Goal: Task Accomplishment & Management: Manage account settings

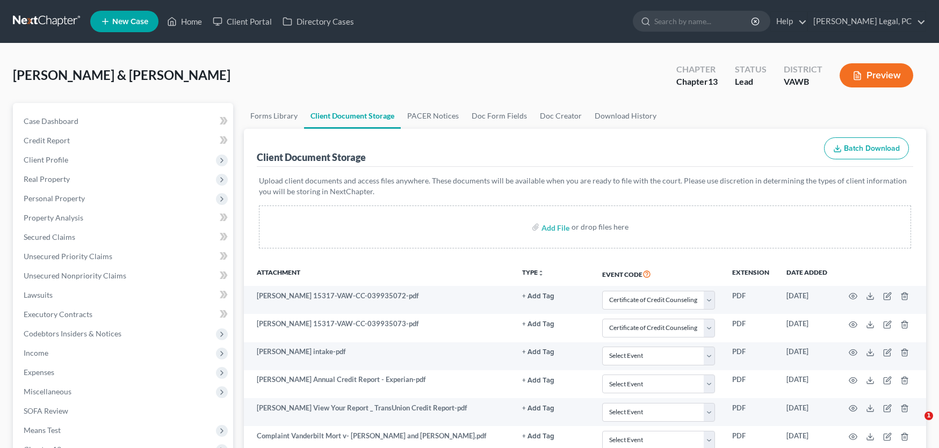
select select "0"
click at [46, 18] on link at bounding box center [47, 21] width 69 height 19
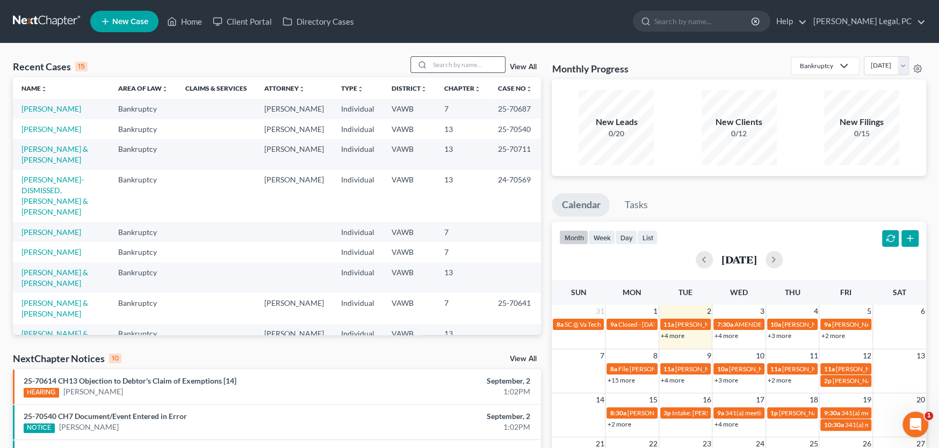
click at [441, 64] on input "search" at bounding box center [467, 65] width 75 height 16
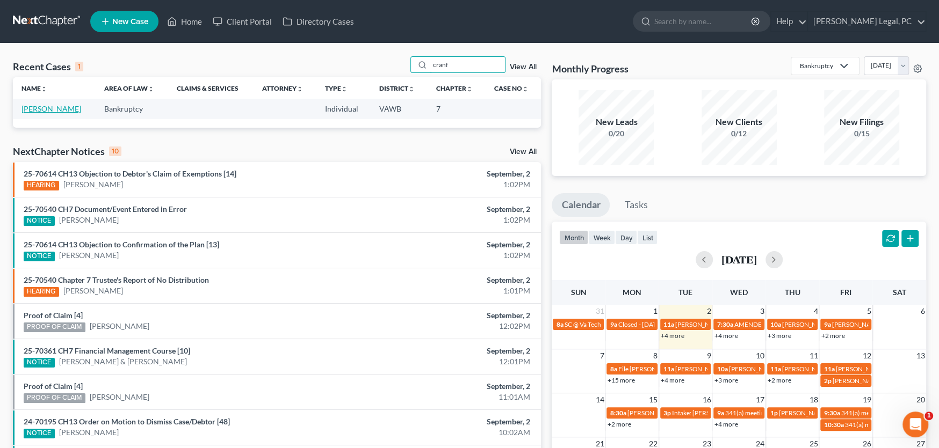
type input "cranf"
click at [70, 110] on link "[PERSON_NAME]" at bounding box center [51, 108] width 60 height 9
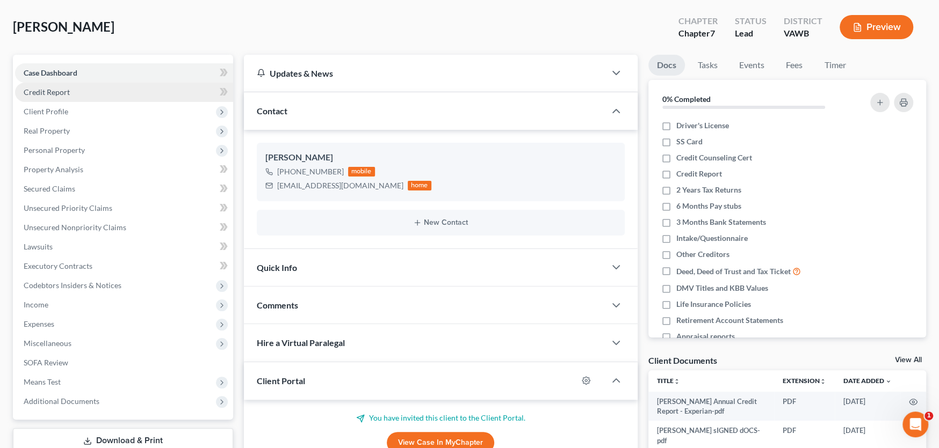
scroll to position [145, 0]
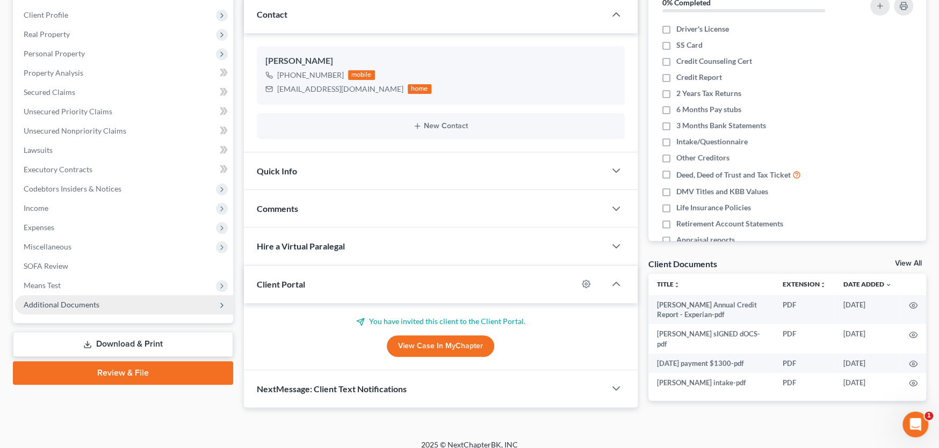
click at [64, 307] on span "Additional Documents" at bounding box center [62, 304] width 76 height 9
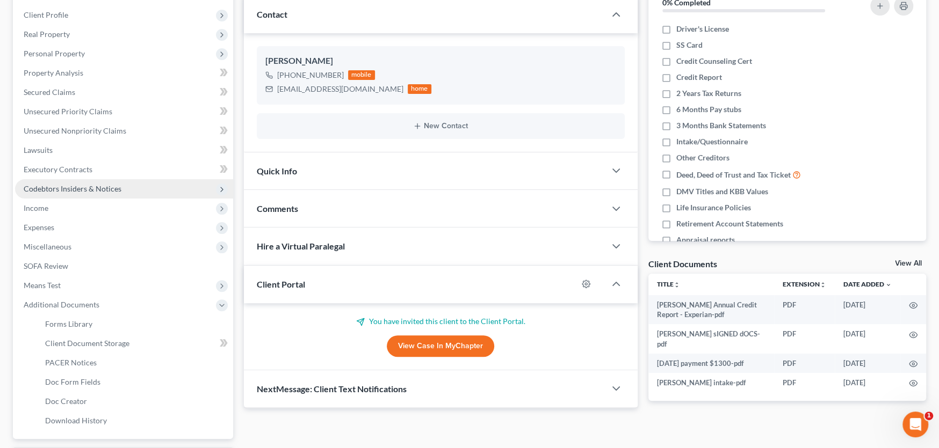
scroll to position [237, 0]
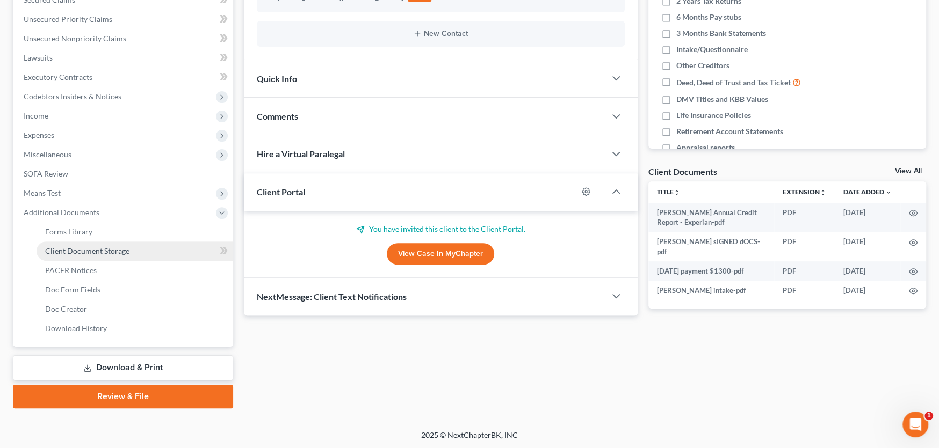
click at [83, 246] on span "Client Document Storage" at bounding box center [87, 250] width 84 height 9
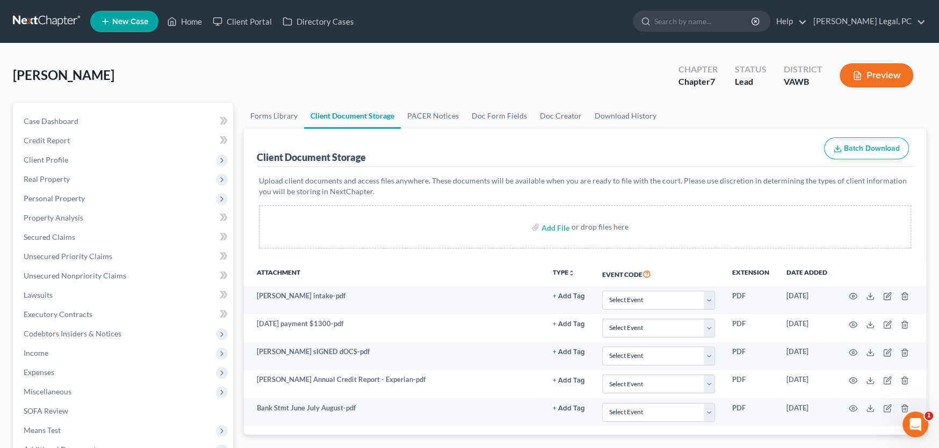
click at [57, 18] on link at bounding box center [47, 21] width 69 height 19
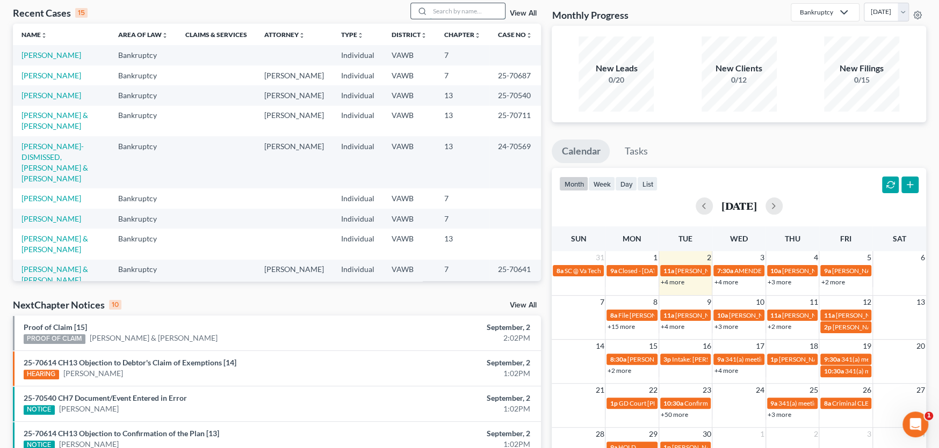
click at [442, 14] on input "search" at bounding box center [467, 11] width 75 height 16
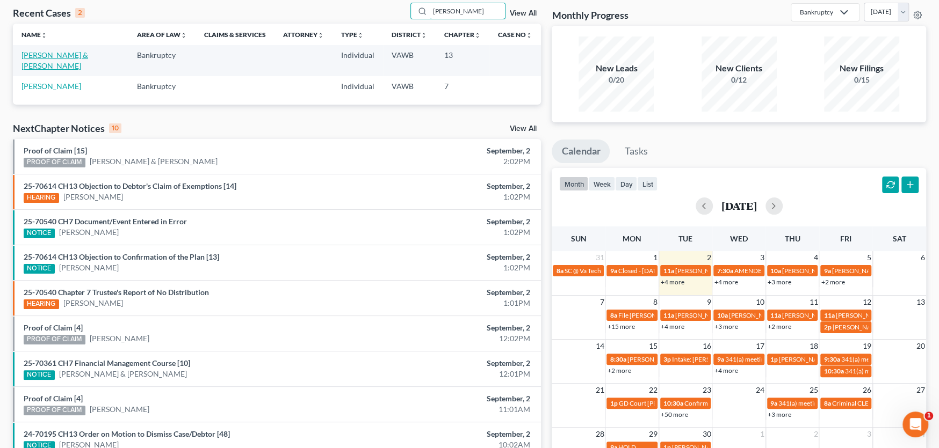
type input "[PERSON_NAME]"
click at [60, 56] on link "[PERSON_NAME] & [PERSON_NAME]" at bounding box center [54, 60] width 67 height 20
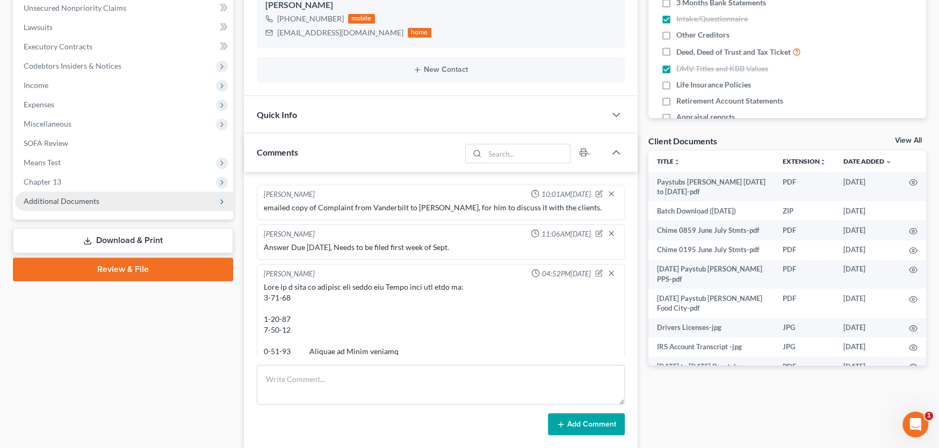
scroll to position [458, 0]
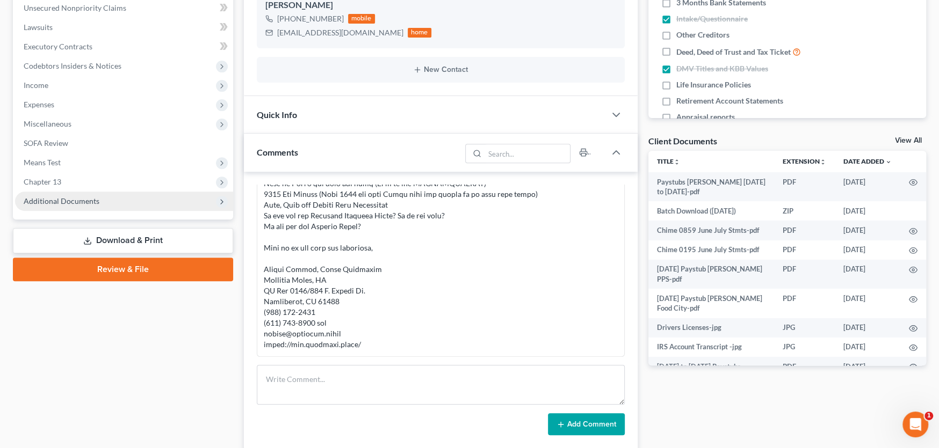
click at [70, 201] on span "Additional Documents" at bounding box center [62, 201] width 76 height 9
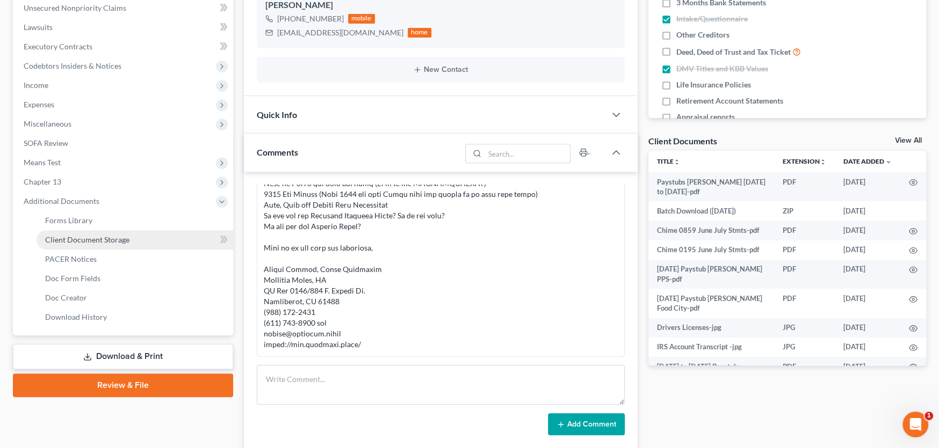
click at [73, 232] on link "Client Document Storage" at bounding box center [135, 239] width 197 height 19
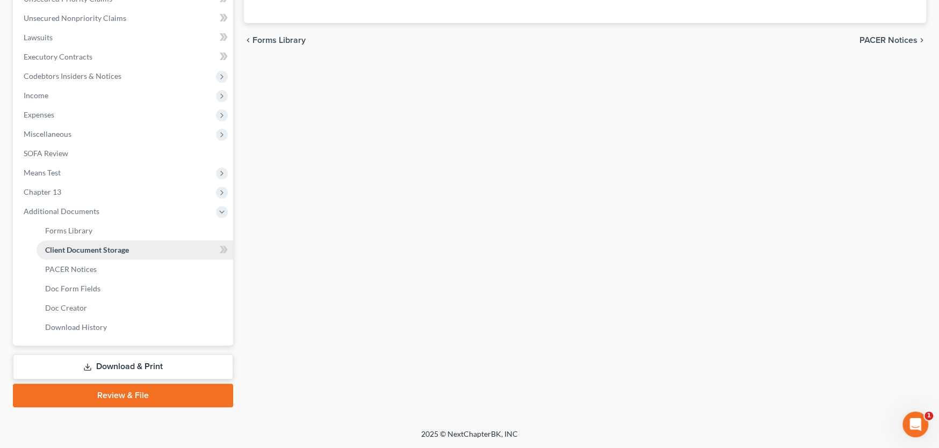
scroll to position [105, 0]
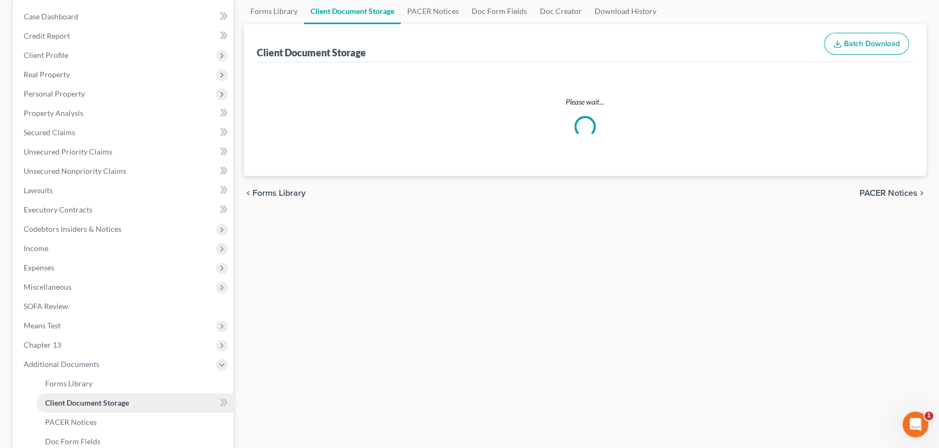
select select "0"
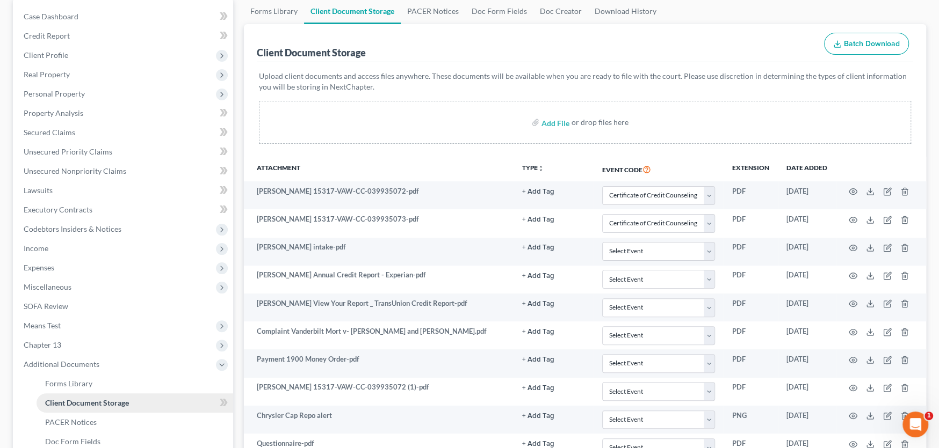
scroll to position [0, 0]
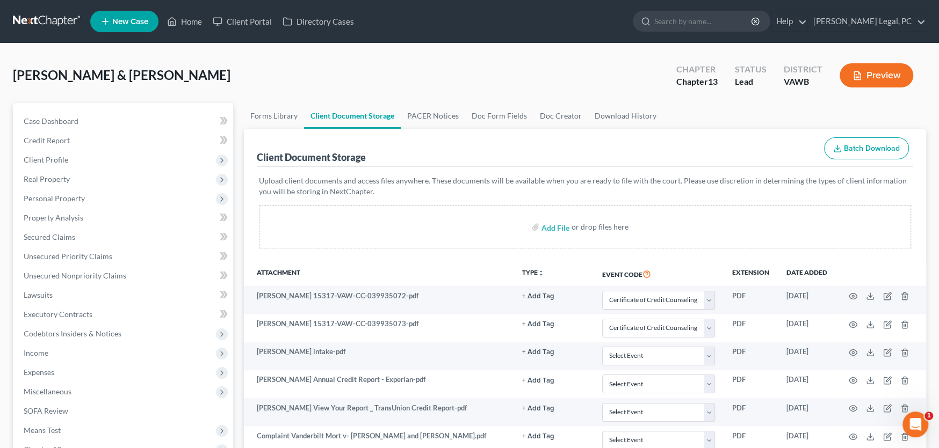
select select "0"
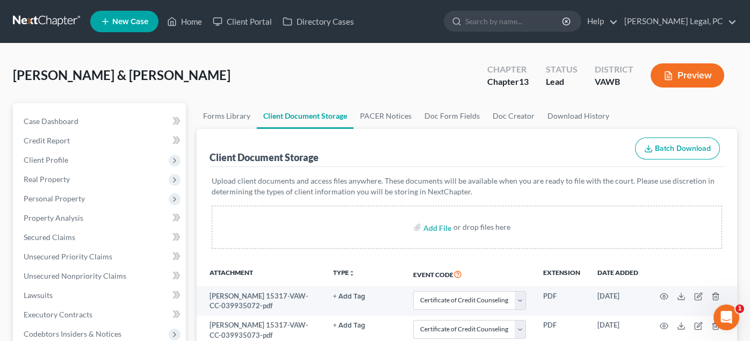
click at [33, 19] on link at bounding box center [47, 21] width 69 height 19
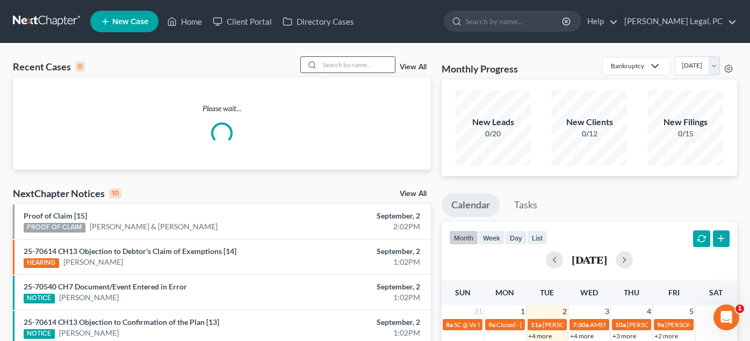
click at [343, 63] on input "search" at bounding box center [356, 65] width 75 height 16
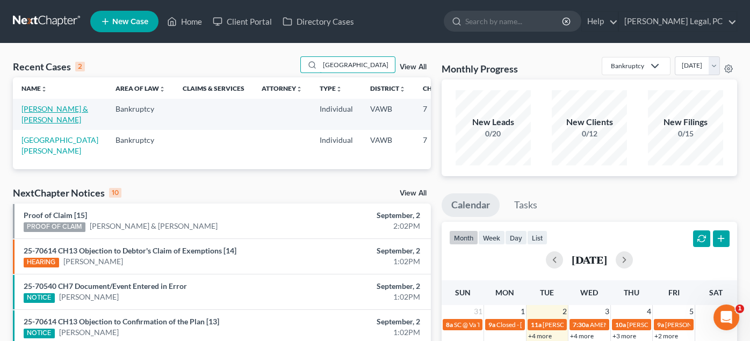
type input "Richmond"
click at [37, 121] on link "Richmond, Andrew & Cayton, Bailey" at bounding box center [54, 114] width 67 height 20
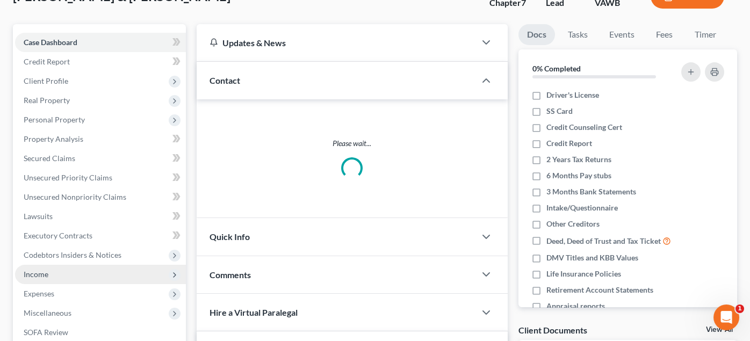
scroll to position [161, 0]
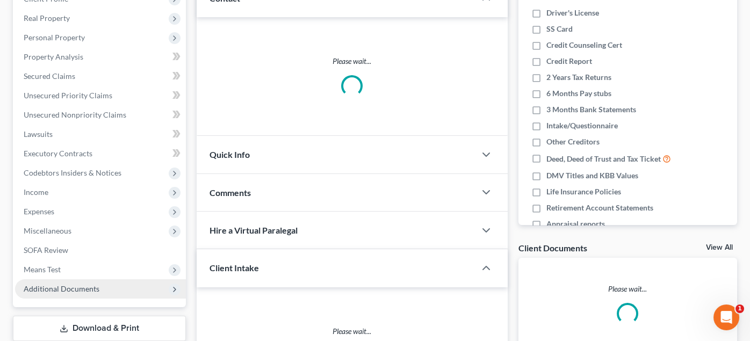
click at [53, 286] on span "Additional Documents" at bounding box center [62, 288] width 76 height 9
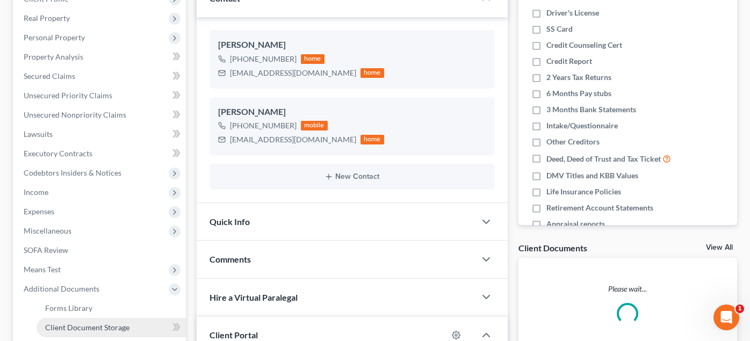
click at [75, 329] on span "Client Document Storage" at bounding box center [87, 327] width 84 height 9
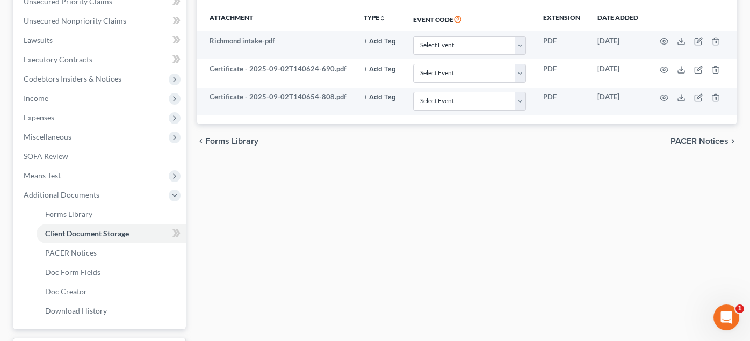
scroll to position [182, 0]
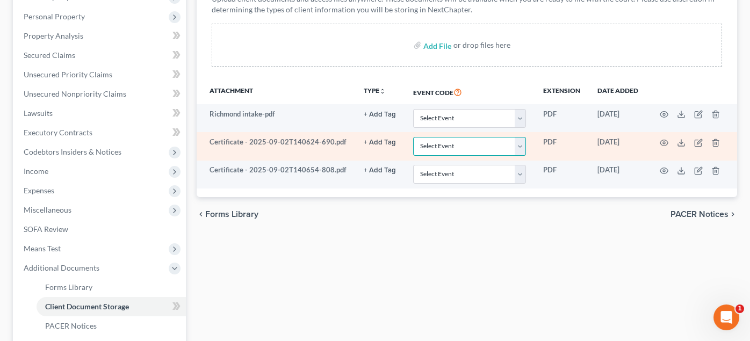
click at [489, 148] on select "Select Event Certificate of Credit Counseling" at bounding box center [469, 146] width 113 height 19
select select "0"
click at [413, 137] on select "Select Event Certificate of Credit Counseling" at bounding box center [469, 146] width 113 height 19
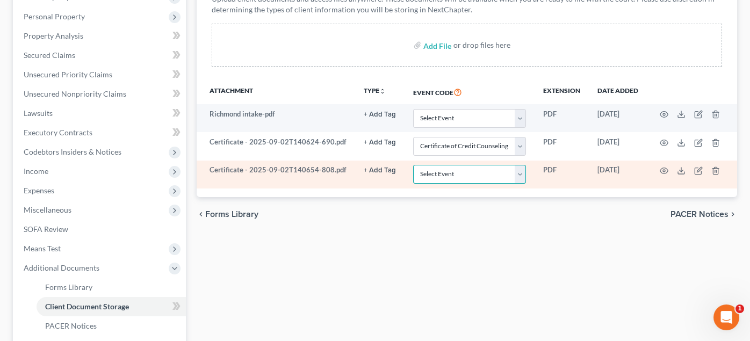
drag, startPoint x: 459, startPoint y: 172, endPoint x: 457, endPoint y: 179, distance: 7.2
click at [459, 172] on select "Select Event Certificate of Credit Counseling" at bounding box center [469, 174] width 113 height 19
select select "0"
click at [413, 165] on select "Select Event Certificate of Credit Counseling" at bounding box center [469, 174] width 113 height 19
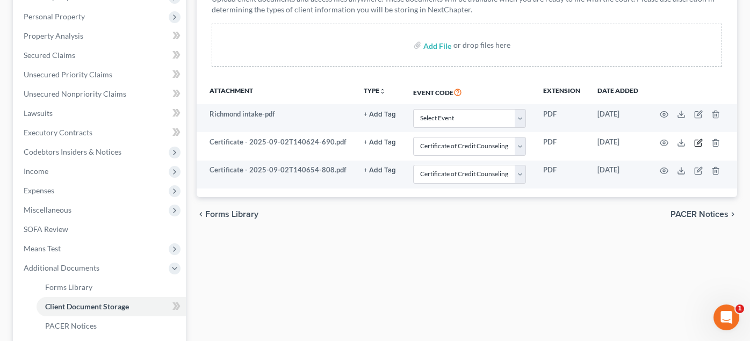
drag, startPoint x: 697, startPoint y: 141, endPoint x: 656, endPoint y: 261, distance: 127.2
click at [660, 257] on div "Forms Library Client Document Storage PACER Notices Doc Form Fields Doc Creator…" at bounding box center [466, 192] width 551 height 543
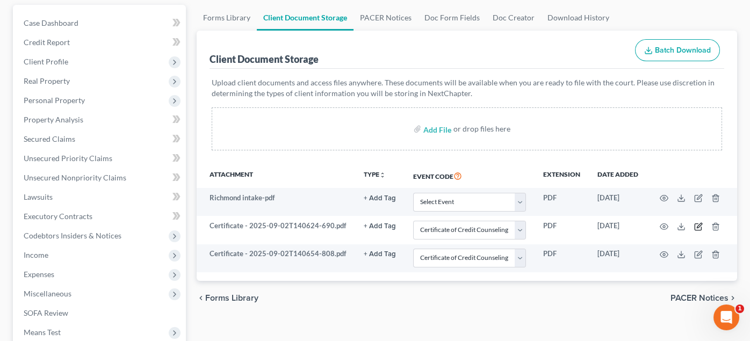
scroll to position [75, 0]
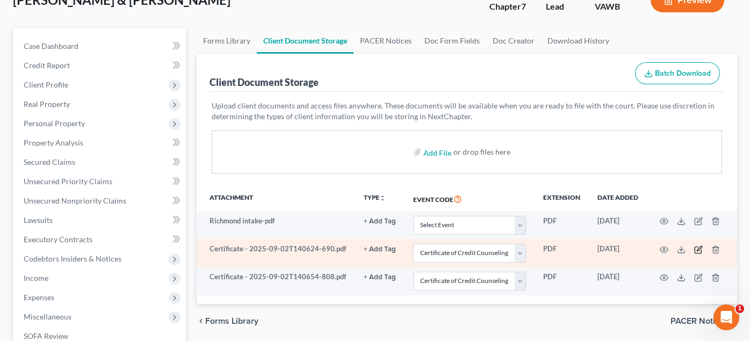
click at [695, 246] on icon "button" at bounding box center [698, 249] width 9 height 9
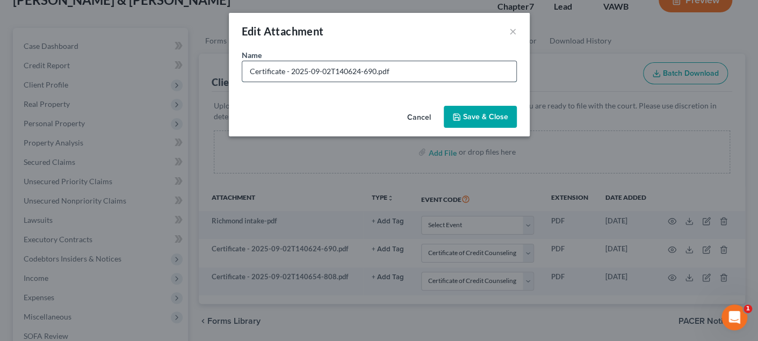
click at [248, 67] on input "Certificate - 2025-09-02T140624-690.pdf" at bounding box center [379, 71] width 274 height 20
type input "Andrew Certificate - 2025-09-02T140624-690.pdf"
select select "0"
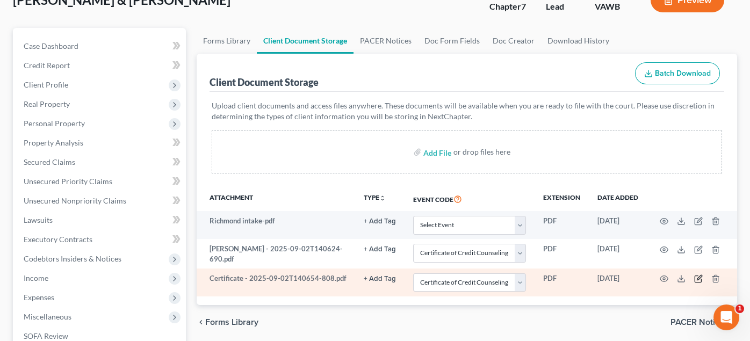
click at [696, 276] on icon "button" at bounding box center [698, 278] width 9 height 9
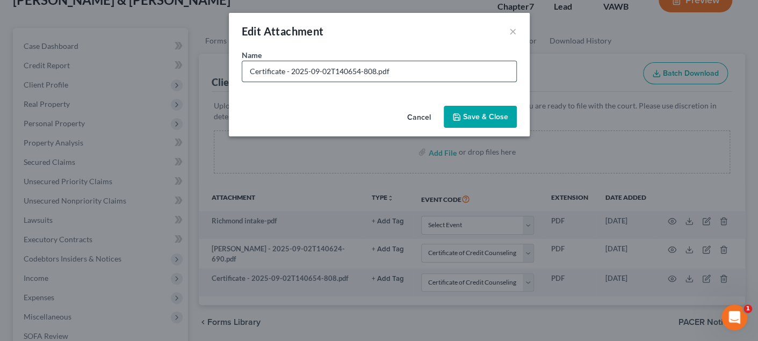
click at [247, 71] on input "Certificate - 2025-09-02T140654-808.pdf" at bounding box center [379, 71] width 274 height 20
type input "Bayleigh Certificate - 2025-09-02T140654-808.pdf"
click at [472, 113] on span "Save & Close" at bounding box center [485, 116] width 45 height 9
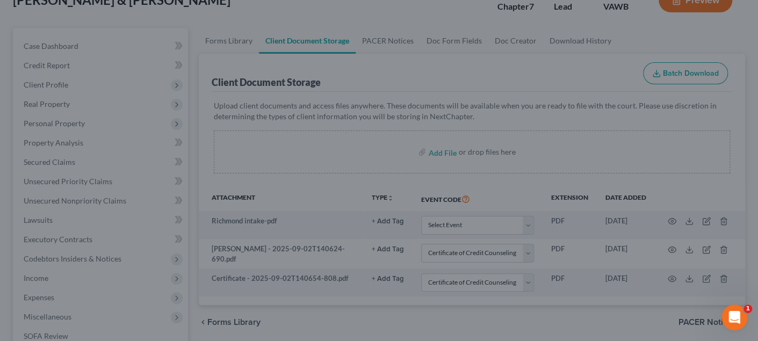
select select "0"
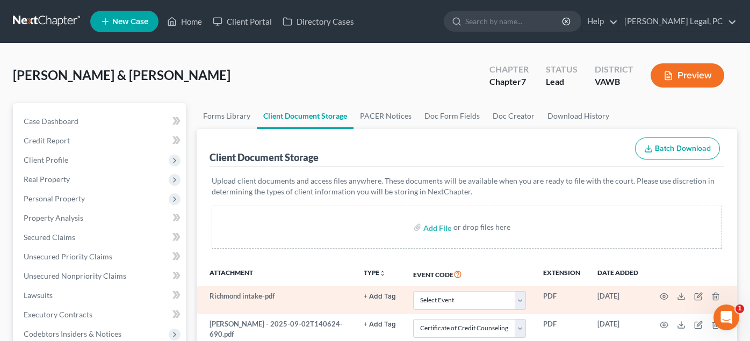
scroll to position [0, 0]
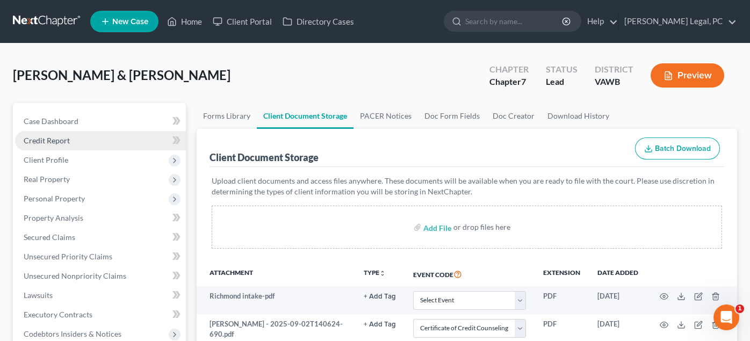
click at [67, 139] on span "Credit Report" at bounding box center [47, 140] width 46 height 9
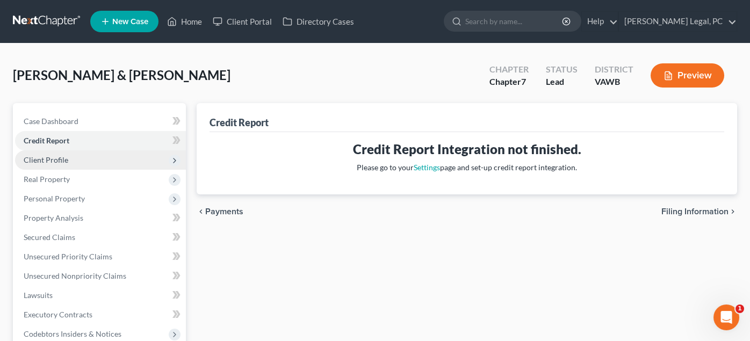
click at [61, 157] on span "Client Profile" at bounding box center [46, 159] width 45 height 9
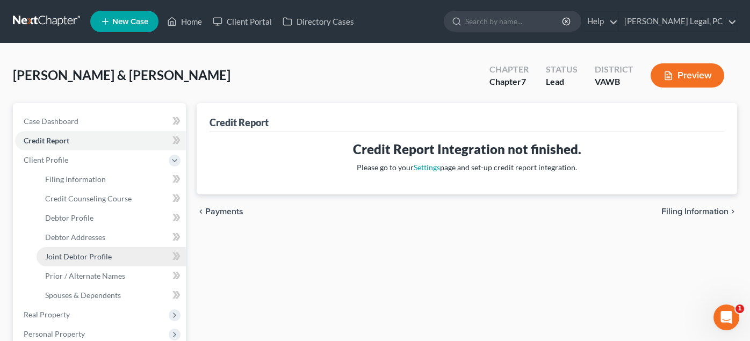
click at [81, 254] on span "Joint Debtor Profile" at bounding box center [78, 256] width 67 height 9
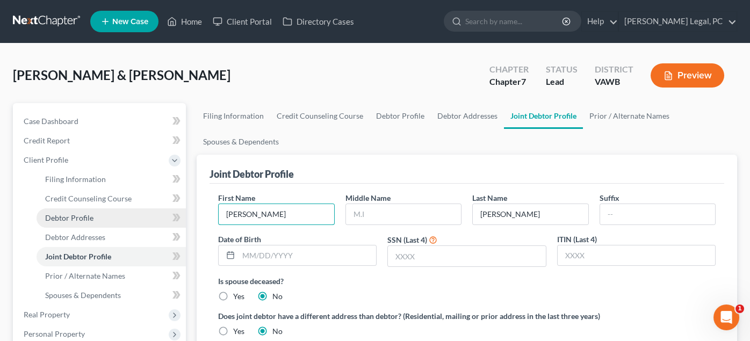
drag, startPoint x: 278, startPoint y: 217, endPoint x: 98, endPoint y: 210, distance: 180.5
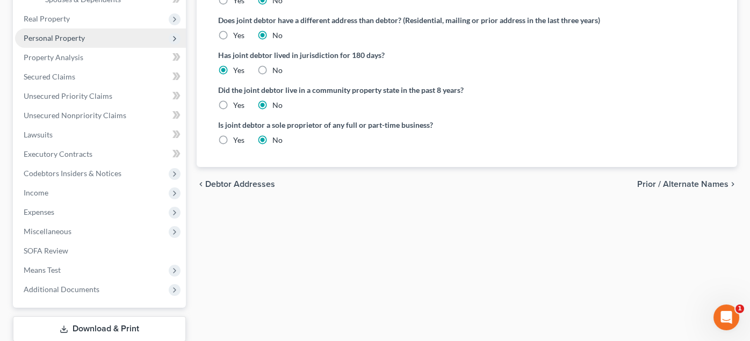
scroll to position [322, 0]
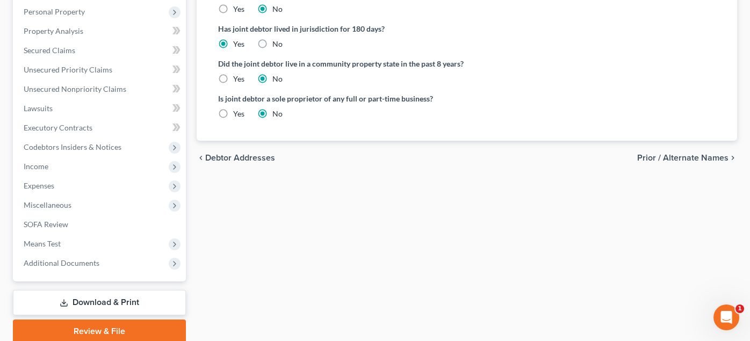
type input "Bayleigh"
click at [273, 229] on div "Filing Information Credit Counseling Course Debtor Profile Debtor Addresses Joi…" at bounding box center [466, 62] width 551 height 562
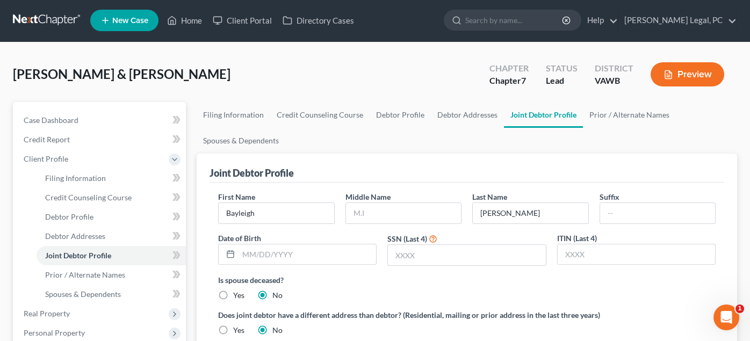
scroll to position [0, 0]
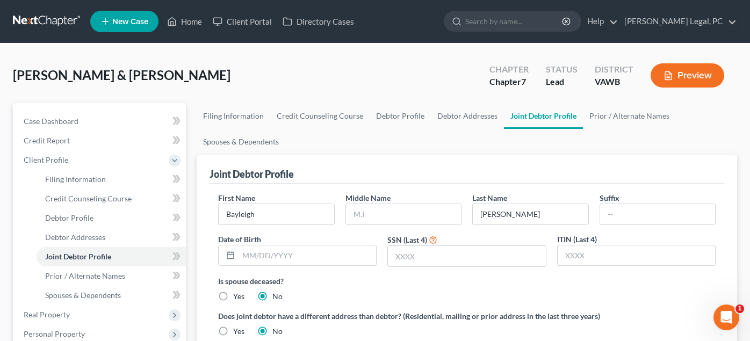
click at [39, 19] on link at bounding box center [47, 21] width 69 height 19
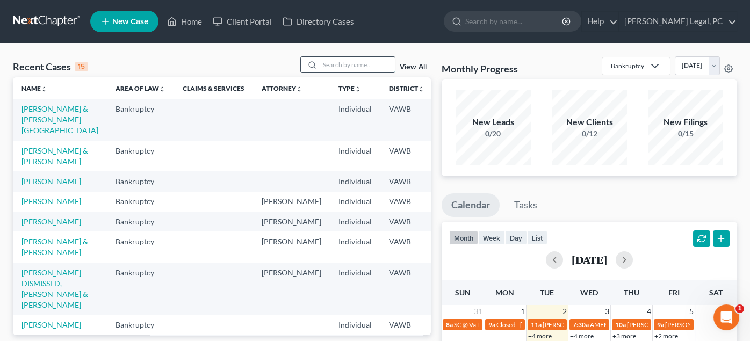
click at [362, 64] on input "search" at bounding box center [356, 65] width 75 height 16
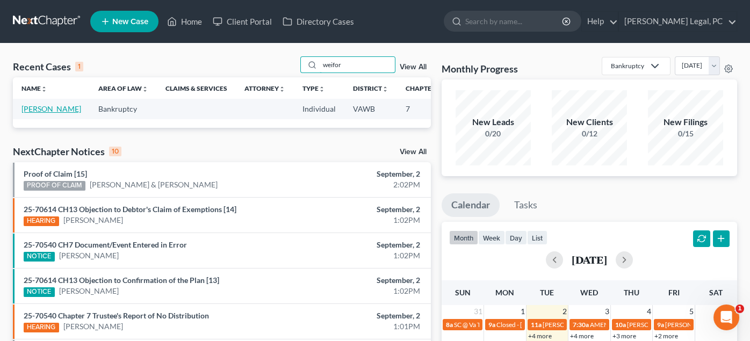
type input "weifor"
click at [31, 113] on link "[PERSON_NAME]" at bounding box center [51, 108] width 60 height 9
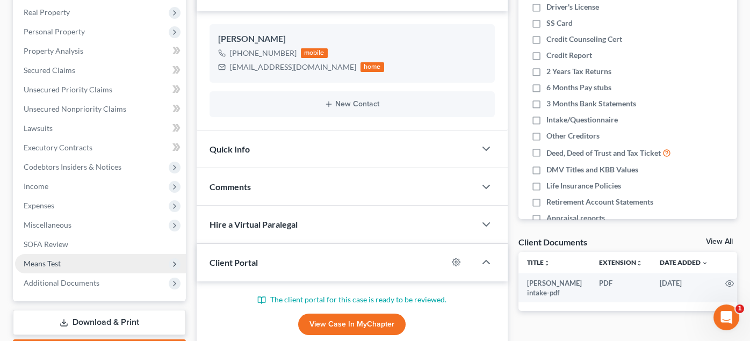
scroll to position [250, 0]
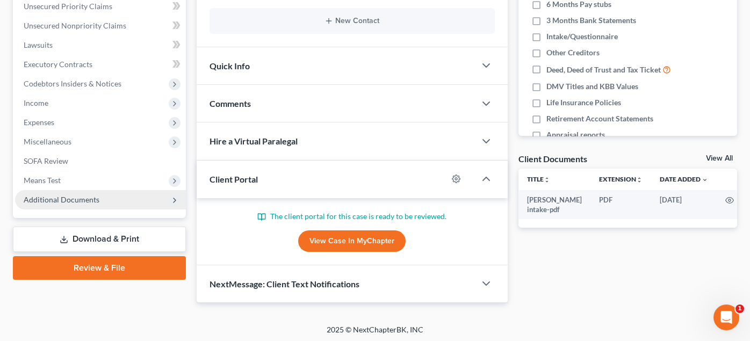
click at [53, 205] on span "Additional Documents" at bounding box center [100, 199] width 171 height 19
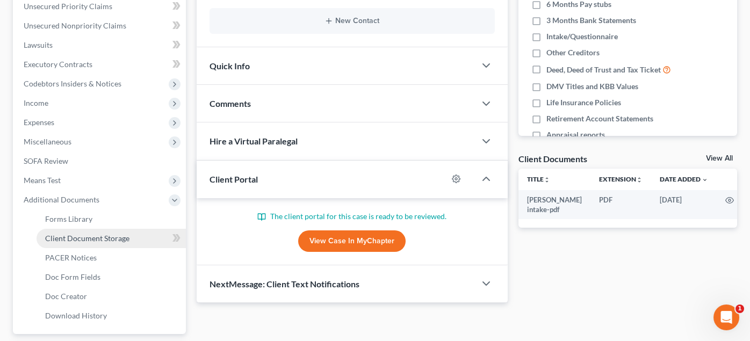
click at [77, 237] on span "Client Document Storage" at bounding box center [87, 238] width 84 height 9
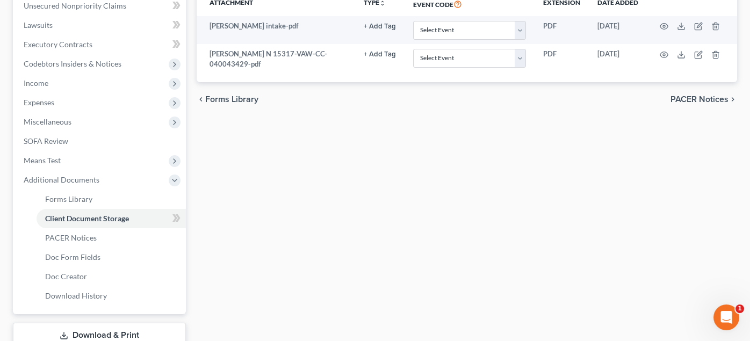
scroll to position [161, 0]
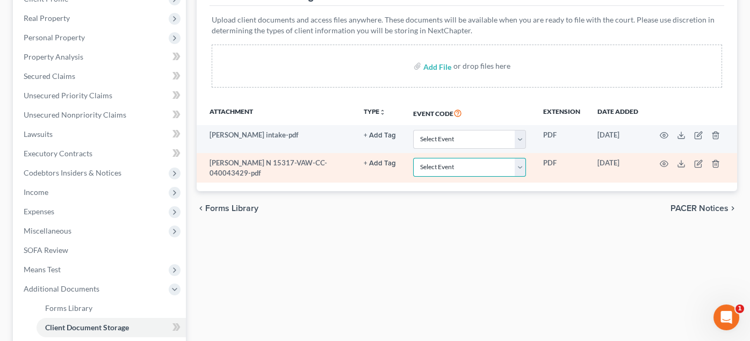
click at [475, 164] on select "Select Event Certificate of Credit Counseling" at bounding box center [469, 167] width 113 height 19
select select "0"
click at [413, 158] on select "Select Event Certificate of Credit Counseling" at bounding box center [469, 167] width 113 height 19
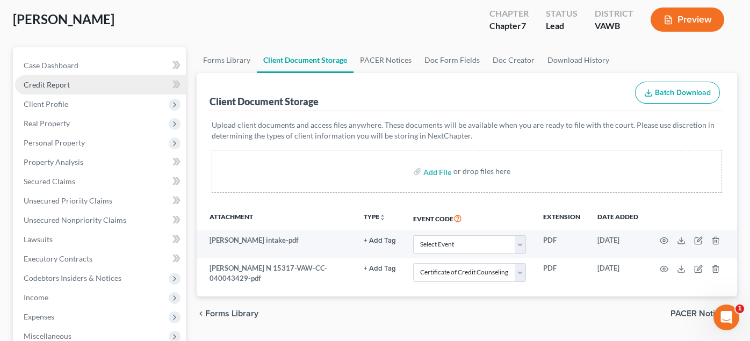
scroll to position [0, 0]
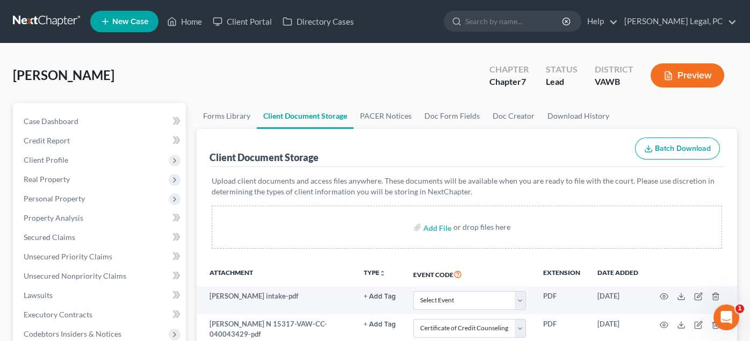
click at [34, 16] on link at bounding box center [47, 21] width 69 height 19
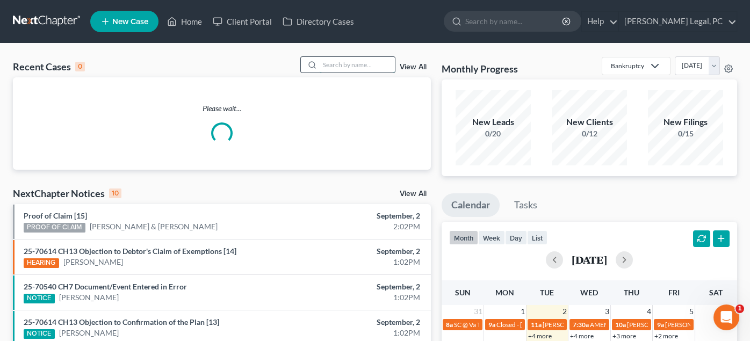
click at [332, 59] on input "search" at bounding box center [356, 65] width 75 height 16
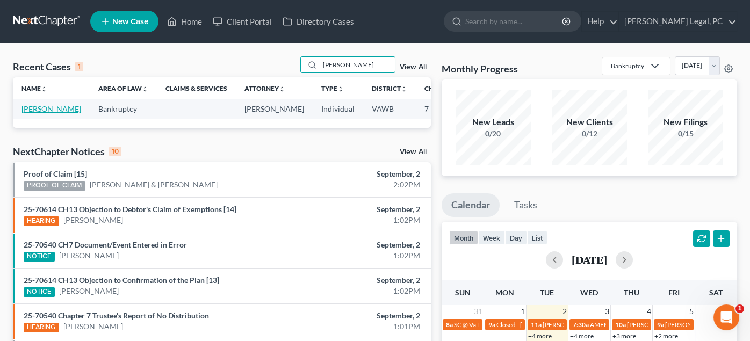
type input "[PERSON_NAME]"
click at [36, 112] on link "[PERSON_NAME]" at bounding box center [51, 108] width 60 height 9
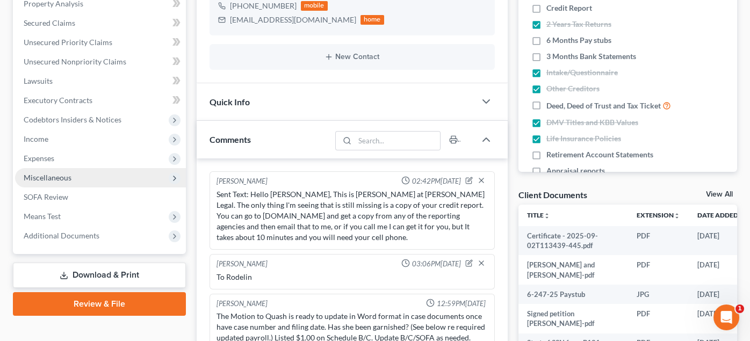
scroll to position [303, 0]
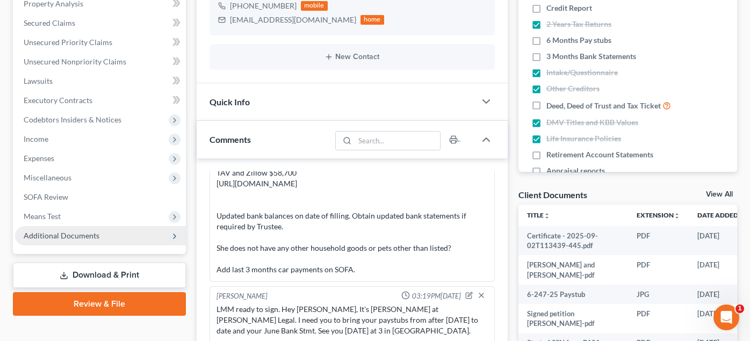
click at [56, 236] on span "Additional Documents" at bounding box center [62, 235] width 76 height 9
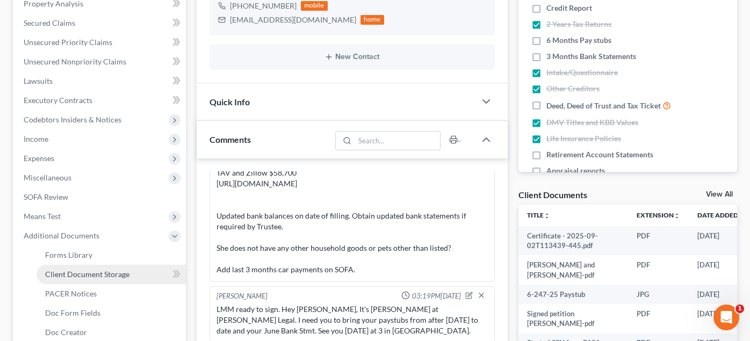
click at [78, 271] on span "Client Document Storage" at bounding box center [87, 274] width 84 height 9
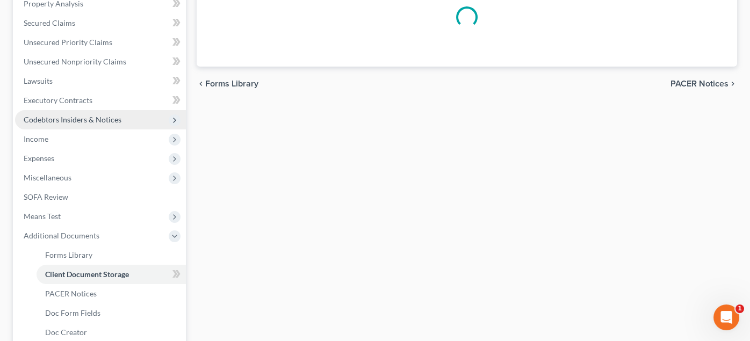
scroll to position [70, 0]
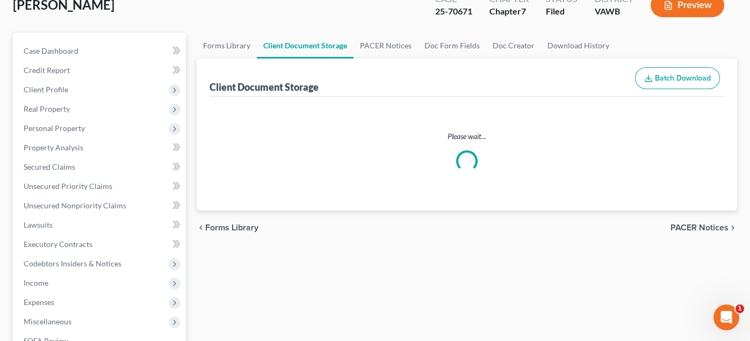
select select "0"
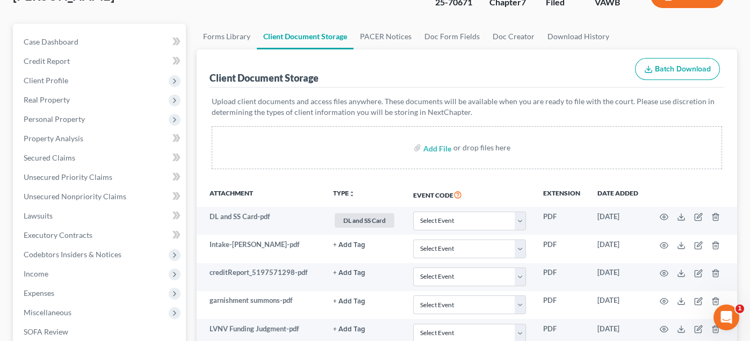
scroll to position [0, 0]
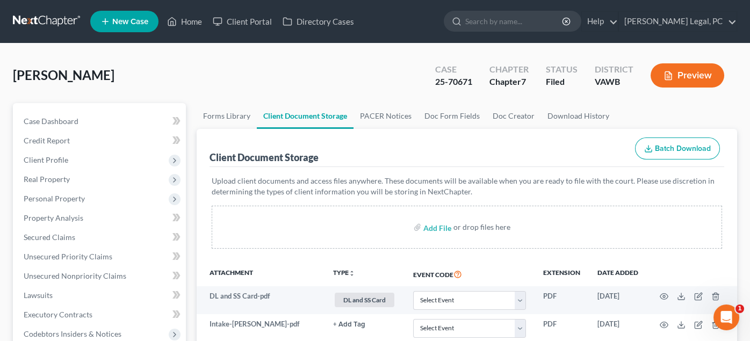
click at [38, 16] on link at bounding box center [47, 21] width 69 height 19
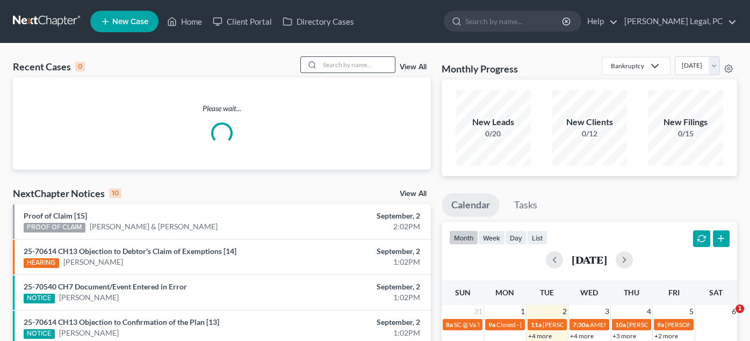
click at [339, 66] on input "search" at bounding box center [356, 65] width 75 height 16
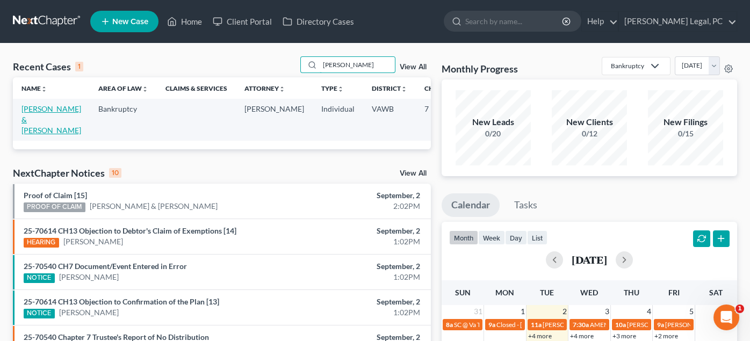
type input "barnes"
click at [37, 119] on link "[PERSON_NAME] & [PERSON_NAME]" at bounding box center [51, 119] width 60 height 31
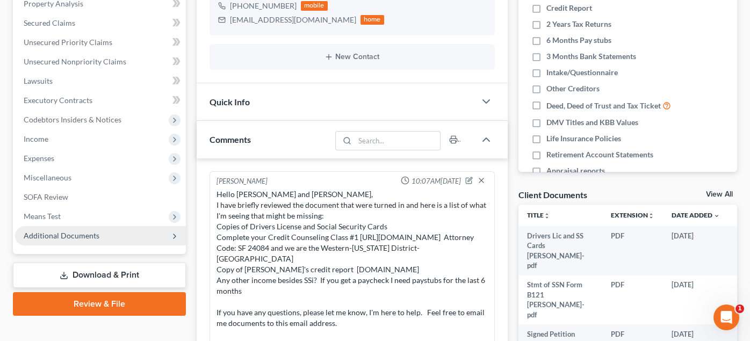
scroll to position [583, 0]
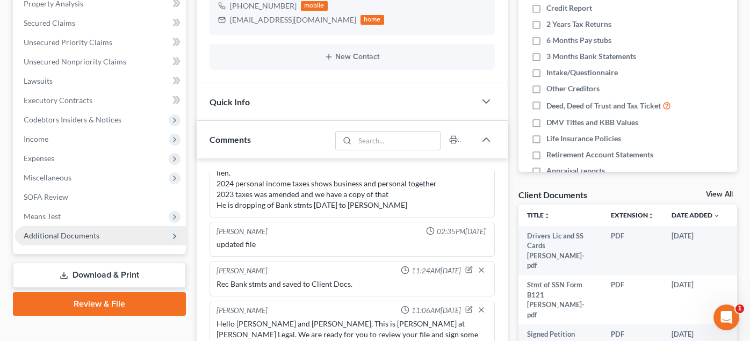
click at [47, 242] on span "Additional Documents" at bounding box center [100, 235] width 171 height 19
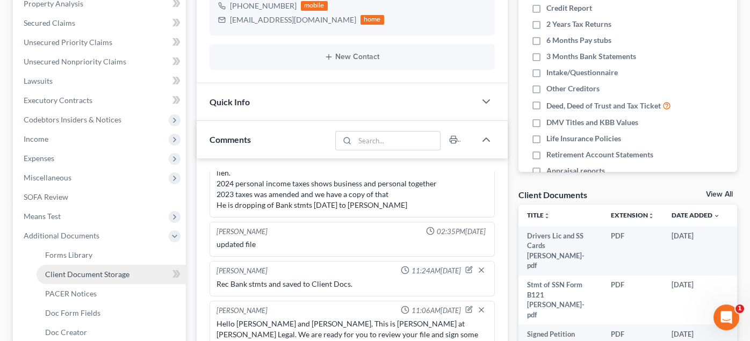
click at [73, 271] on span "Client Document Storage" at bounding box center [87, 274] width 84 height 9
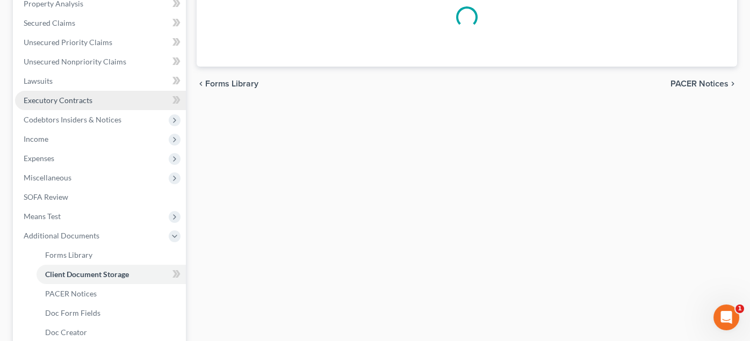
scroll to position [91, 0]
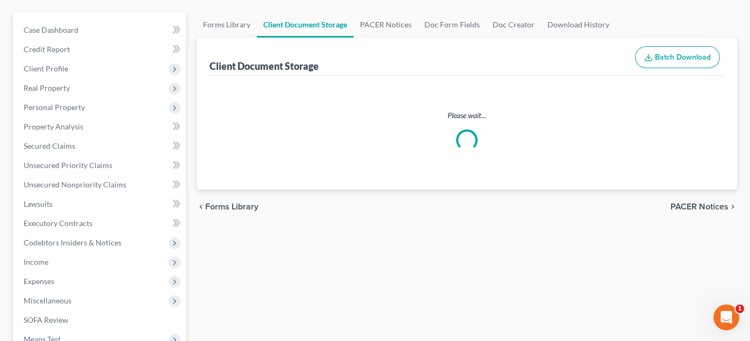
select select "0"
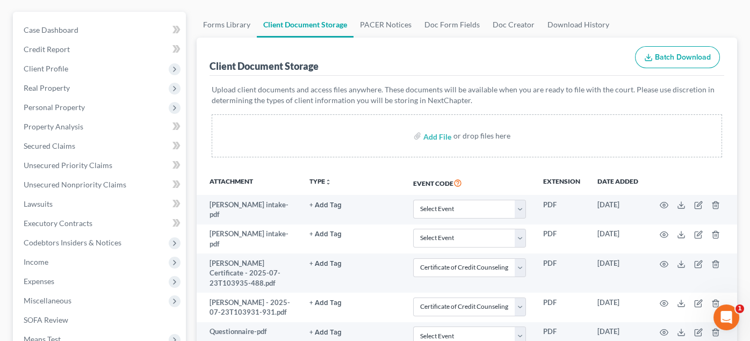
scroll to position [0, 0]
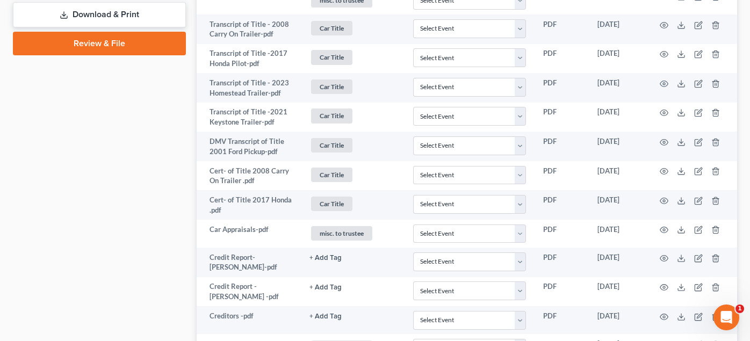
select select "0"
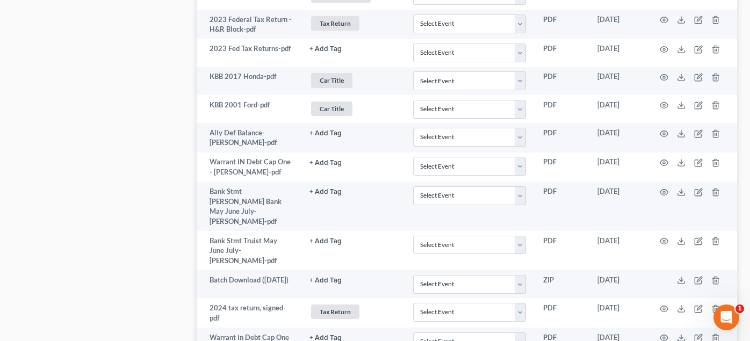
scroll to position [1397, 0]
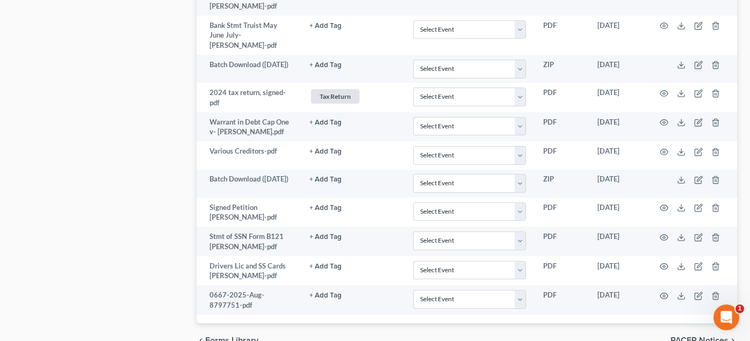
drag, startPoint x: 347, startPoint y: 260, endPoint x: 358, endPoint y: 258, distance: 11.0
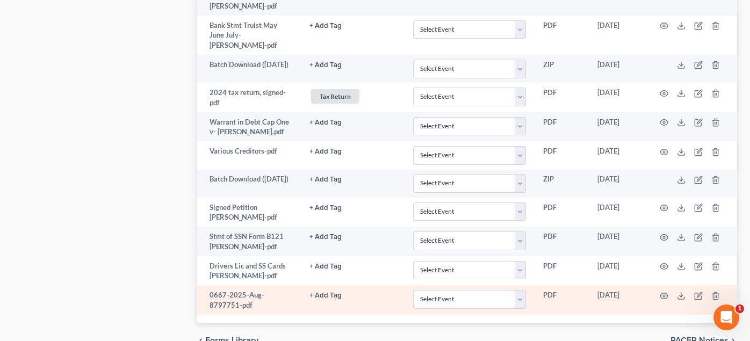
click at [697, 285] on td at bounding box center [691, 300] width 90 height 30
click at [694, 292] on icon "button" at bounding box center [698, 296] width 9 height 9
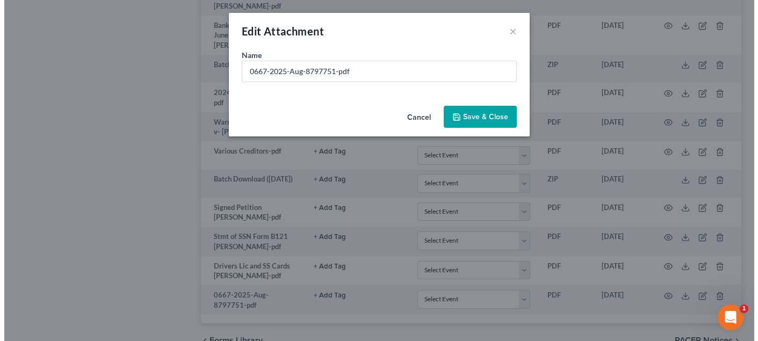
scroll to position [1379, 0]
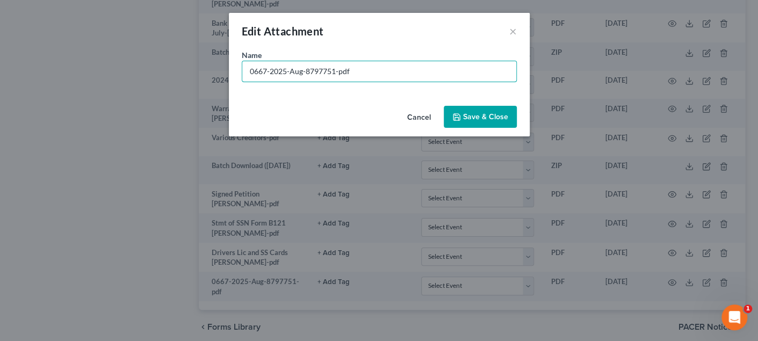
drag, startPoint x: 353, startPoint y: 74, endPoint x: 165, endPoint y: 87, distance: 188.4
click at [165, 87] on div "Edit Attachment × Name * 0667-2025-Aug-8797751-pdf Cancel Save & Close" at bounding box center [379, 170] width 758 height 341
type input "August Banks stmt"
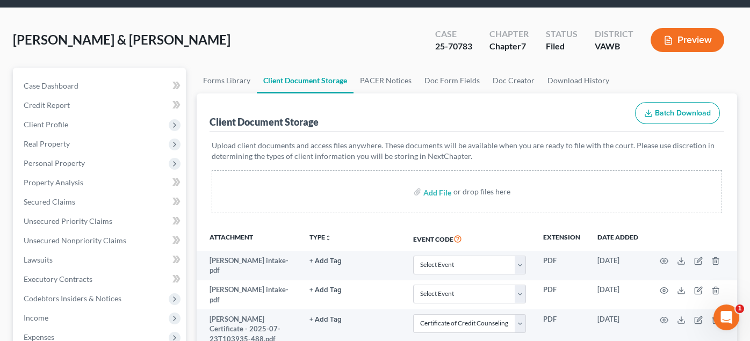
scroll to position [0, 0]
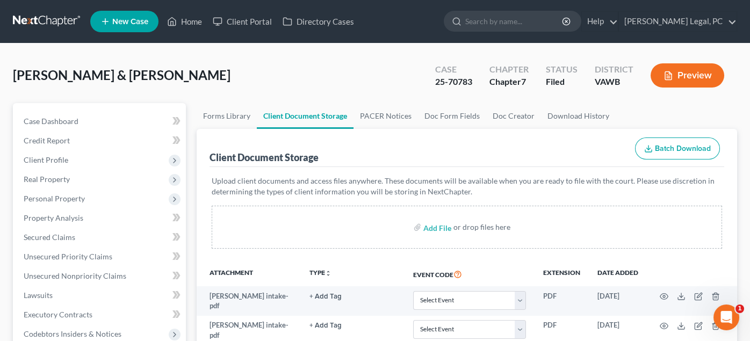
click at [48, 21] on link at bounding box center [47, 21] width 69 height 19
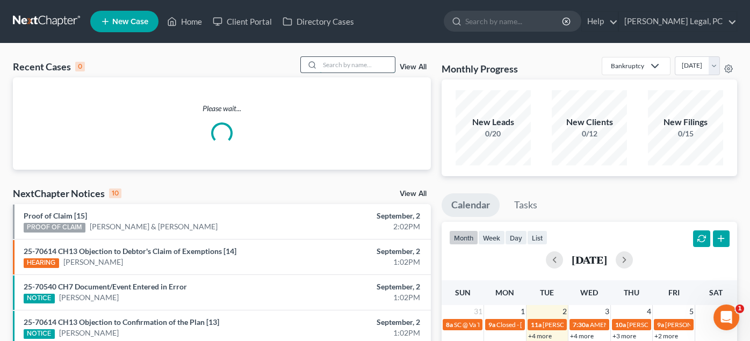
click at [359, 63] on input "search" at bounding box center [356, 65] width 75 height 16
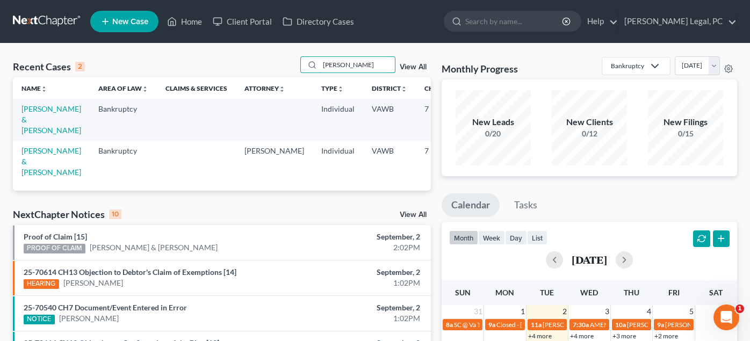
type input "[PERSON_NAME]"
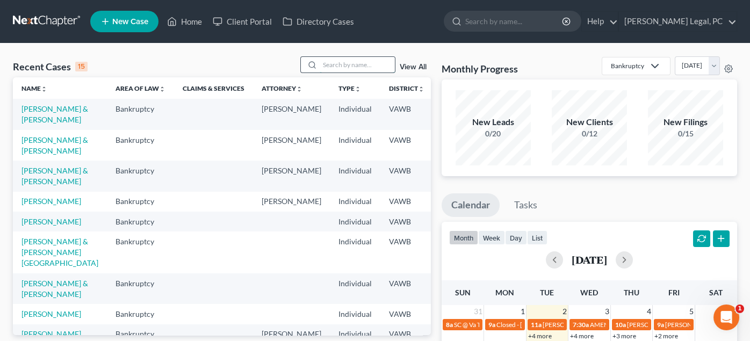
click at [353, 63] on input "search" at bounding box center [356, 65] width 75 height 16
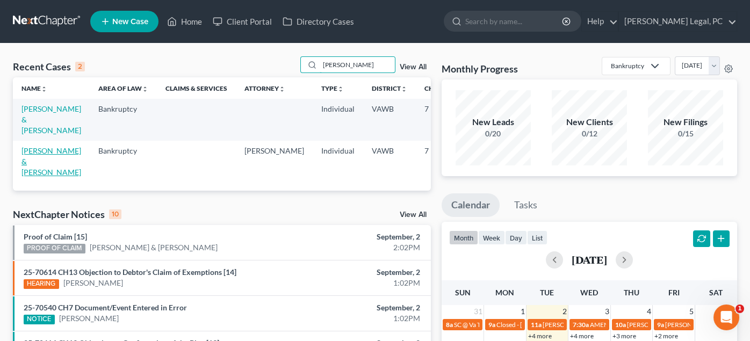
type input "robbin"
click at [37, 164] on link "[PERSON_NAME] & [PERSON_NAME]" at bounding box center [51, 161] width 60 height 31
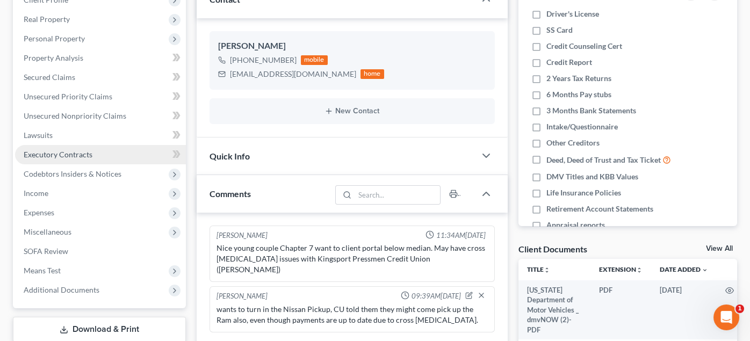
scroll to position [161, 0]
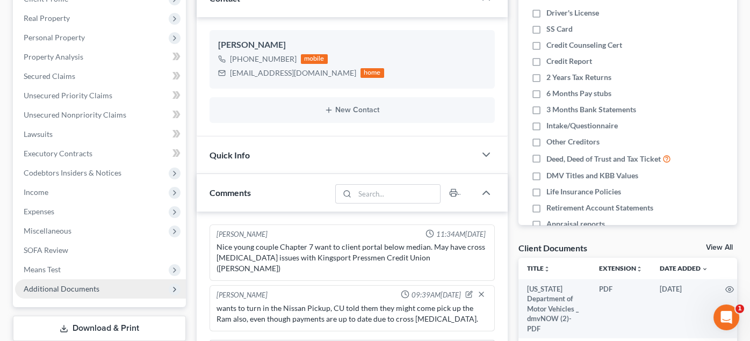
click at [63, 289] on span "Additional Documents" at bounding box center [62, 288] width 76 height 9
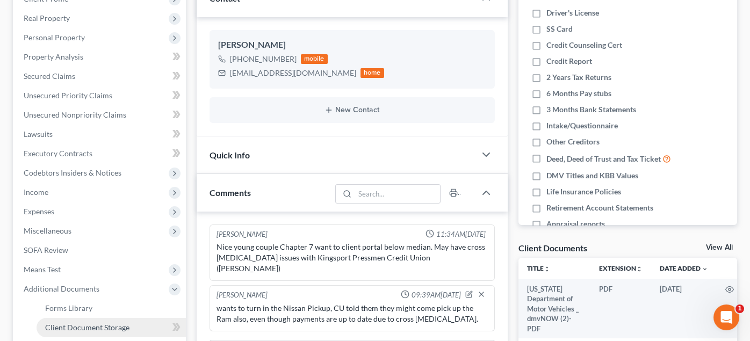
click at [90, 324] on span "Client Document Storage" at bounding box center [87, 327] width 84 height 9
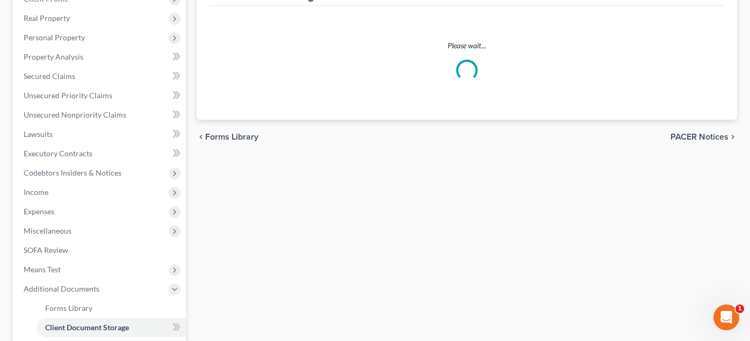
scroll to position [52, 0]
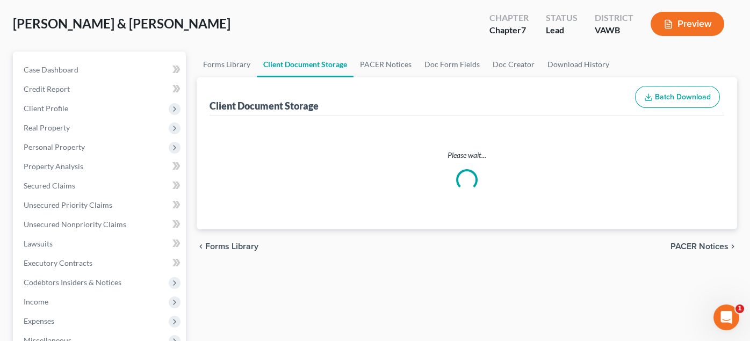
select select "0"
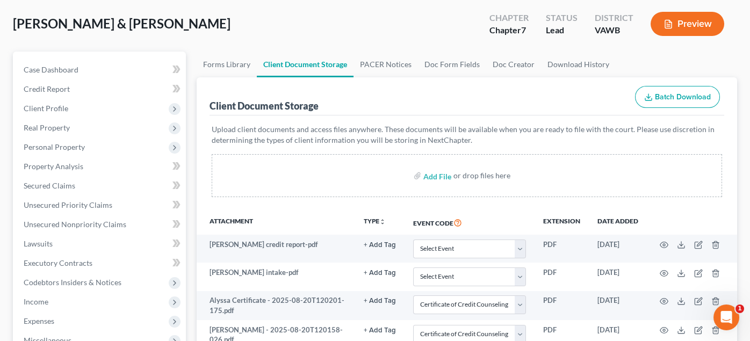
scroll to position [0, 0]
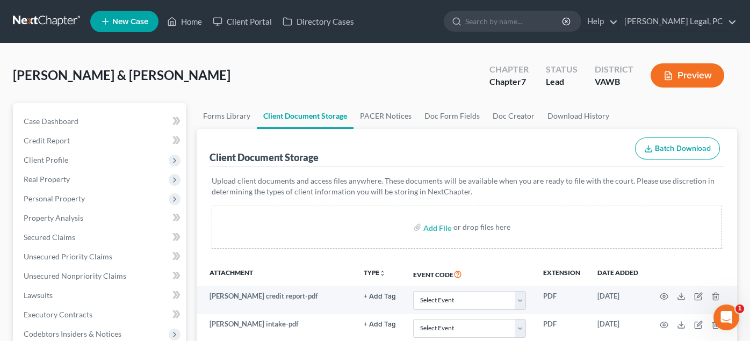
select select "0"
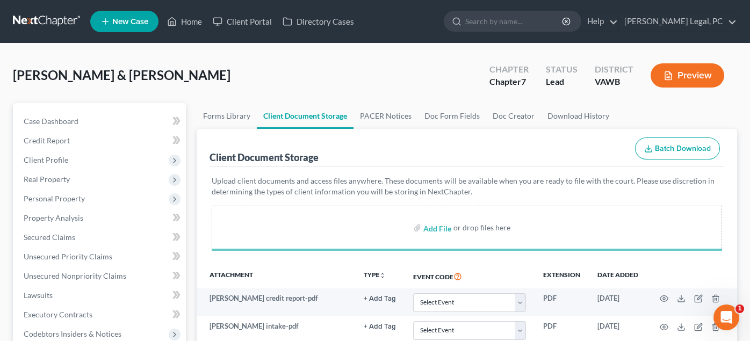
select select "0"
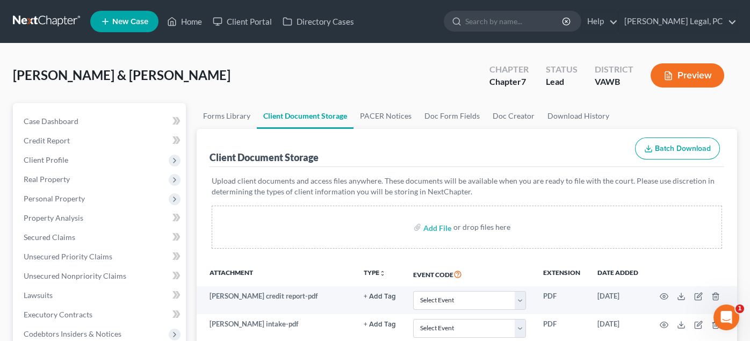
select select "0"
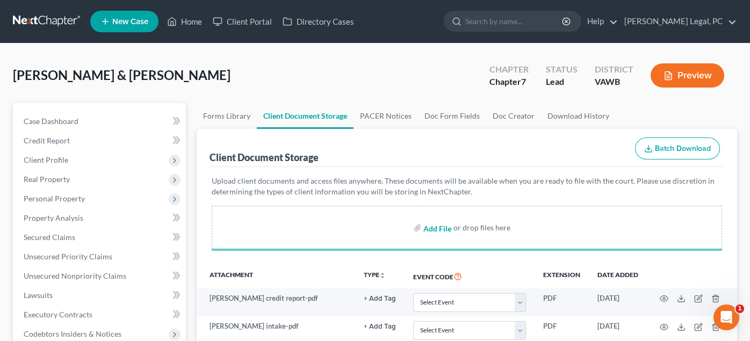
select select "0"
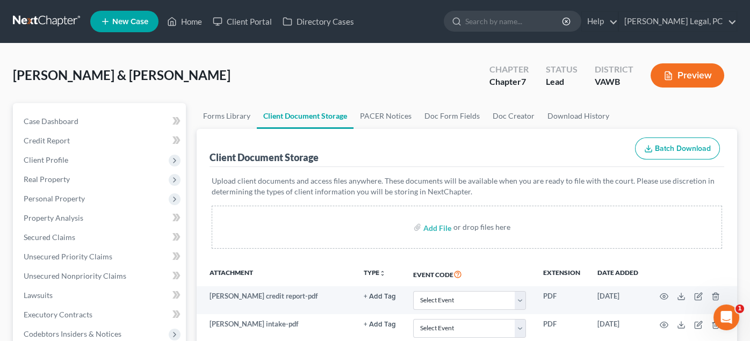
select select "0"
click at [435, 83] on div "Robbins, Matthew & Alyssa Upgraded Chapter Chapter 7 Status Lead District VAWB …" at bounding box center [375, 79] width 724 height 47
select select "0"
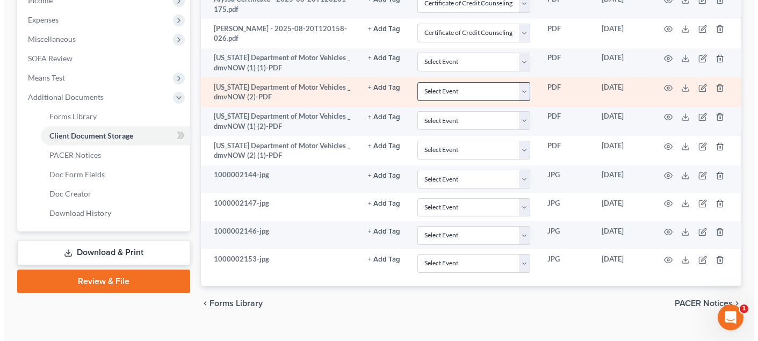
scroll to position [370, 0]
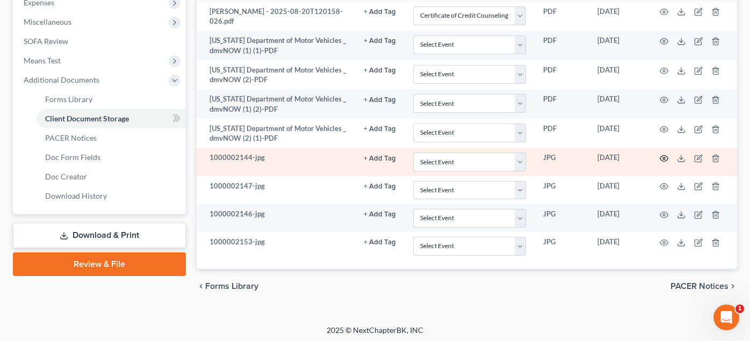
click at [663, 158] on icon "button" at bounding box center [663, 158] width 9 height 9
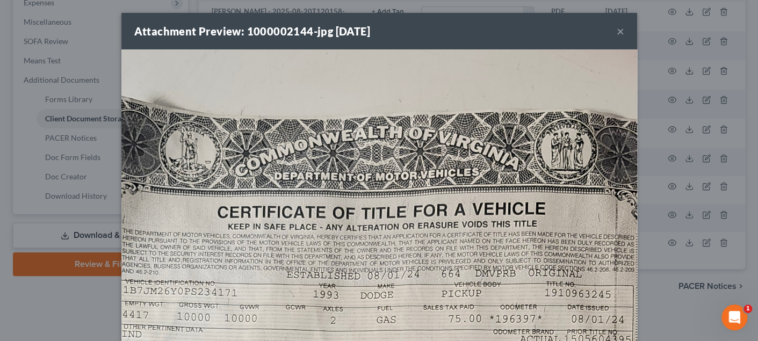
click at [616, 33] on button "×" at bounding box center [620, 31] width 8 height 13
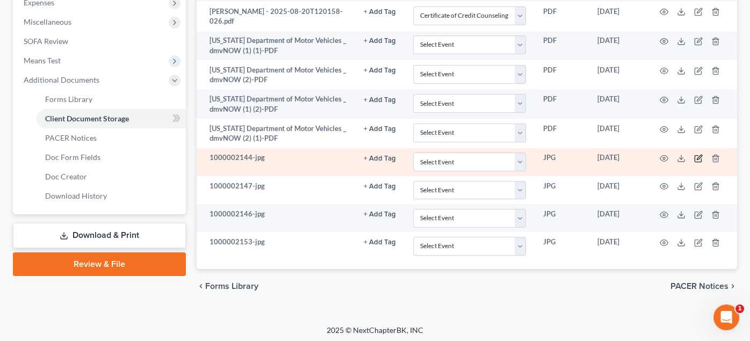
click at [698, 157] on icon "button" at bounding box center [698, 157] width 5 height 5
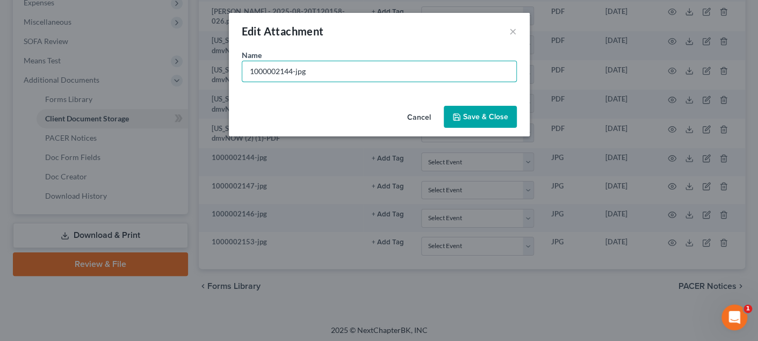
drag, startPoint x: 337, startPoint y: 69, endPoint x: 185, endPoint y: 64, distance: 152.6
click at [185, 64] on div "Edit Attachment × Name * 1000002144-jpg Cancel Save & Close" at bounding box center [379, 170] width 758 height 341
type input "DMV Title 1993 Dodge"
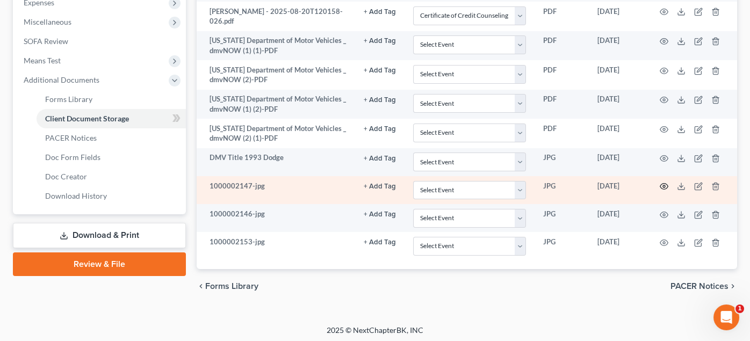
click at [663, 184] on icon "button" at bounding box center [663, 186] width 9 height 9
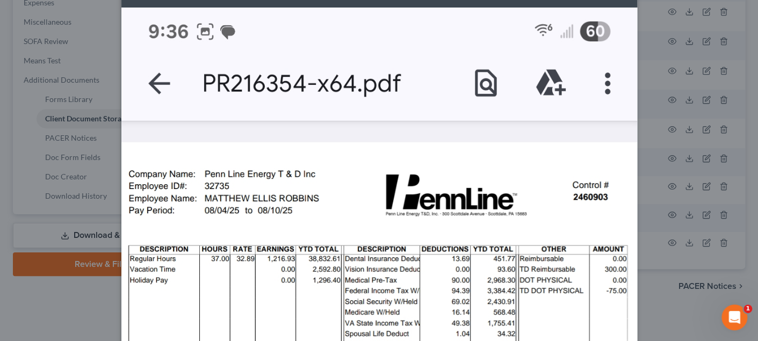
scroll to position [0, 0]
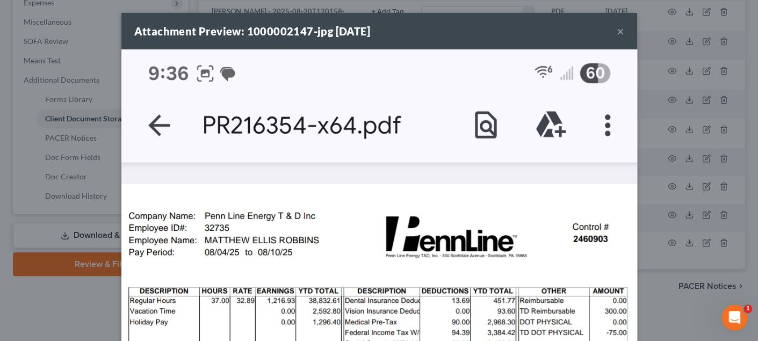
click at [616, 30] on button "×" at bounding box center [620, 31] width 8 height 13
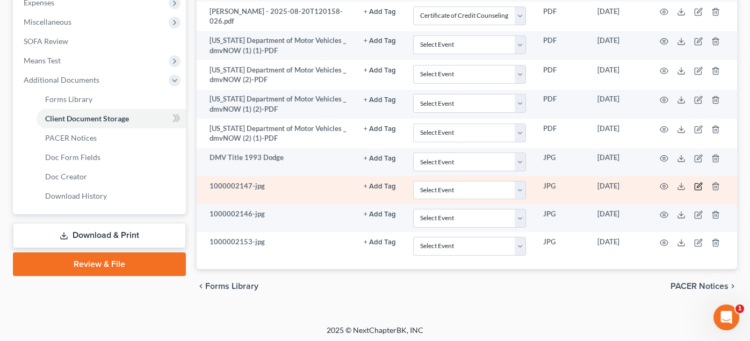
click at [699, 184] on icon "button" at bounding box center [698, 185] width 5 height 5
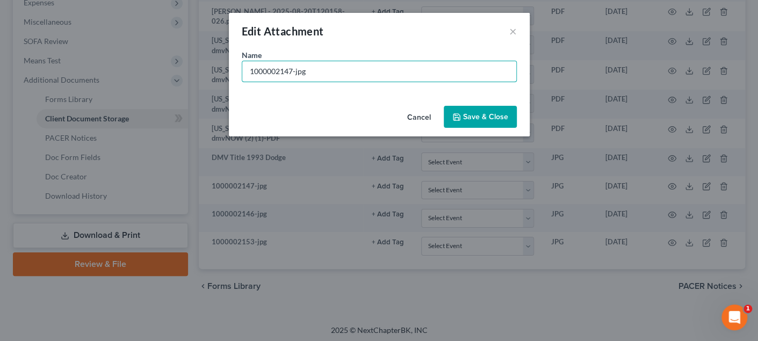
drag, startPoint x: 324, startPoint y: 71, endPoint x: 164, endPoint y: 55, distance: 160.8
click at [164, 55] on div "Edit Attachment × Name * 1000002147-jpg Cancel Save & Close" at bounding box center [379, 170] width 758 height 341
type input "8-10-25 payroll"
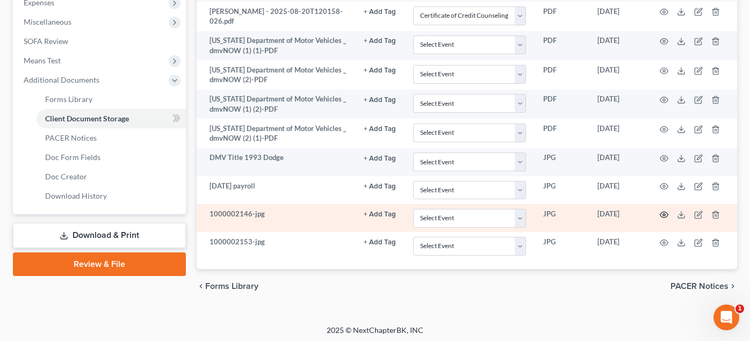
click at [663, 213] on icon "button" at bounding box center [663, 214] width 9 height 9
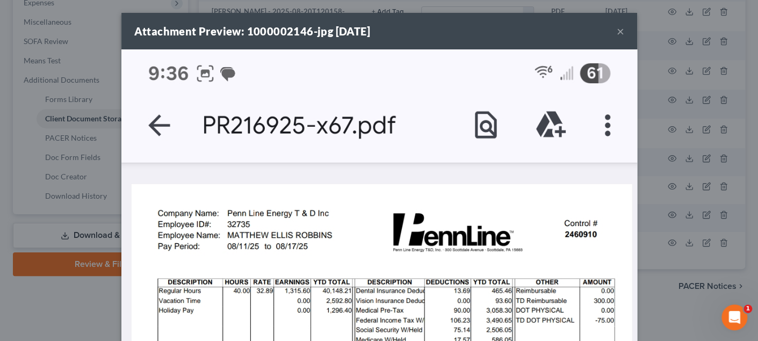
click at [616, 29] on button "×" at bounding box center [620, 31] width 8 height 13
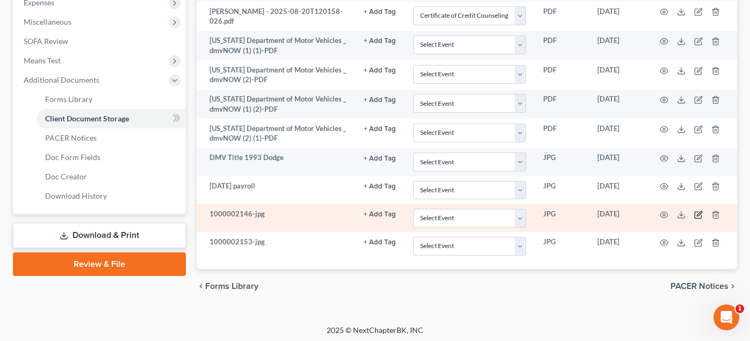
click at [697, 210] on icon "button" at bounding box center [698, 214] width 9 height 9
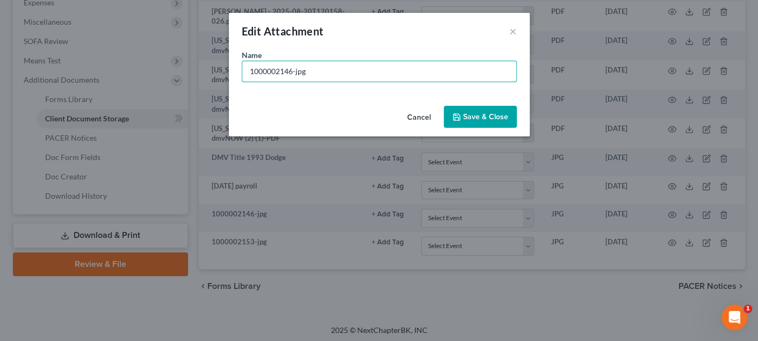
drag, startPoint x: 190, startPoint y: 67, endPoint x: 182, endPoint y: 68, distance: 8.2
click at [182, 68] on div "Edit Attachment × Name * 1000002146-jpg Cancel Save & Close" at bounding box center [379, 170] width 758 height 341
type input "8-17-25 payroll"
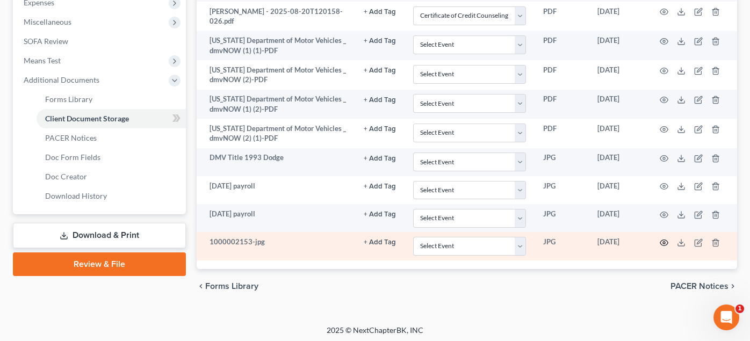
click at [661, 241] on icon "button" at bounding box center [663, 242] width 9 height 9
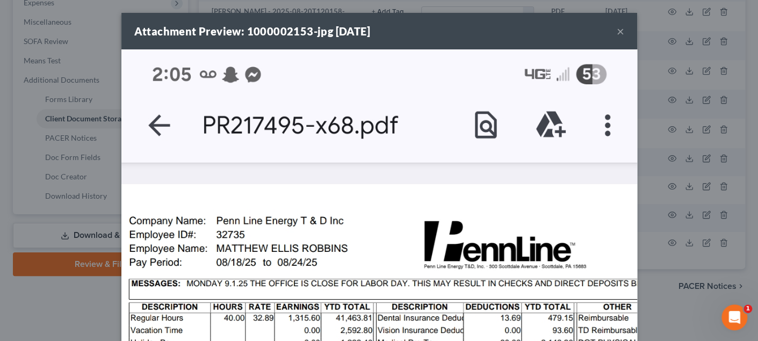
click at [617, 32] on button "×" at bounding box center [620, 31] width 8 height 13
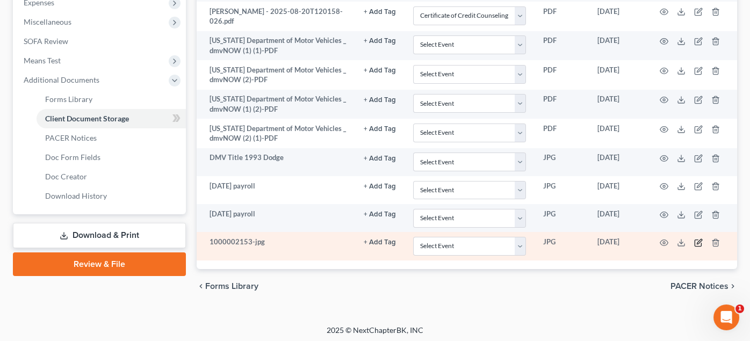
click at [696, 238] on icon "button" at bounding box center [698, 242] width 9 height 9
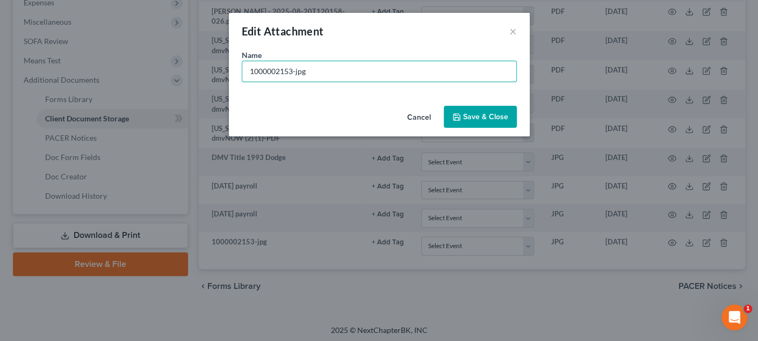
drag, startPoint x: 189, startPoint y: 74, endPoint x: 105, endPoint y: 83, distance: 84.7
click at [105, 83] on div "Edit Attachment × Name * 1000002153-jpg Cancel Save & Close" at bounding box center [379, 170] width 758 height 341
type input "8-24-25 Payroll"
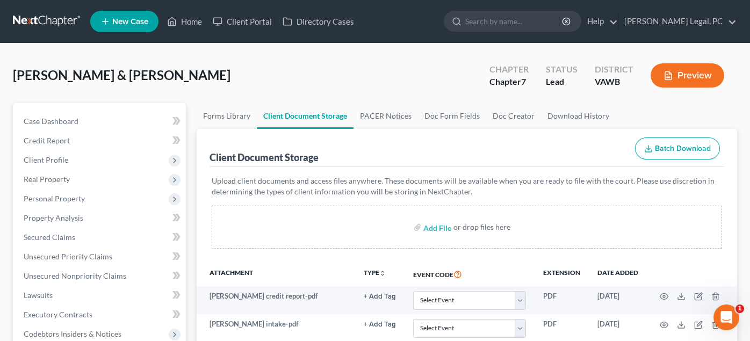
click at [24, 18] on link at bounding box center [47, 21] width 69 height 19
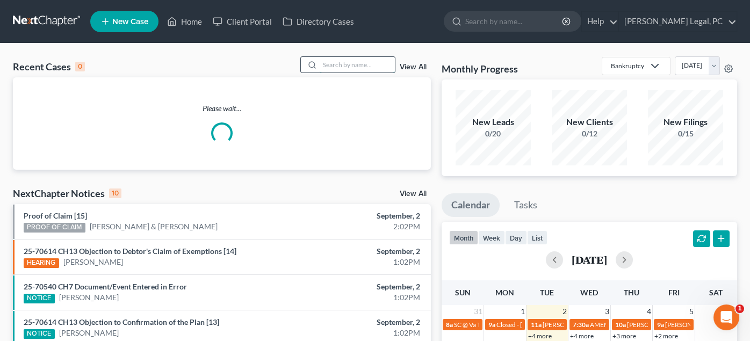
click at [323, 63] on input "search" at bounding box center [356, 65] width 75 height 16
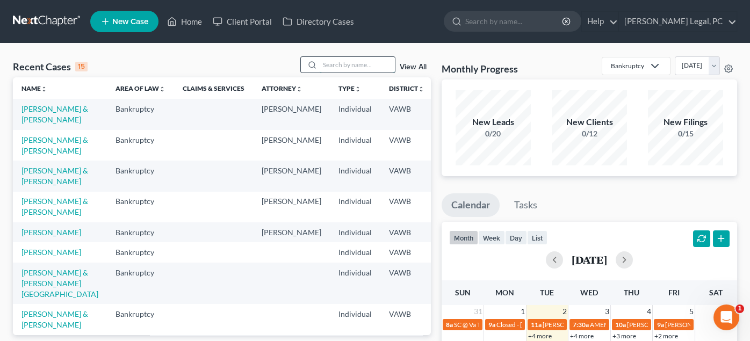
type input "a"
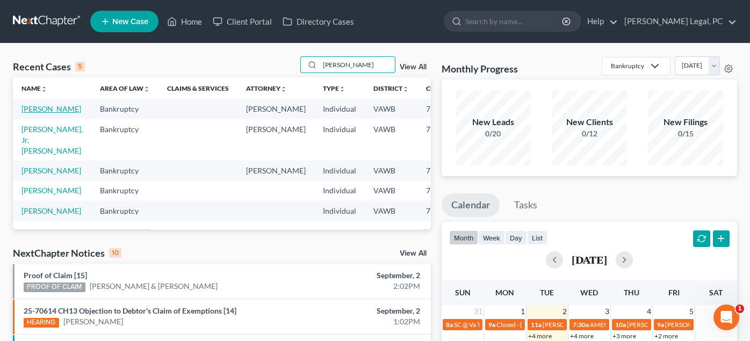
type input "sawyer"
click at [28, 113] on link "[PERSON_NAME]" at bounding box center [51, 108] width 60 height 9
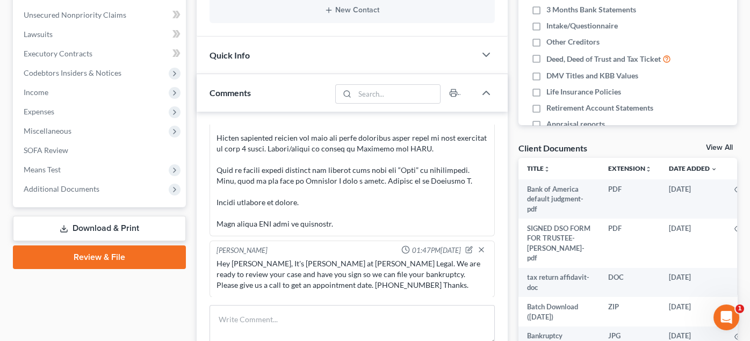
scroll to position [268, 0]
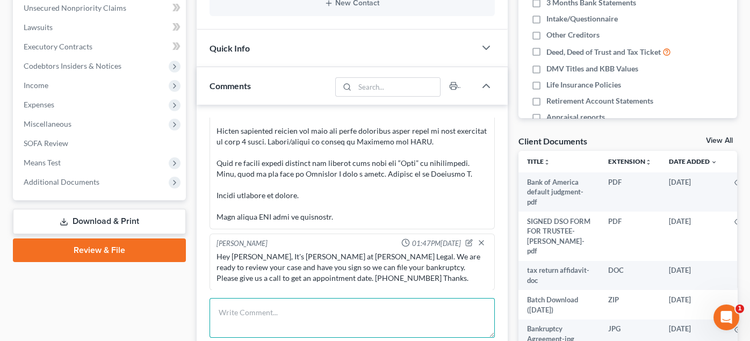
click at [267, 307] on textarea at bounding box center [351, 318] width 285 height 40
paste textarea "By the way, one of my creditors (Sezzle) seized 426 USD this month on the 28th …"
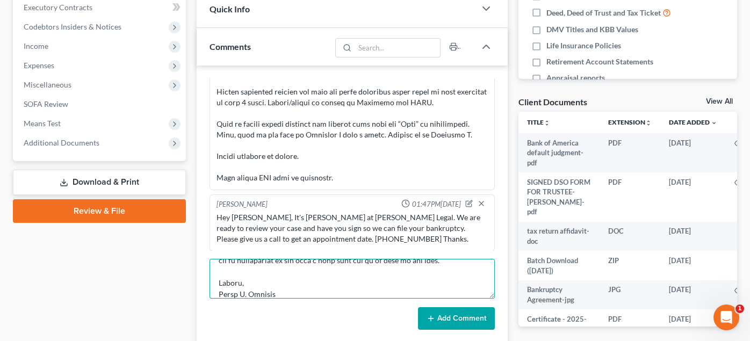
scroll to position [429, 0]
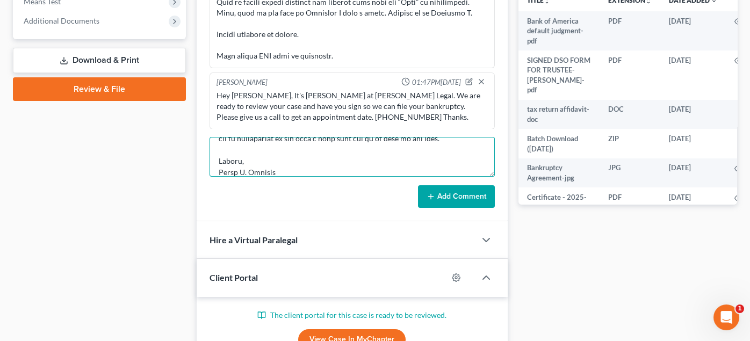
type textarea "By the way, one of my creditors (Sezzle) seized 426 USD this month on the 28th …"
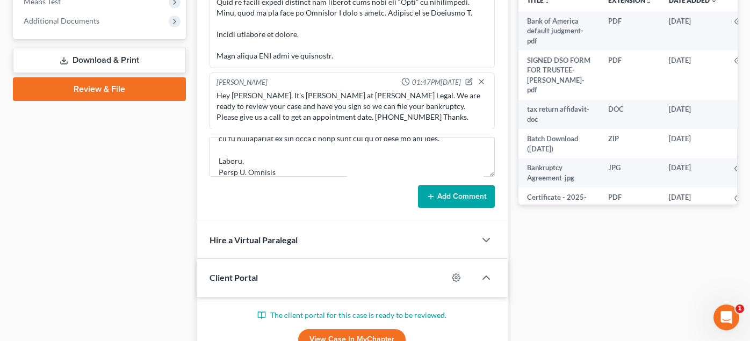
click at [449, 191] on button "Add Comment" at bounding box center [456, 196] width 77 height 23
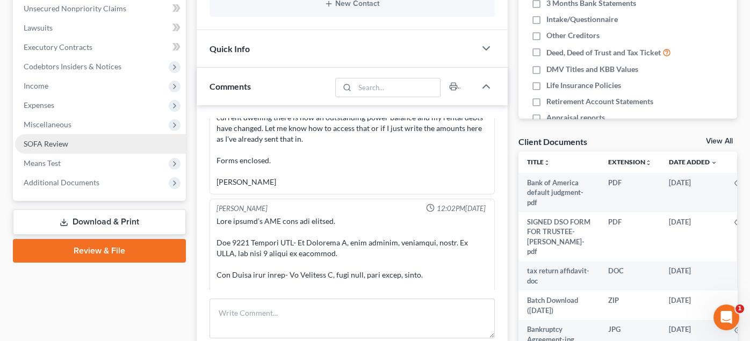
scroll to position [268, 0]
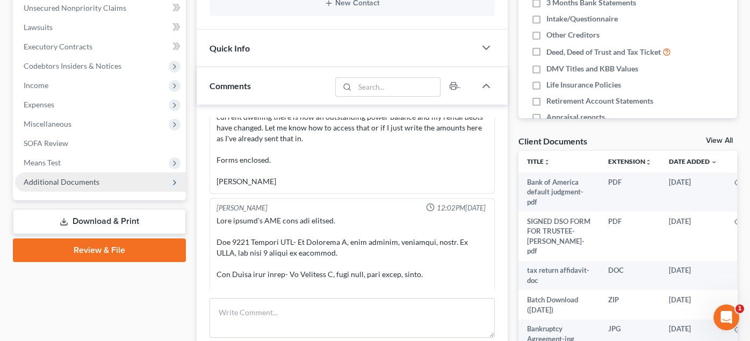
click at [49, 184] on span "Additional Documents" at bounding box center [62, 181] width 76 height 9
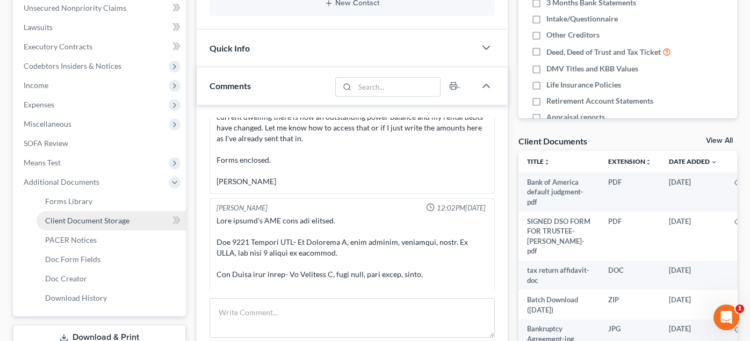
click at [78, 216] on span "Client Document Storage" at bounding box center [87, 220] width 84 height 9
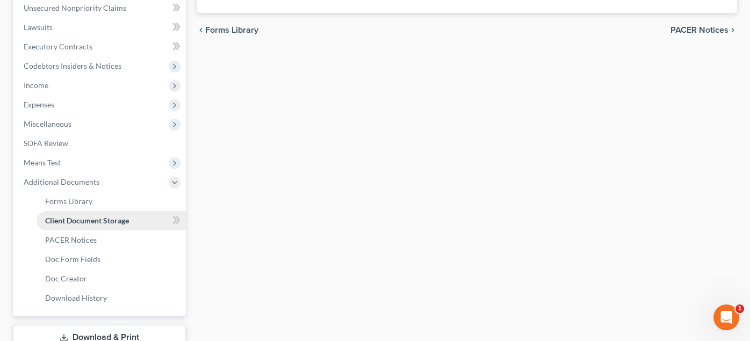
scroll to position [267, 0]
select select "0"
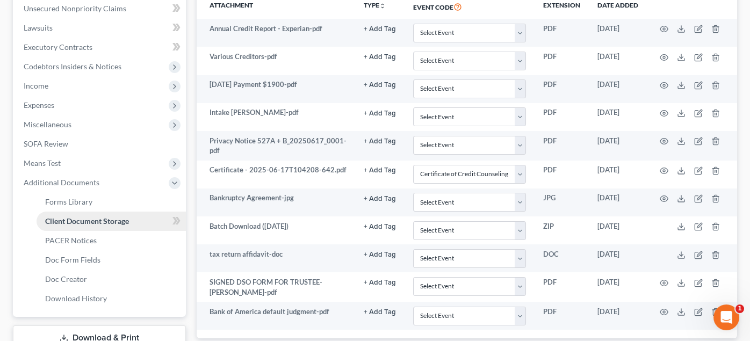
scroll to position [0, 0]
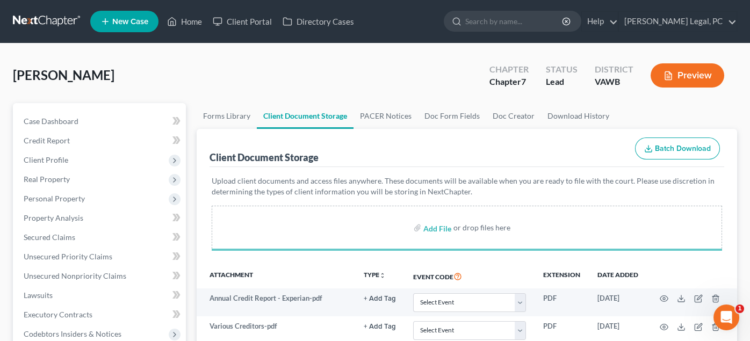
select select "0"
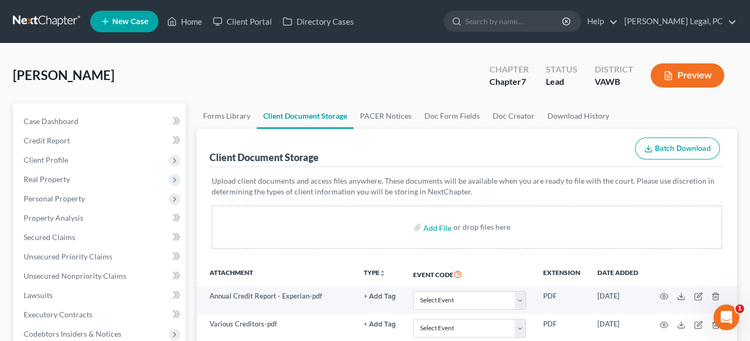
select select "0"
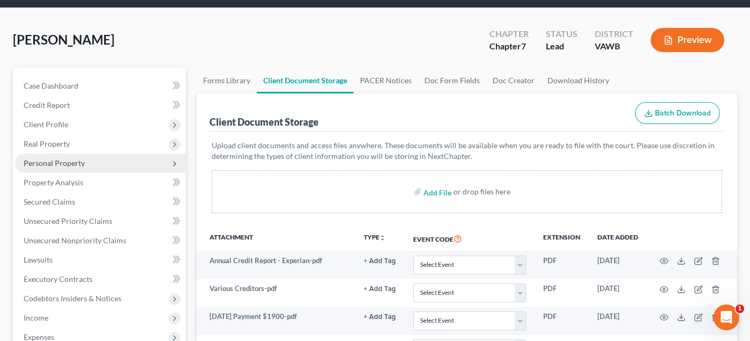
scroll to position [53, 0]
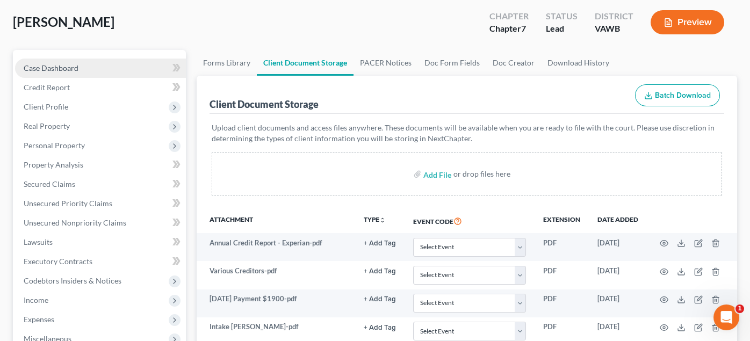
click at [37, 69] on span "Case Dashboard" at bounding box center [51, 67] width 55 height 9
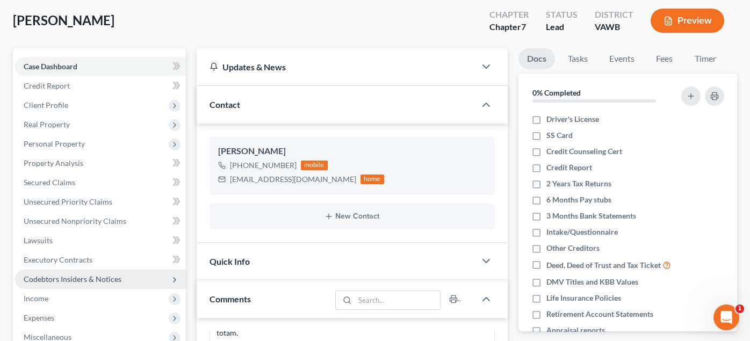
scroll to position [53, 0]
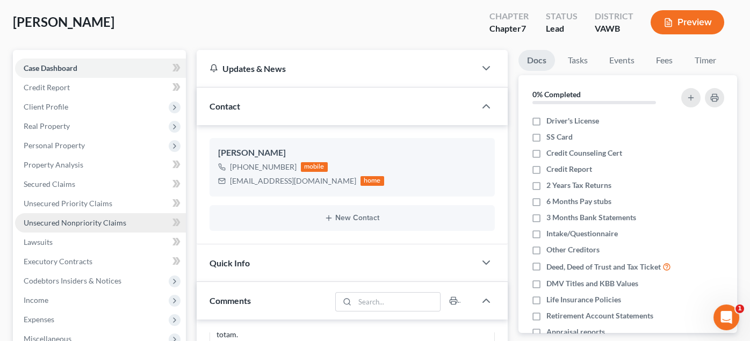
click at [52, 223] on span "Unsecured Nonpriority Claims" at bounding box center [75, 222] width 103 height 9
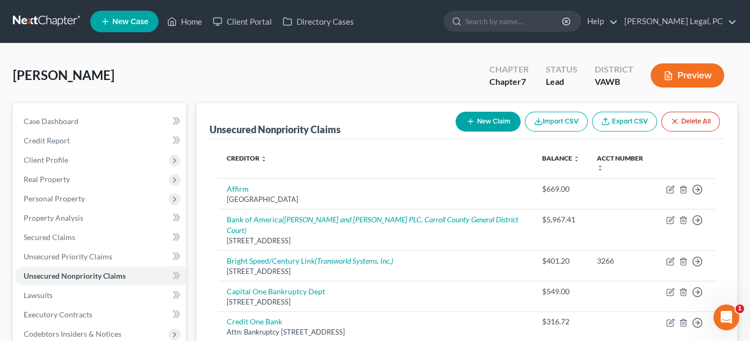
click at [483, 122] on button "New Claim" at bounding box center [487, 122] width 65 height 20
select select "0"
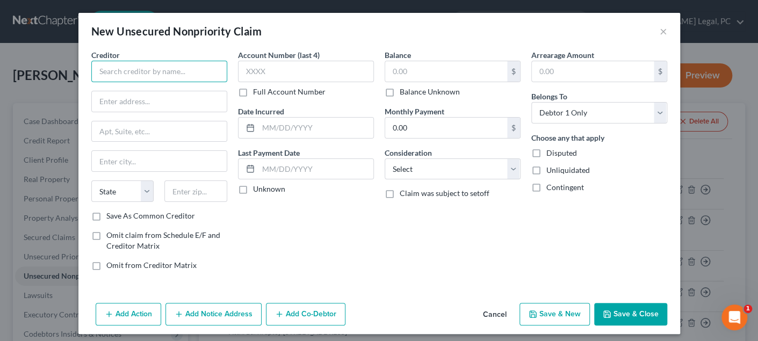
click at [116, 76] on input "text" at bounding box center [159, 71] width 136 height 21
type input "Inova Heathcare Services"
click at [137, 106] on input "text" at bounding box center [159, 101] width 135 height 20
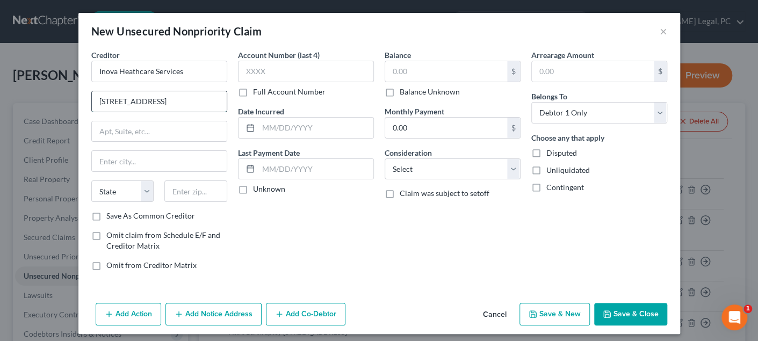
type input "8110 Gatehouse Road"
type input "22042"
type input "Falls Church"
select select "48"
click at [399, 71] on input "text" at bounding box center [446, 71] width 122 height 20
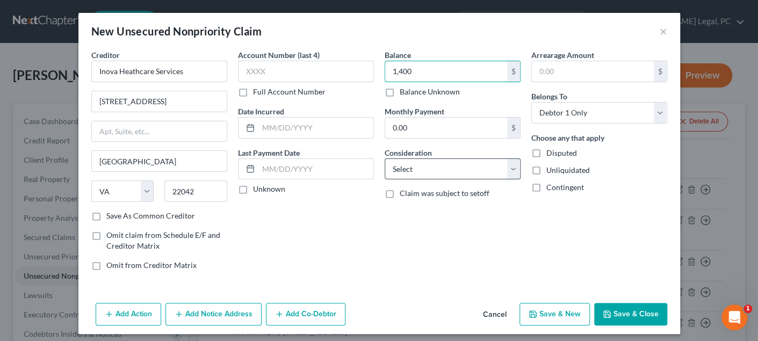
type input "1,400"
click at [409, 169] on select "Select Cable / Satellite Services Collection Agency Credit Card Debt Debt Couns…" at bounding box center [452, 168] width 136 height 21
select select "9"
click at [384, 158] on select "Select Cable / Satellite Services Collection Agency Credit Card Debt Debt Couns…" at bounding box center [452, 168] width 136 height 21
click at [638, 309] on button "Save & Close" at bounding box center [630, 314] width 73 height 23
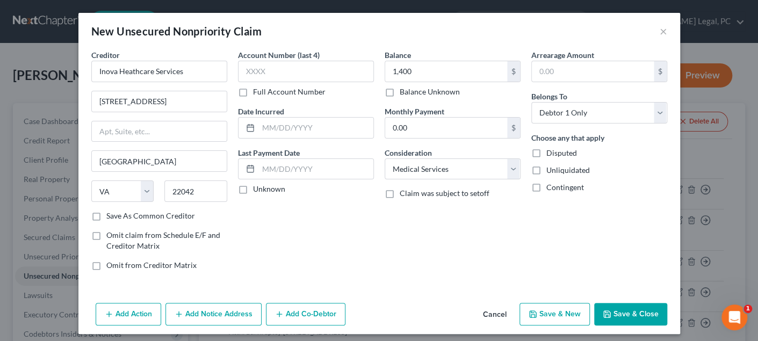
type input "1,400.00"
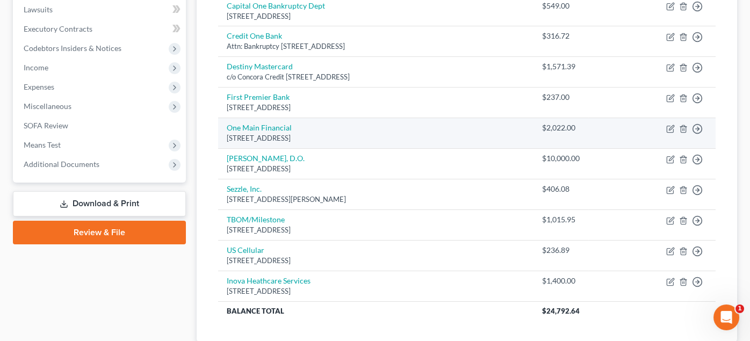
scroll to position [339, 0]
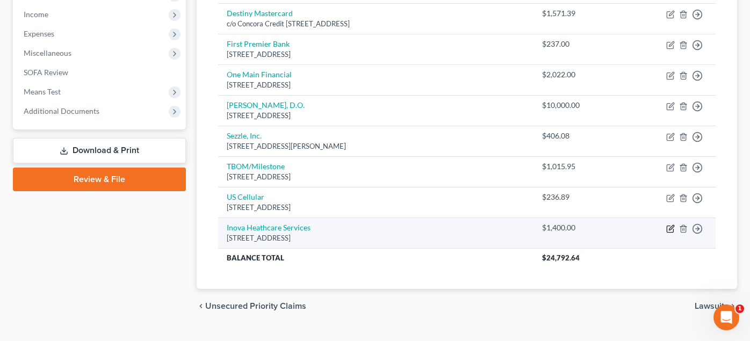
click at [669, 225] on icon "button" at bounding box center [670, 227] width 5 height 5
select select "48"
select select "9"
select select "0"
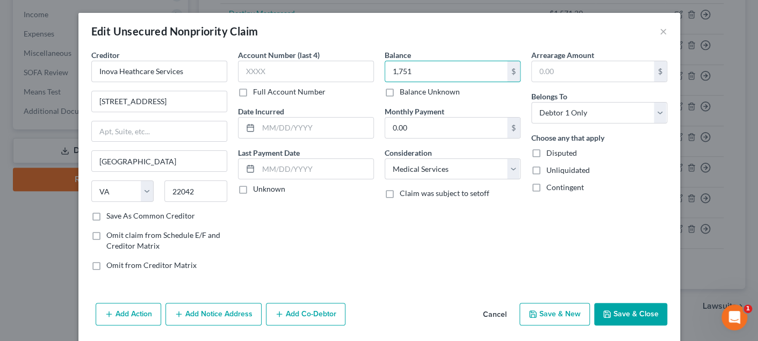
click at [636, 312] on button "Save & Close" at bounding box center [630, 314] width 73 height 23
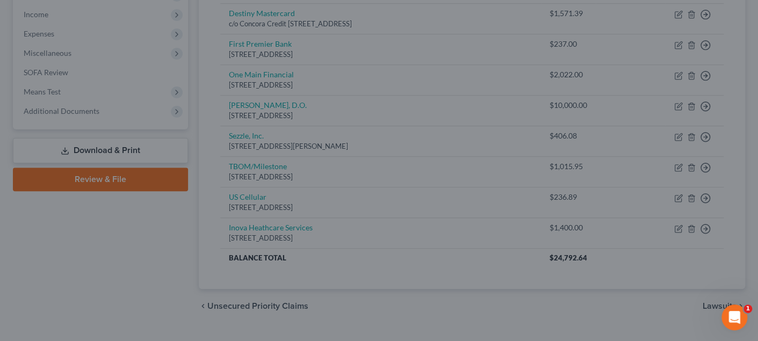
type input "1,751.00"
type input "0"
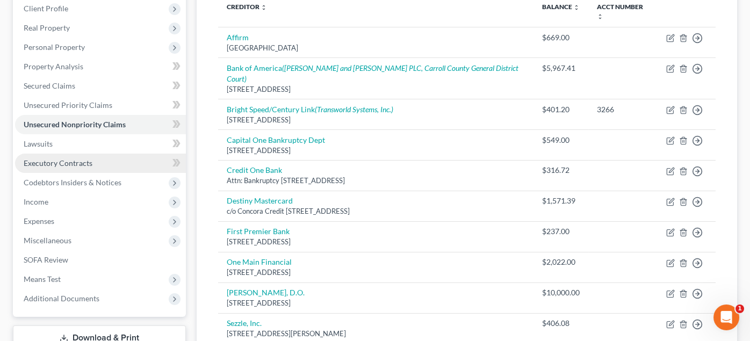
scroll to position [124, 0]
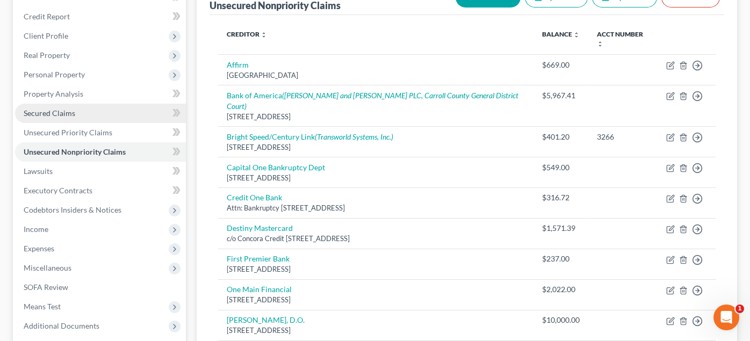
click at [52, 118] on link "Secured Claims" at bounding box center [100, 113] width 171 height 19
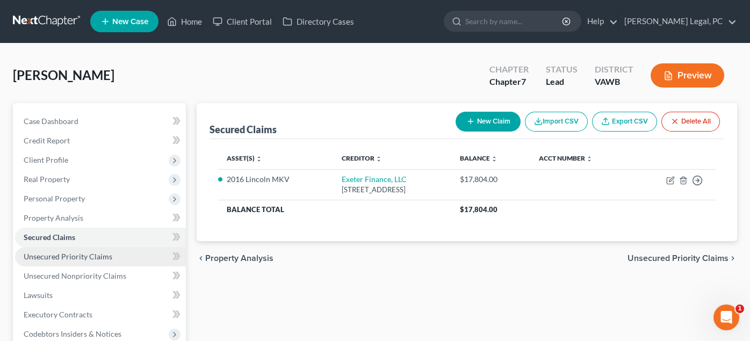
click at [53, 253] on span "Unsecured Priority Claims" at bounding box center [68, 256] width 89 height 9
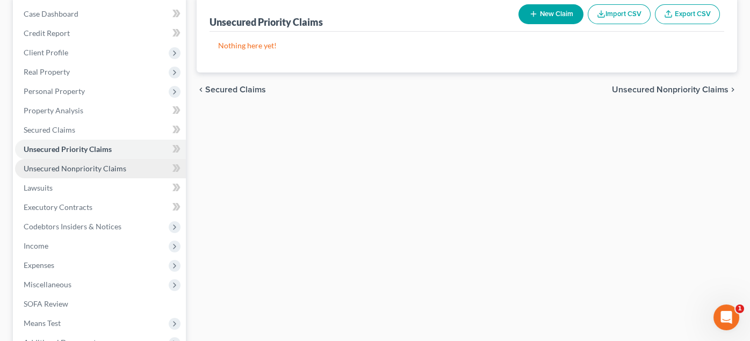
click at [74, 164] on span "Unsecured Nonpriority Claims" at bounding box center [75, 168] width 103 height 9
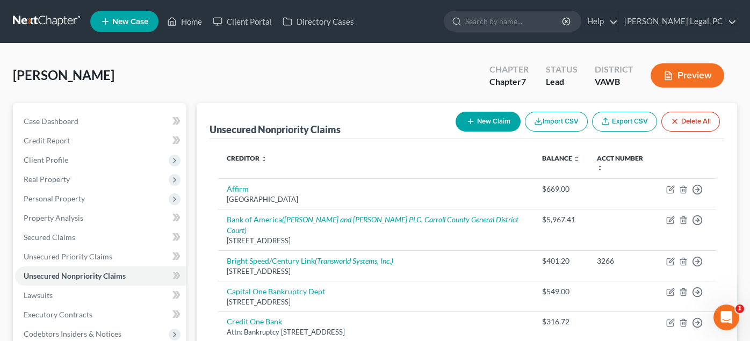
click at [481, 121] on button "New Claim" at bounding box center [487, 122] width 65 height 20
select select "0"
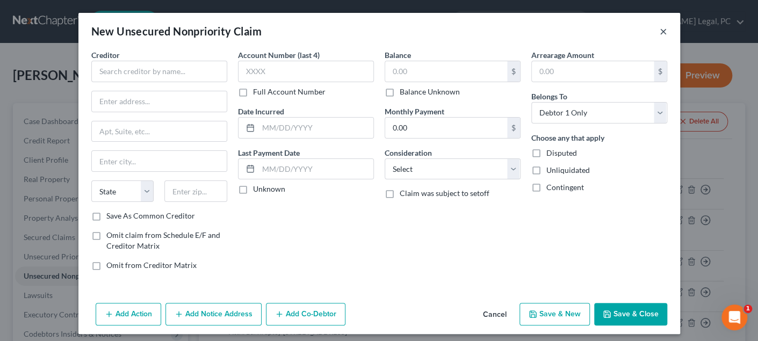
click at [659, 33] on button "×" at bounding box center [663, 31] width 8 height 13
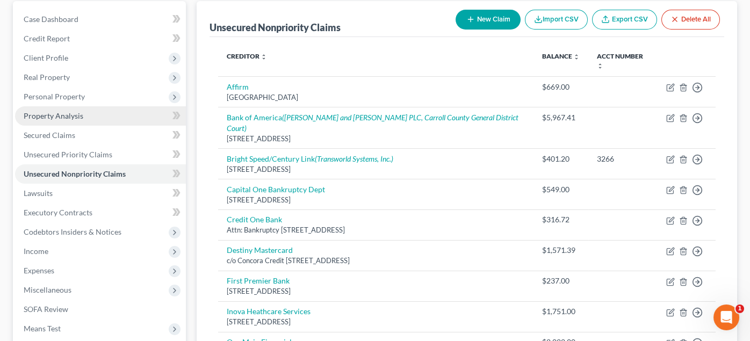
scroll to position [107, 0]
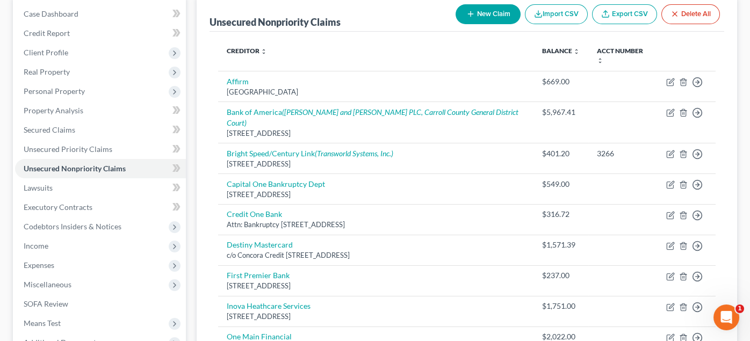
click at [481, 15] on button "New Claim" at bounding box center [487, 14] width 65 height 20
select select "0"
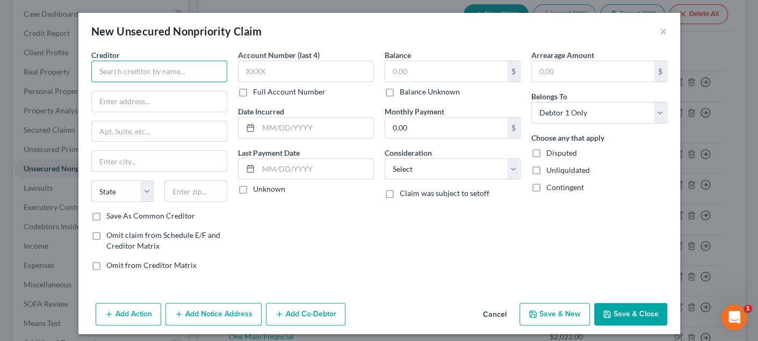
click at [139, 74] on input "text" at bounding box center [159, 71] width 136 height 21
type input "East Coast Real Estate"
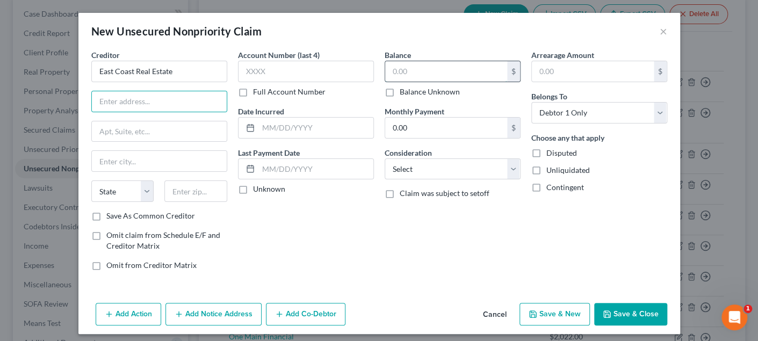
click at [426, 70] on input "text" at bounding box center [446, 71] width 122 height 20
type input "7,620"
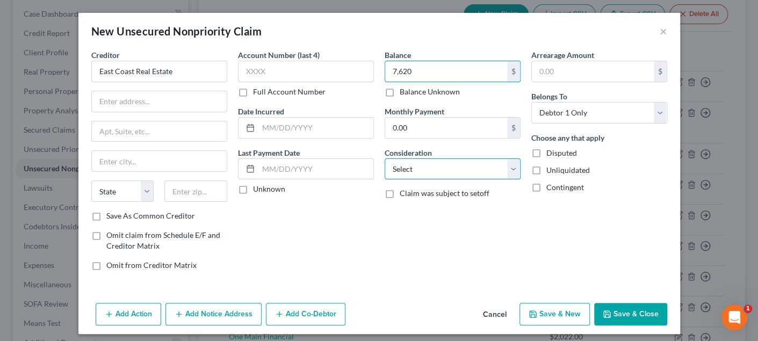
click at [410, 168] on select "Select Cable / Satellite Services Collection Agency Credit Card Debt Debt Couns…" at bounding box center [452, 168] width 136 height 21
select select "14"
click at [384, 158] on select "Select Cable / Satellite Services Collection Agency Credit Card Debt Debt Couns…" at bounding box center [452, 168] width 136 height 21
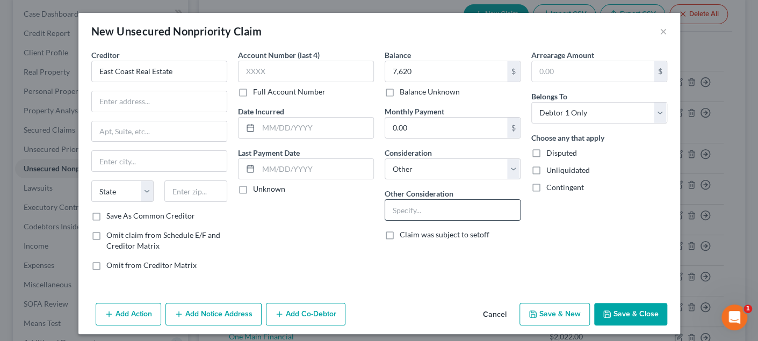
click at [422, 206] on input "text" at bounding box center [452, 210] width 135 height 20
type input "Broken Lease"
click at [115, 100] on input "text" at bounding box center [159, 101] width 135 height 20
type input "5 Public Sq, Suite 403"
type input "21740"
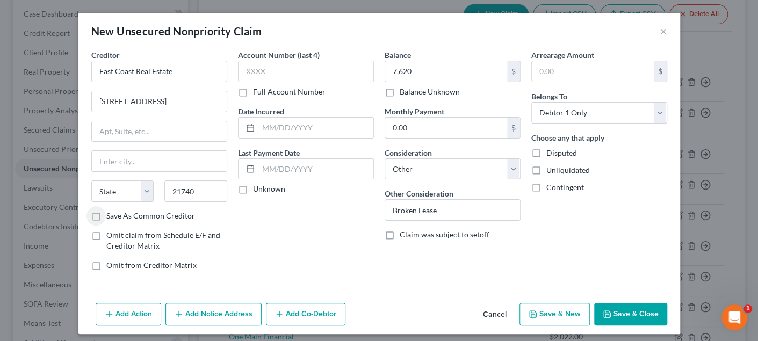
type input "Hagerstown"
select select "21"
click at [649, 312] on button "Save & Close" at bounding box center [630, 314] width 73 height 23
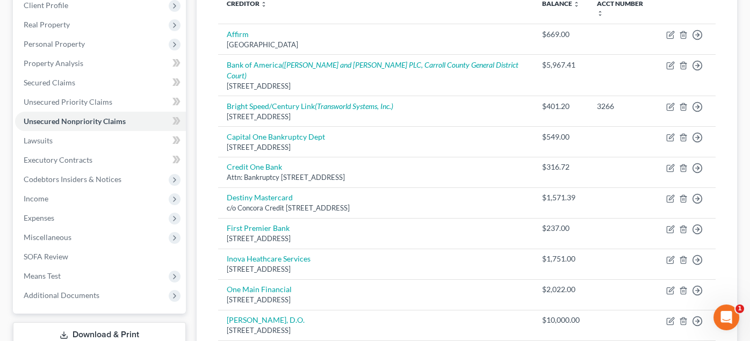
scroll to position [0, 0]
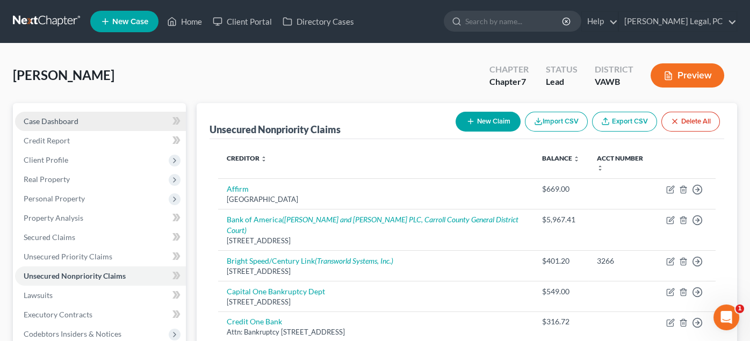
click at [37, 120] on span "Case Dashboard" at bounding box center [51, 121] width 55 height 9
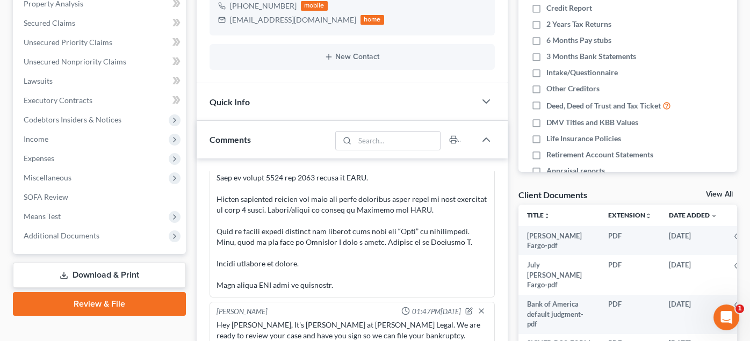
scroll to position [281, 0]
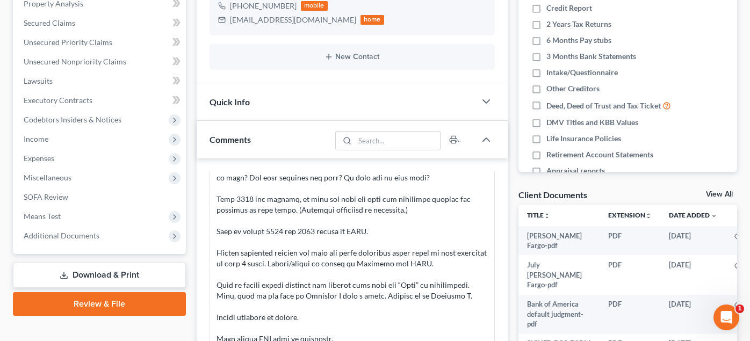
click at [12, 232] on div "Case Dashboard Payments Invoices Payments Payments Credit Report Client Profile" at bounding box center [100, 253] width 184 height 728
click at [32, 235] on span "Additional Documents" at bounding box center [62, 235] width 76 height 9
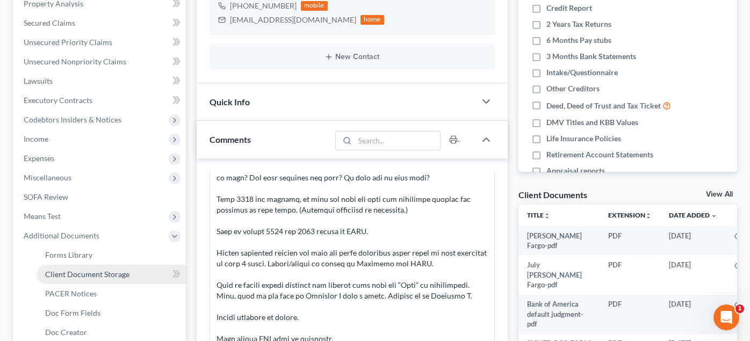
click at [50, 270] on span "Client Document Storage" at bounding box center [87, 274] width 84 height 9
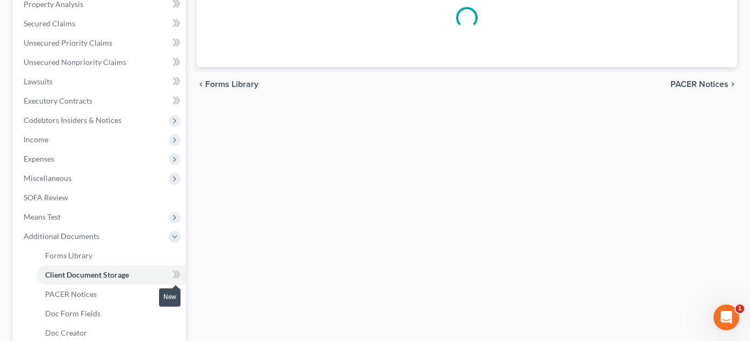
scroll to position [70, 0]
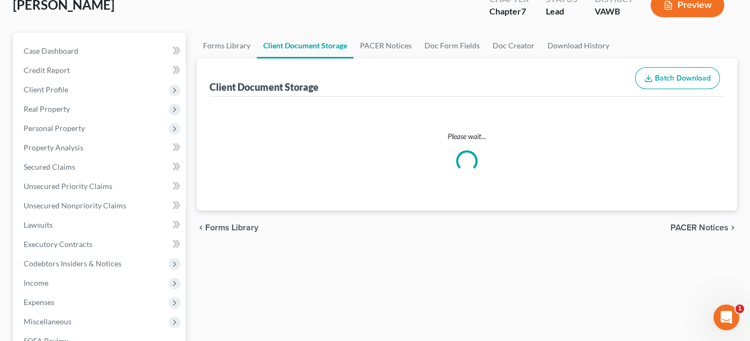
select select "0"
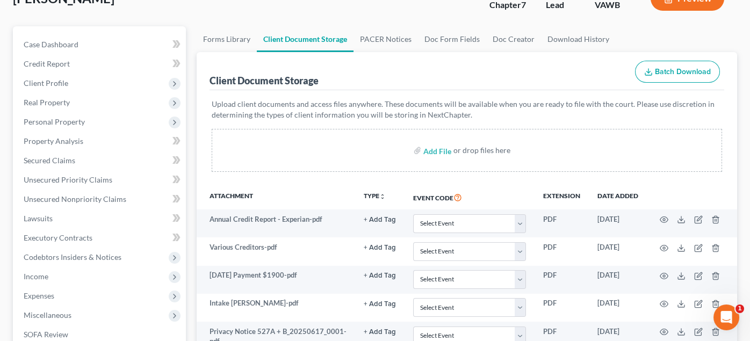
scroll to position [15, 0]
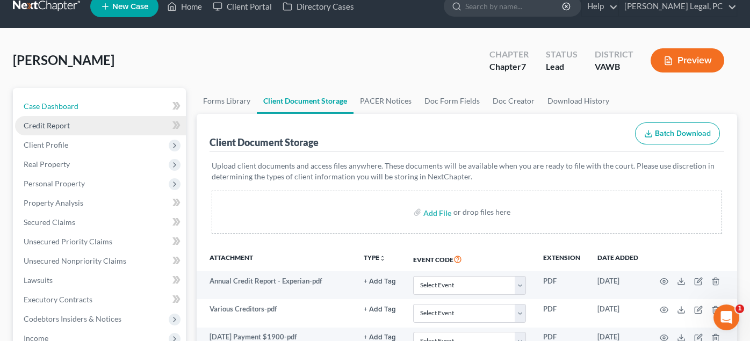
drag, startPoint x: 59, startPoint y: 104, endPoint x: 143, endPoint y: 131, distance: 88.0
click at [59, 104] on span "Case Dashboard" at bounding box center [51, 105] width 55 height 9
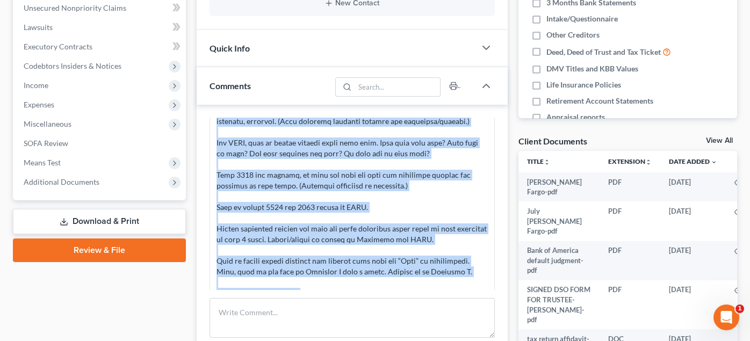
scroll to position [277, 0]
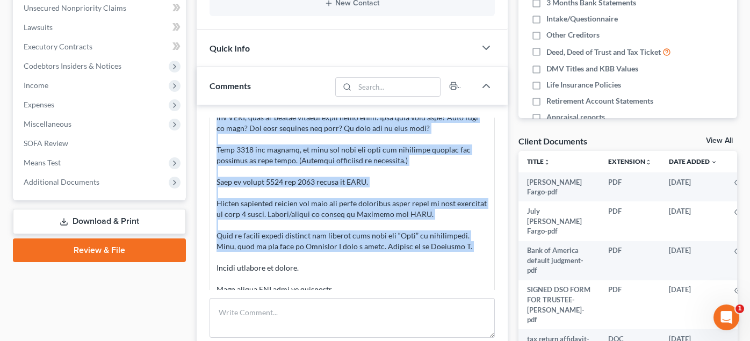
drag, startPoint x: 216, startPoint y: 123, endPoint x: 452, endPoint y: 249, distance: 266.8
click at [452, 249] on div at bounding box center [351, 150] width 271 height 290
copy div "Need debtor’s SSN card and license. For 2016 Lincoln MKV- On Schedule B, need m…"
click at [354, 230] on div at bounding box center [351, 150] width 271 height 290
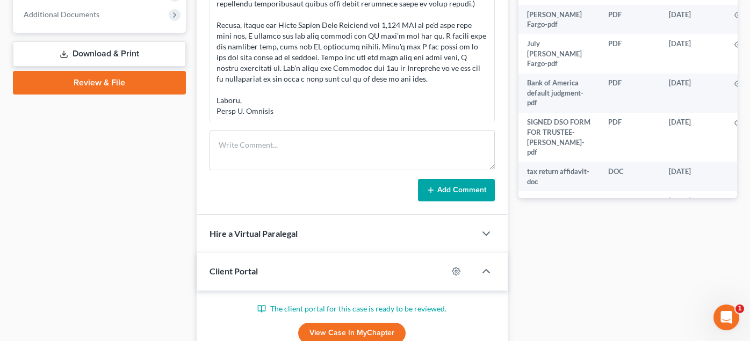
scroll to position [483, 0]
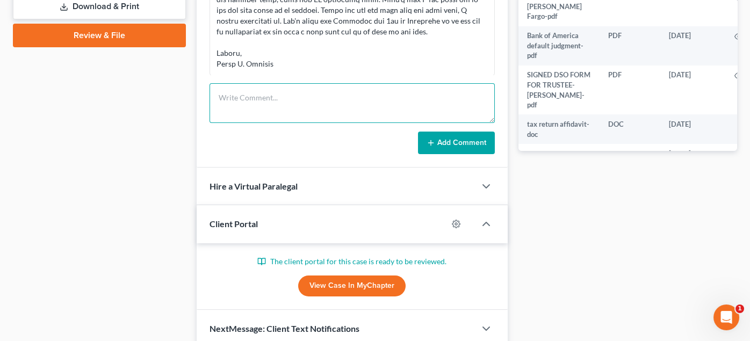
click at [238, 96] on textarea at bounding box center [351, 103] width 285 height 40
paste textarea "Hello Jacob, We are ready to schedule you can appointment to review and sign so…"
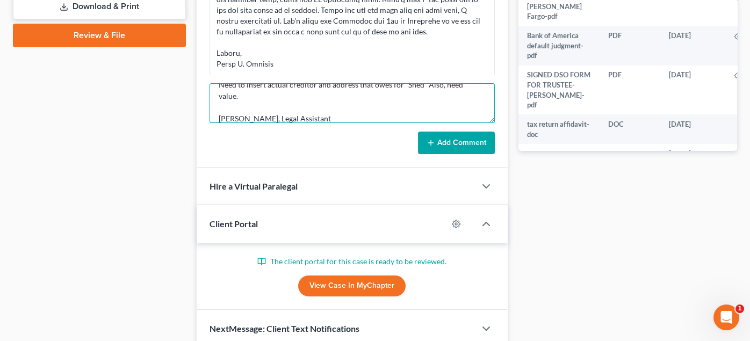
type textarea "Hello Jacob, We are ready to schedule you can appointment to review and sign so…"
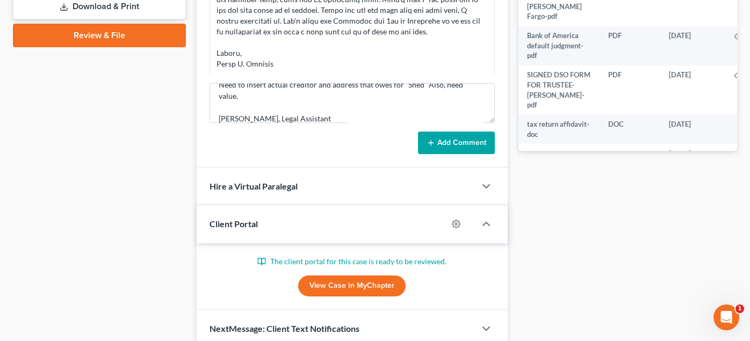
click at [471, 136] on button "Add Comment" at bounding box center [456, 143] width 77 height 23
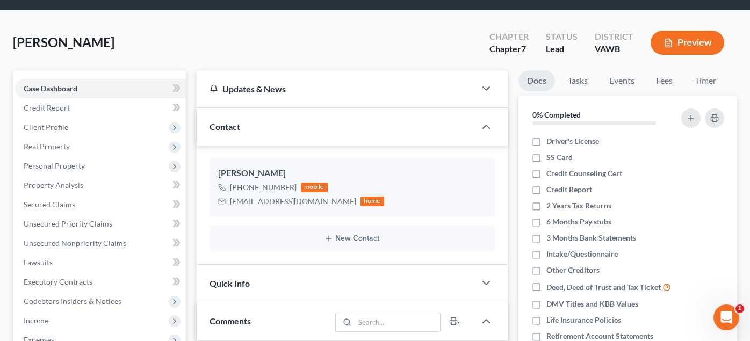
scroll to position [0, 0]
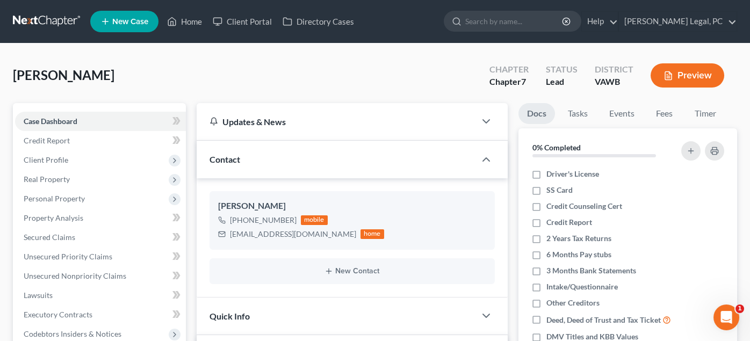
click at [40, 23] on link at bounding box center [47, 21] width 69 height 19
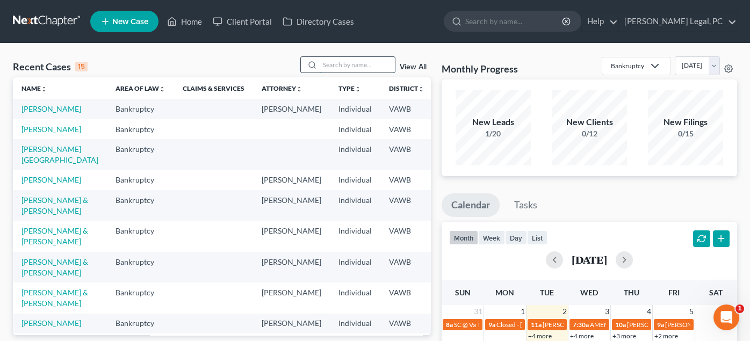
click at [352, 67] on input "search" at bounding box center [356, 65] width 75 height 16
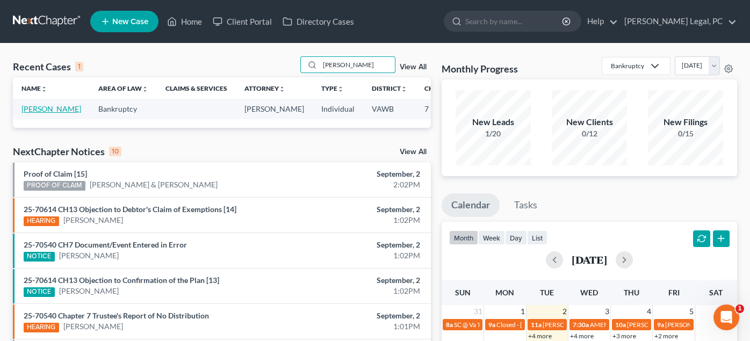
type input "[PERSON_NAME]"
click at [35, 111] on link "[PERSON_NAME]" at bounding box center [51, 108] width 60 height 9
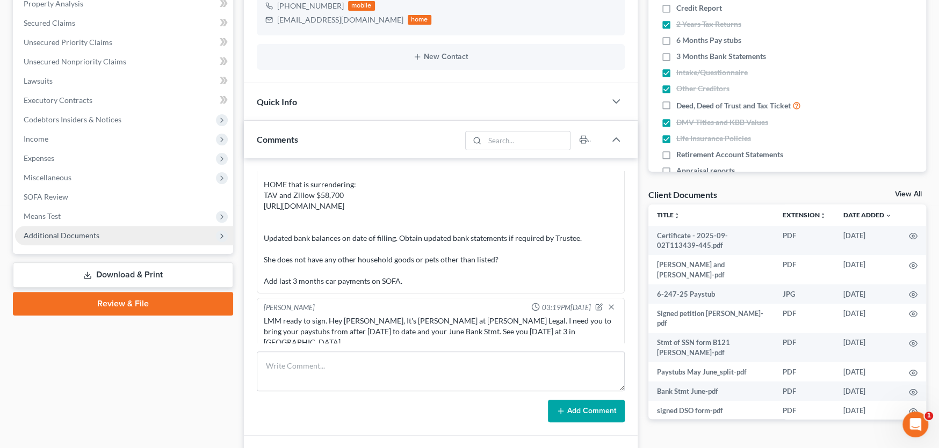
scroll to position [215, 0]
click at [103, 229] on span "Additional Documents" at bounding box center [124, 235] width 218 height 19
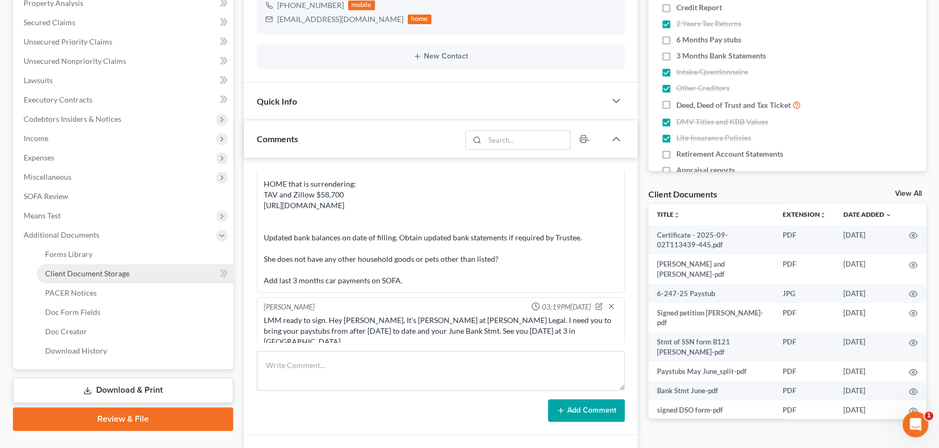
click at [79, 267] on link "Client Document Storage" at bounding box center [135, 273] width 197 height 19
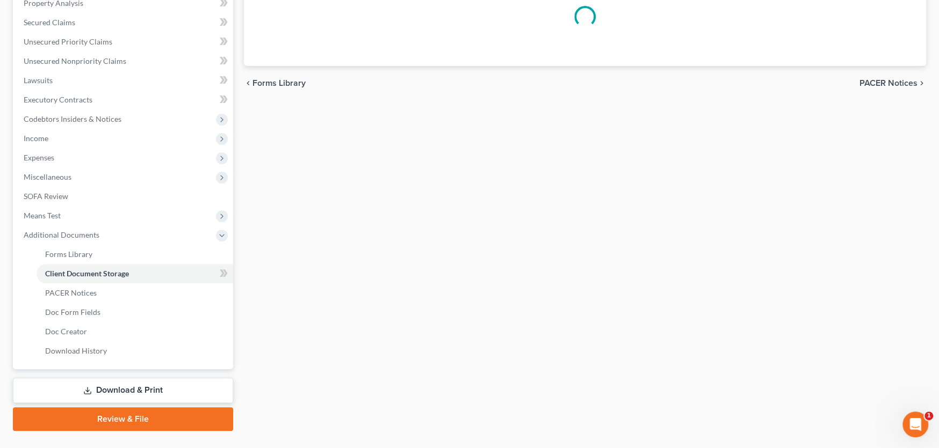
scroll to position [56, 0]
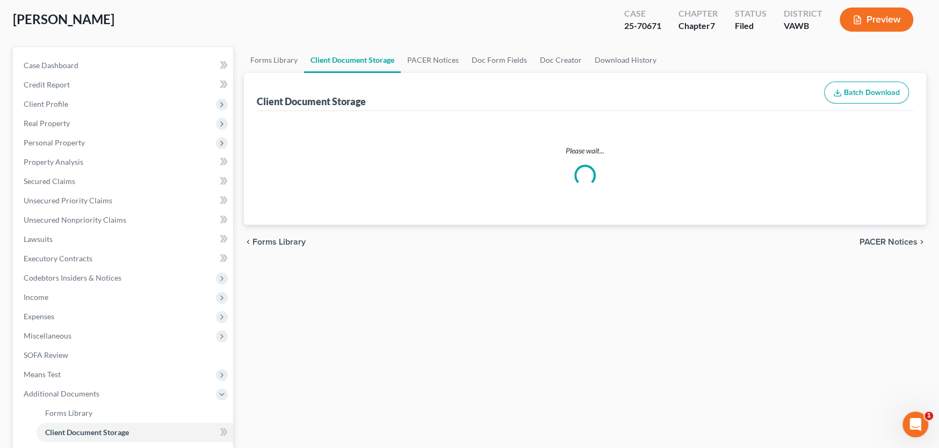
select select "0"
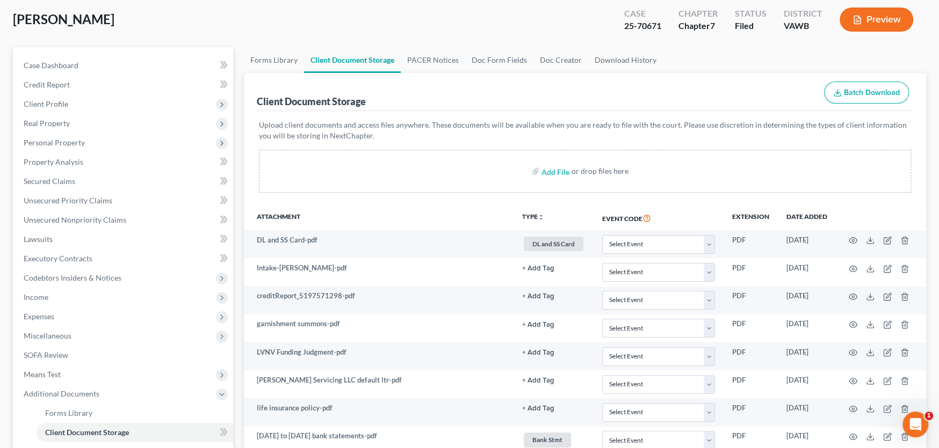
scroll to position [0, 0]
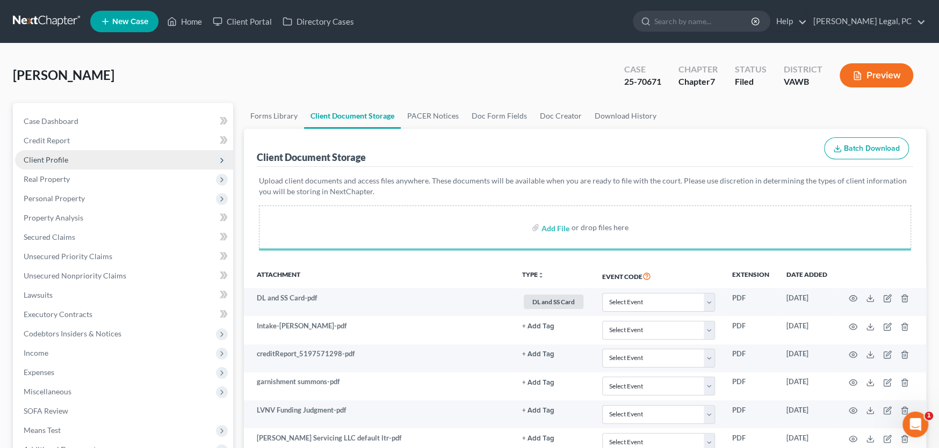
select select "0"
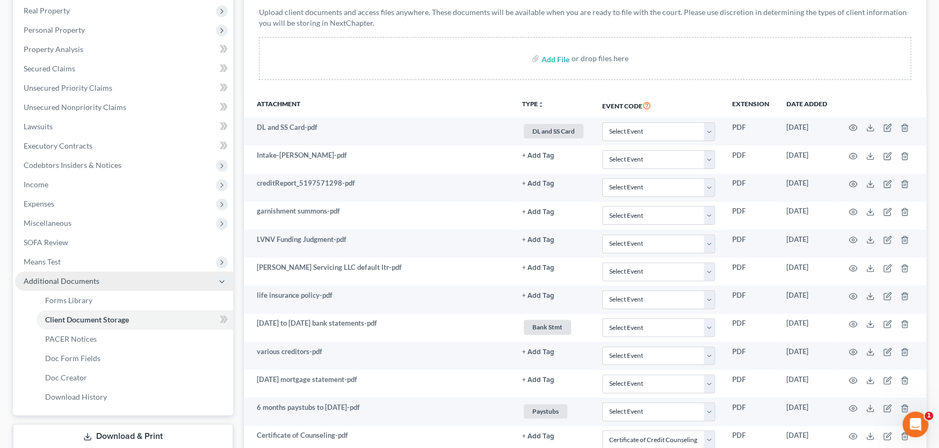
scroll to position [322, 0]
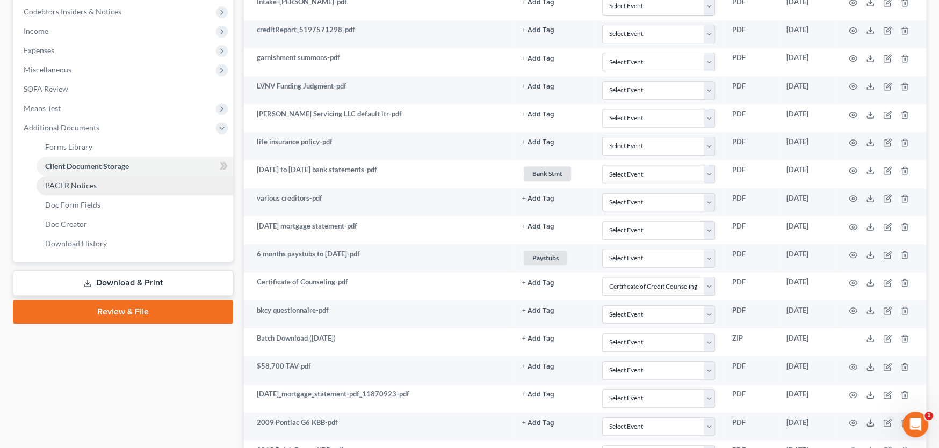
click at [71, 181] on span "PACER Notices" at bounding box center [71, 185] width 52 height 9
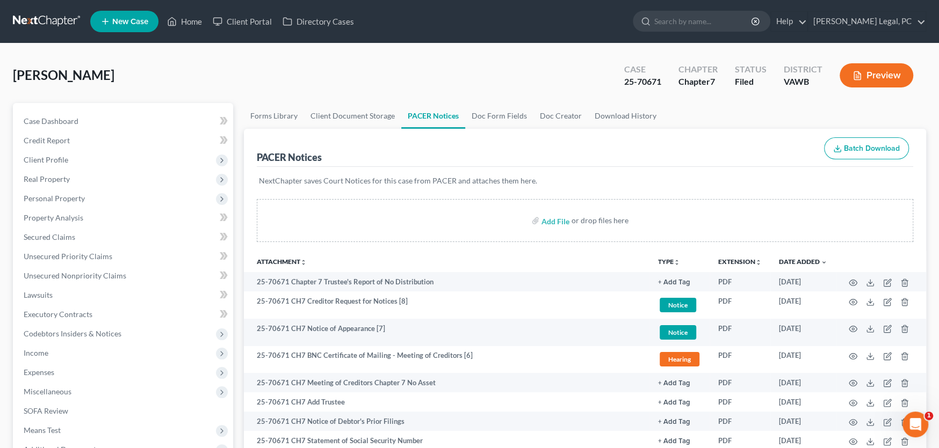
click at [60, 20] on link at bounding box center [47, 21] width 69 height 19
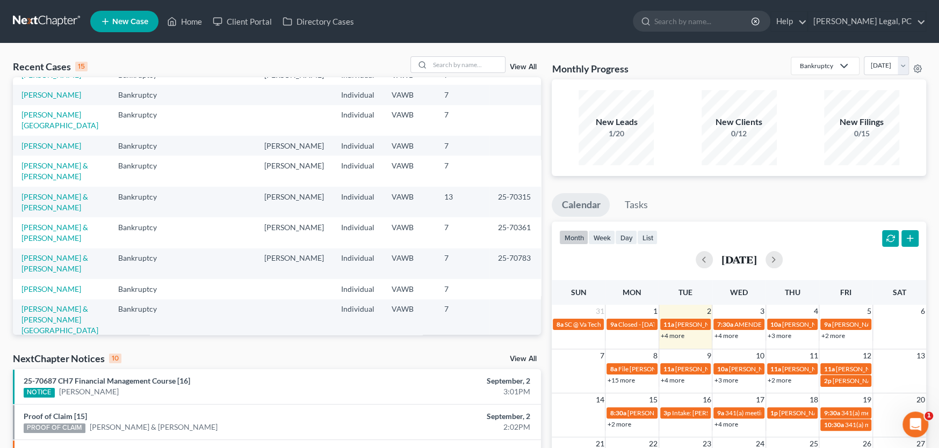
scroll to position [106, 0]
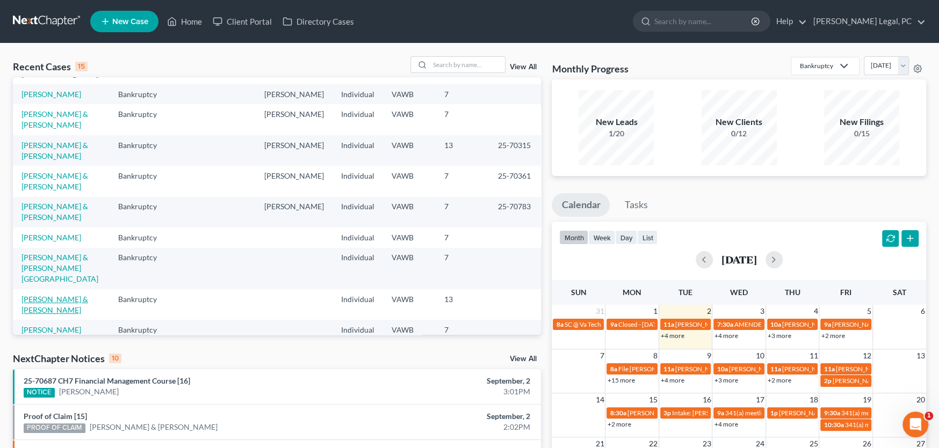
click at [48, 295] on link "[PERSON_NAME] & [PERSON_NAME]" at bounding box center [54, 305] width 67 height 20
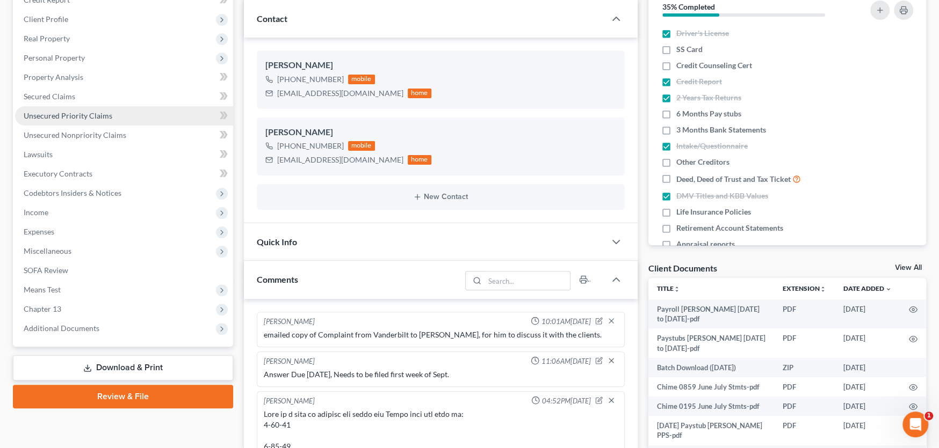
scroll to position [458, 0]
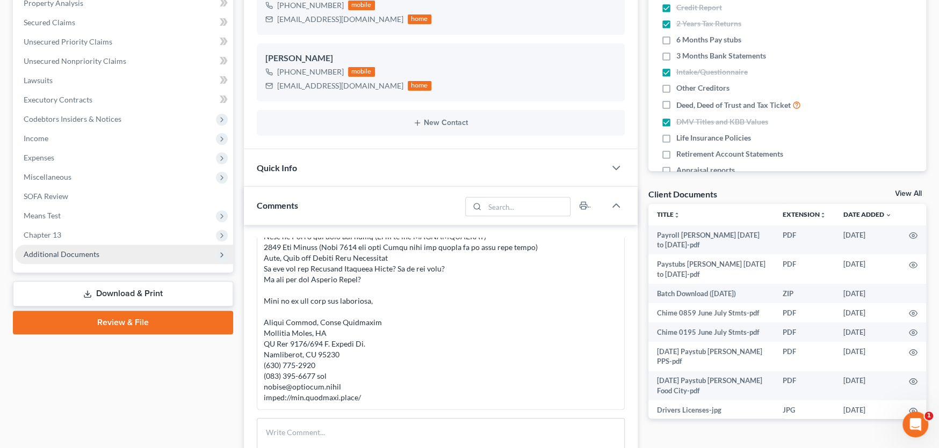
click at [54, 257] on span "Additional Documents" at bounding box center [62, 254] width 76 height 9
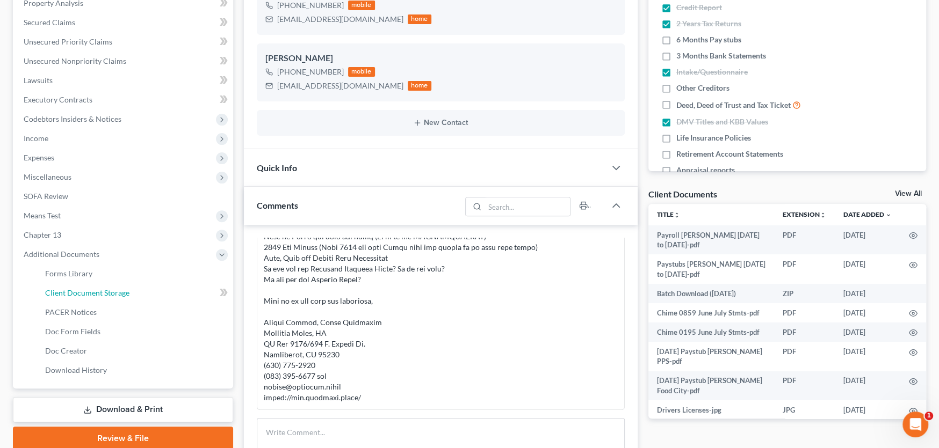
click at [58, 292] on span "Client Document Storage" at bounding box center [87, 292] width 84 height 9
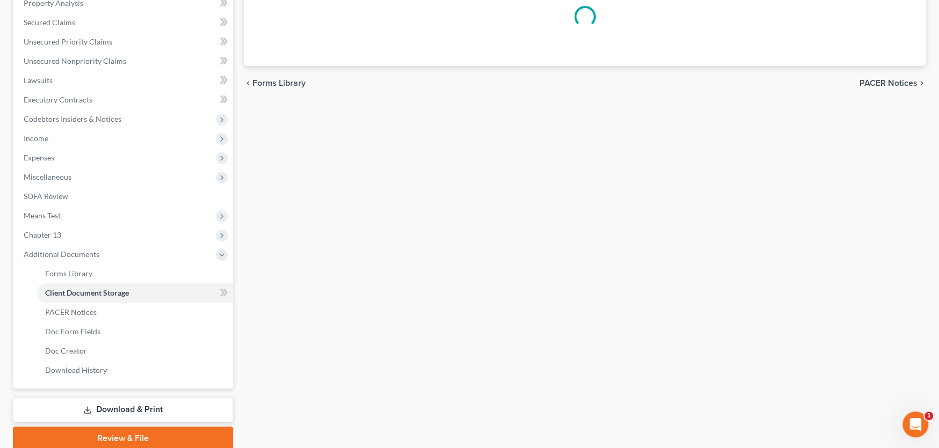
scroll to position [74, 0]
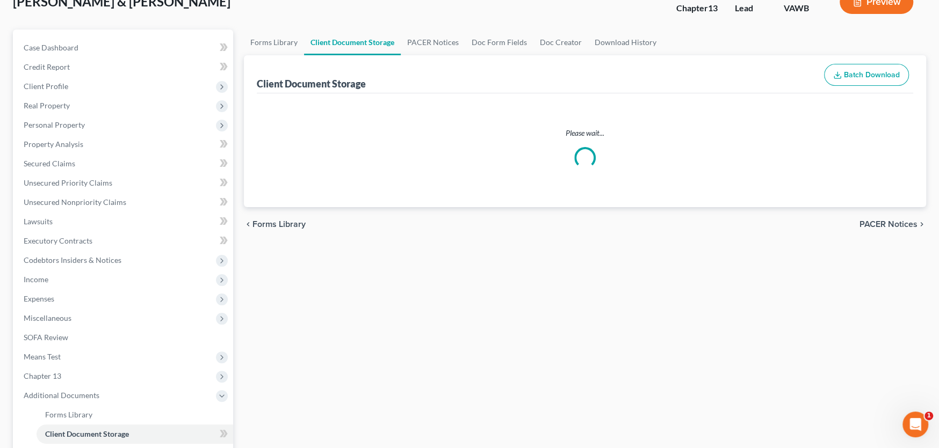
select select "0"
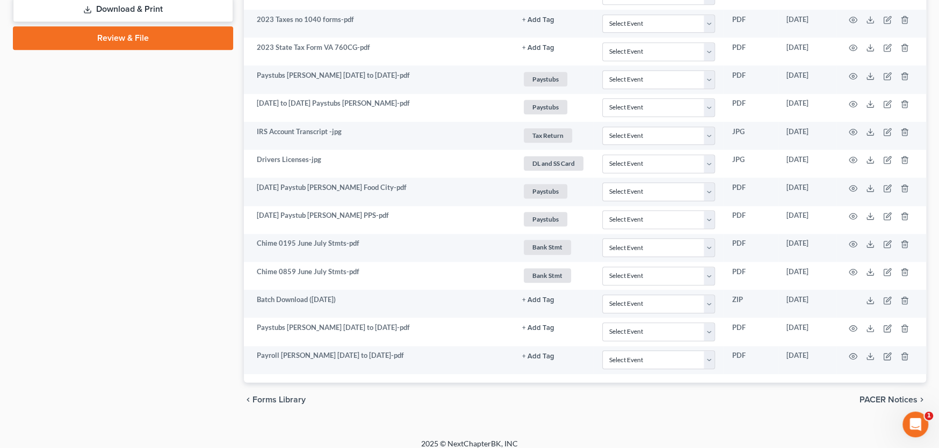
scroll to position [621, 0]
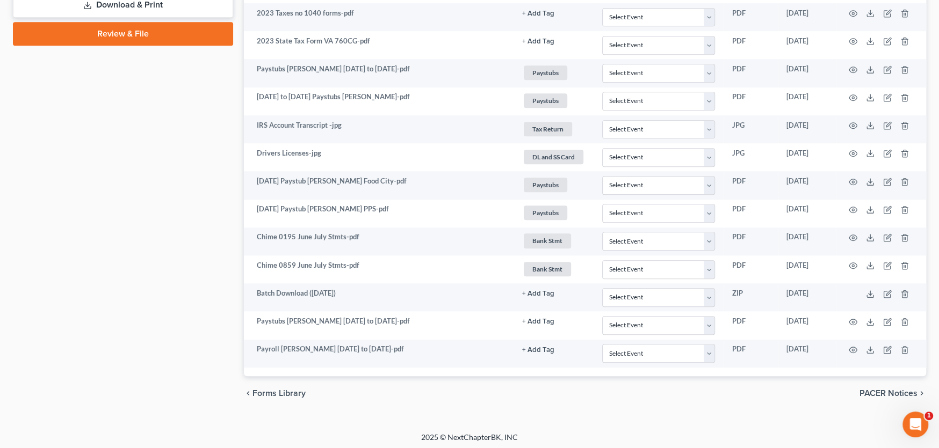
select select "0"
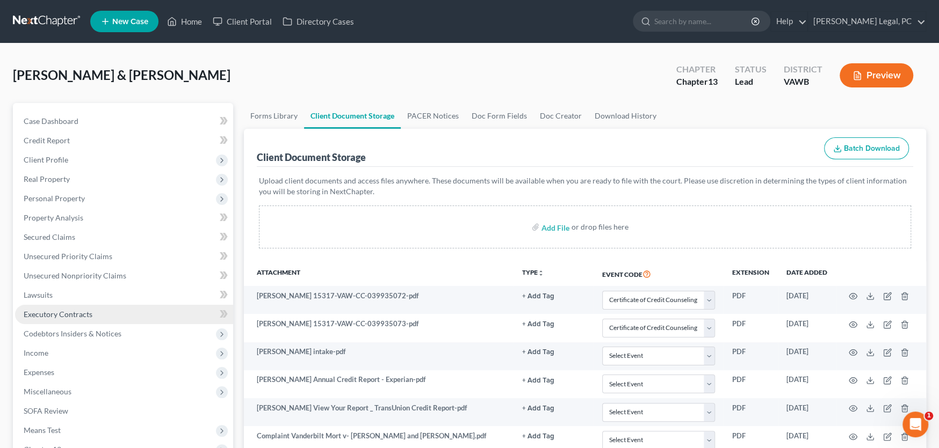
scroll to position [0, 0]
click at [53, 24] on link at bounding box center [47, 21] width 69 height 19
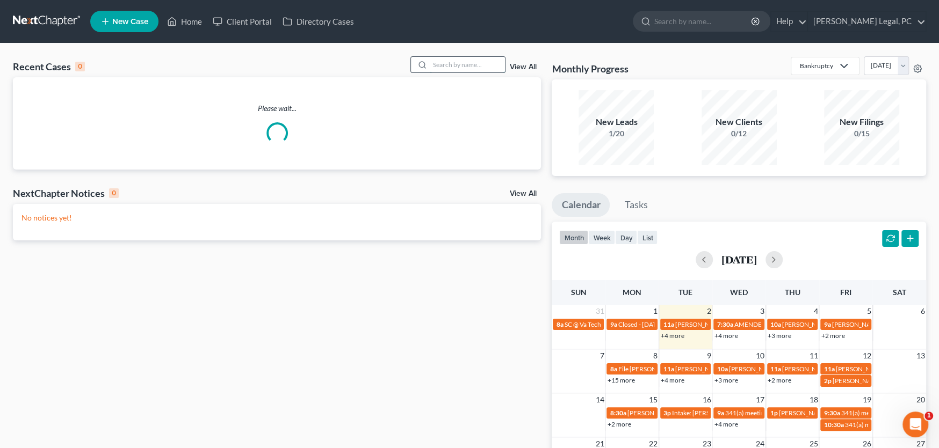
click at [443, 64] on input "search" at bounding box center [467, 65] width 75 height 16
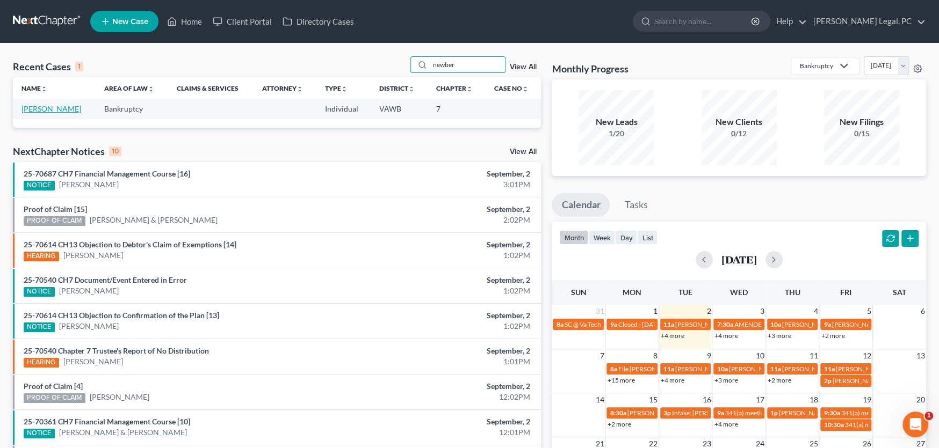
type input "newber"
click at [28, 105] on link "[PERSON_NAME]" at bounding box center [51, 108] width 60 height 9
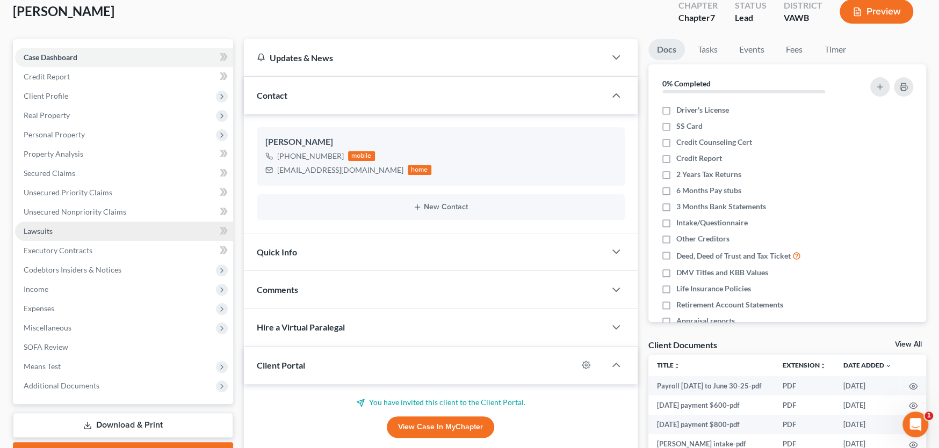
scroll to position [144, 0]
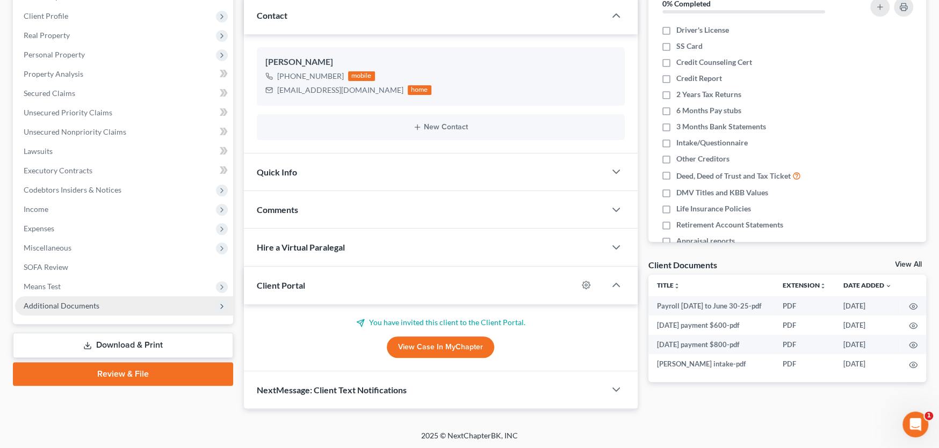
click at [93, 302] on span "Additional Documents" at bounding box center [62, 305] width 76 height 9
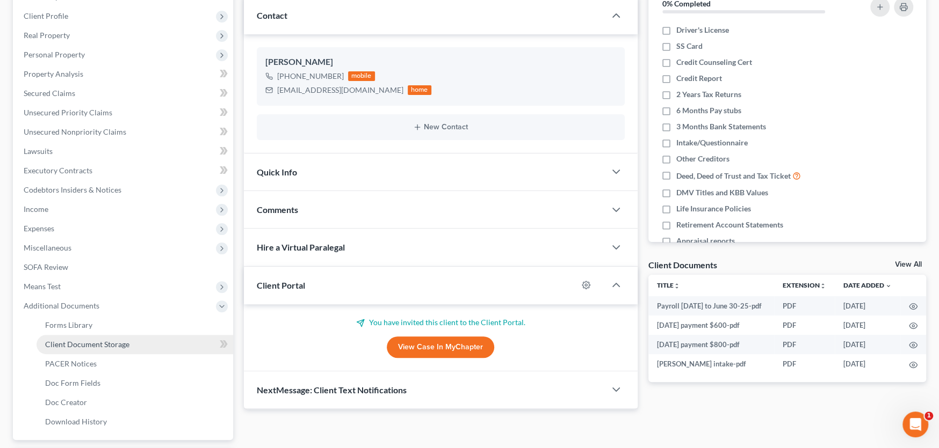
click at [94, 340] on span "Client Document Storage" at bounding box center [87, 344] width 84 height 9
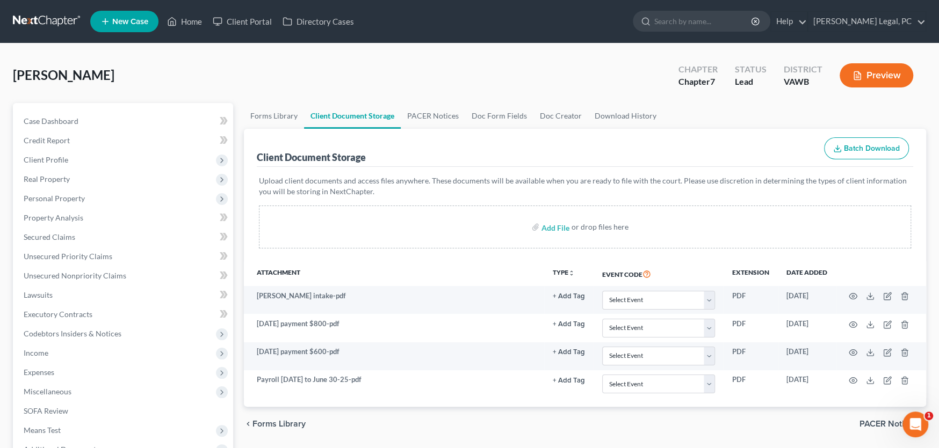
click at [28, 18] on link at bounding box center [47, 21] width 69 height 19
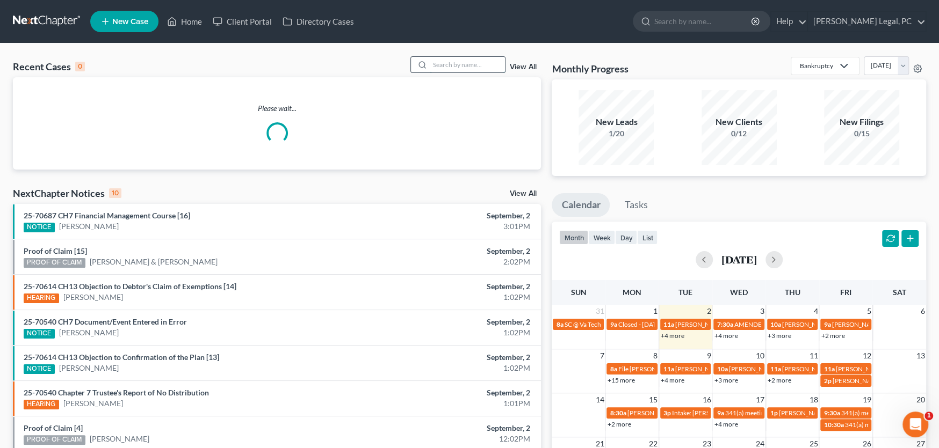
click at [448, 61] on input "search" at bounding box center [467, 65] width 75 height 16
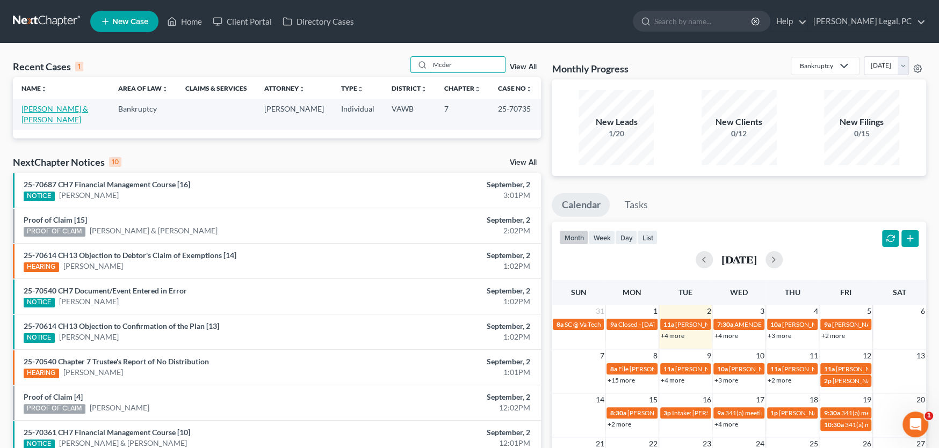
type input "Mcder"
click at [71, 112] on link "[PERSON_NAME] & [PERSON_NAME]" at bounding box center [54, 114] width 67 height 20
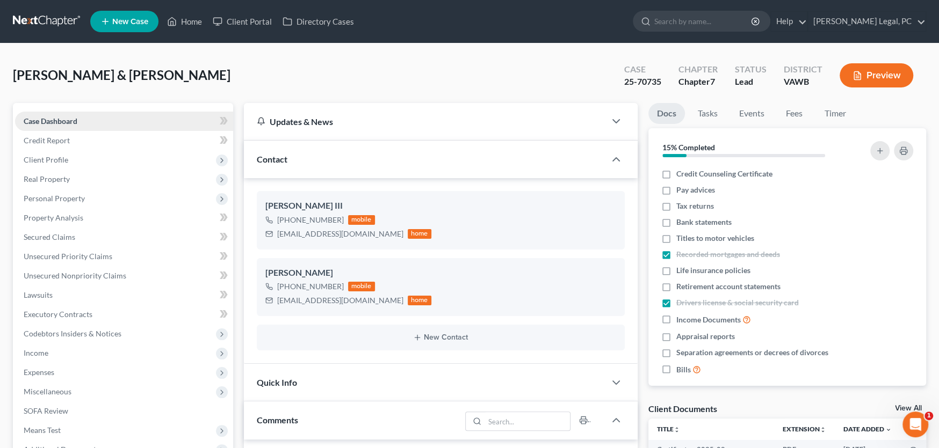
scroll to position [1130, 0]
click at [55, 18] on link at bounding box center [47, 21] width 69 height 19
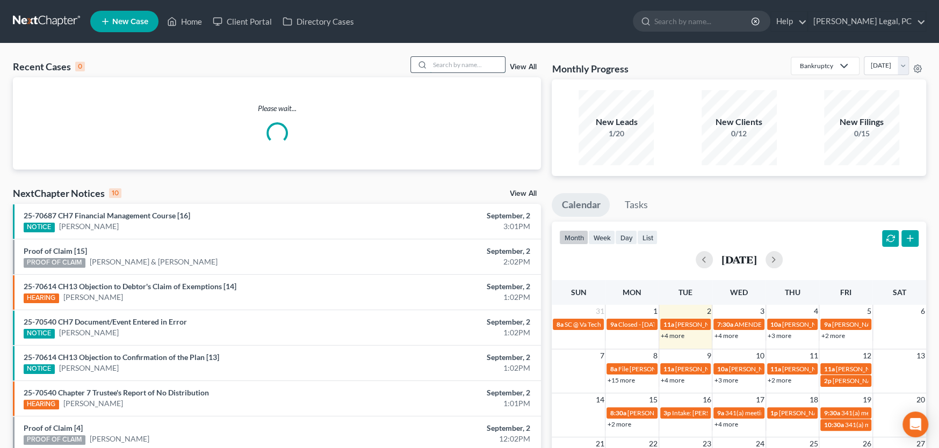
click at [442, 59] on input "search" at bounding box center [467, 65] width 75 height 16
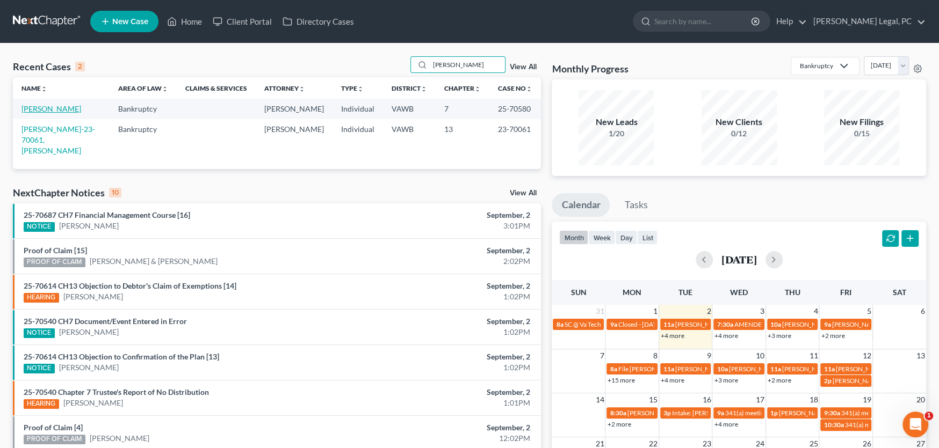
type input "[PERSON_NAME]"
click at [56, 112] on link "[PERSON_NAME]" at bounding box center [51, 108] width 60 height 9
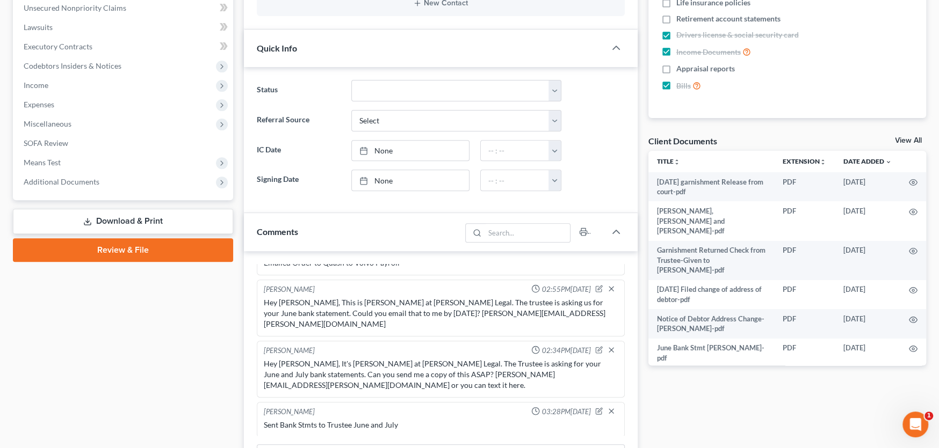
scroll to position [376, 0]
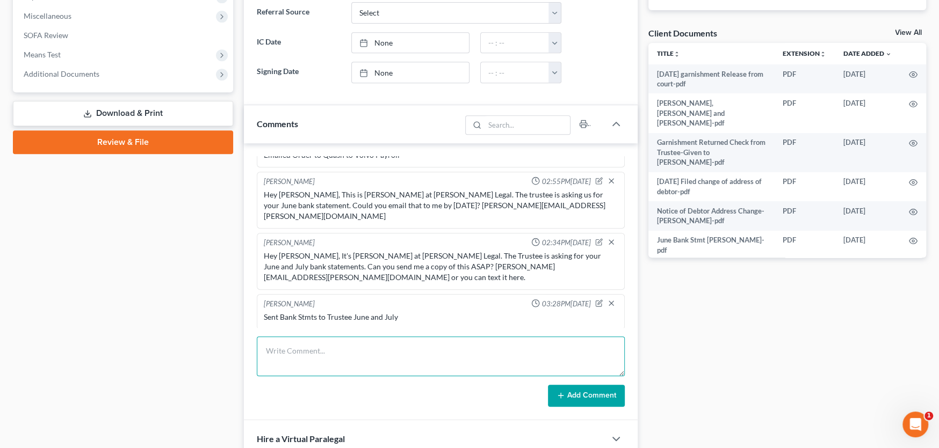
click at [286, 352] on textarea at bounding box center [441, 357] width 368 height 40
paste textarea "Hello Trish, Just needing to follow up on the return of the garnished funds for…"
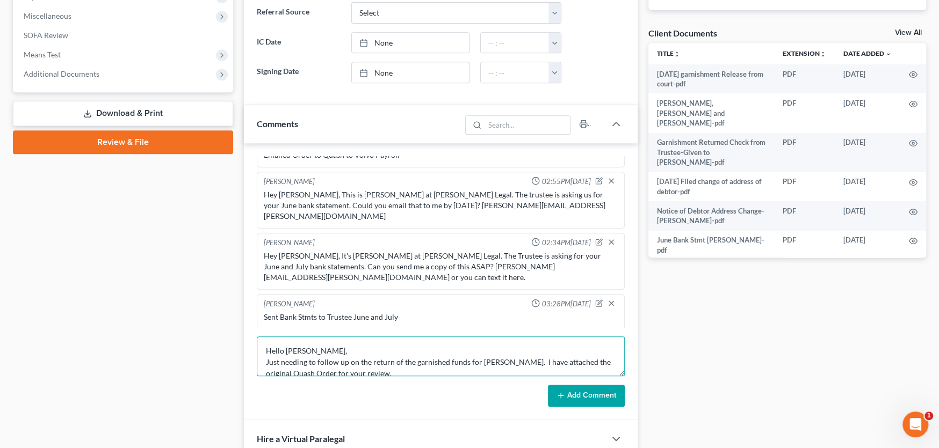
scroll to position [92, 0]
type textarea "Hello Trish, Just needing to follow up on the return of the garnished funds for…"
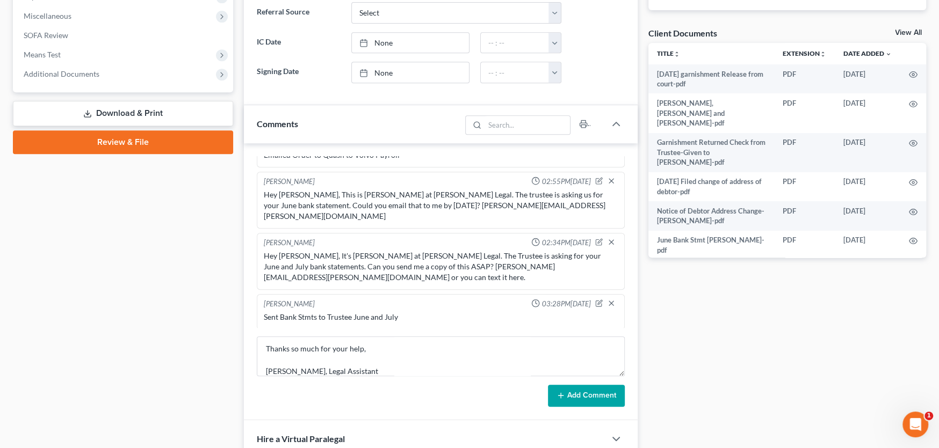
click at [593, 394] on button "Add Comment" at bounding box center [586, 396] width 77 height 23
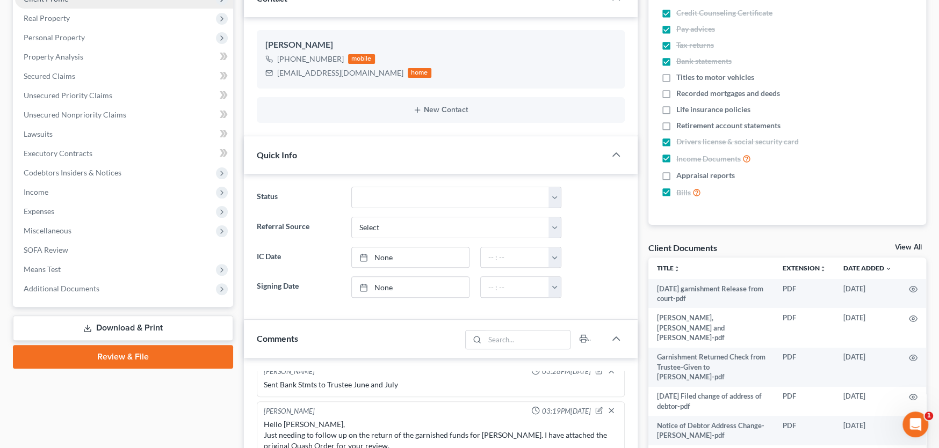
scroll to position [0, 0]
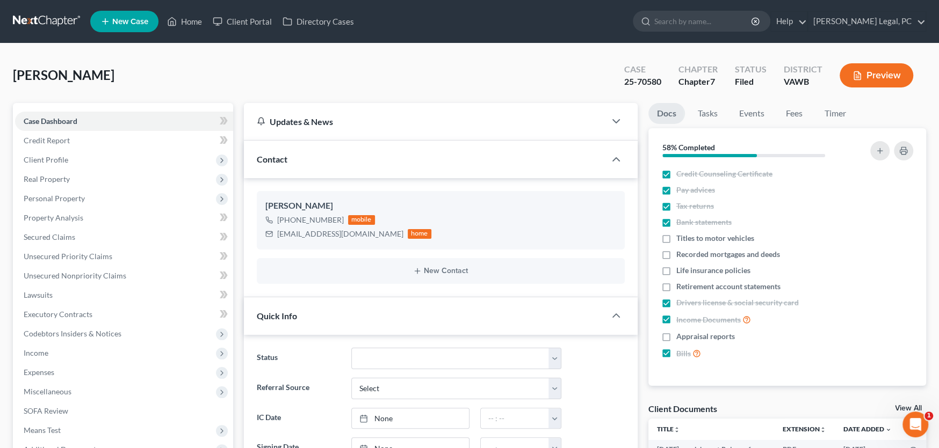
click at [28, 18] on link at bounding box center [47, 21] width 69 height 19
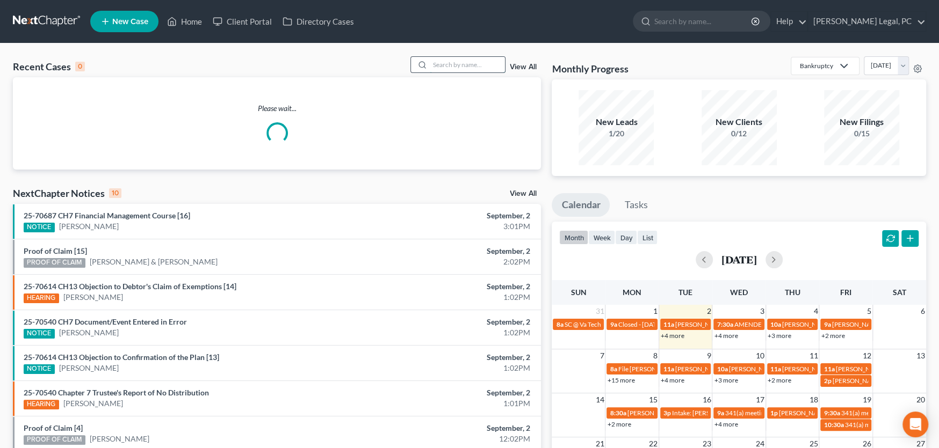
click at [438, 61] on input "search" at bounding box center [467, 65] width 75 height 16
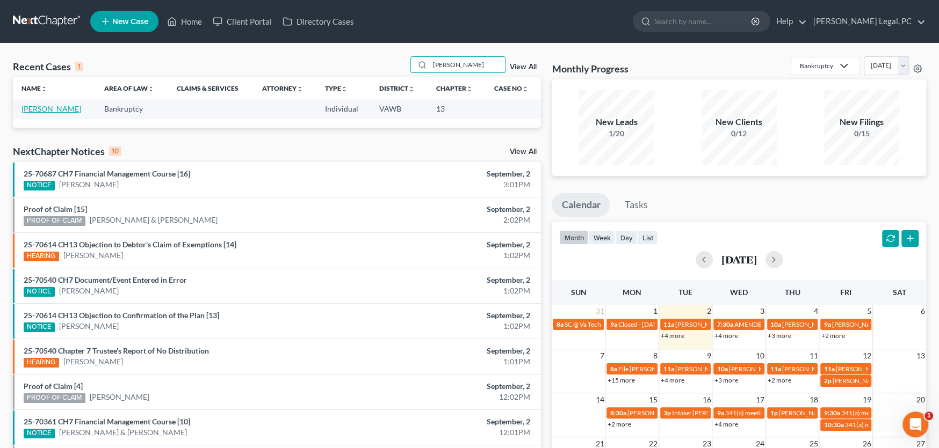
type input "[PERSON_NAME]"
click at [59, 112] on link "[PERSON_NAME]" at bounding box center [51, 108] width 60 height 9
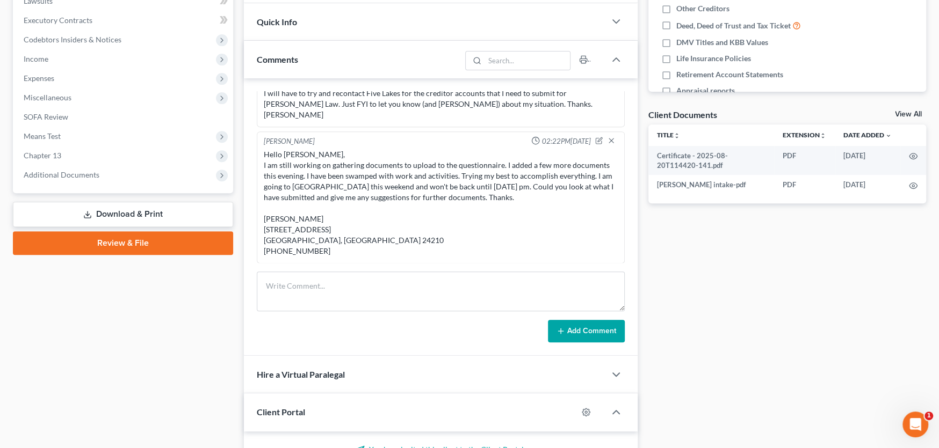
scroll to position [322, 0]
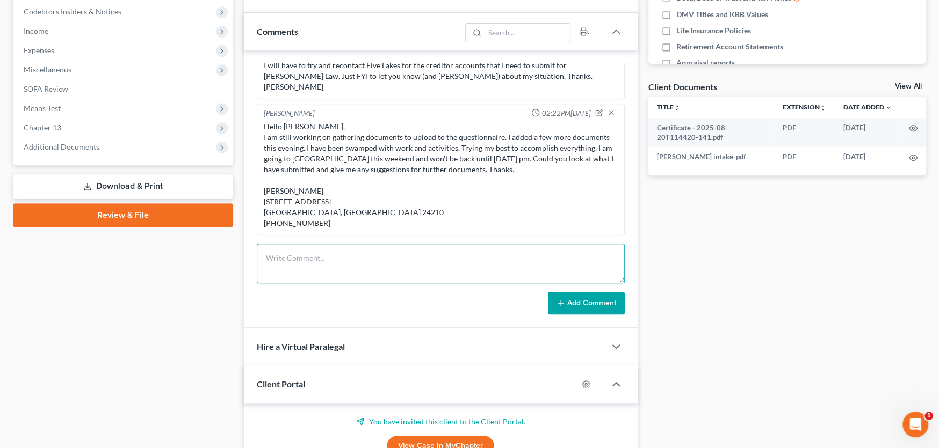
click at [343, 264] on textarea at bounding box center [441, 264] width 368 height 40
paste textarea "Good afternoon, [PERSON_NAME], I was wondering if you had time to look at my do…"
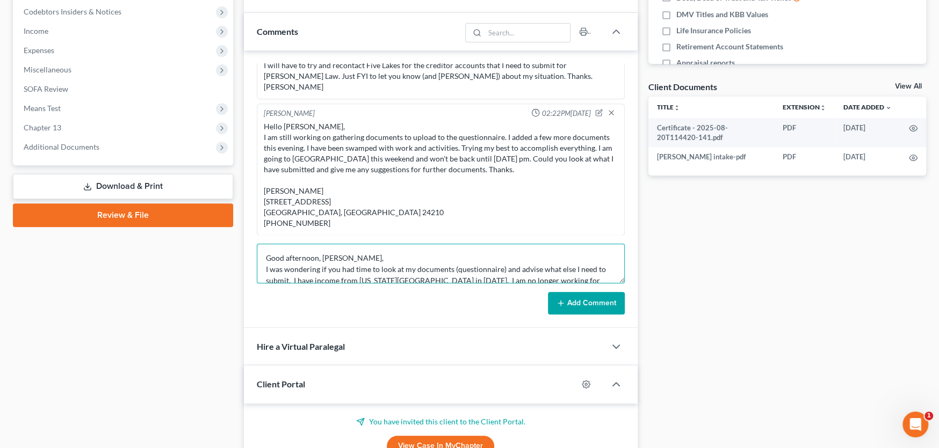
scroll to position [92, 0]
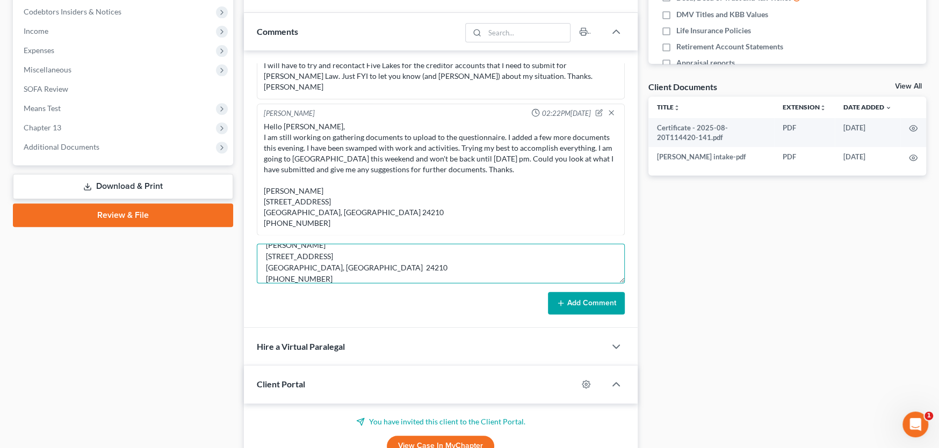
type textarea "Good afternoon, [PERSON_NAME], I was wondering if you had time to look at my do…"
click at [574, 300] on button "Add Comment" at bounding box center [586, 303] width 77 height 23
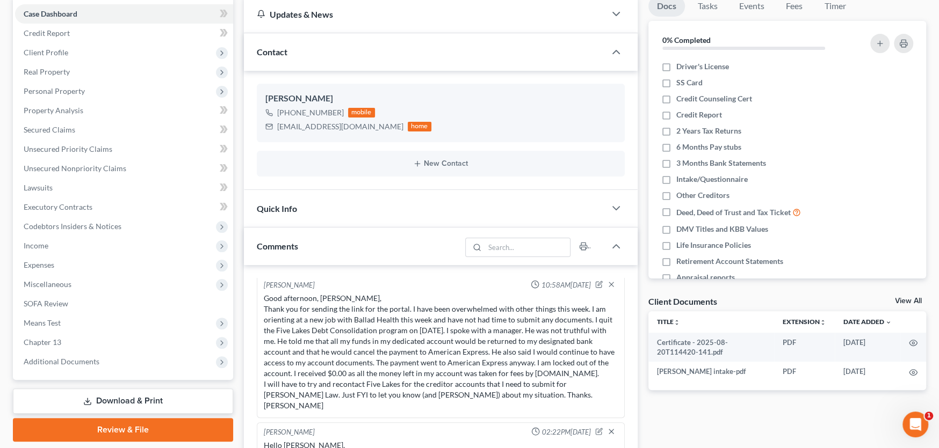
scroll to position [0, 0]
click at [83, 358] on span "Additional Documents" at bounding box center [62, 361] width 76 height 9
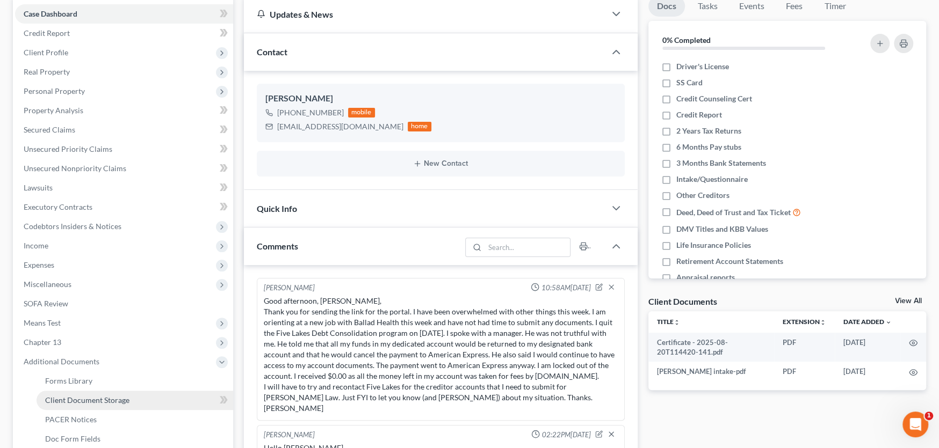
click at [91, 400] on span "Client Document Storage" at bounding box center [87, 400] width 84 height 9
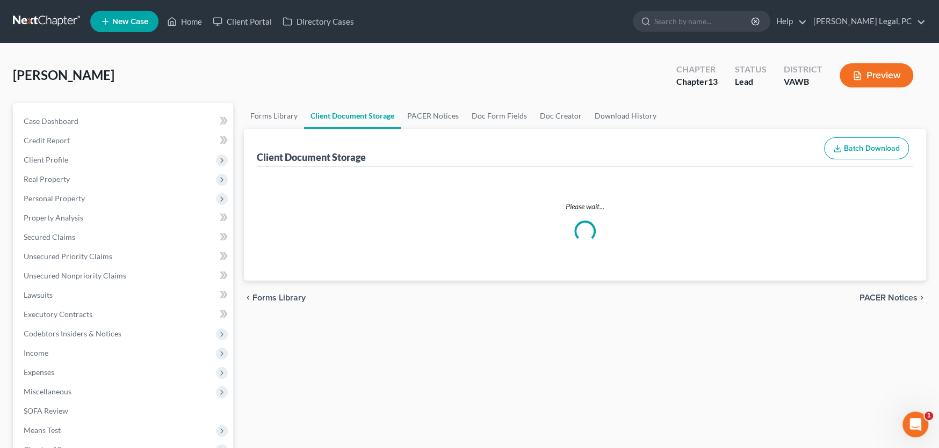
select select "0"
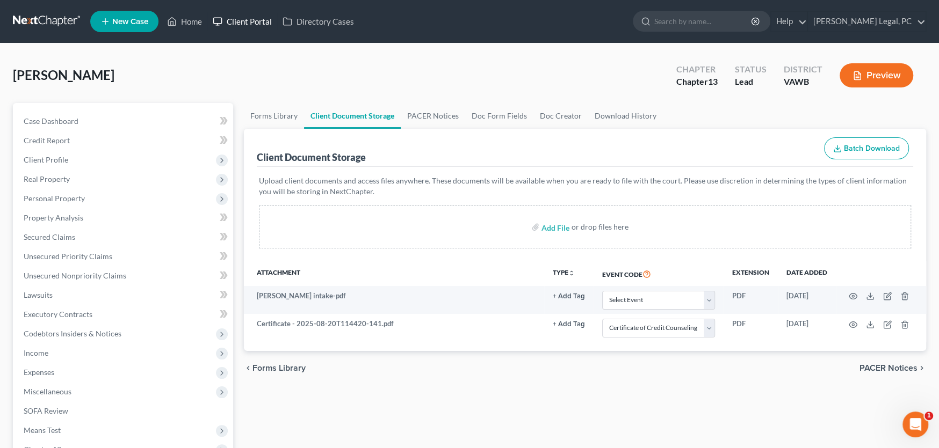
click at [254, 20] on link "Client Portal" at bounding box center [242, 21] width 70 height 19
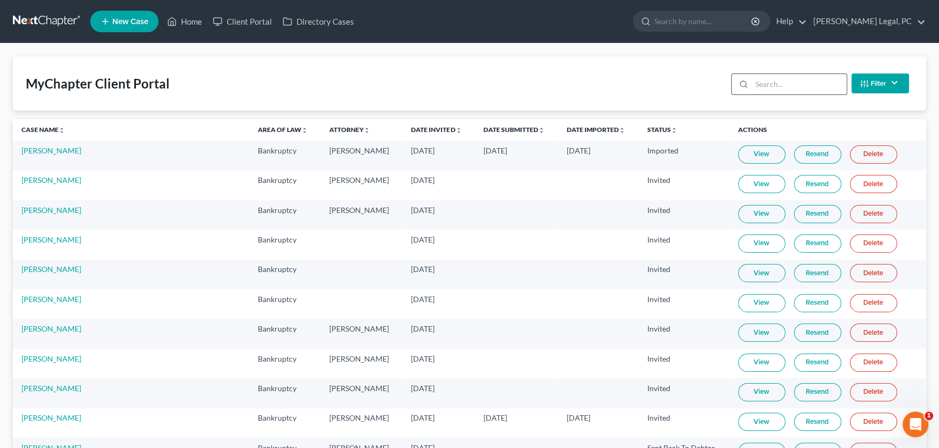
click at [758, 82] on input "search" at bounding box center [798, 84] width 95 height 20
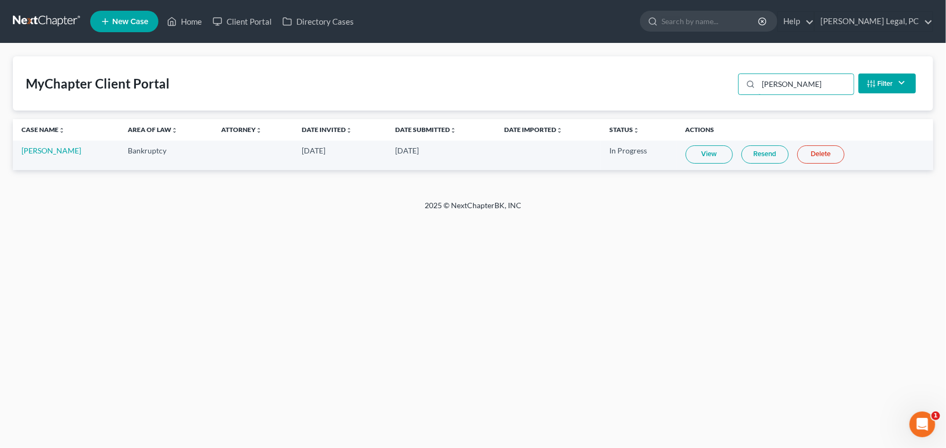
type input "wolfe"
click at [699, 156] on link "View" at bounding box center [709, 155] width 47 height 18
click at [762, 152] on link "Resend" at bounding box center [764, 155] width 47 height 18
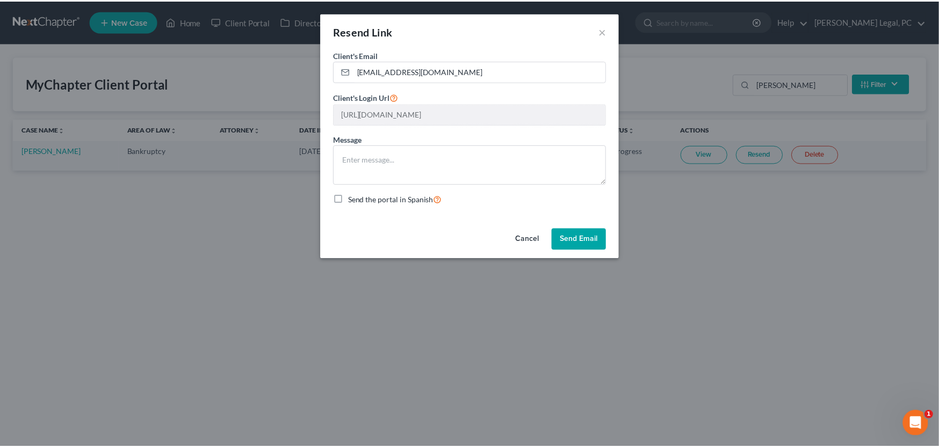
scroll to position [0, 194]
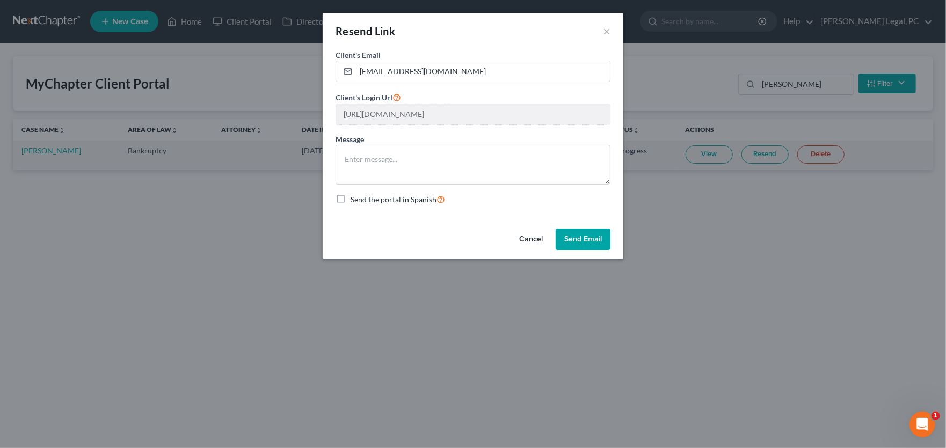
click at [641, 120] on div "Resend Link × Client's Email * denisewolfe@msn.com Client's Login Url https://a…" at bounding box center [473, 224] width 946 height 448
click at [608, 33] on button "×" at bounding box center [607, 31] width 8 height 13
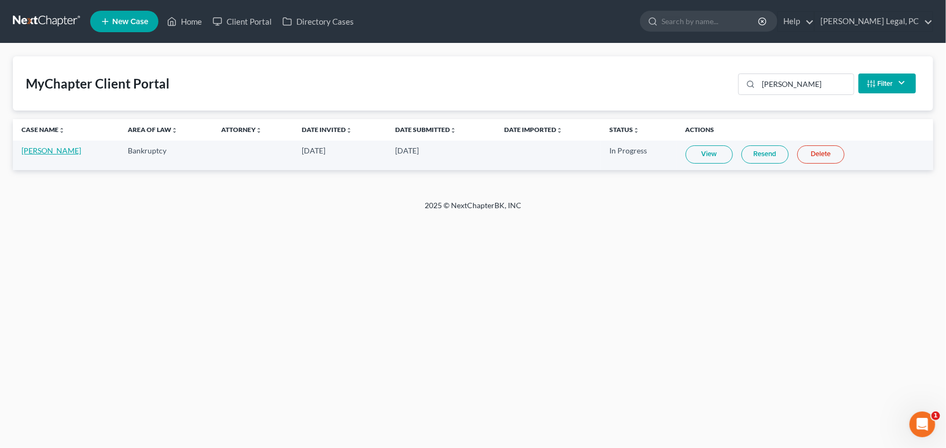
click at [41, 151] on link "Denise Wolfe" at bounding box center [51, 150] width 60 height 9
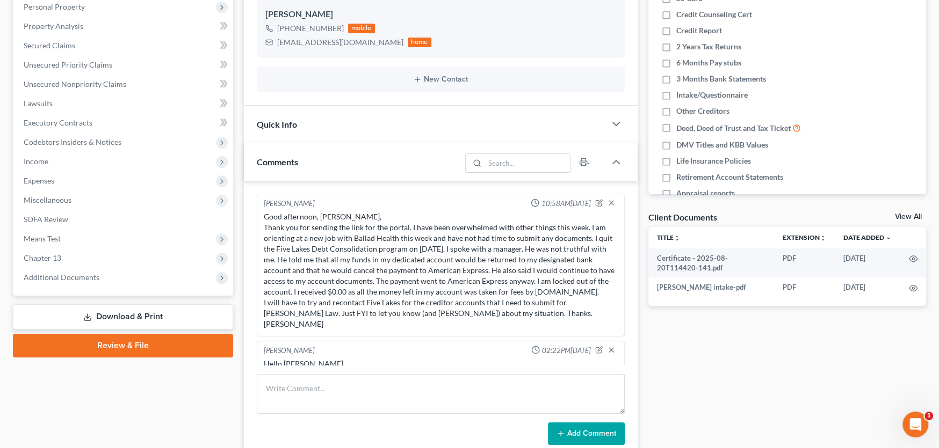
scroll to position [215, 0]
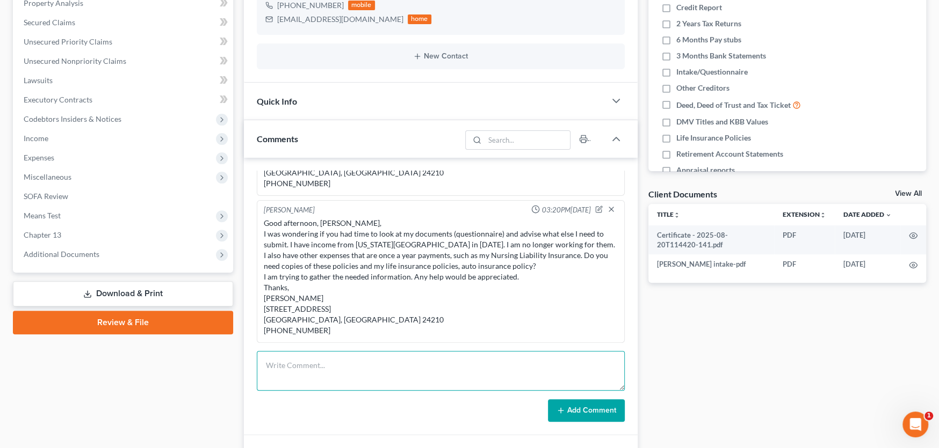
click at [281, 355] on textarea at bounding box center [441, 371] width 368 height 40
paste textarea "I've done a quick review and here is what I am seeing that might be missing: DM…"
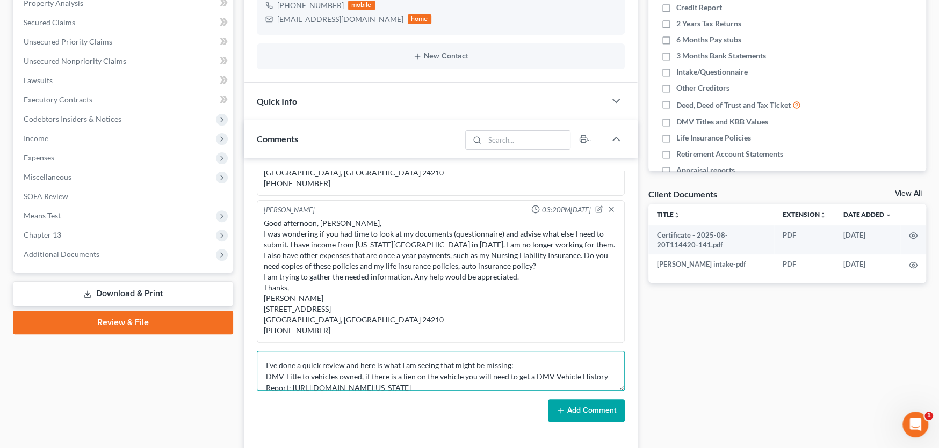
scroll to position [171, 0]
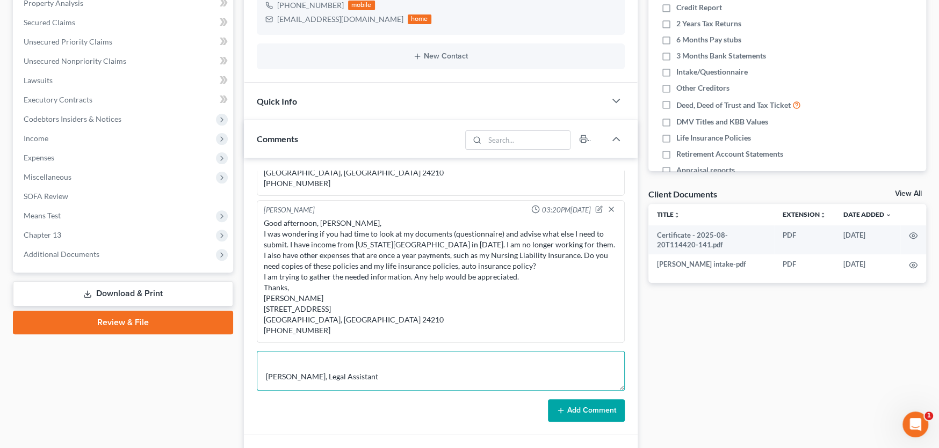
type textarea "I've done a quick review and here is what I am seeing that might be missing: DM…"
click at [580, 410] on button "Add Comment" at bounding box center [586, 410] width 77 height 23
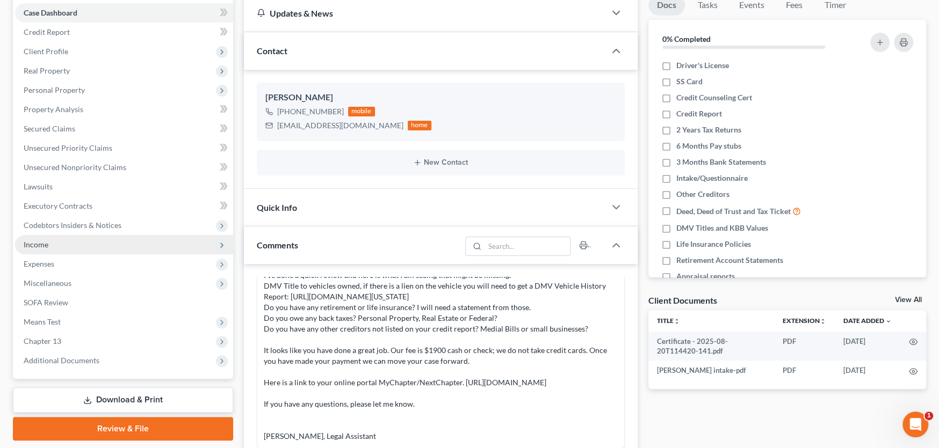
scroll to position [0, 0]
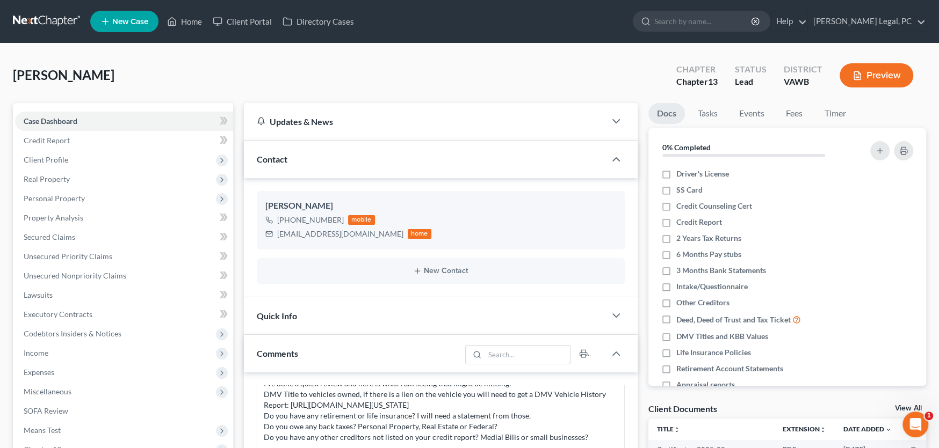
click at [19, 16] on link at bounding box center [47, 21] width 69 height 19
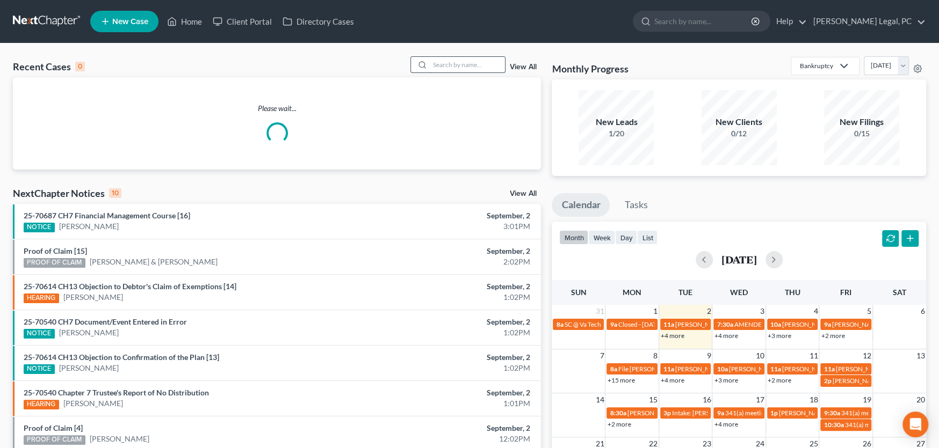
click at [438, 64] on input "search" at bounding box center [467, 65] width 75 height 16
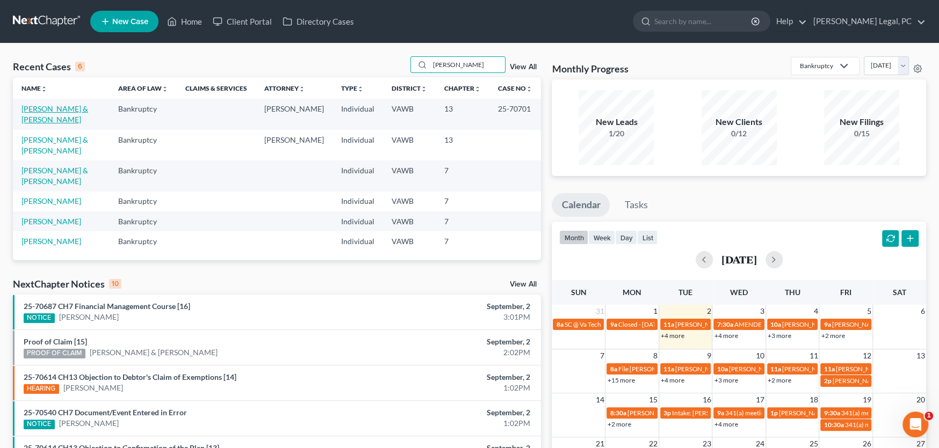
type input "[PERSON_NAME]"
click at [47, 106] on link "[PERSON_NAME] & [PERSON_NAME]" at bounding box center [54, 114] width 67 height 20
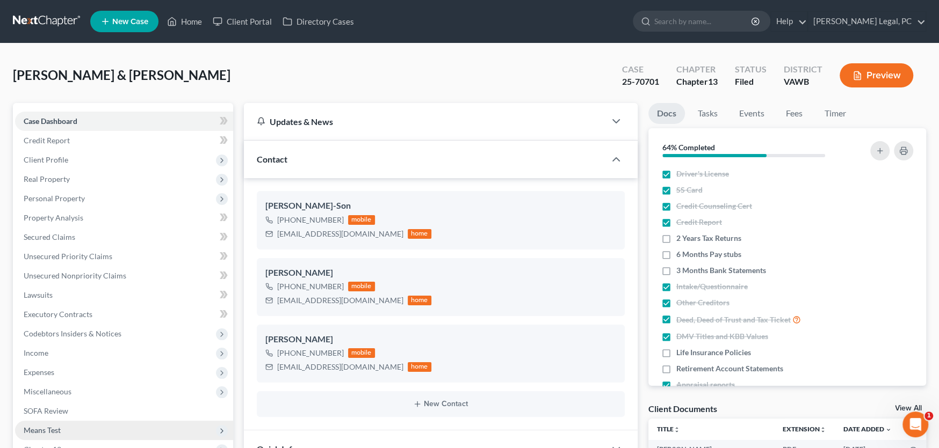
scroll to position [215, 0]
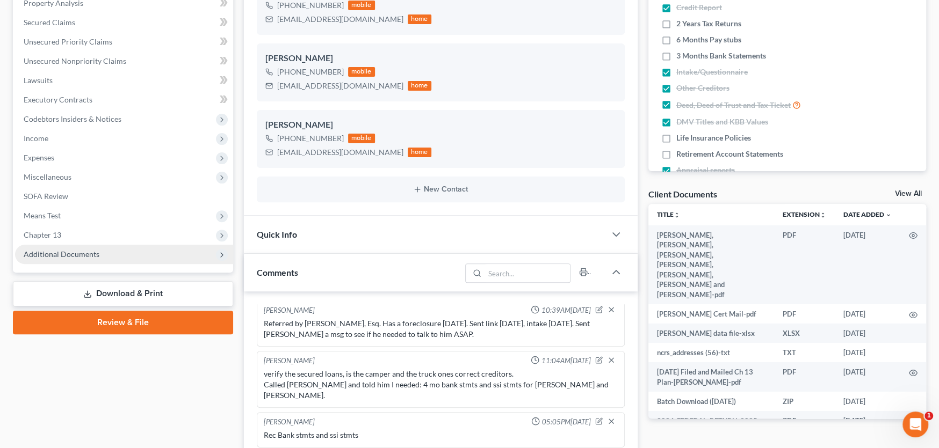
click at [93, 253] on span "Additional Documents" at bounding box center [62, 254] width 76 height 9
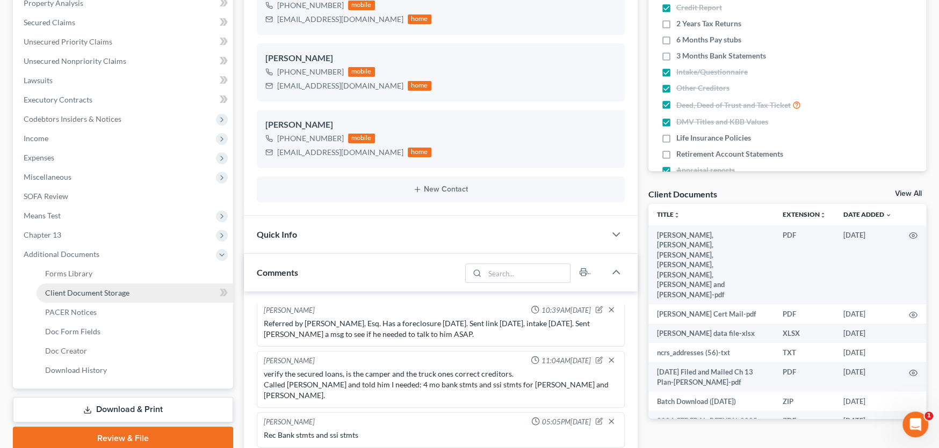
click at [91, 297] on link "Client Document Storage" at bounding box center [135, 292] width 197 height 19
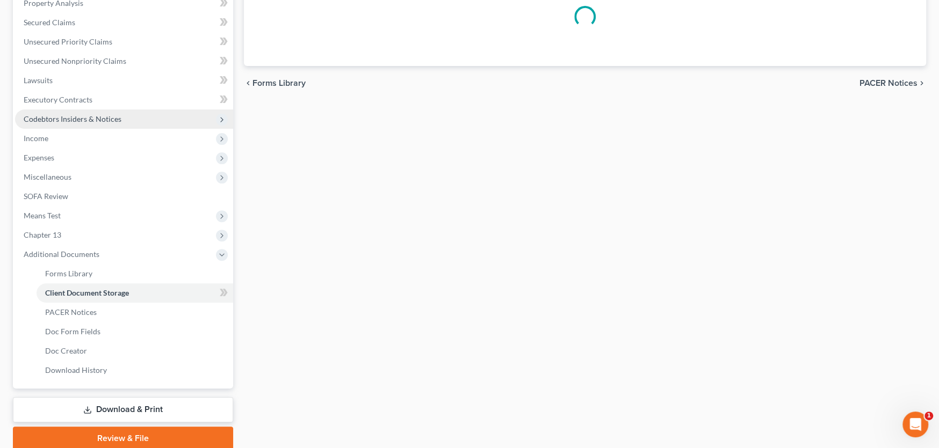
scroll to position [56, 0]
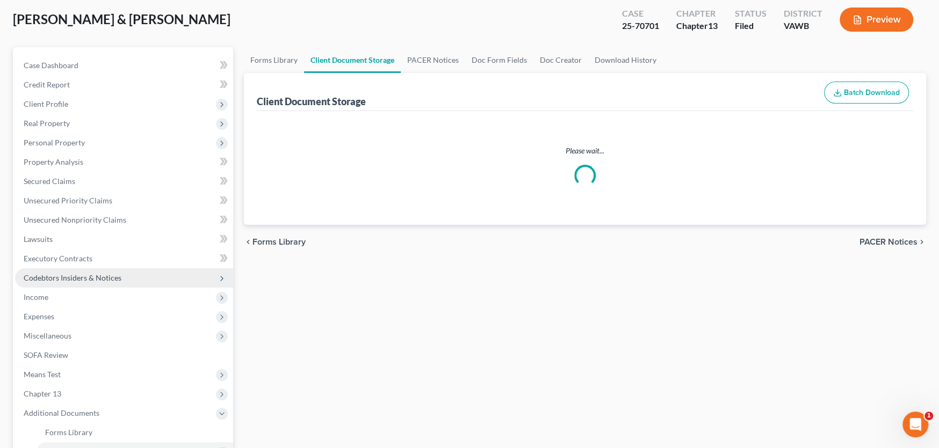
select select "0"
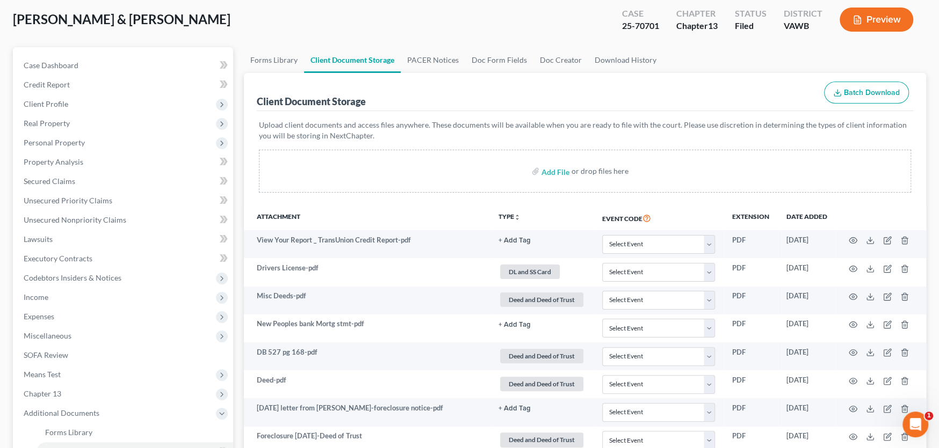
scroll to position [0, 0]
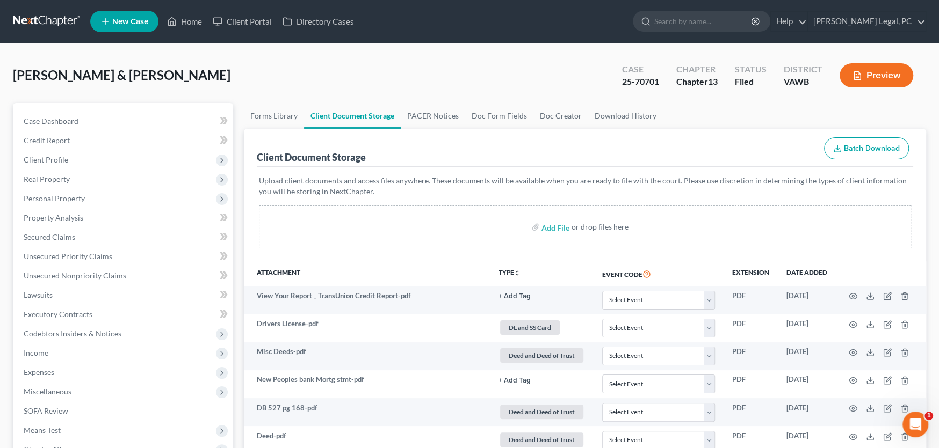
select select "0"
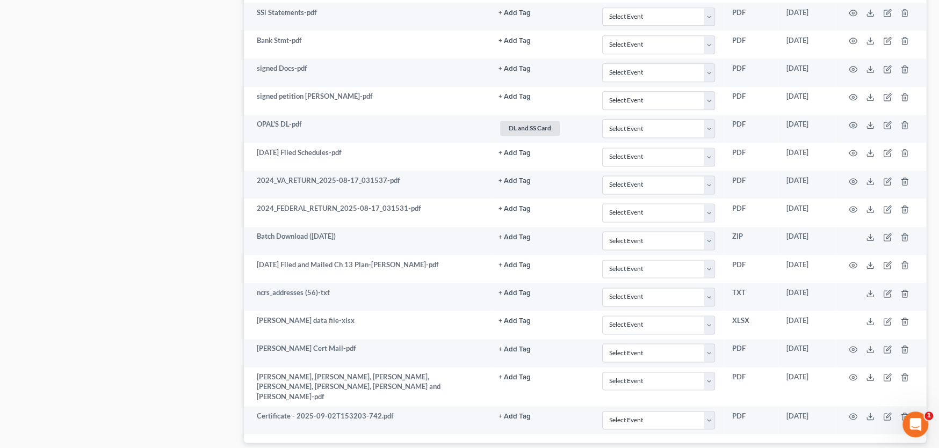
scroll to position [1127, 0]
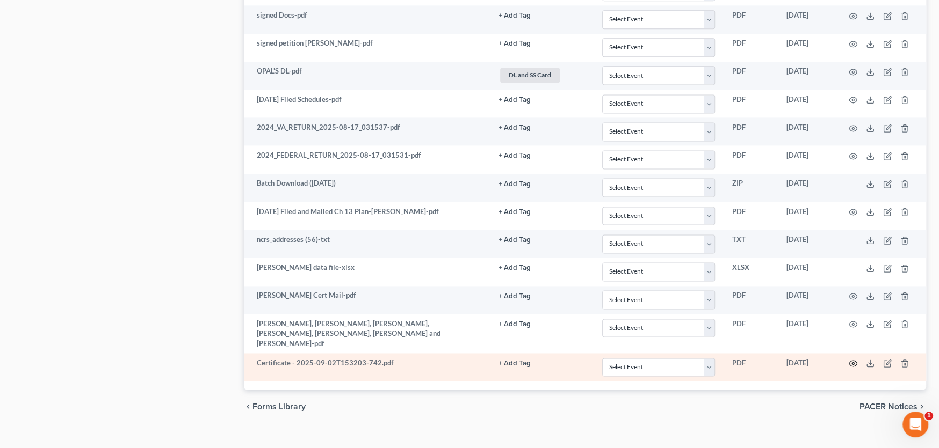
click at [850, 359] on icon "button" at bounding box center [852, 363] width 9 height 9
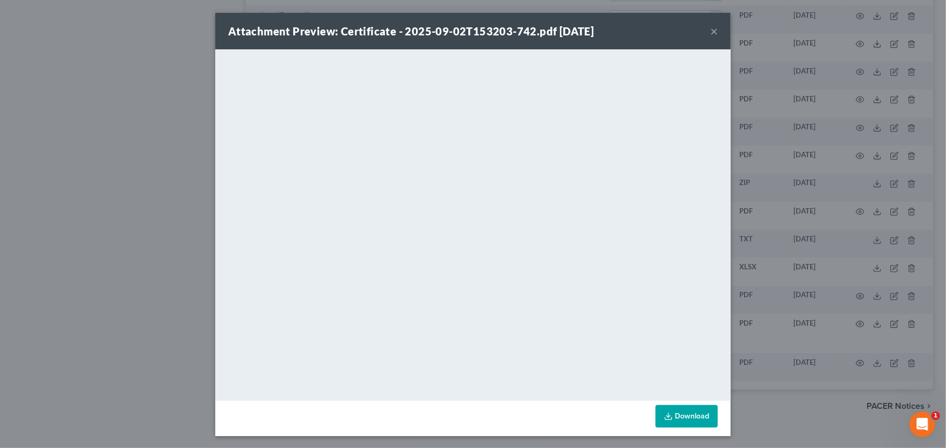
click at [710, 30] on button "×" at bounding box center [714, 31] width 8 height 13
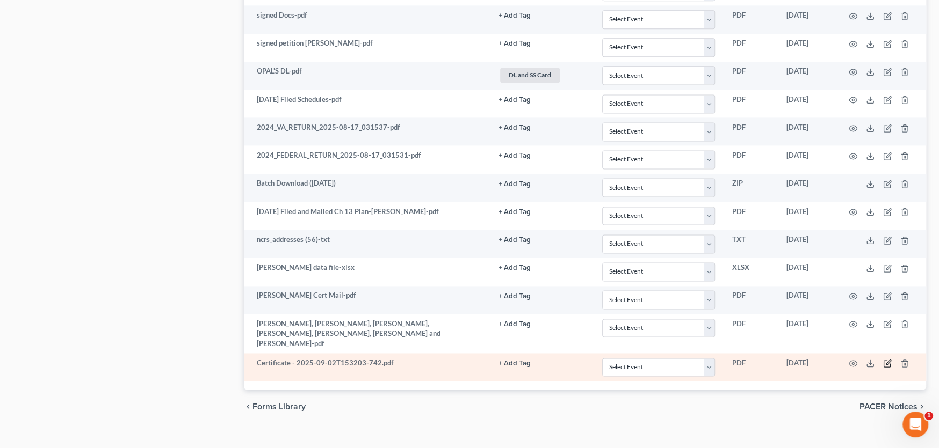
click at [886, 360] on icon "button" at bounding box center [887, 362] width 5 height 5
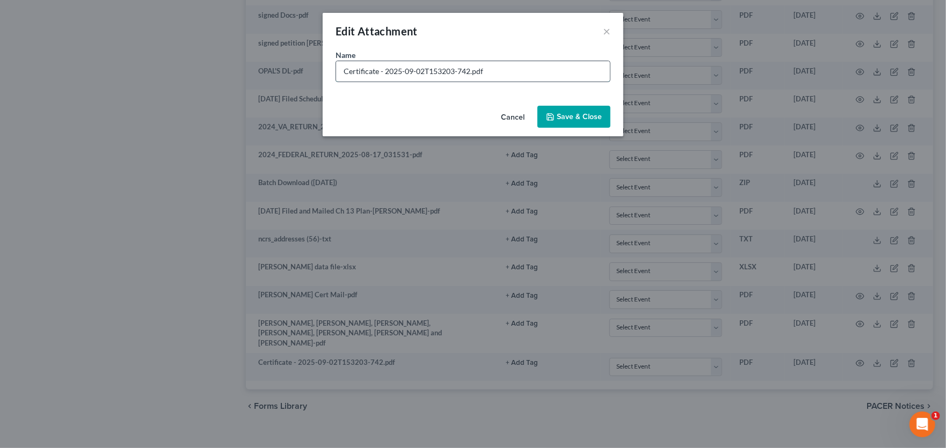
click at [344, 72] on input "Certificate - 2025-09-02T153203-742.pdf" at bounding box center [473, 71] width 274 height 20
type input "Jeff Certificate - 2025-09-02T153203-742.pdf"
click at [554, 114] on icon "button" at bounding box center [550, 117] width 6 height 6
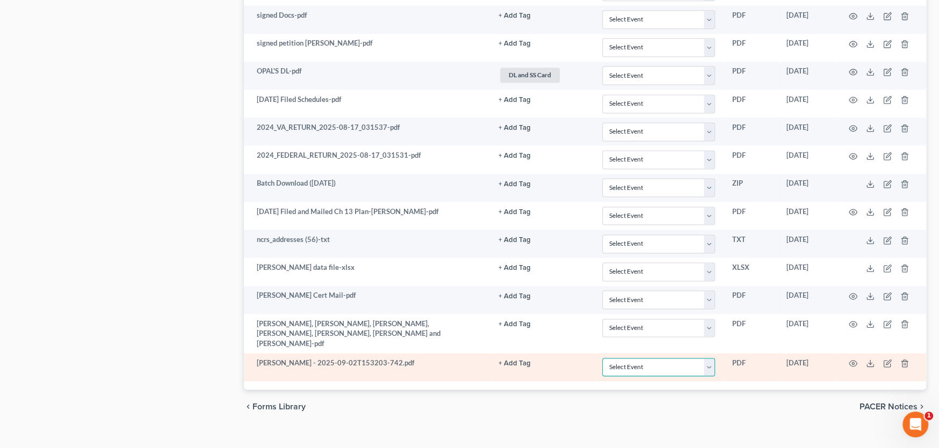
click at [635, 358] on select "Select Event Certificate of Credit Counseling" at bounding box center [658, 367] width 113 height 19
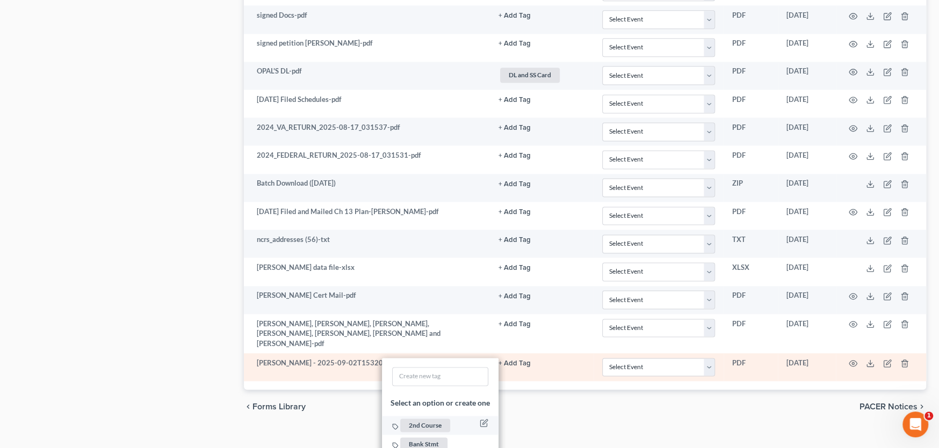
click at [418, 419] on span "2nd Course" at bounding box center [425, 425] width 50 height 13
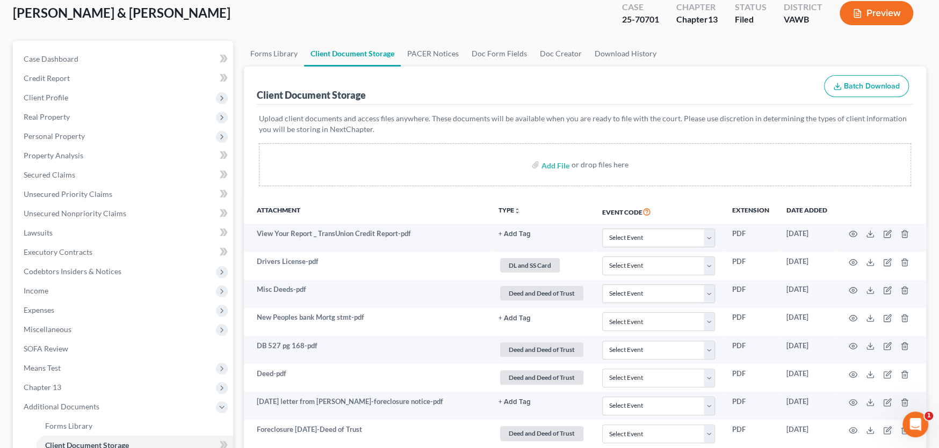
scroll to position [0, 0]
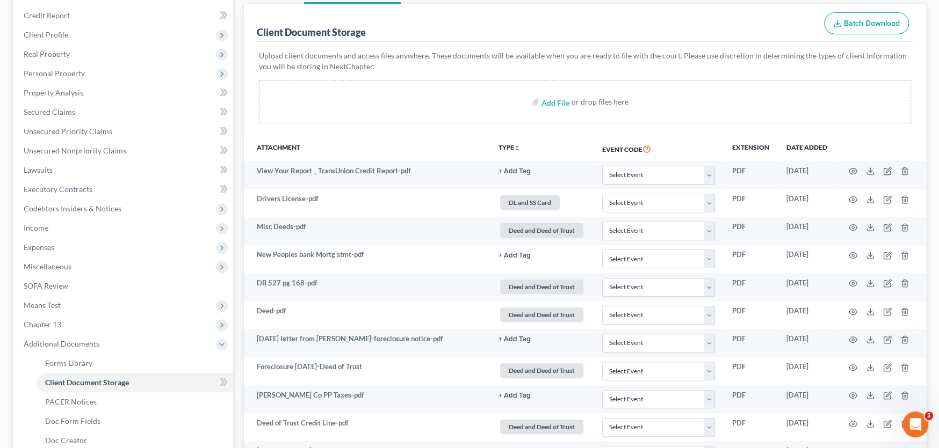
select select "0"
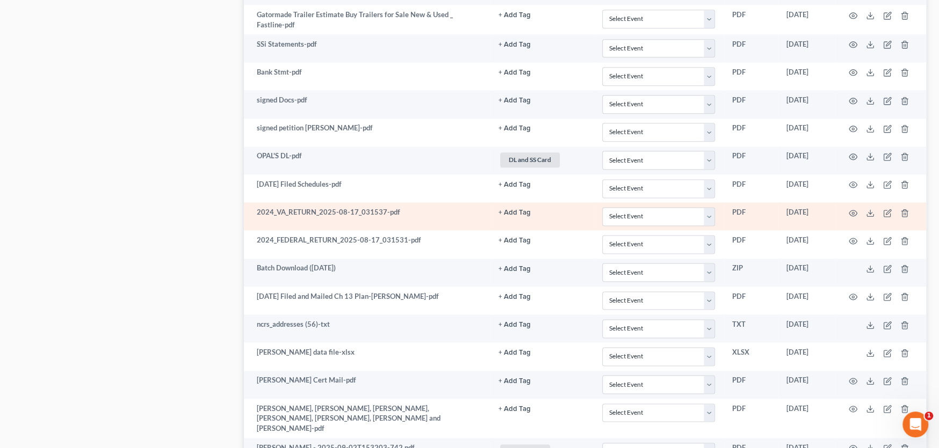
scroll to position [1155, 0]
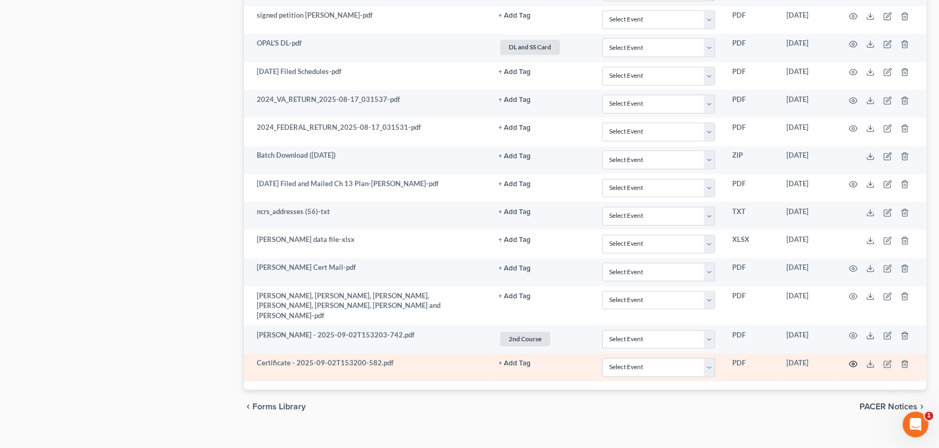
click at [850, 360] on icon "button" at bounding box center [852, 364] width 9 height 9
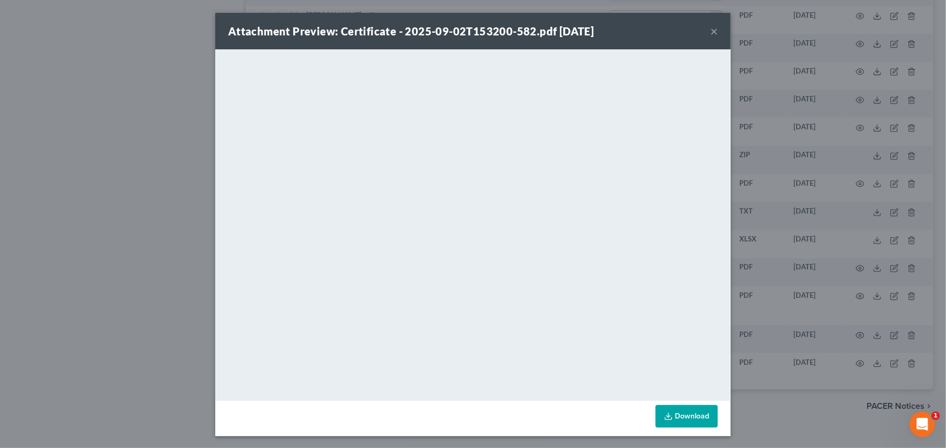
click at [710, 30] on button "×" at bounding box center [714, 31] width 8 height 13
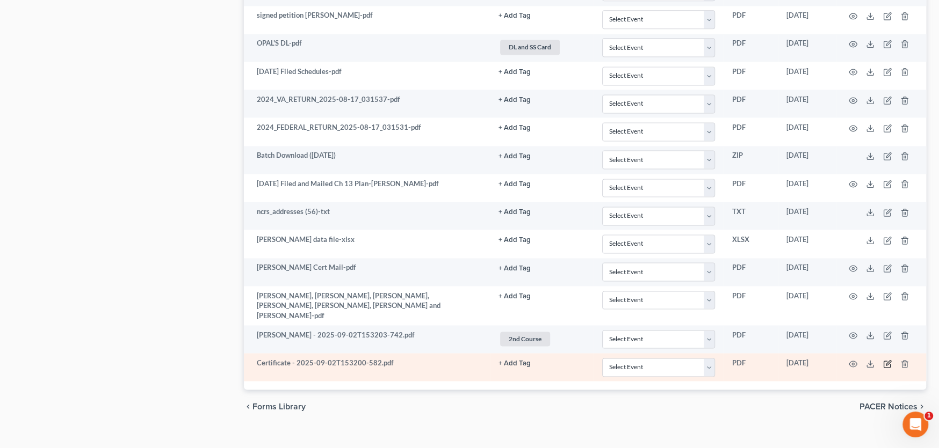
click at [884, 361] on icon "button" at bounding box center [886, 364] width 6 height 6
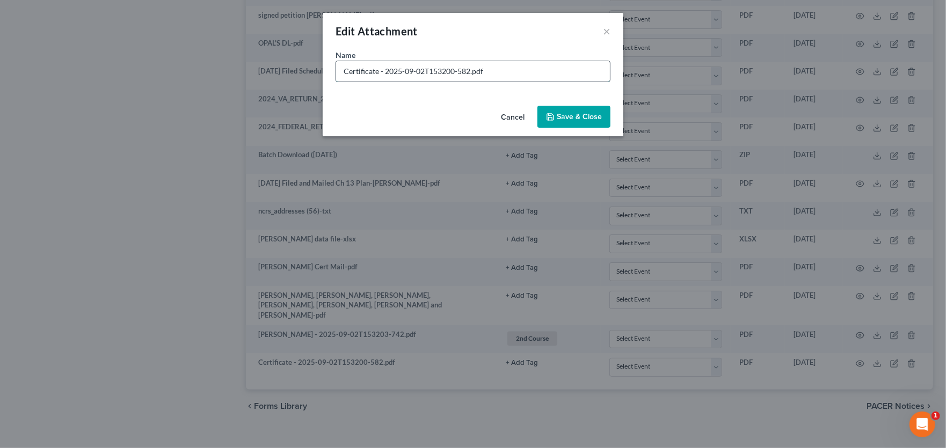
click at [344, 70] on input "Certificate - 2025-09-02T153200-582.pdf" at bounding box center [473, 71] width 274 height 20
type input "Opal Certificate - 2025-09-02T153200-582.pdf"
click at [548, 117] on icon "button" at bounding box center [550, 117] width 9 height 9
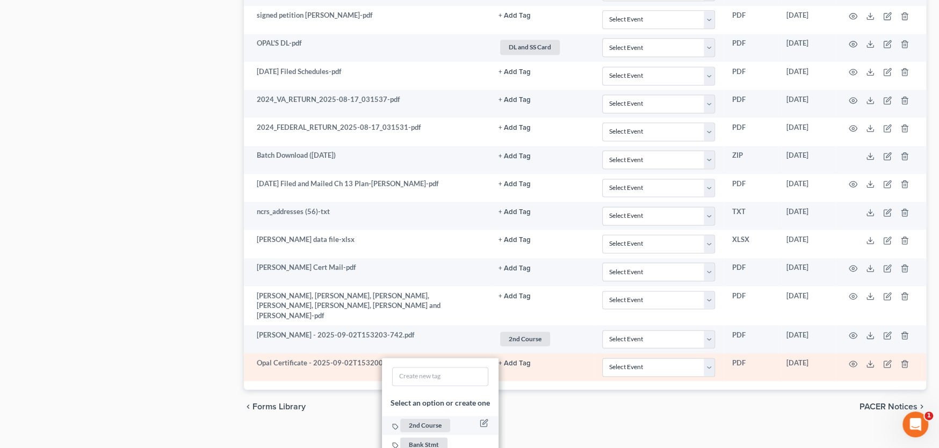
click at [416, 419] on span "2nd Course" at bounding box center [425, 425] width 50 height 13
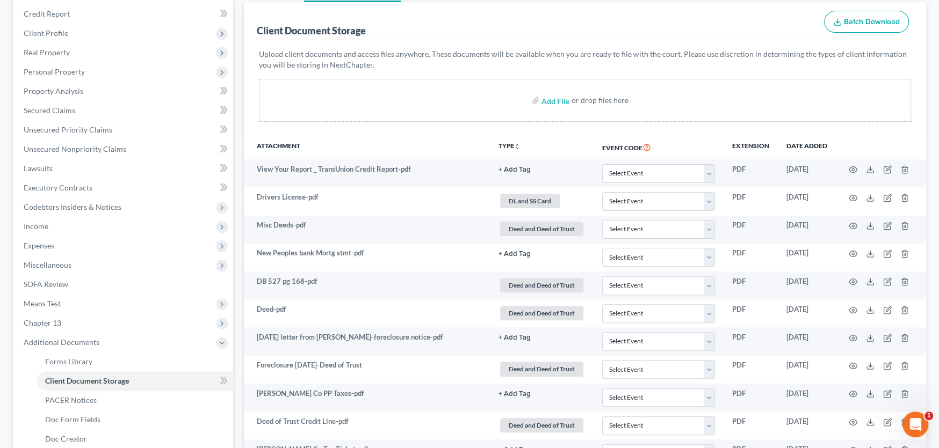
scroll to position [0, 0]
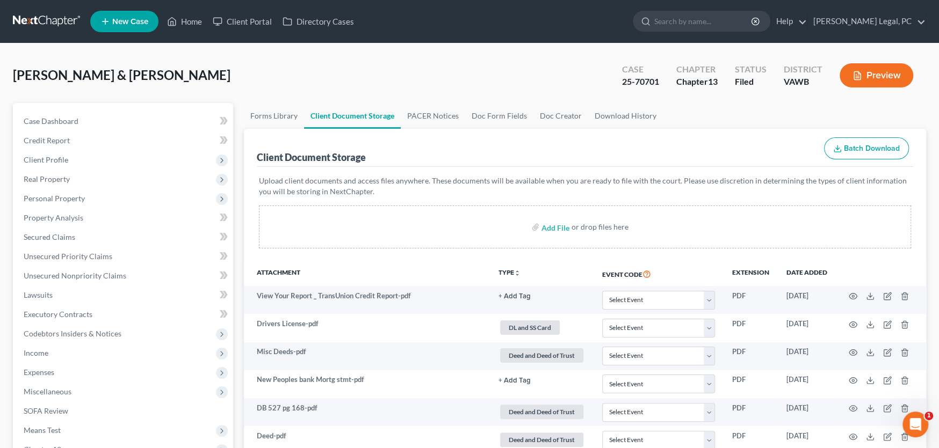
click at [48, 20] on link at bounding box center [47, 21] width 69 height 19
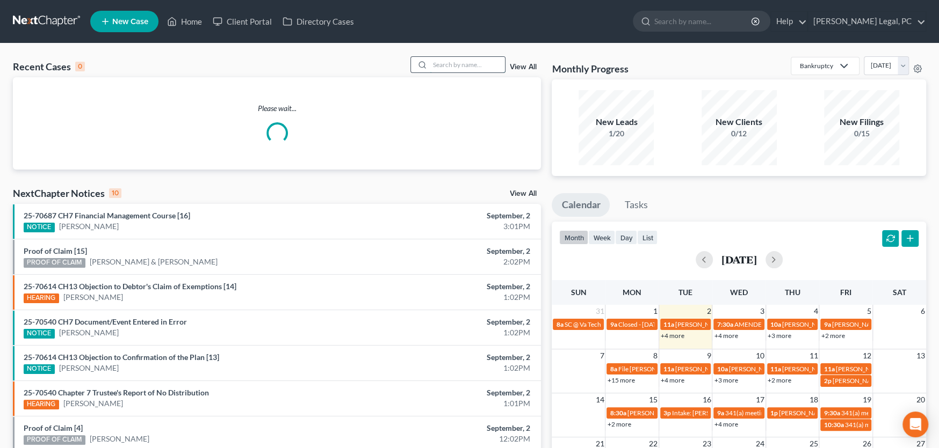
click at [439, 66] on input "search" at bounding box center [467, 65] width 75 height 16
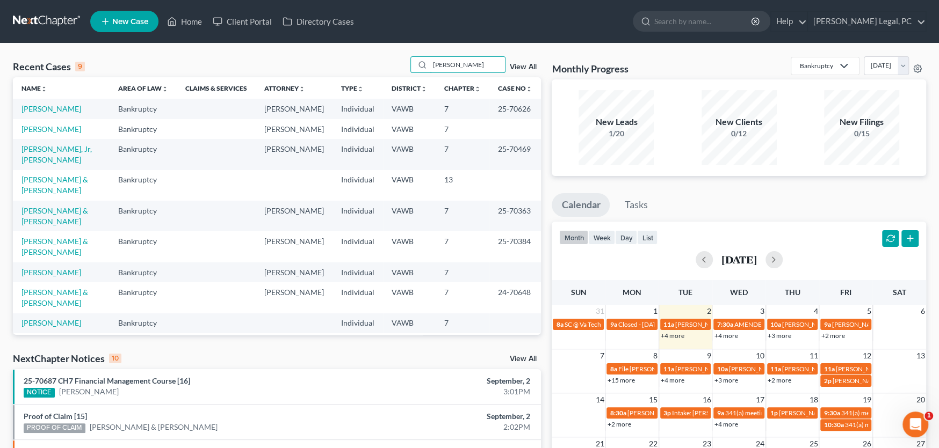
drag, startPoint x: 410, startPoint y: 57, endPoint x: 312, endPoint y: 54, distance: 97.8
click at [312, 54] on div "Recent Cases 9 [PERSON_NAME] View All Name unfold_more expand_more expand_less …" at bounding box center [469, 398] width 939 height 710
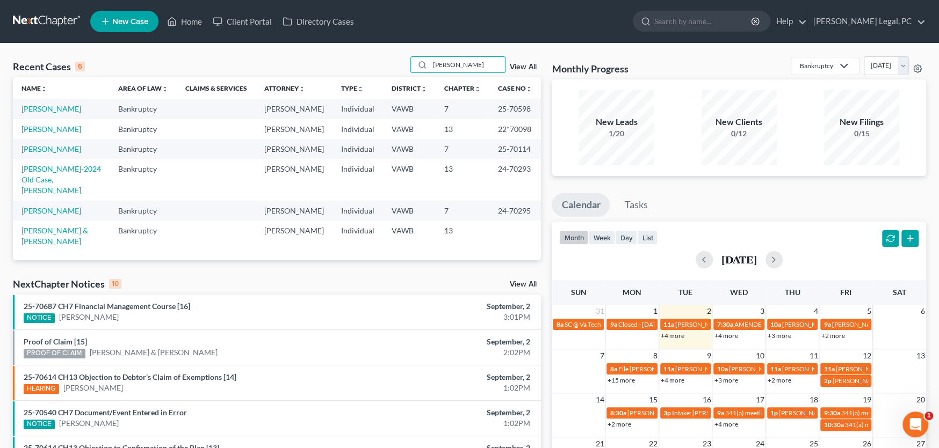
drag, startPoint x: 474, startPoint y: 62, endPoint x: 359, endPoint y: 69, distance: 115.1
click at [359, 69] on div "Recent Cases 6 [PERSON_NAME] View All" at bounding box center [277, 66] width 528 height 21
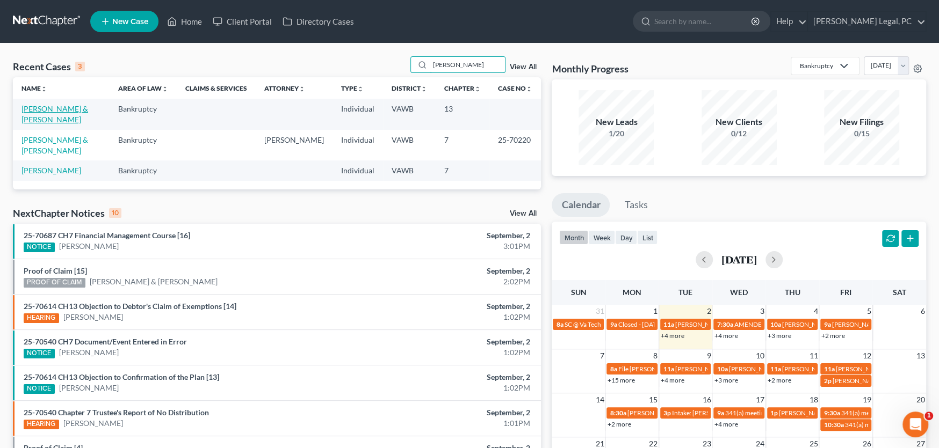
type input "[PERSON_NAME]"
click at [88, 110] on link "[PERSON_NAME] & [PERSON_NAME]" at bounding box center [54, 114] width 67 height 20
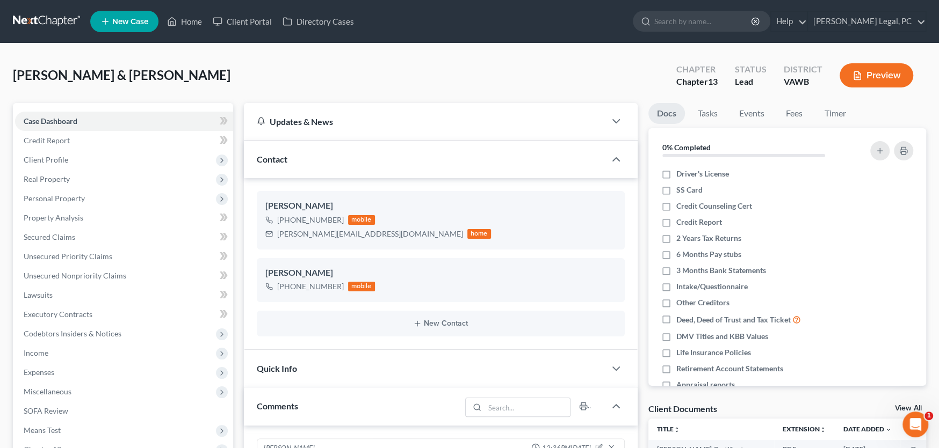
click at [34, 18] on link at bounding box center [47, 21] width 69 height 19
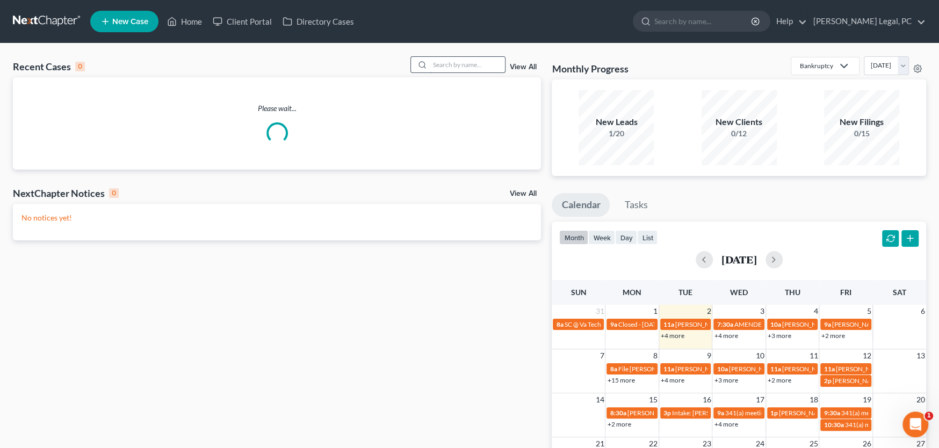
click at [440, 65] on input "search" at bounding box center [467, 65] width 75 height 16
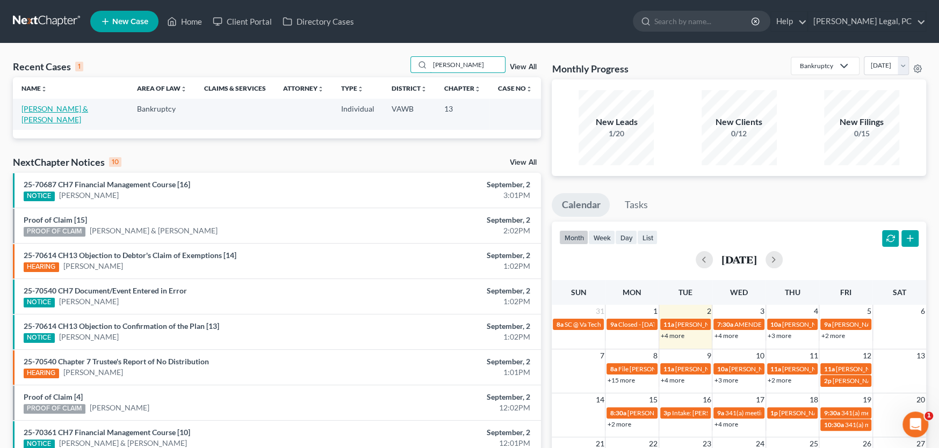
type input "[PERSON_NAME]"
click at [62, 107] on link "[PERSON_NAME] & [PERSON_NAME]" at bounding box center [54, 114] width 67 height 20
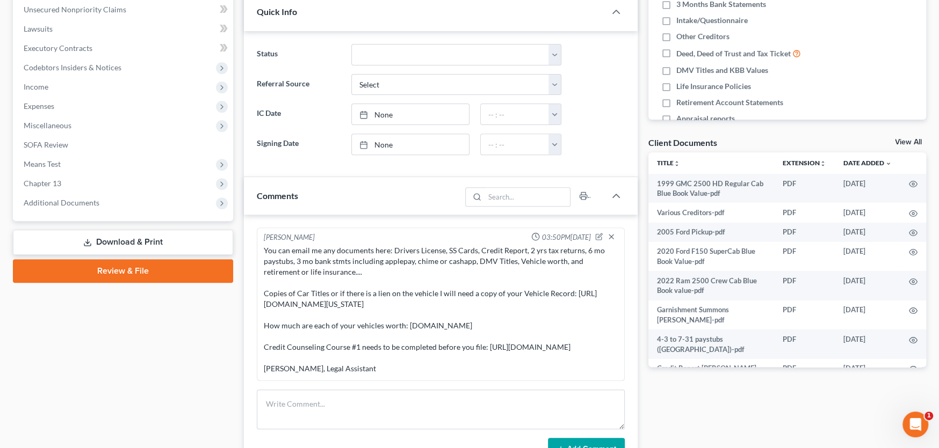
scroll to position [268, 0]
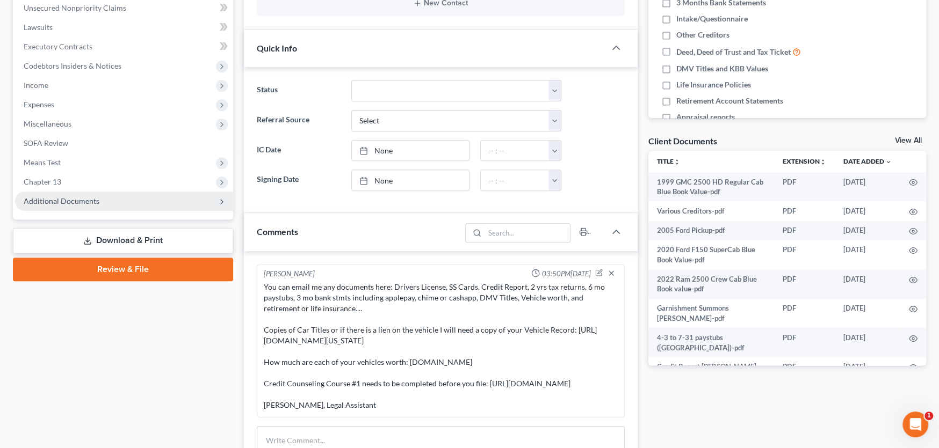
click at [74, 205] on span "Additional Documents" at bounding box center [124, 201] width 218 height 19
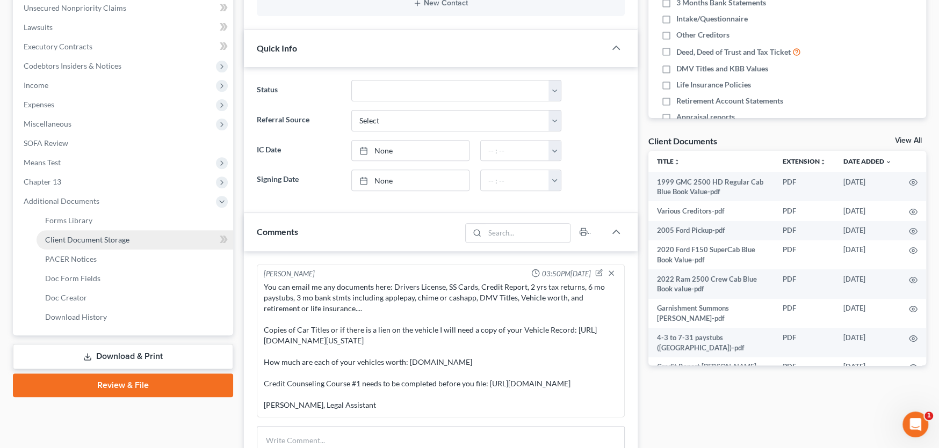
click at [77, 236] on span "Client Document Storage" at bounding box center [87, 239] width 84 height 9
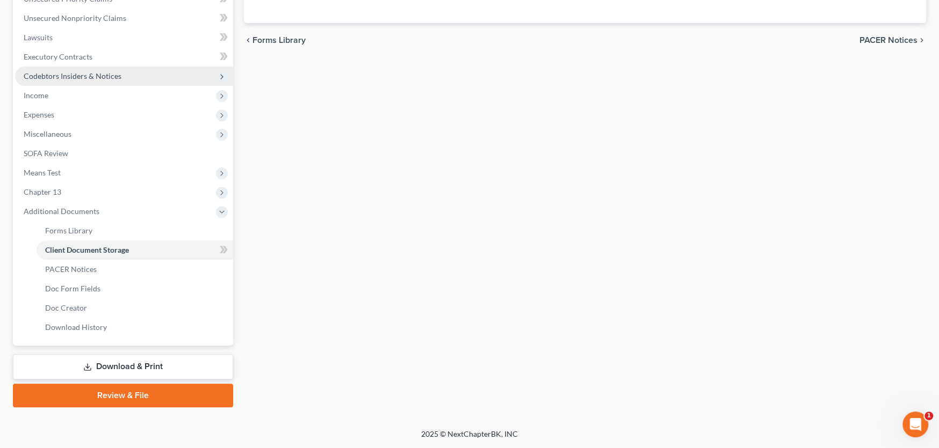
scroll to position [139, 0]
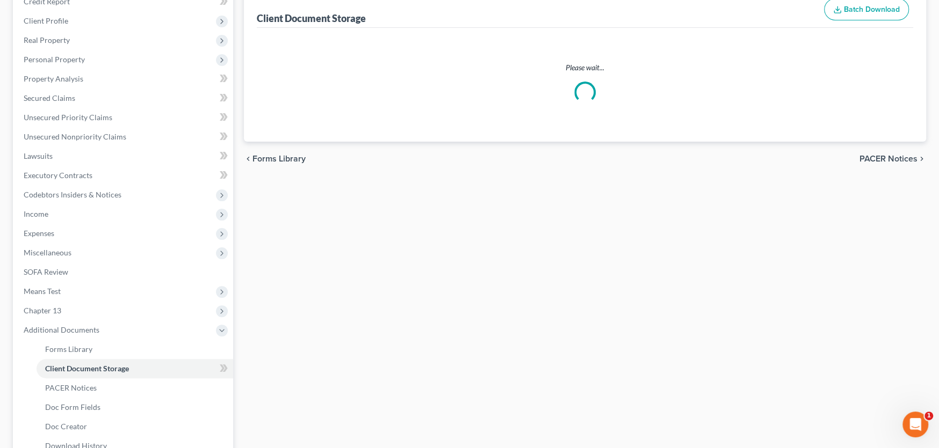
select select "0"
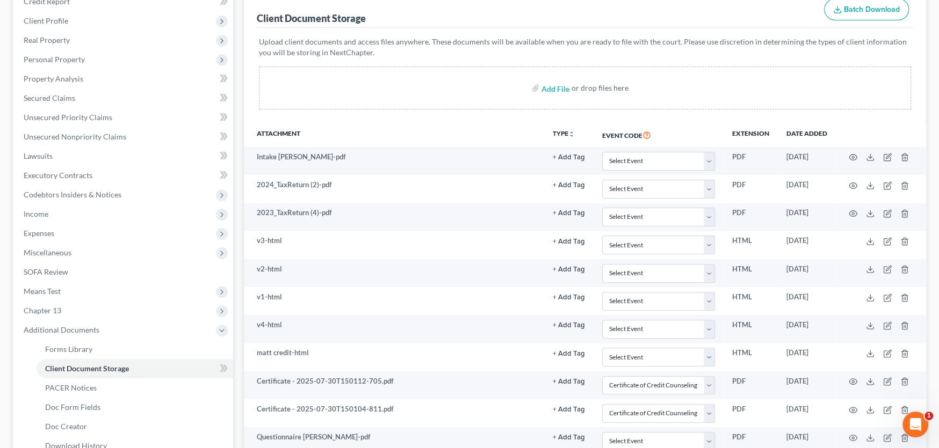
scroll to position [0, 0]
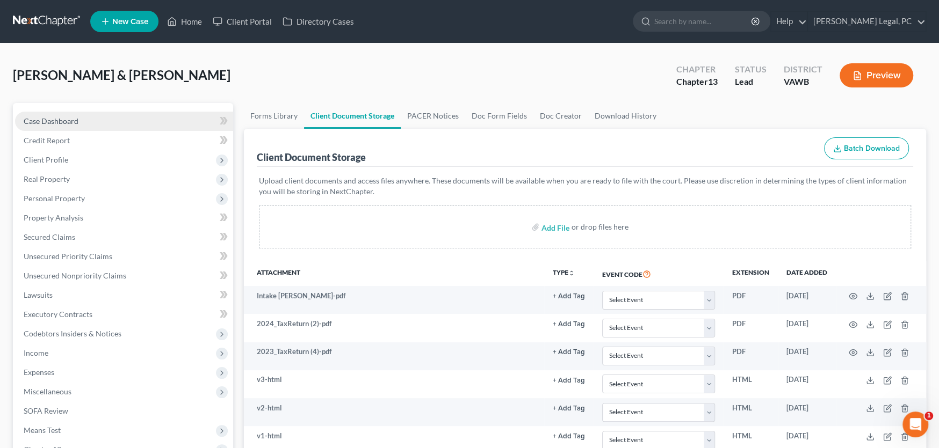
click at [63, 114] on link "Case Dashboard" at bounding box center [124, 121] width 218 height 19
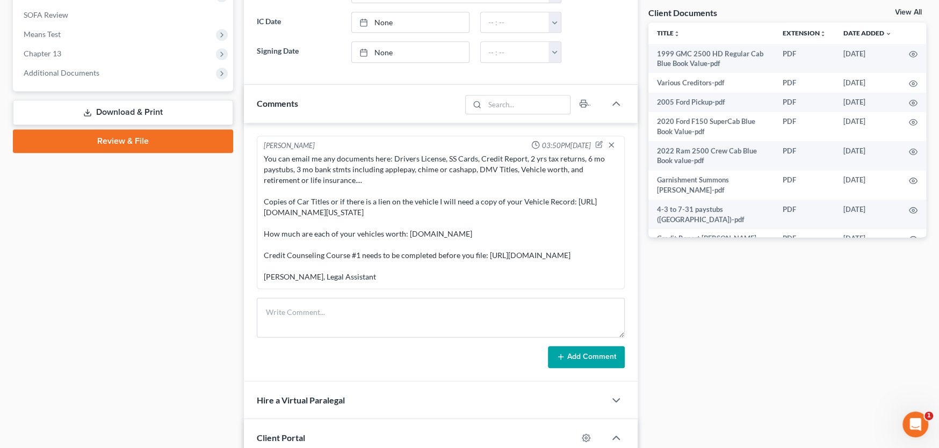
scroll to position [483, 0]
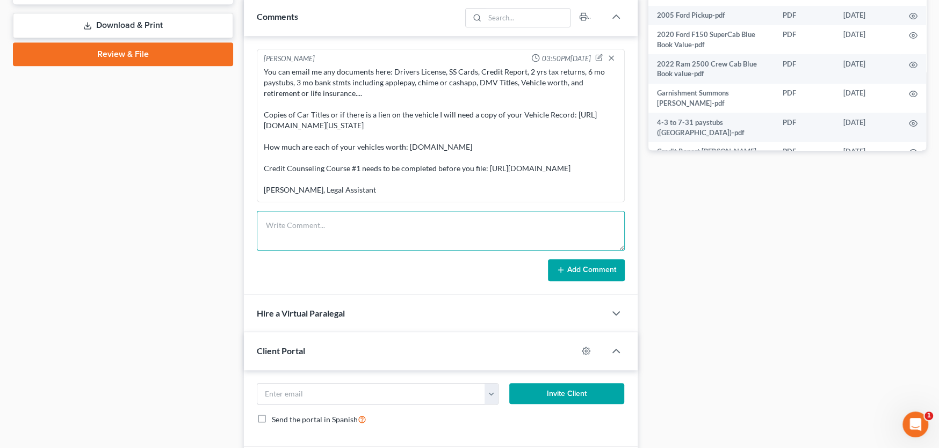
click at [304, 235] on textarea at bounding box center [441, 231] width 368 height 40
paste textarea "Hi [PERSON_NAME], I was just touching base. Just making sure there wasn’t anyth…"
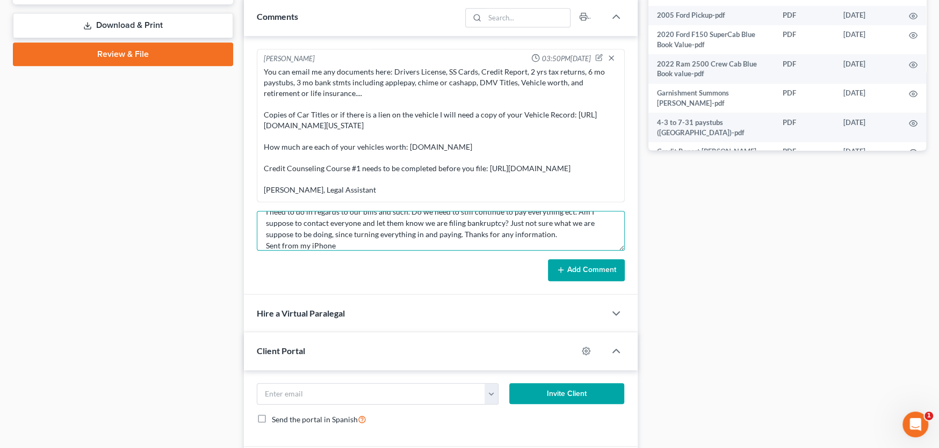
type textarea "Hi Rachel, I was just touching base. Just making sure there wasn’t anything els…"
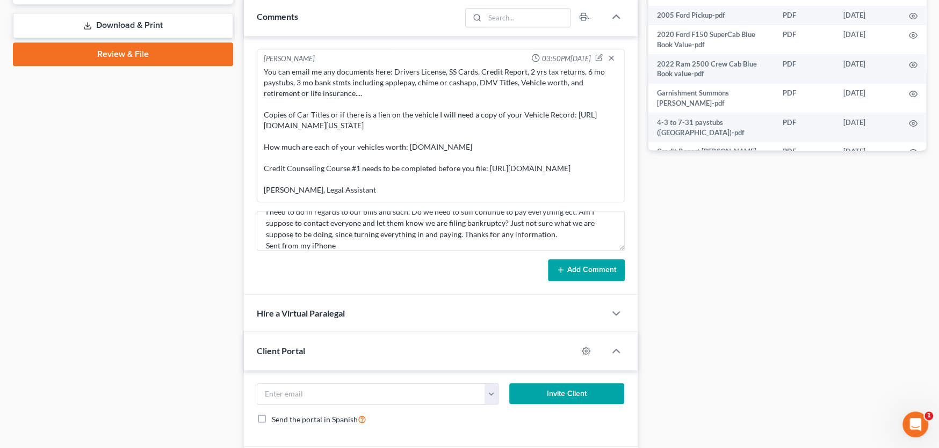
click at [585, 281] on button "Add Comment" at bounding box center [586, 270] width 77 height 23
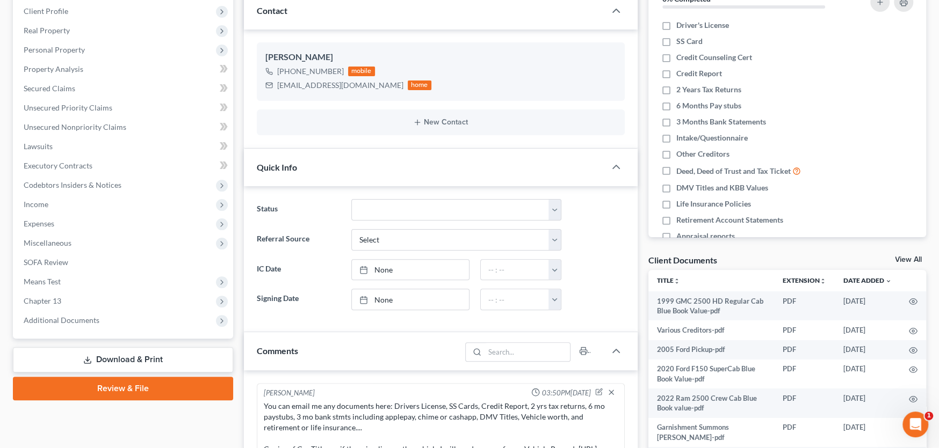
scroll to position [0, 0]
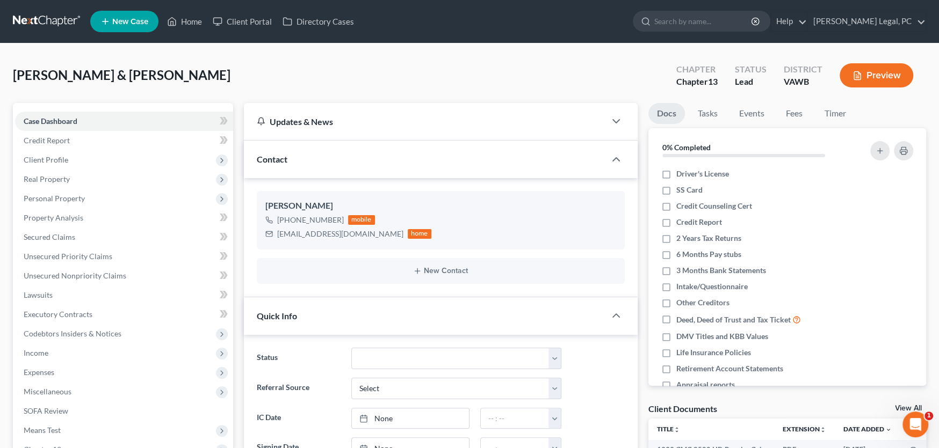
click at [51, 18] on link at bounding box center [47, 21] width 69 height 19
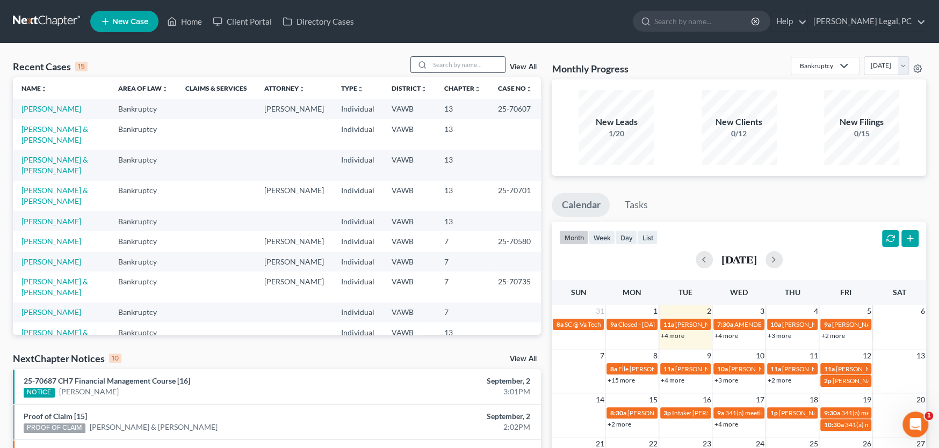
click at [440, 69] on input "search" at bounding box center [467, 65] width 75 height 16
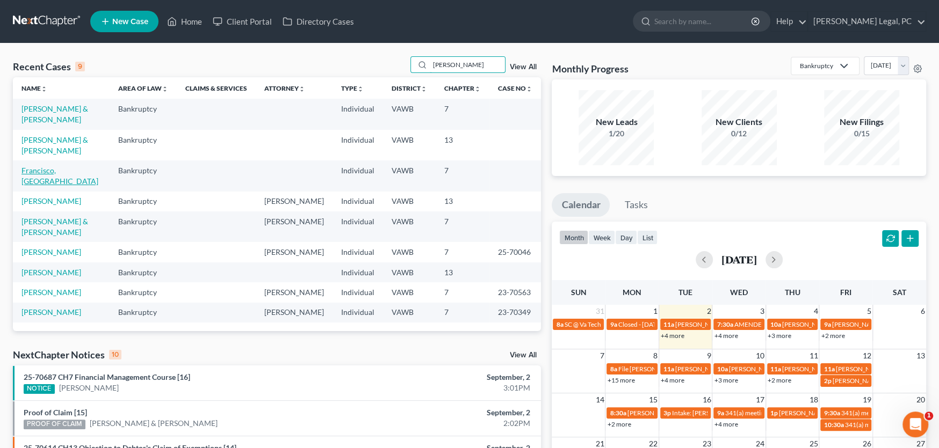
type input "[PERSON_NAME]"
click at [58, 166] on link "Francisco, [GEOGRAPHIC_DATA]" at bounding box center [59, 176] width 77 height 20
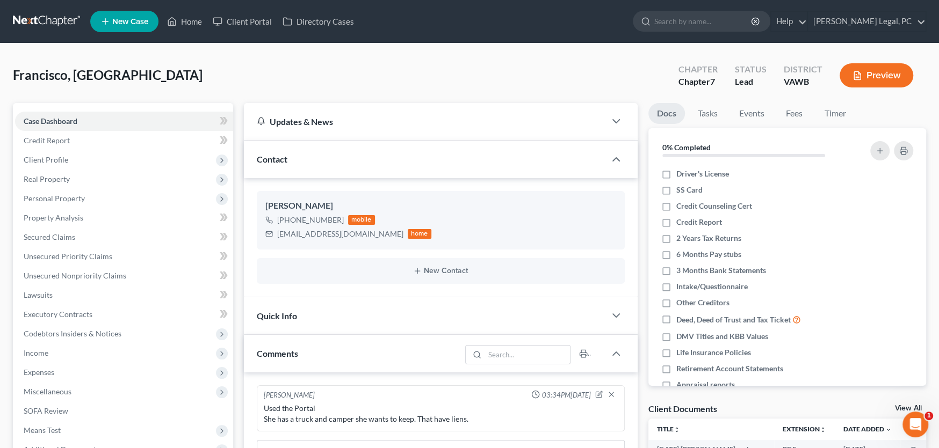
click at [43, 22] on link at bounding box center [47, 21] width 69 height 19
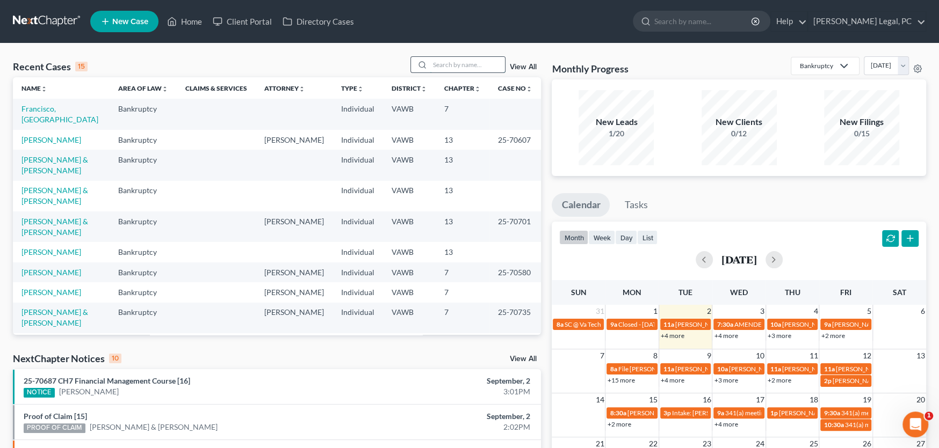
click at [468, 64] on input "search" at bounding box center [467, 65] width 75 height 16
click at [57, 155] on link "[PERSON_NAME] & [PERSON_NAME]" at bounding box center [54, 165] width 67 height 20
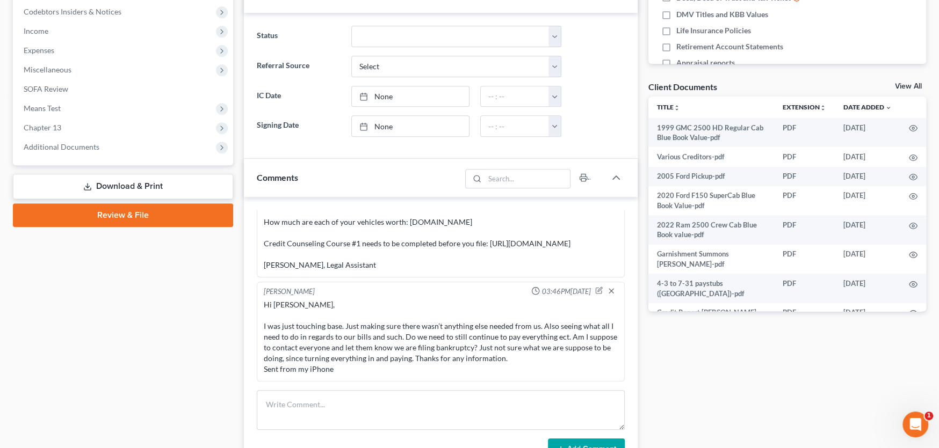
scroll to position [96, 0]
click at [324, 410] on textarea at bounding box center [441, 410] width 368 height 40
paste textarea "Hello Mandy, Hope from our office recently sent you an email of needed document…"
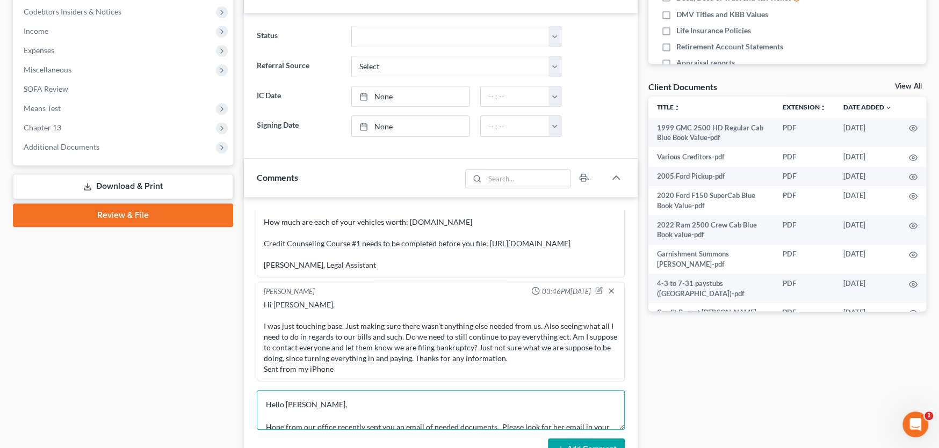
scroll to position [171, 0]
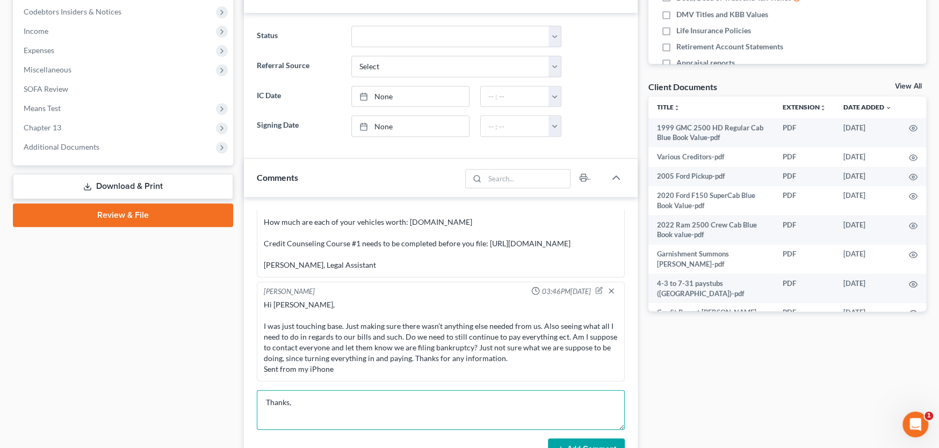
type textarea "Hello Mandy, Hope from our office recently sent you an email of needed document…"
click at [580, 440] on button "Add Comment" at bounding box center [586, 450] width 77 height 23
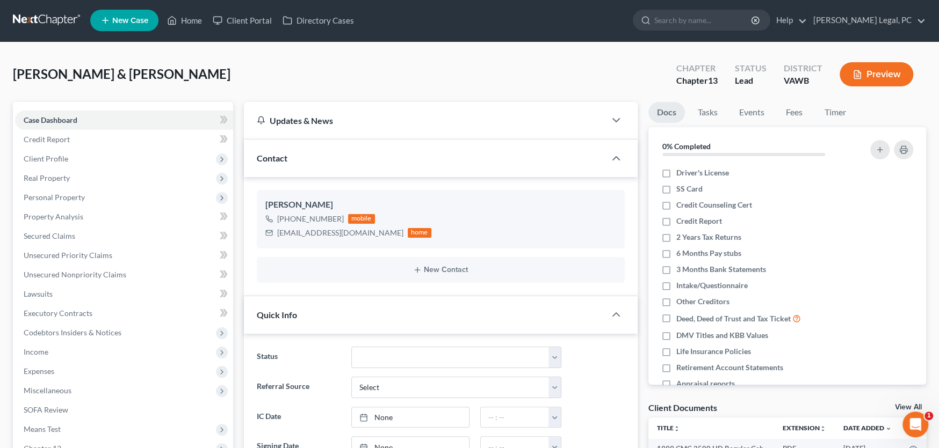
scroll to position [0, 0]
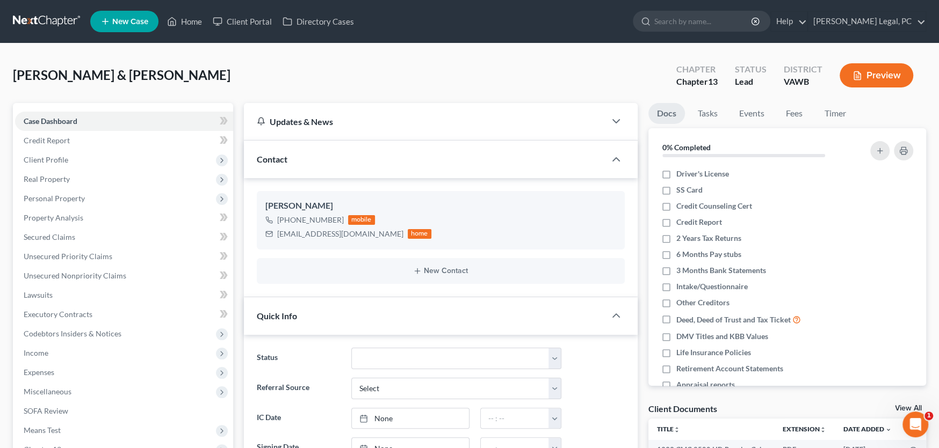
click at [52, 20] on link at bounding box center [47, 21] width 69 height 19
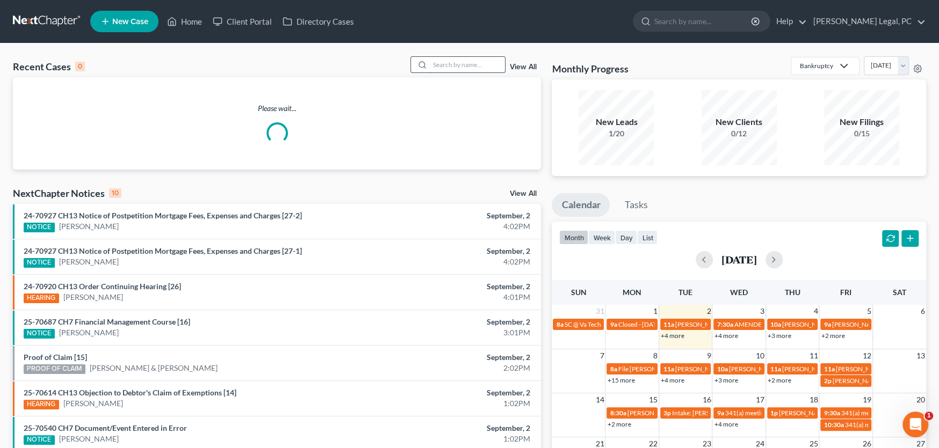
click at [435, 66] on input "search" at bounding box center [467, 65] width 75 height 16
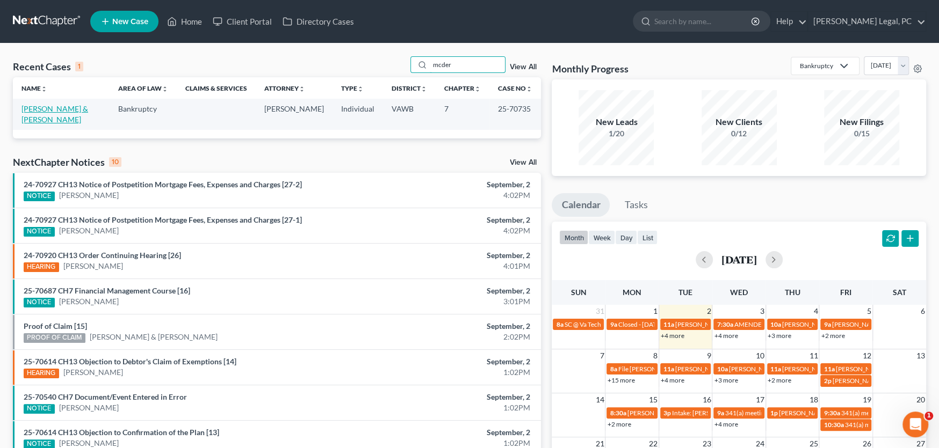
type input "mcder"
click at [75, 108] on link "[PERSON_NAME] & [PERSON_NAME]" at bounding box center [54, 114] width 67 height 20
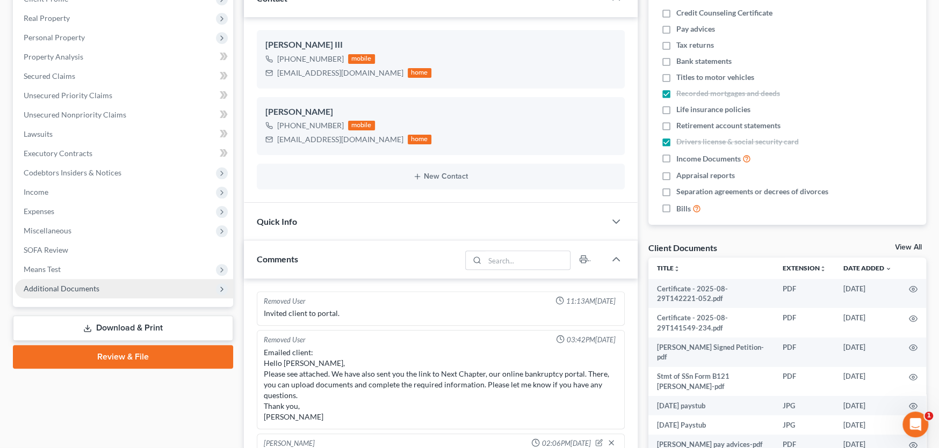
scroll to position [1130, 0]
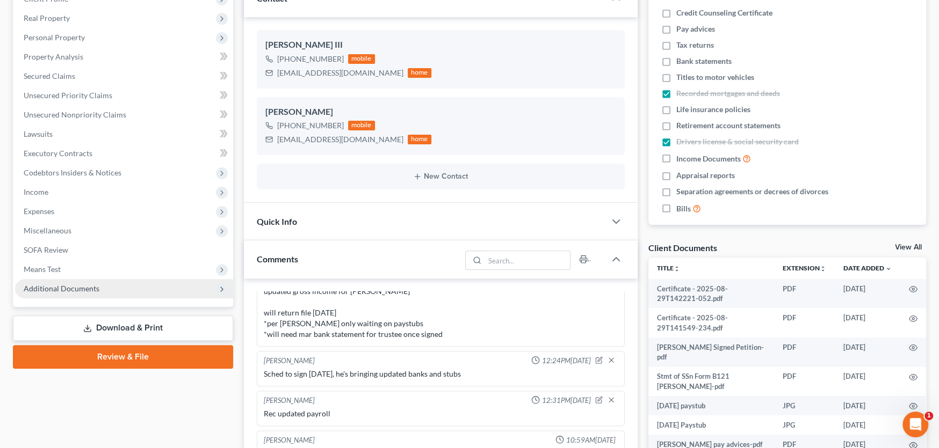
click at [82, 287] on span "Additional Documents" at bounding box center [62, 288] width 76 height 9
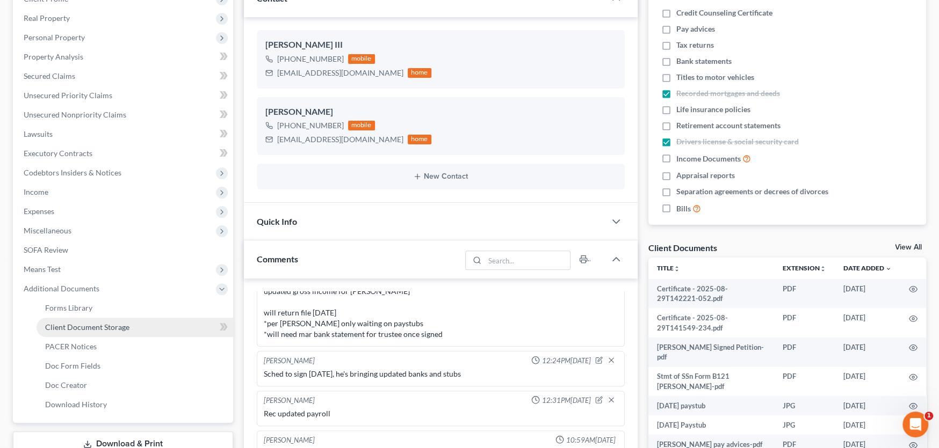
click at [123, 328] on span "Client Document Storage" at bounding box center [87, 327] width 84 height 9
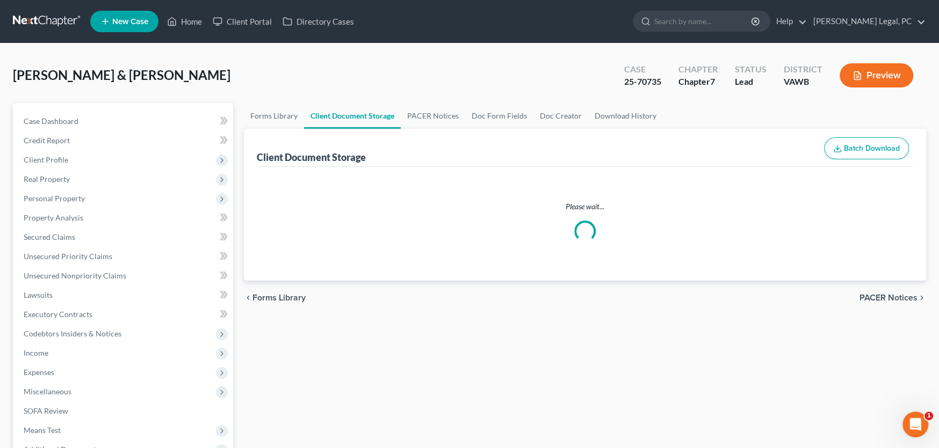
select select "0"
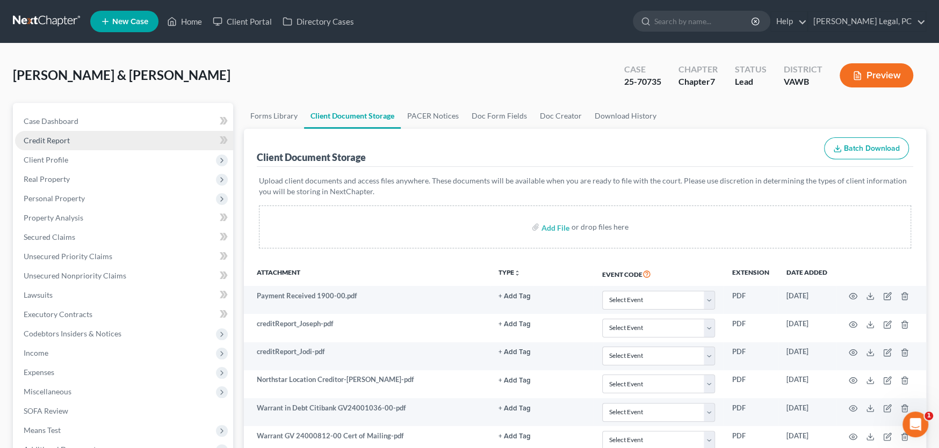
select select "0"
click at [45, 21] on link at bounding box center [47, 21] width 69 height 19
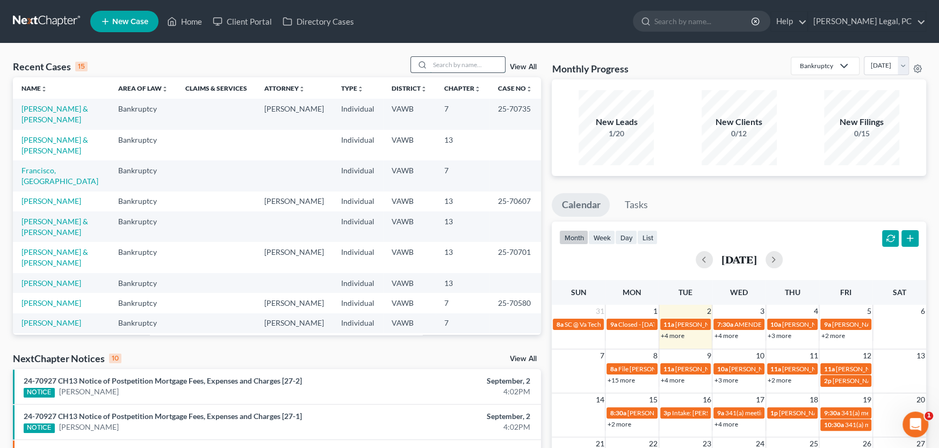
click at [459, 67] on input "search" at bounding box center [467, 65] width 75 height 16
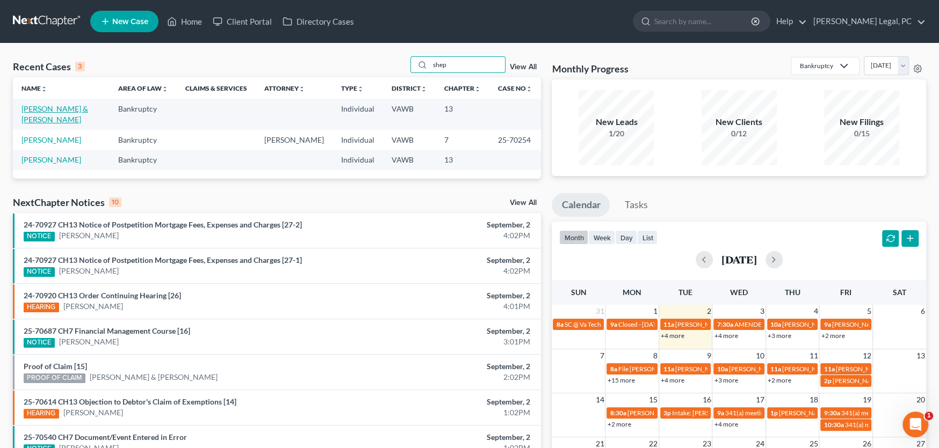
type input "shep"
click at [78, 110] on link "[PERSON_NAME] & [PERSON_NAME]" at bounding box center [54, 114] width 67 height 20
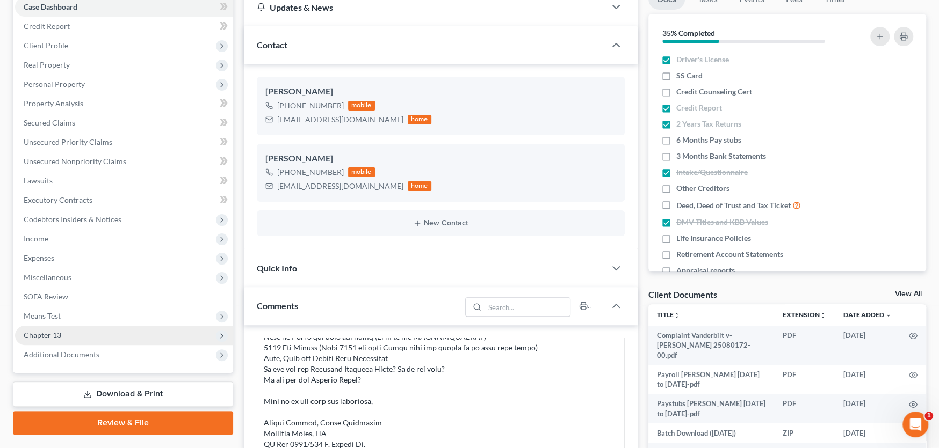
scroll to position [107, 0]
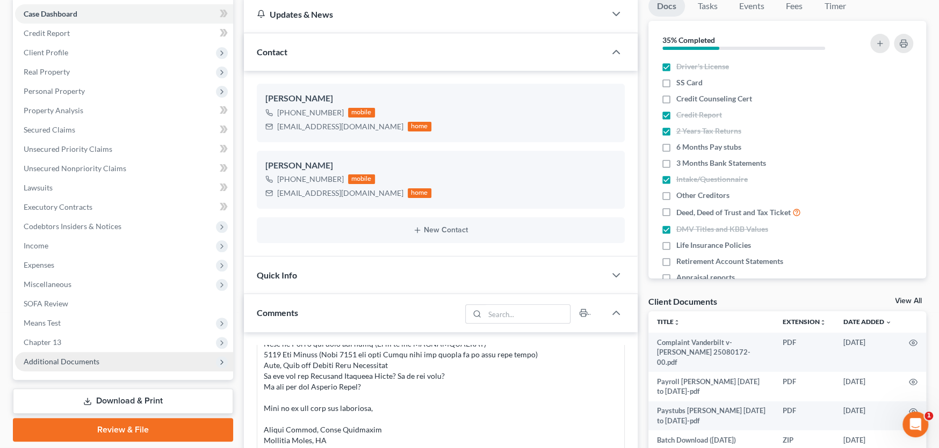
click at [93, 358] on span "Additional Documents" at bounding box center [62, 361] width 76 height 9
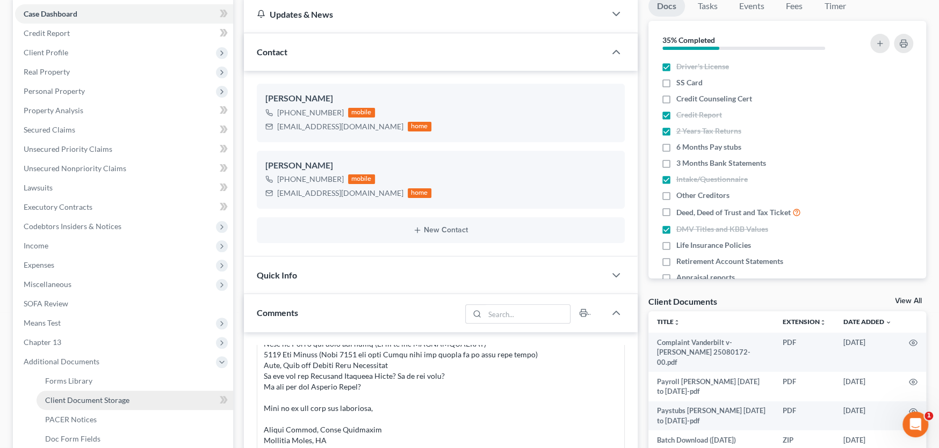
click at [95, 400] on span "Client Document Storage" at bounding box center [87, 400] width 84 height 9
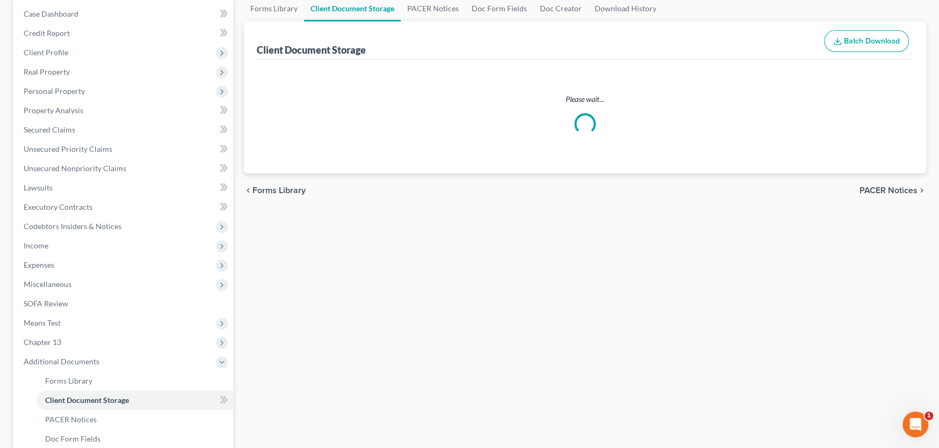
scroll to position [17, 0]
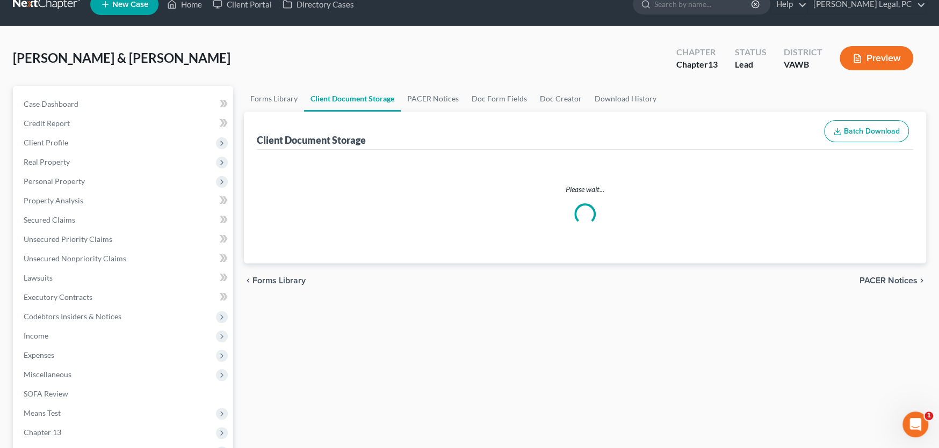
select select "0"
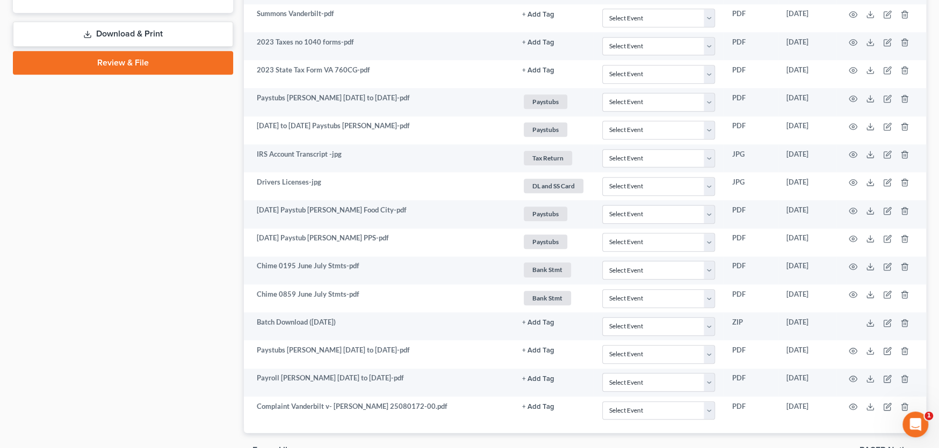
scroll to position [648, 0]
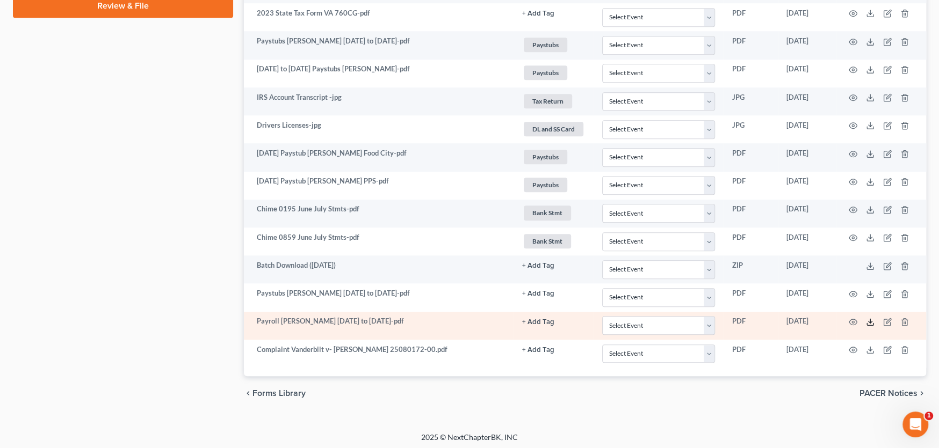
click at [871, 318] on icon at bounding box center [870, 322] width 9 height 9
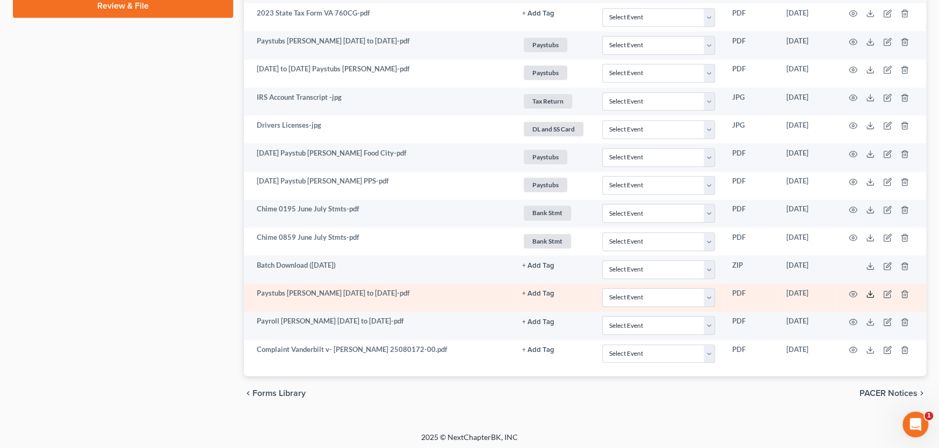
click at [868, 291] on icon at bounding box center [870, 294] width 9 height 9
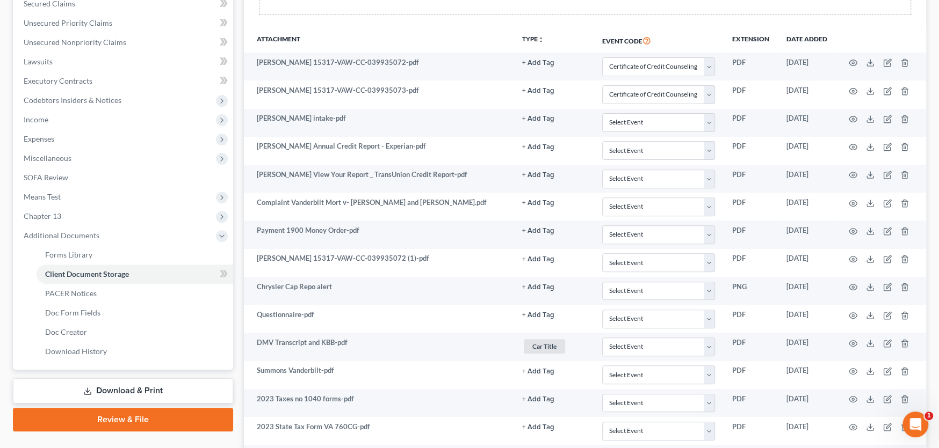
scroll to position [111, 0]
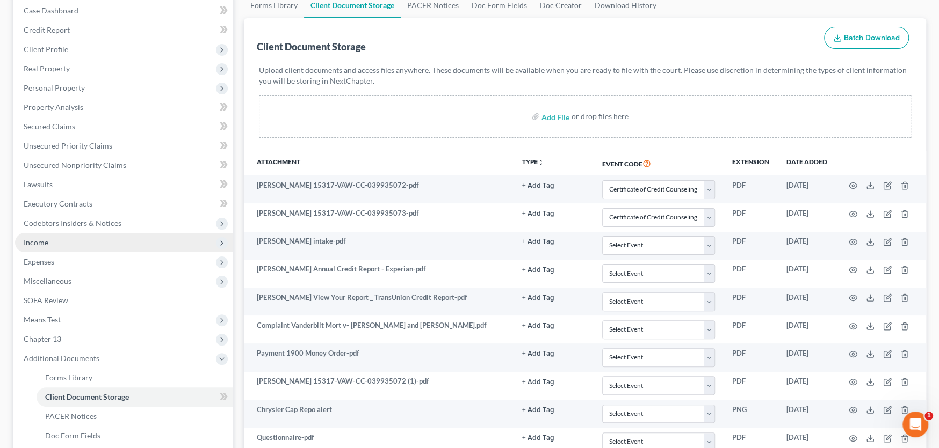
click at [66, 243] on span "Income" at bounding box center [124, 242] width 218 height 19
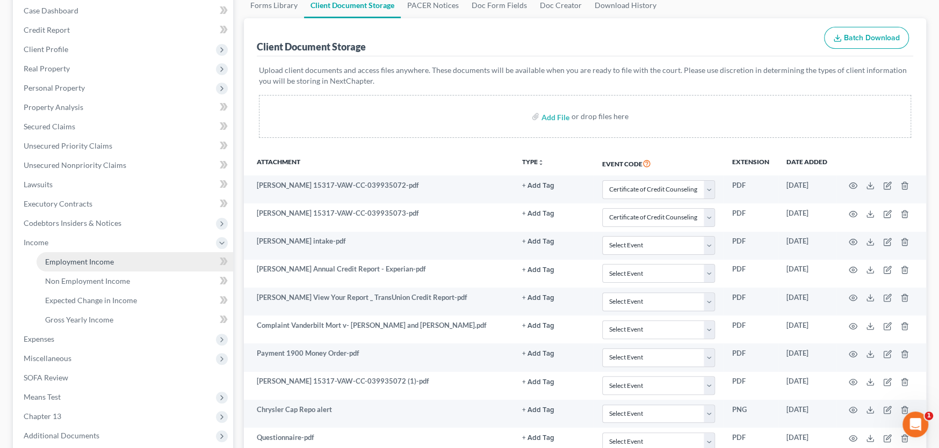
click at [72, 263] on span "Employment Income" at bounding box center [79, 261] width 69 height 9
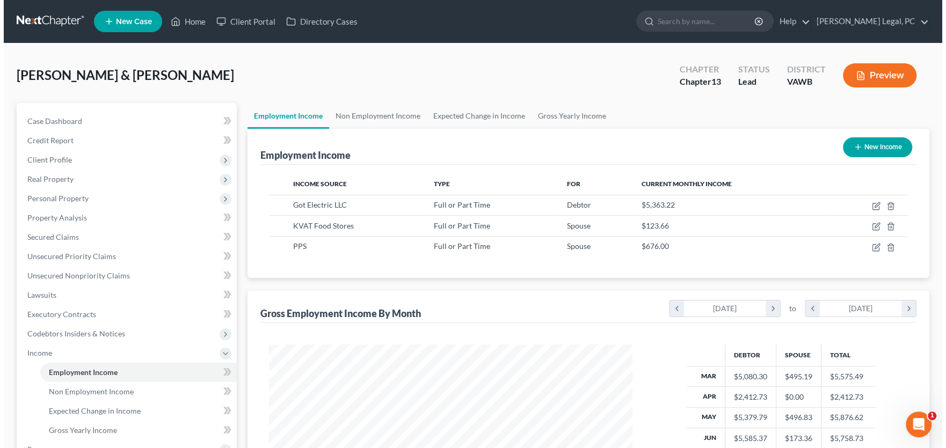
scroll to position [192, 385]
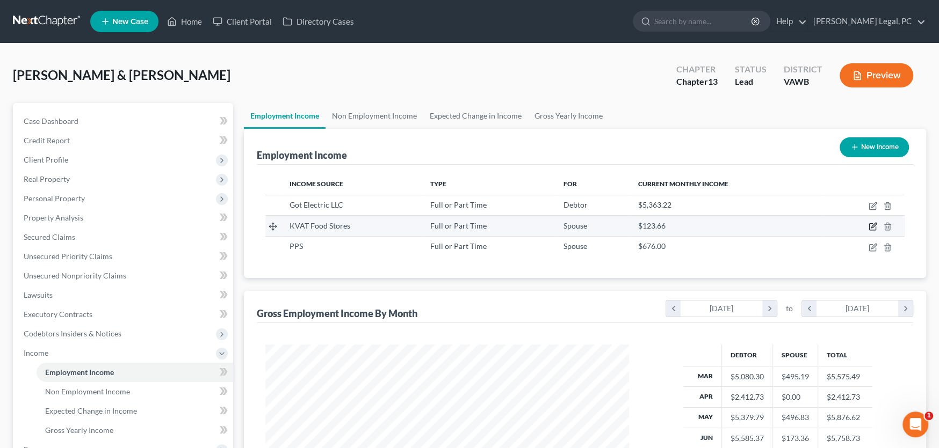
click at [871, 229] on icon "button" at bounding box center [872, 227] width 6 height 6
select select "0"
select select "48"
select select "0"
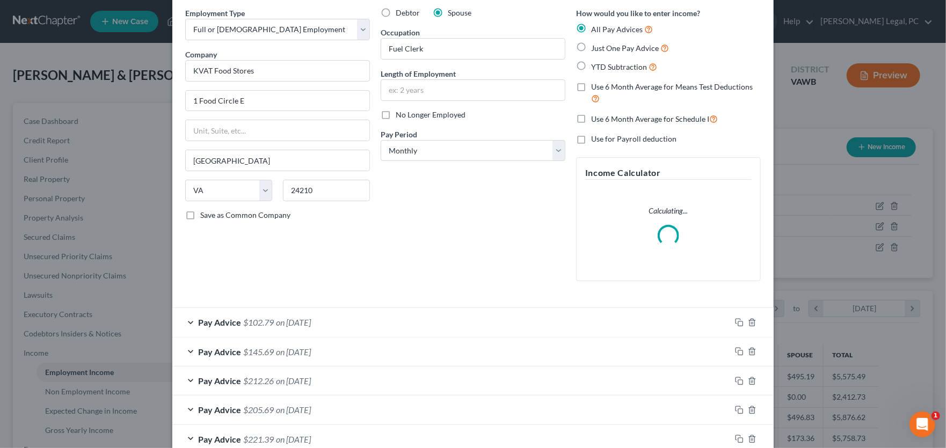
scroll to position [161, 0]
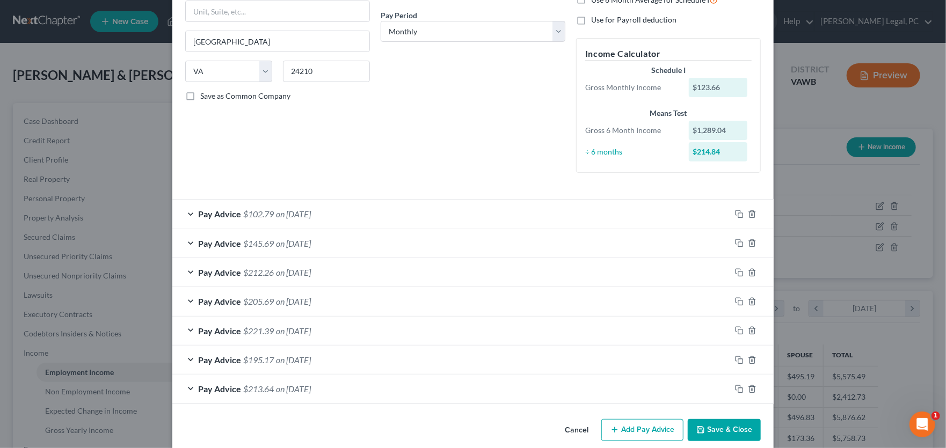
click at [308, 251] on div "Pay Advice $145.69 on 06/05/2025" at bounding box center [451, 243] width 558 height 28
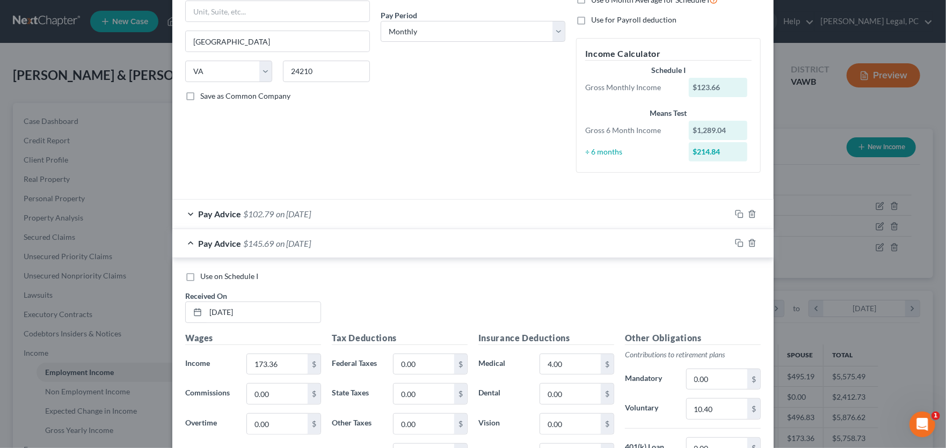
click at [358, 242] on div "Pay Advice $145.69 on 06/05/2025" at bounding box center [451, 243] width 558 height 28
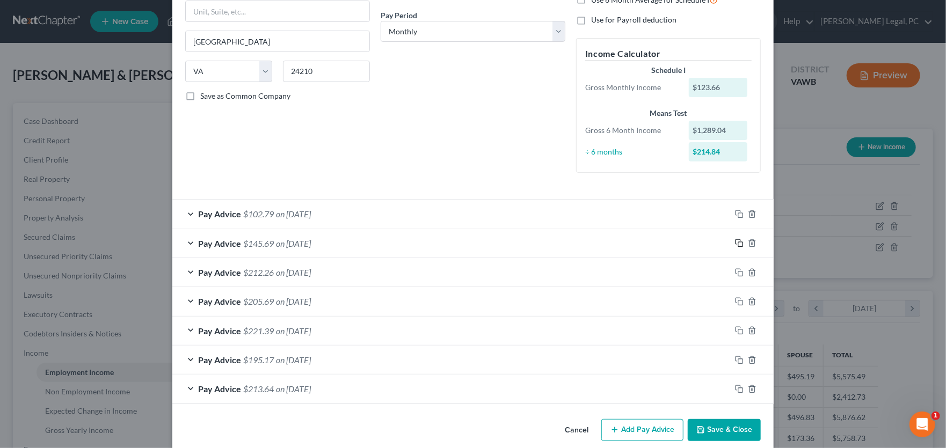
click at [736, 243] on icon "button" at bounding box center [739, 243] width 9 height 9
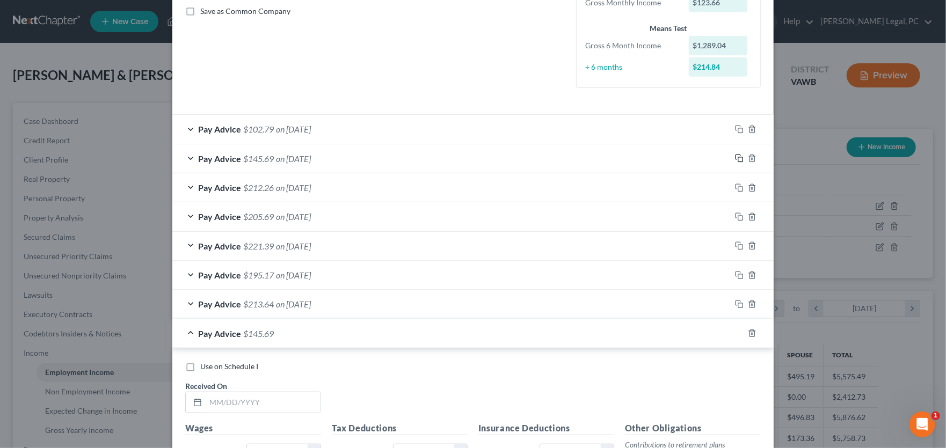
scroll to position [322, 0]
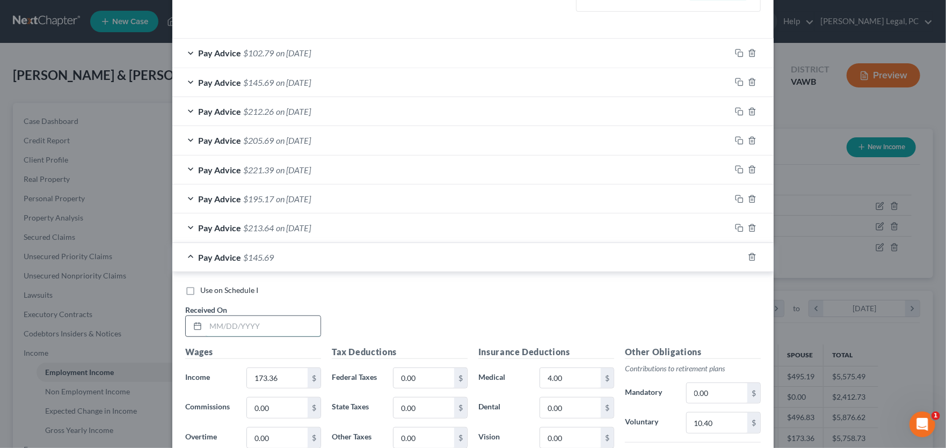
click at [234, 323] on input "text" at bounding box center [263, 326] width 115 height 20
drag, startPoint x: 255, startPoint y: 323, endPoint x: 55, endPoint y: 314, distance: 200.5
click at [55, 314] on div "Edit Income Source × Employment Type * Select Full or Part Time Employment Self…" at bounding box center [473, 224] width 946 height 448
type input "6/26/25"
type input "125.09"
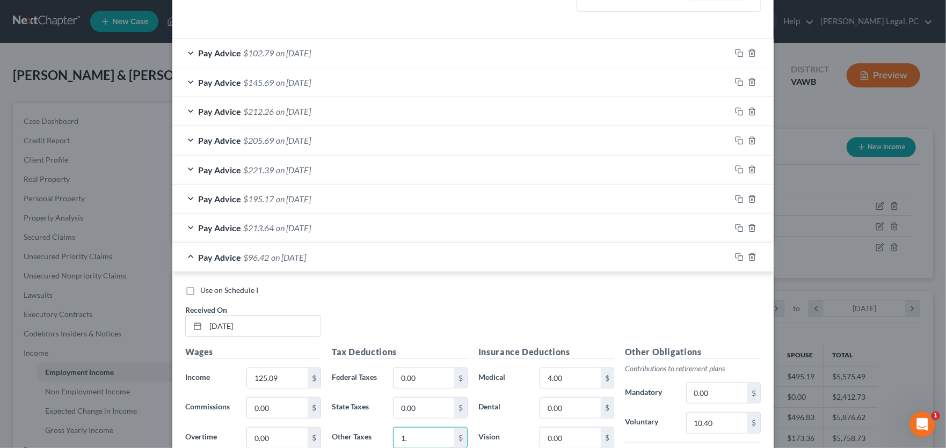
type input "1"
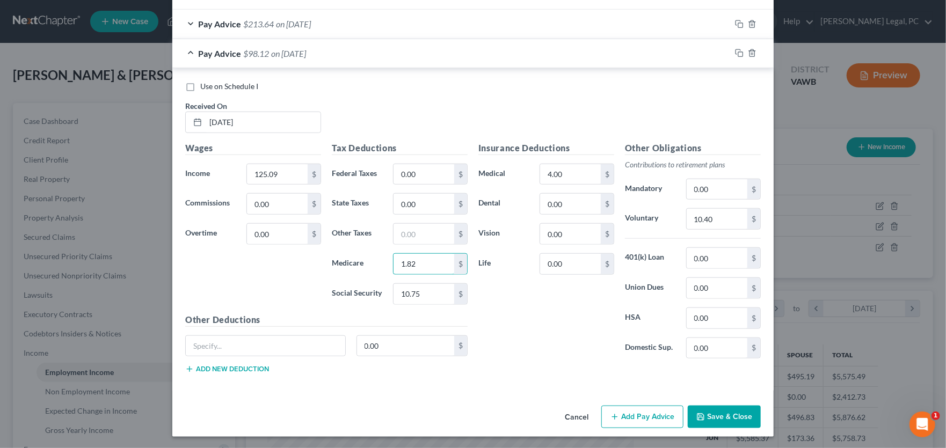
type input "1.82"
type input "7.76"
click at [564, 173] on input "4.00" at bounding box center [570, 174] width 61 height 20
type input "7.51"
click at [577, 173] on input "4.00" at bounding box center [570, 174] width 61 height 20
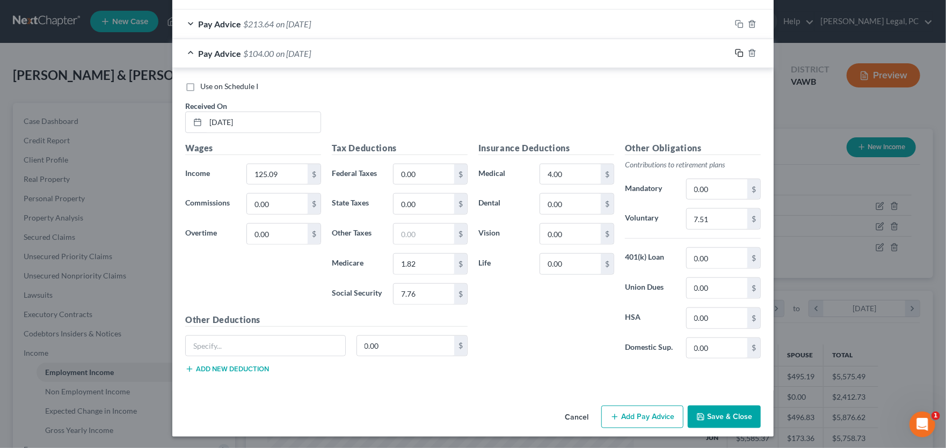
click at [736, 50] on icon "button" at bounding box center [739, 53] width 9 height 9
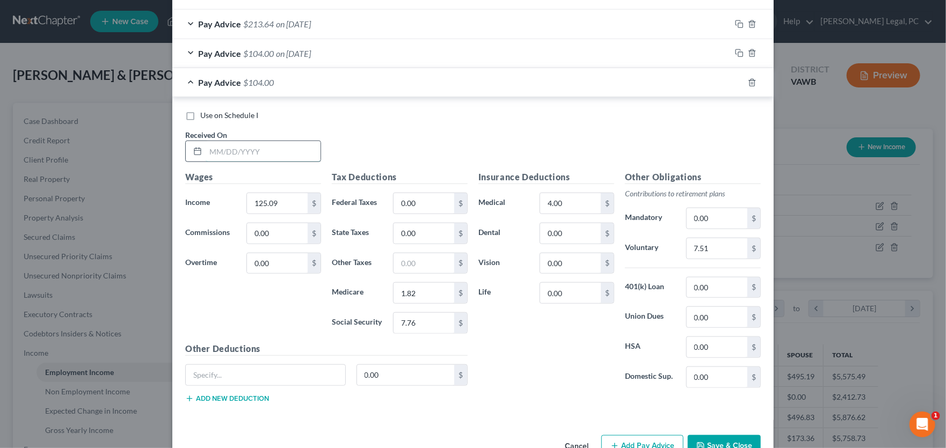
click at [223, 151] on input "text" at bounding box center [263, 151] width 115 height 20
type input "6/21/25"
type input "246.42"
type input "1.47"
type input "1"
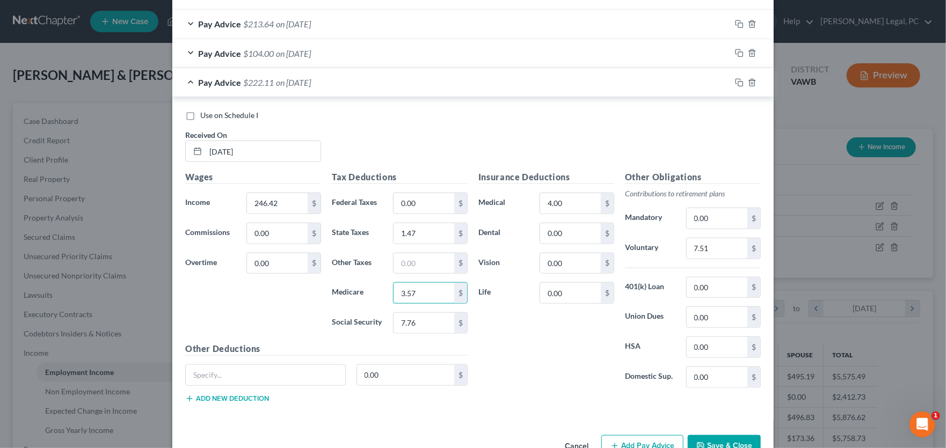
type input "3.57"
type input "15.28"
type input "14.79"
click at [735, 83] on icon "button" at bounding box center [739, 82] width 9 height 9
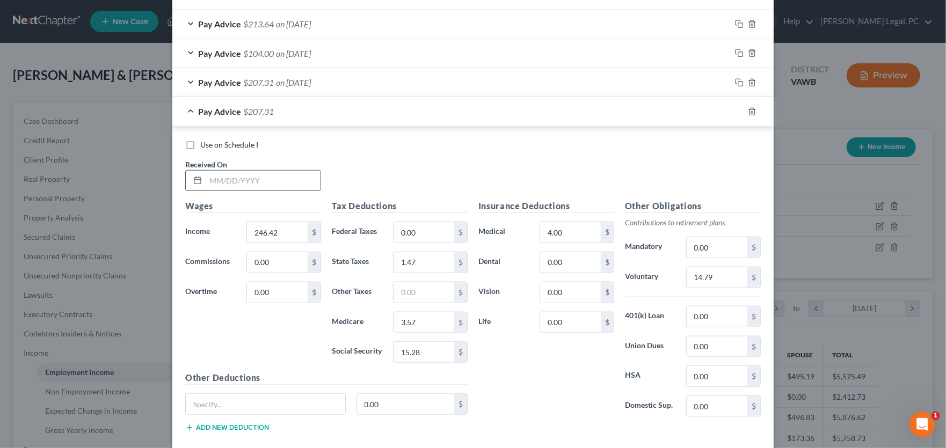
click at [229, 184] on input "text" at bounding box center [263, 181] width 115 height 20
click at [370, 84] on div "Pay Advice $207.31 on 06/21/2025" at bounding box center [451, 82] width 558 height 28
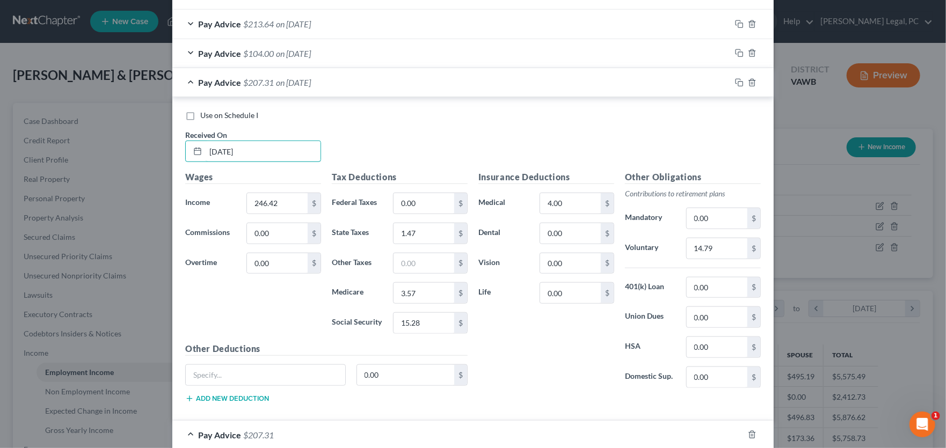
drag, startPoint x: 236, startPoint y: 154, endPoint x: 117, endPoint y: 146, distance: 119.4
click at [117, 146] on div "Edit Income Source × Employment Type * Select Full or Part Time Employment Self…" at bounding box center [473, 224] width 946 height 448
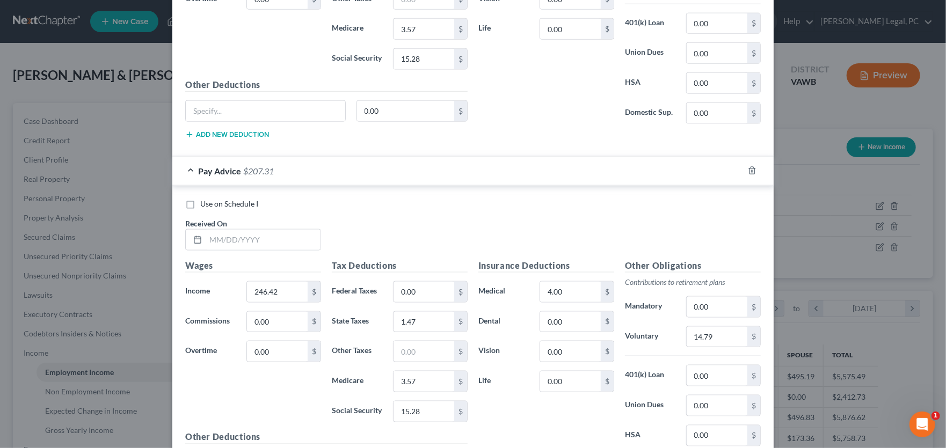
scroll to position [795, 0]
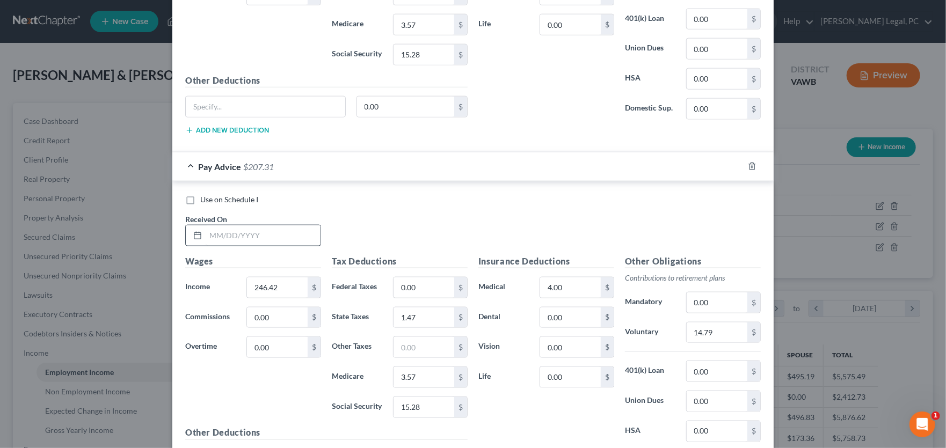
type input "7/3/25"
click at [257, 236] on input "text" at bounding box center [263, 236] width 115 height 20
type input "7/10/25"
type input "123.66"
type input "1.79"
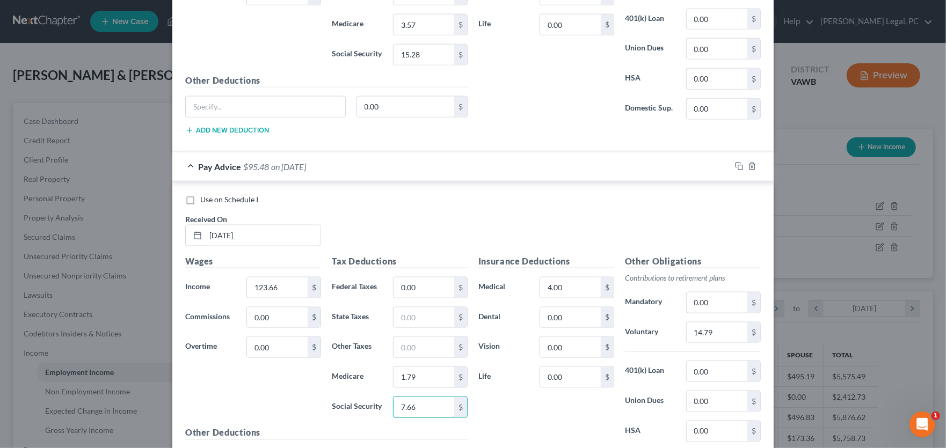
type input "7.66"
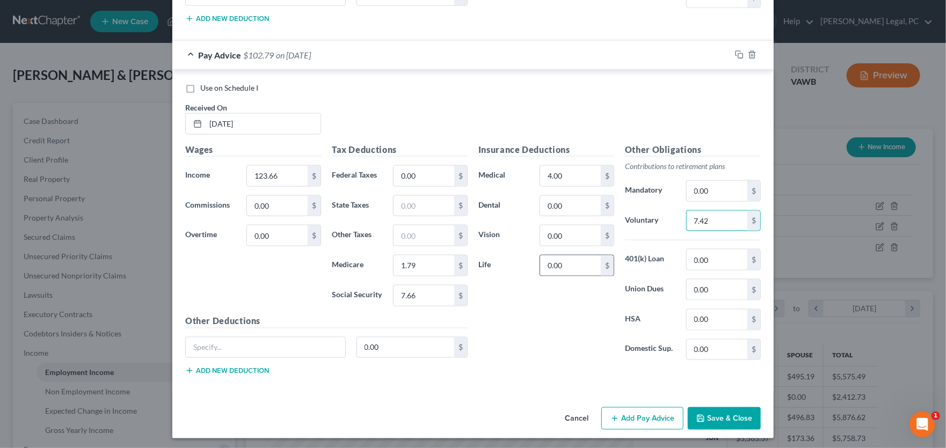
scroll to position [907, 0]
type input "7.42"
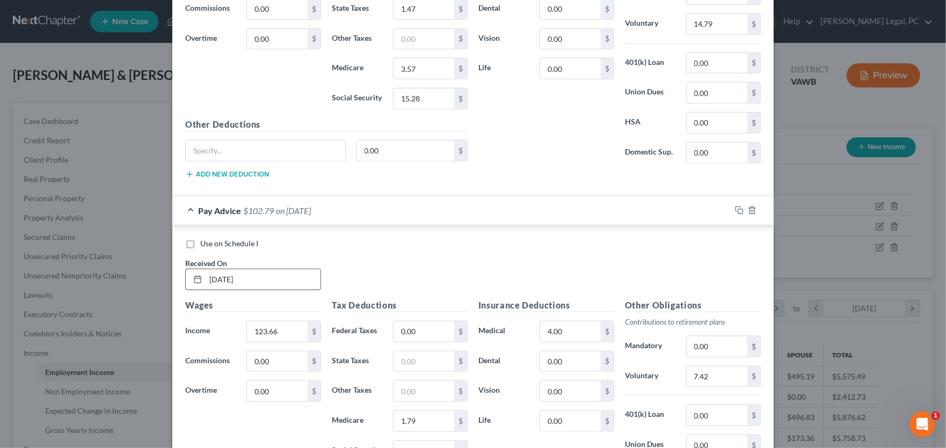
scroll to position [746, 0]
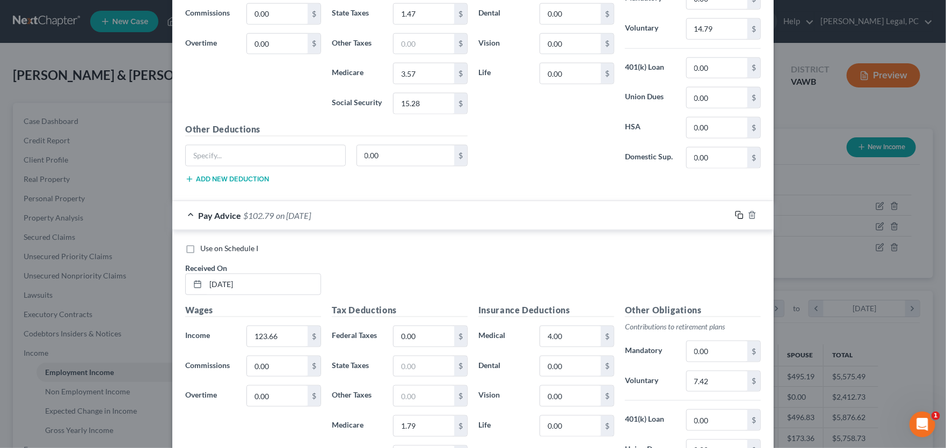
click at [736, 212] on icon "button" at bounding box center [738, 214] width 5 height 5
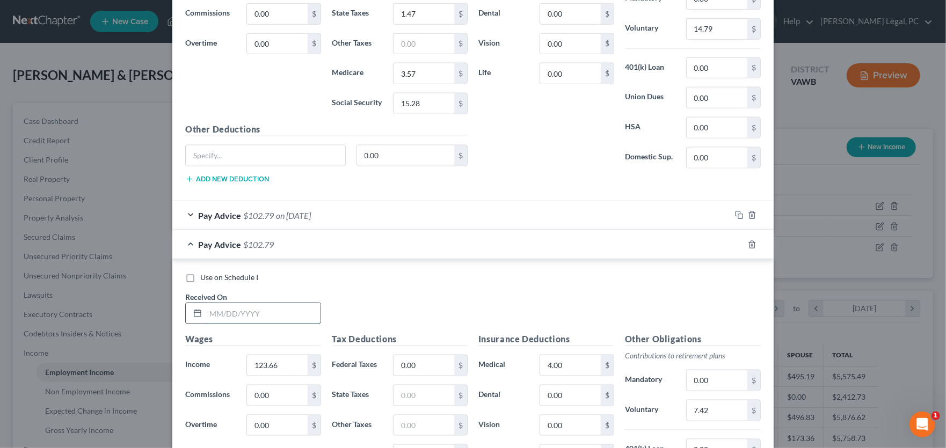
click at [259, 314] on input "text" at bounding box center [263, 313] width 115 height 20
type input "6/7/25"
type input "185.11"
type input "0.21"
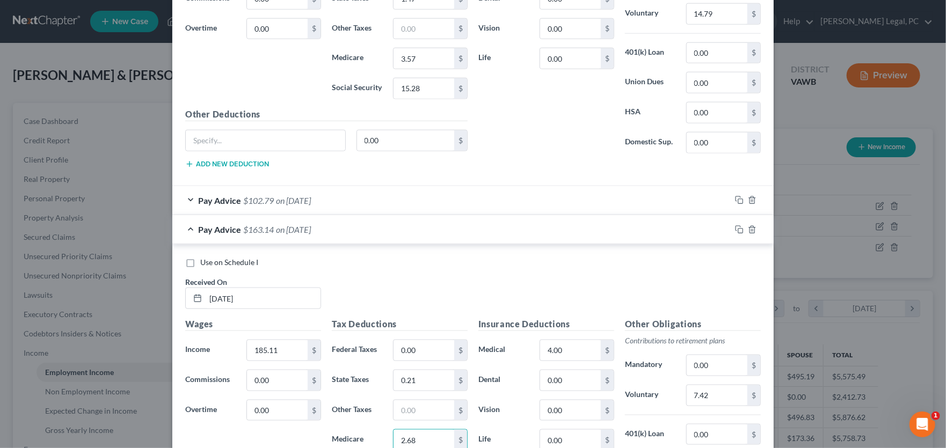
type input "2.68"
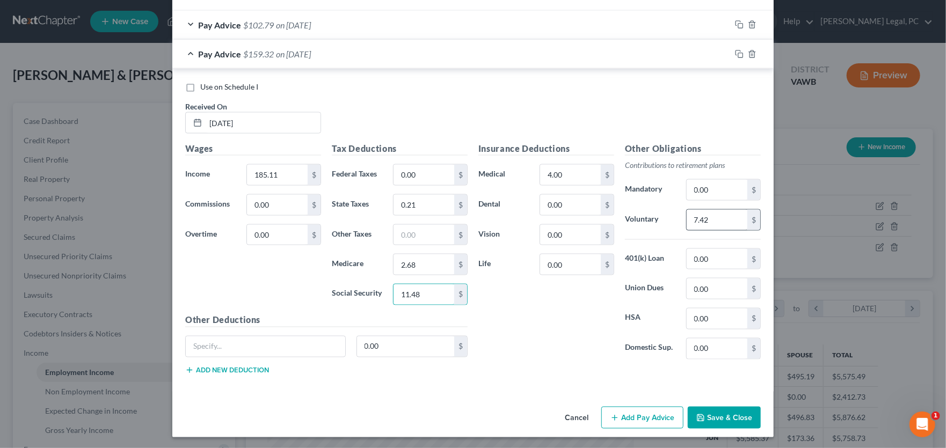
type input "11.48"
type input "11.11"
click at [739, 53] on rect "button" at bounding box center [740, 55] width 5 height 5
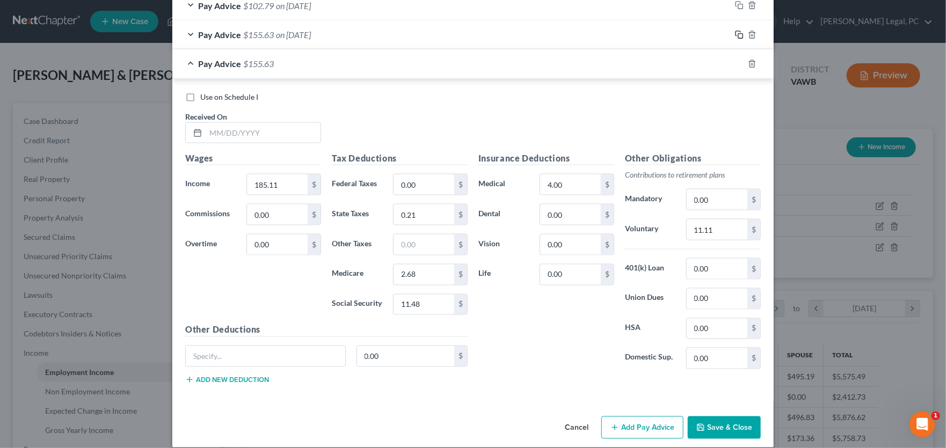
scroll to position [965, 0]
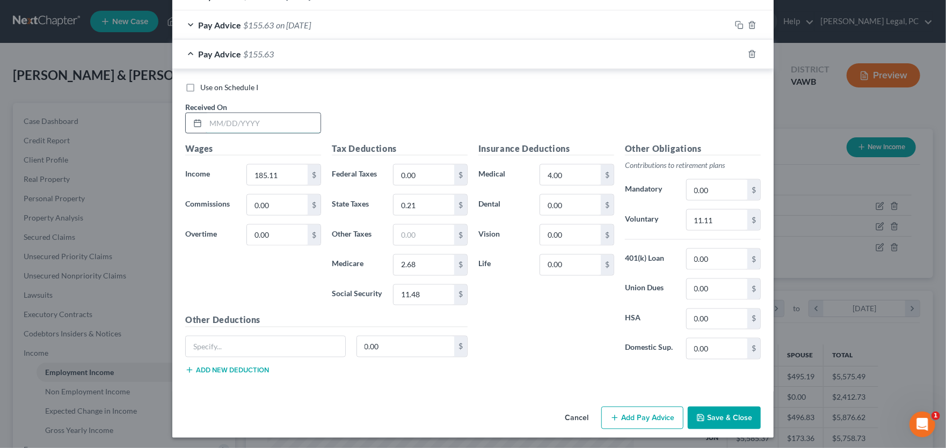
click at [216, 120] on input "text" at bounding box center [263, 123] width 115 height 20
type input "5/31/25"
type input "179.96"
click at [431, 207] on input "0.21" at bounding box center [424, 205] width 61 height 20
type input "0.11"
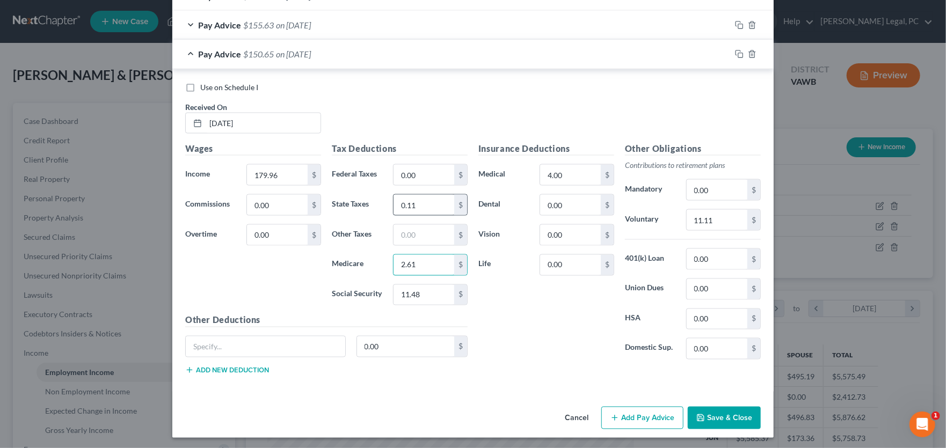
type input "2.61"
type input "11.15"
type input "10.80"
click at [701, 414] on icon "button" at bounding box center [700, 418] width 9 height 9
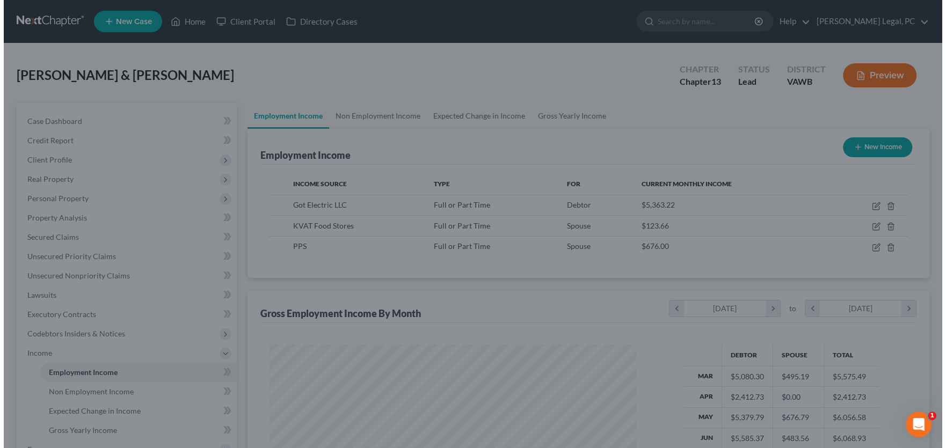
scroll to position [536722, 536529]
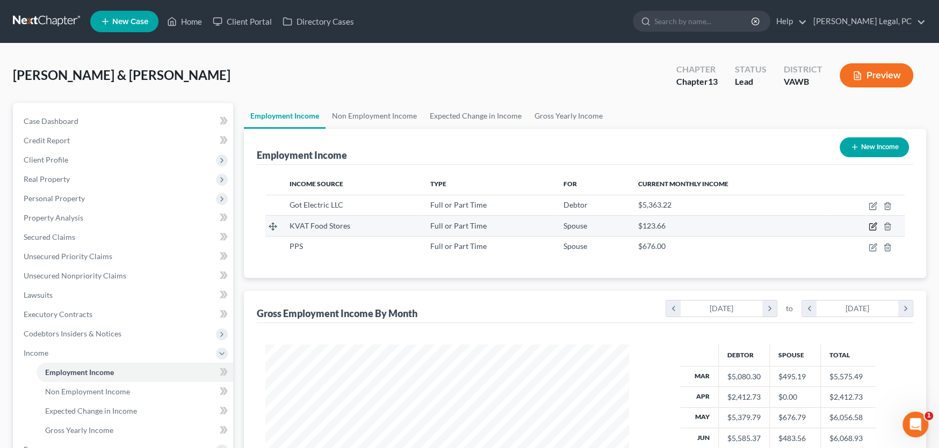
click at [870, 225] on icon "button" at bounding box center [872, 226] width 9 height 9
select select "0"
select select "48"
select select "0"
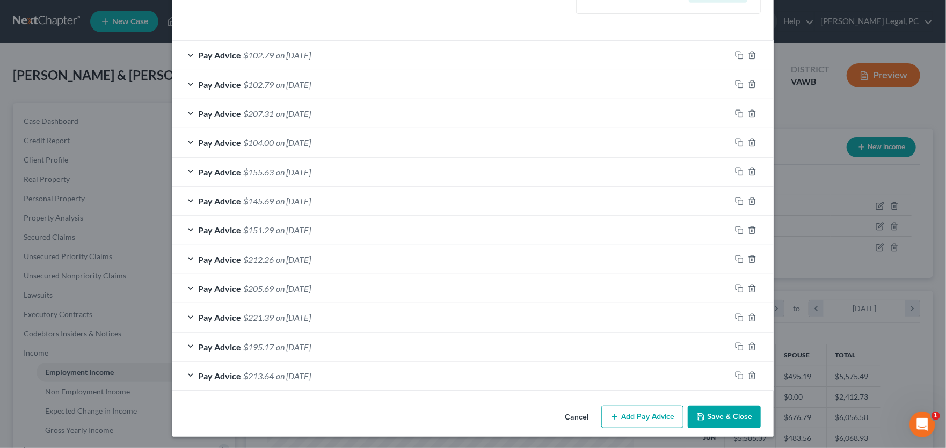
scroll to position [321, 0]
click at [735, 345] on icon "button" at bounding box center [739, 346] width 9 height 9
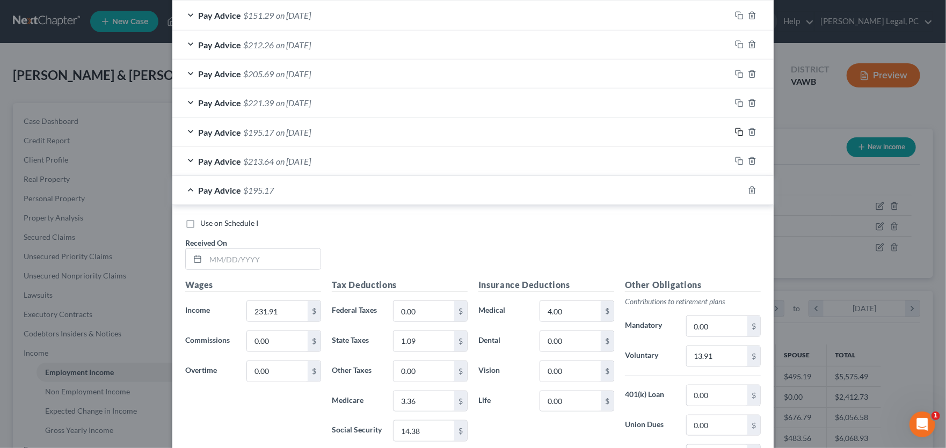
scroll to position [589, 0]
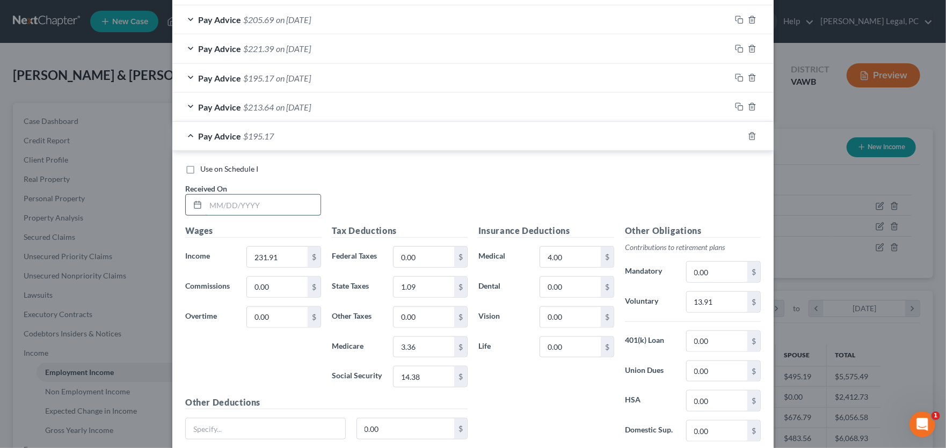
click at [249, 198] on input "text" at bounding box center [263, 205] width 115 height 20
type input "6"
type input "3/6/25"
type input "254"
type input "1.68"
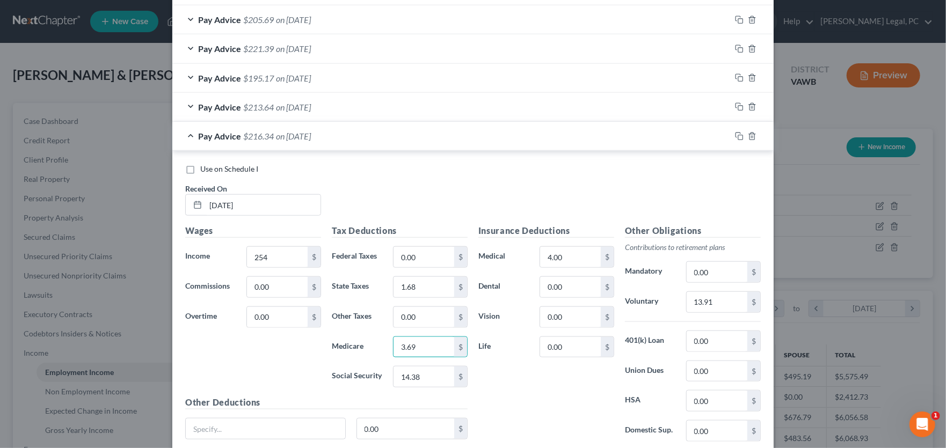
type input "3.69"
type input "15.75"
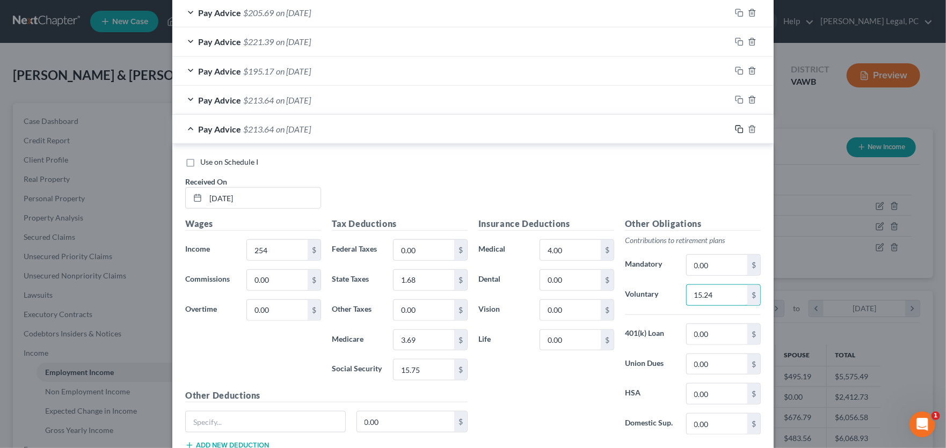
type input "15.24"
click at [735, 130] on icon "button" at bounding box center [739, 129] width 9 height 9
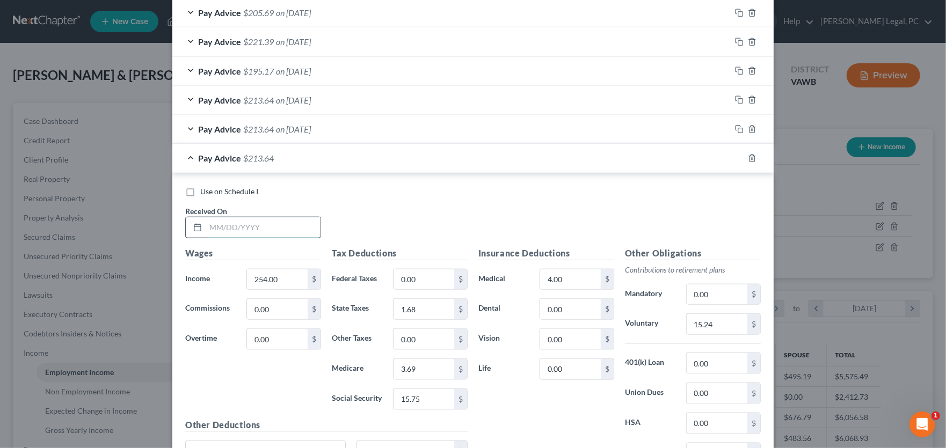
click at [238, 229] on input "text" at bounding box center [263, 227] width 115 height 20
type input "3/13/25"
type input "345.70"
click at [415, 277] on input "0.00" at bounding box center [424, 280] width 61 height 20
click at [417, 303] on input "1.68" at bounding box center [424, 309] width 61 height 20
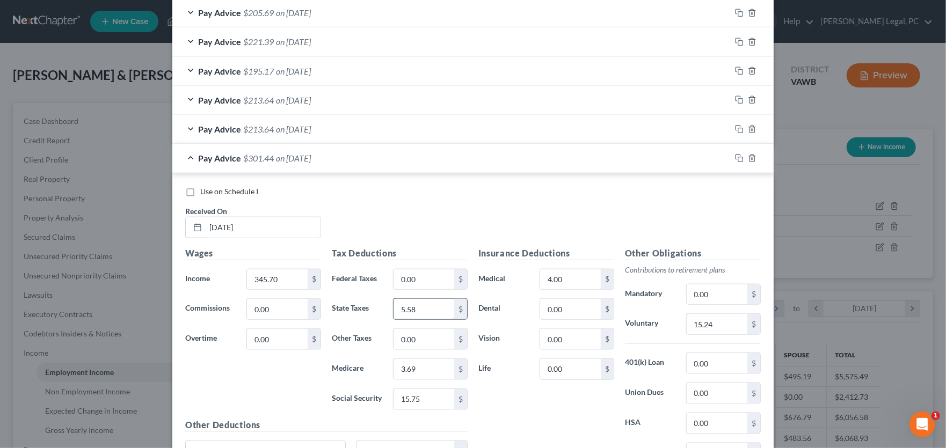
type input "5.58"
type input "5.01"
type input "21.43"
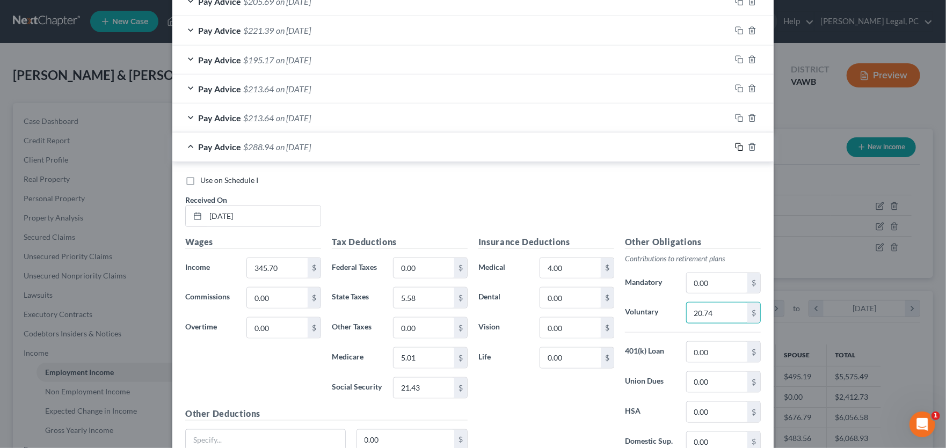
type input "20.74"
click at [735, 144] on icon "button" at bounding box center [739, 147] width 9 height 9
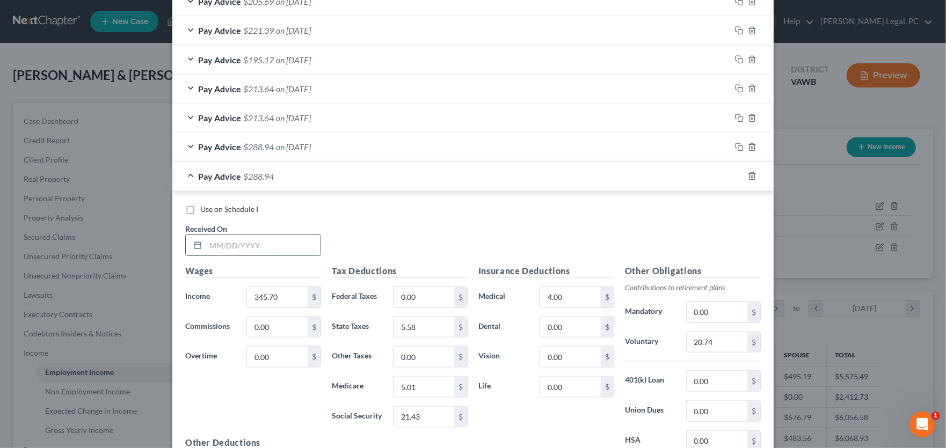
click at [259, 246] on input "text" at bounding box center [263, 245] width 115 height 20
drag, startPoint x: 251, startPoint y: 242, endPoint x: 173, endPoint y: 239, distance: 77.9
click at [173, 239] on div "Use on Schedule I Received On * 3/20/25 Wages Income * 345.70 $ Commissions 0.0…" at bounding box center [472, 352] width 601 height 323
type input "4/03/25"
click at [279, 293] on input "345.70" at bounding box center [277, 297] width 61 height 20
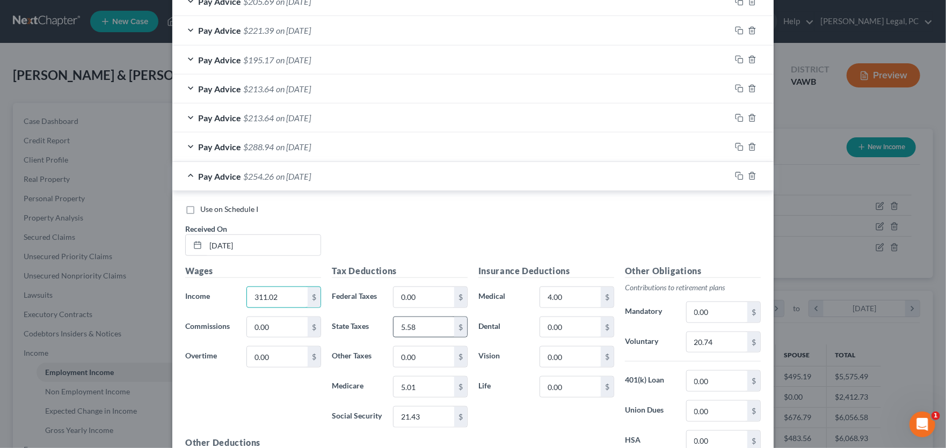
type input "311.02"
type input "3.94"
type input "4.51"
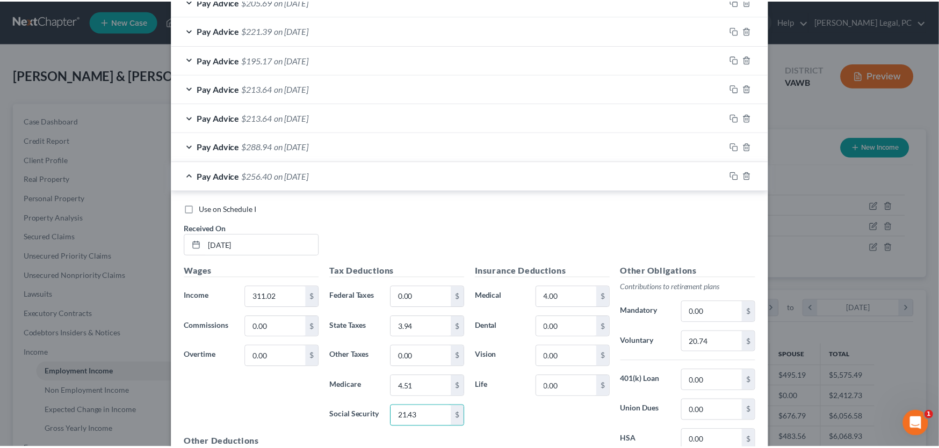
scroll to position [730, 0]
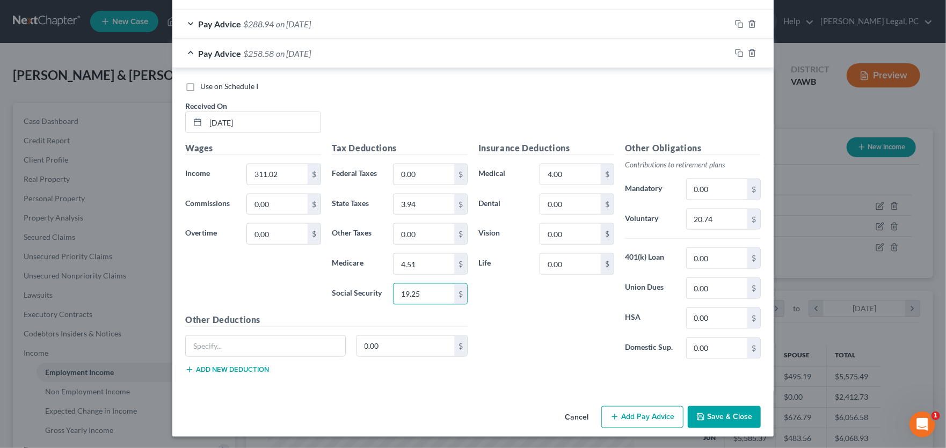
type input "19.25"
type input "18.66"
click at [700, 415] on icon "button" at bounding box center [700, 417] width 9 height 9
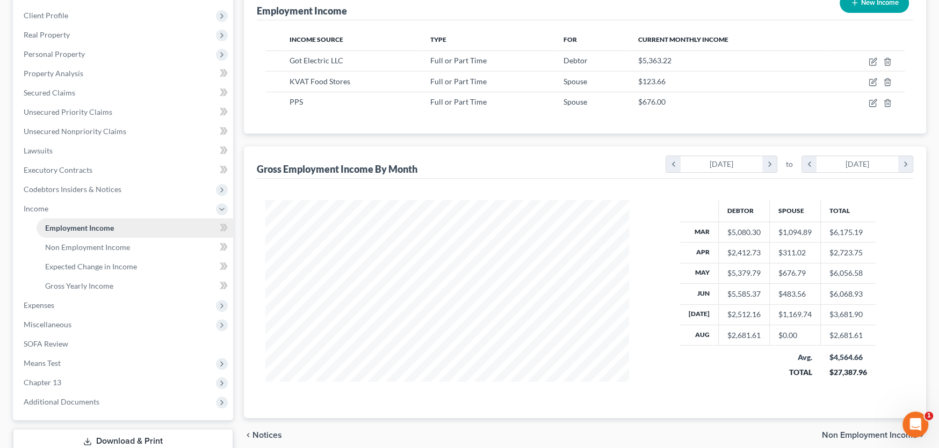
scroll to position [218, 0]
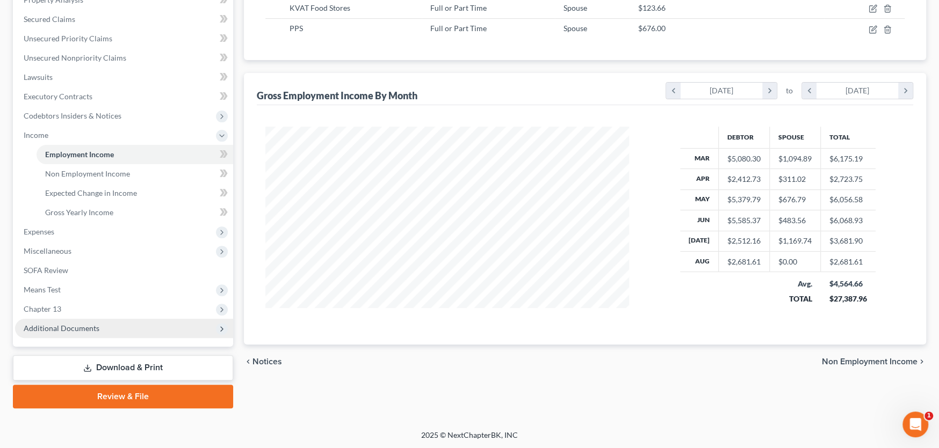
click at [75, 324] on span "Additional Documents" at bounding box center [62, 328] width 76 height 9
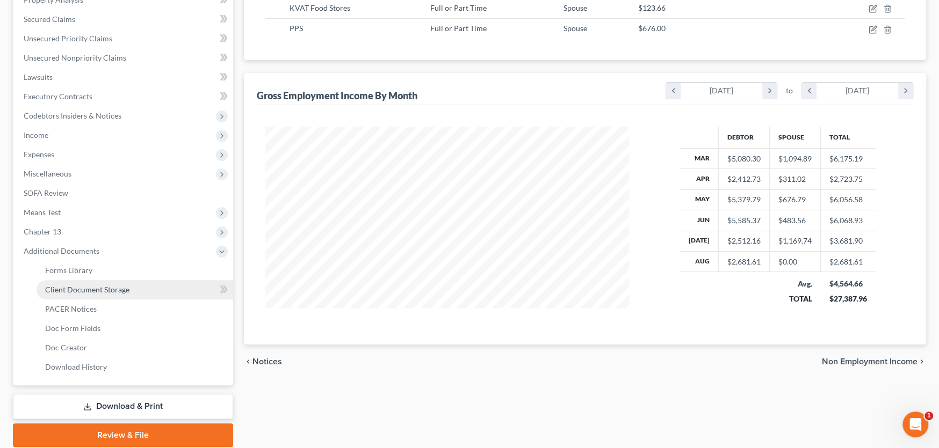
drag, startPoint x: 118, startPoint y: 281, endPoint x: 124, endPoint y: 281, distance: 5.9
click at [119, 281] on link "Client Document Storage" at bounding box center [135, 289] width 197 height 19
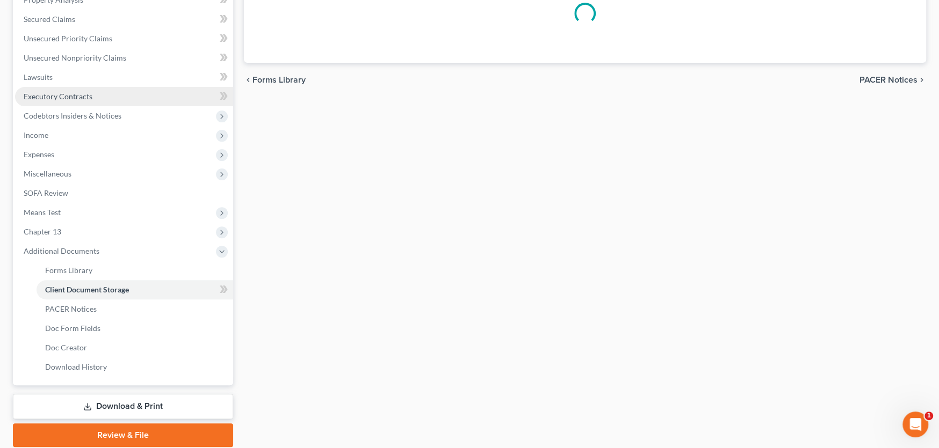
scroll to position [76, 0]
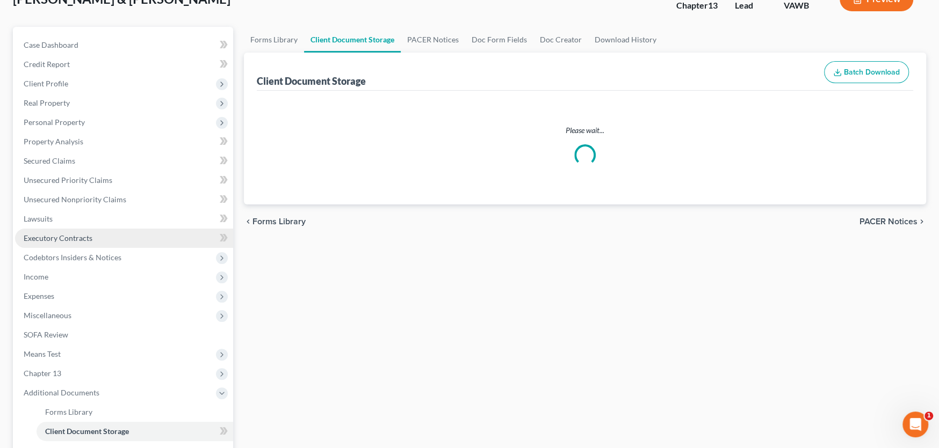
select select "0"
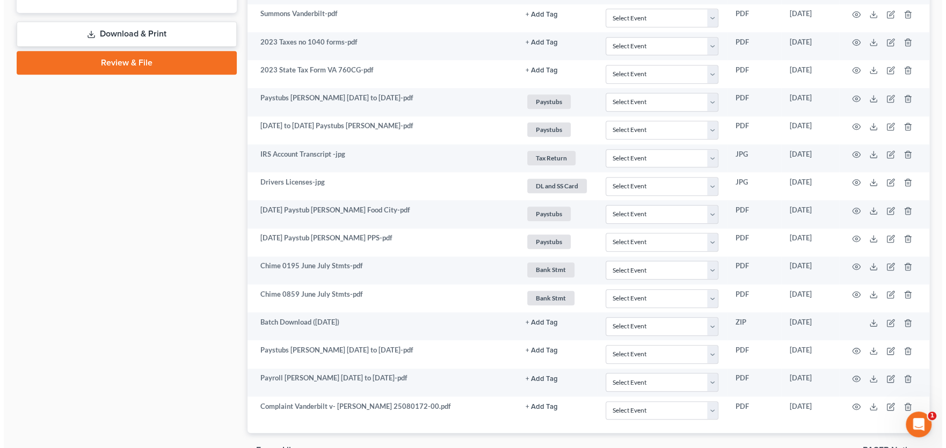
scroll to position [648, 0]
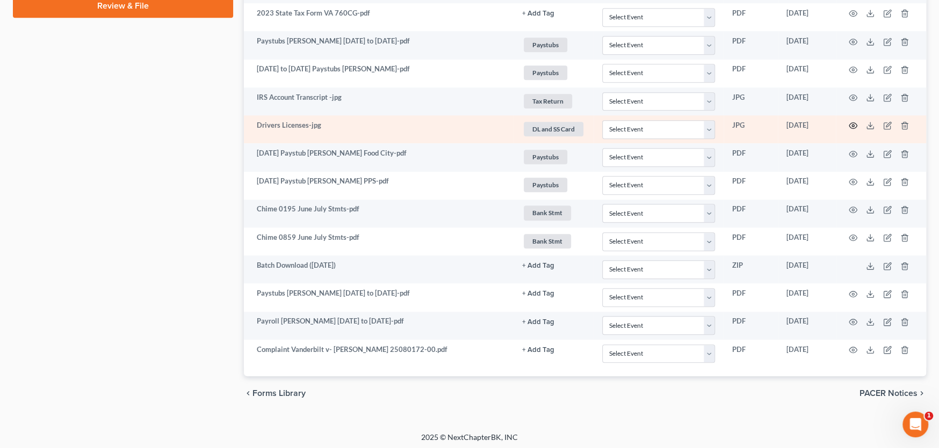
click at [853, 121] on icon "button" at bounding box center [852, 125] width 9 height 9
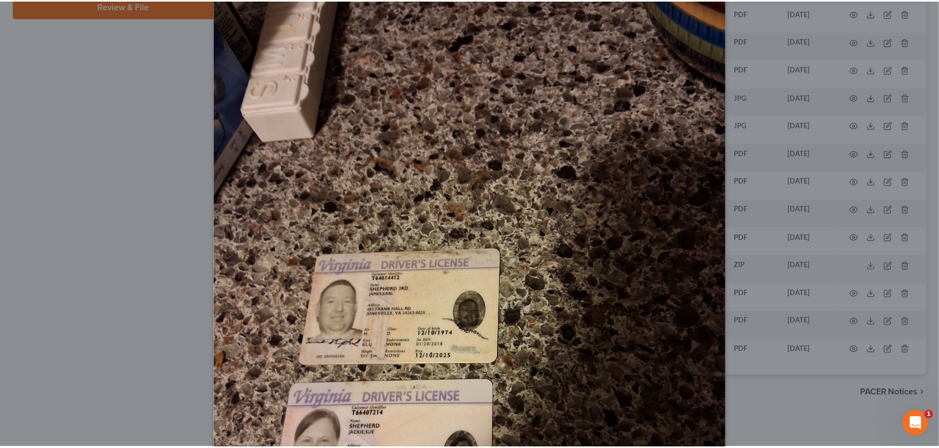
scroll to position [0, 0]
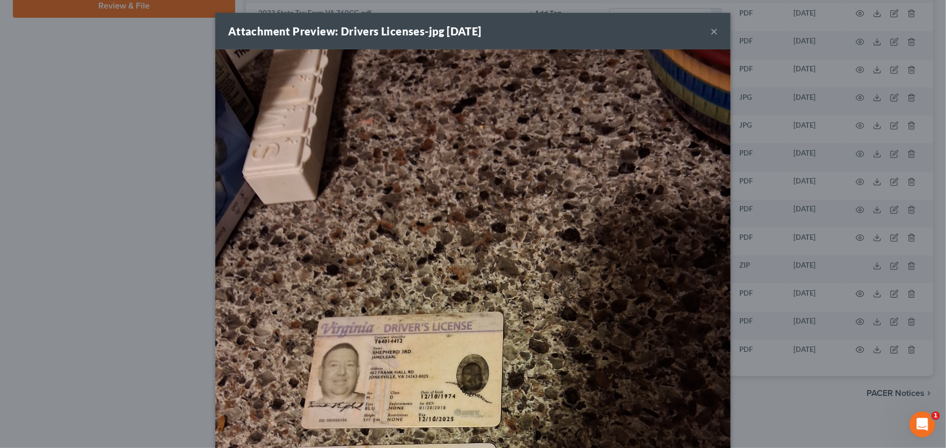
click at [711, 31] on button "×" at bounding box center [714, 31] width 8 height 13
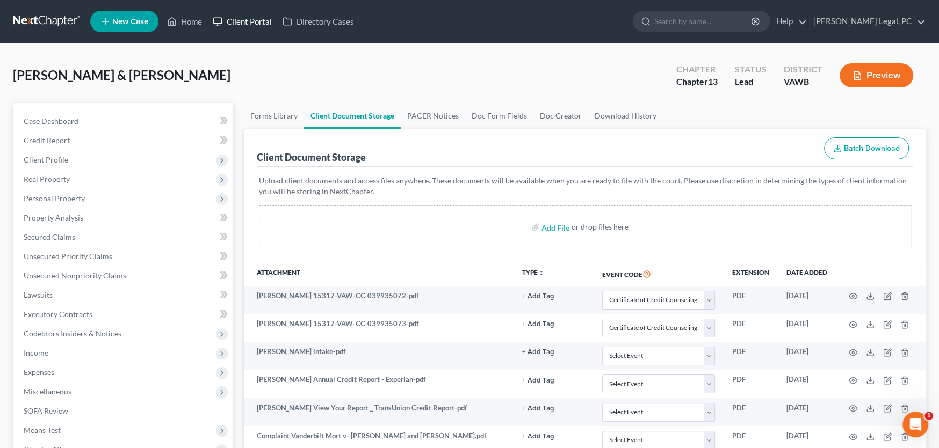
click at [250, 23] on link "Client Portal" at bounding box center [242, 21] width 70 height 19
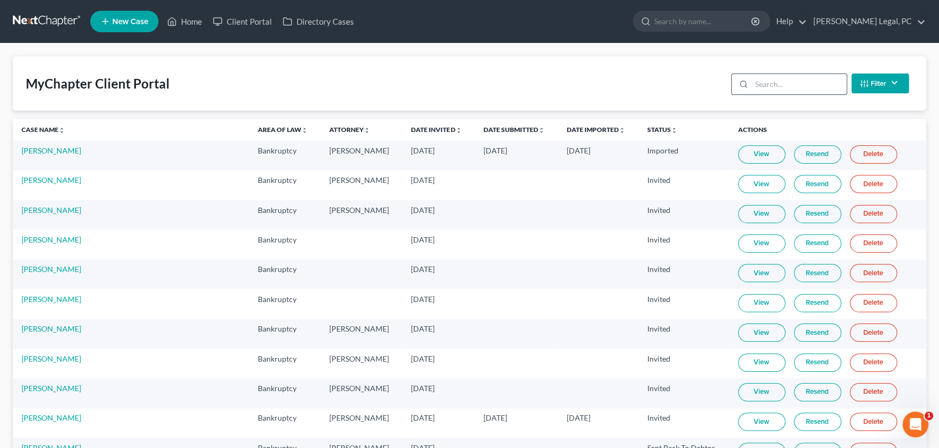
click at [751, 86] on input "search" at bounding box center [798, 84] width 95 height 20
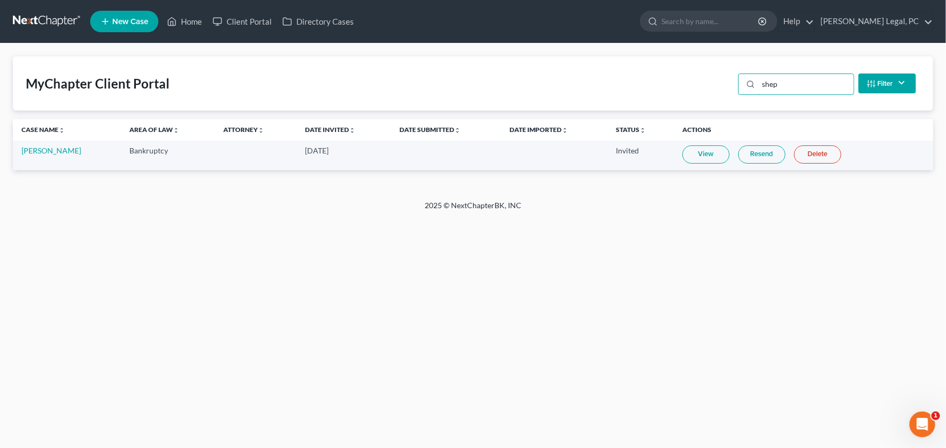
type input "shep"
click at [719, 151] on link "View" at bounding box center [705, 155] width 47 height 18
click at [821, 158] on link "Delete" at bounding box center [817, 155] width 47 height 18
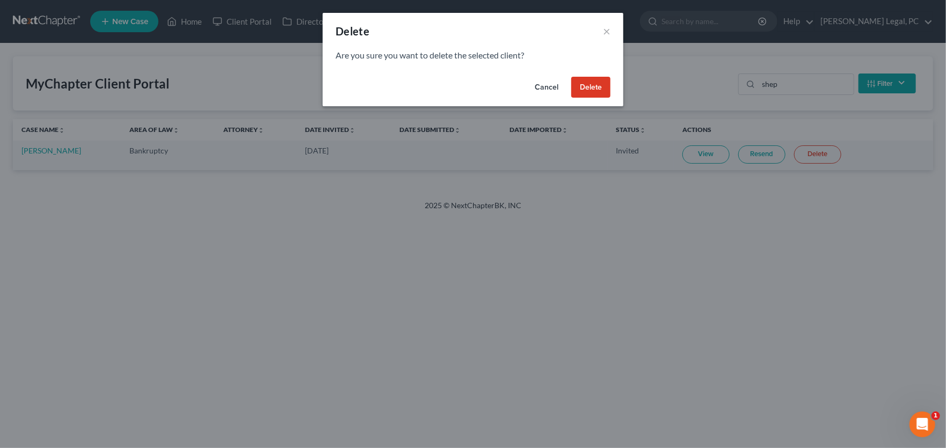
click at [601, 90] on button "Delete" at bounding box center [590, 87] width 39 height 21
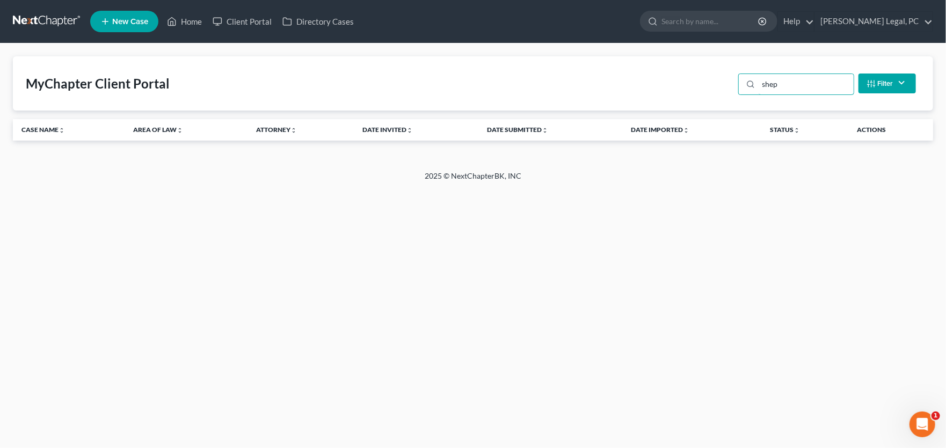
drag, startPoint x: 790, startPoint y: 81, endPoint x: 726, endPoint y: 77, distance: 64.5
click at [726, 77] on div "MyChapter Client Portal shep Filter Status Filter... Invited In Progress Ready …" at bounding box center [473, 83] width 920 height 54
click at [59, 19] on link at bounding box center [47, 21] width 69 height 19
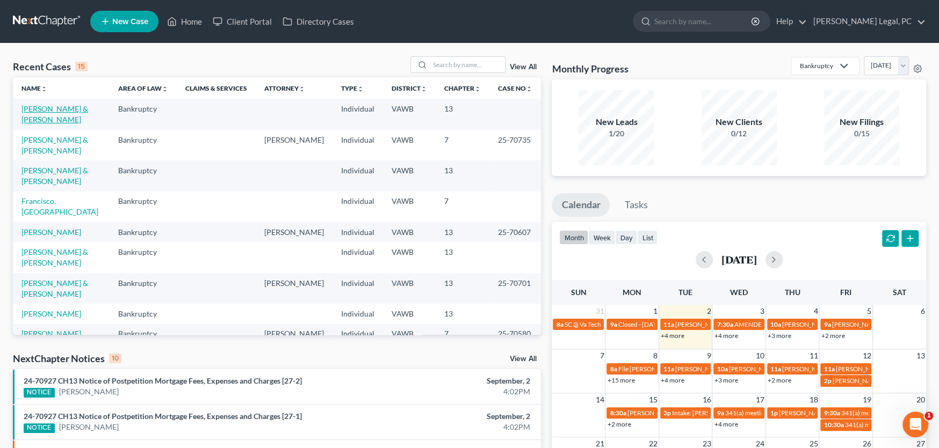
click at [59, 109] on link "[PERSON_NAME] & [PERSON_NAME]" at bounding box center [54, 114] width 67 height 20
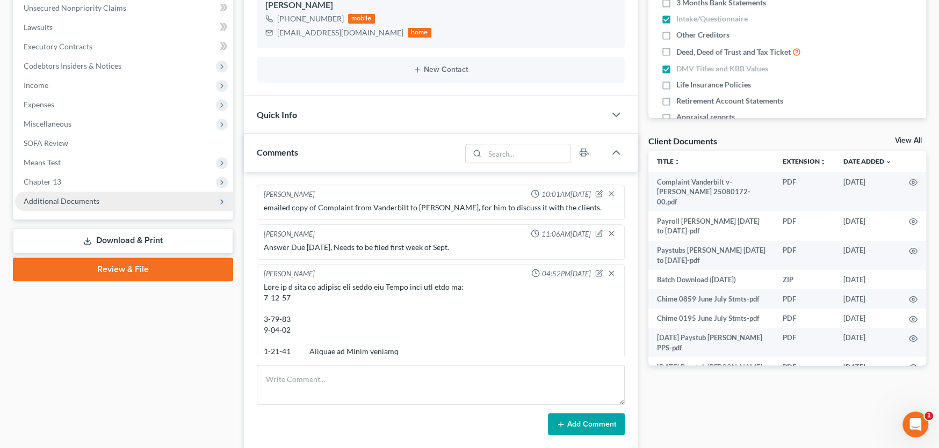
scroll to position [458, 0]
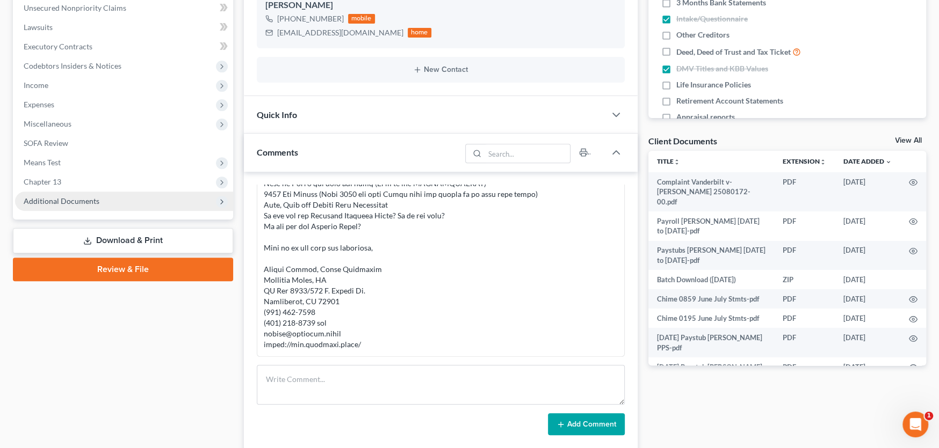
click at [68, 199] on span "Additional Documents" at bounding box center [62, 201] width 76 height 9
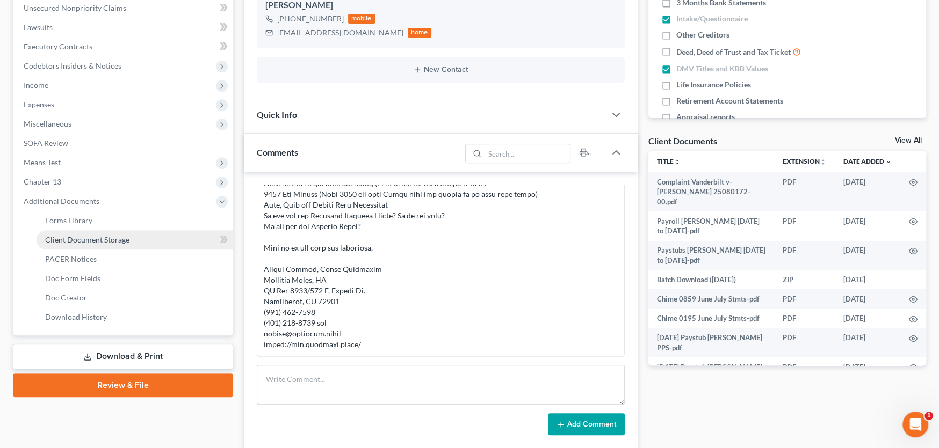
click at [61, 237] on span "Client Document Storage" at bounding box center [87, 239] width 84 height 9
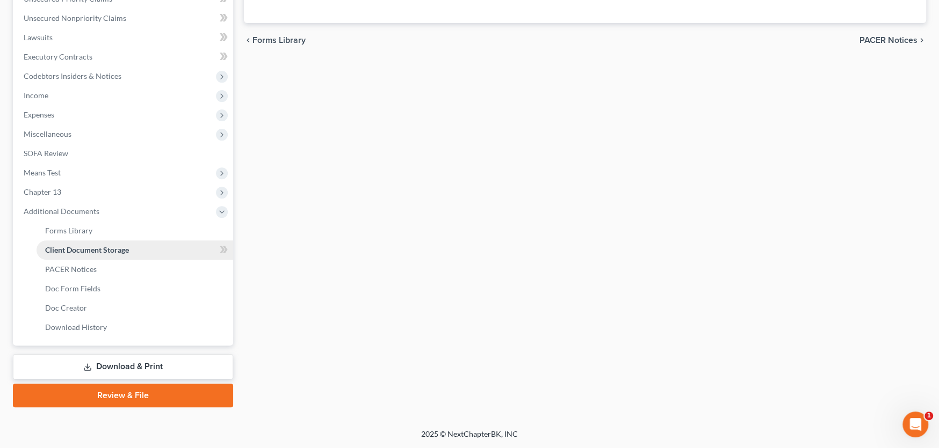
scroll to position [139, 0]
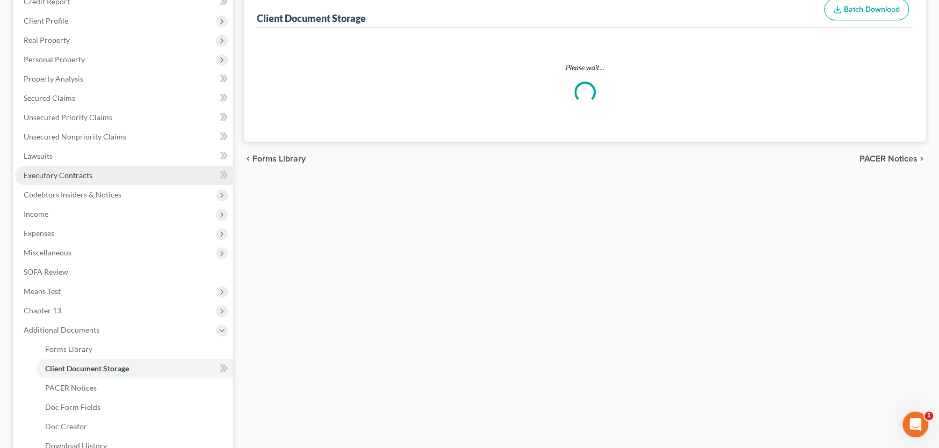
select select "0"
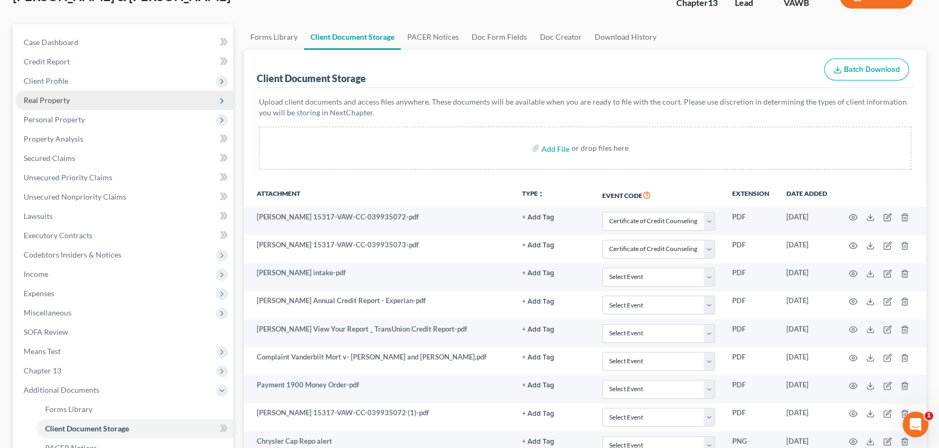
scroll to position [0, 0]
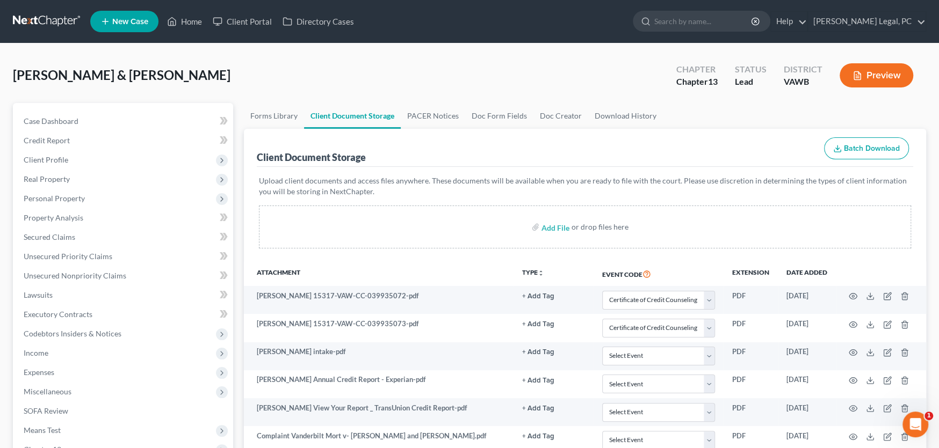
click at [41, 19] on link at bounding box center [47, 21] width 69 height 19
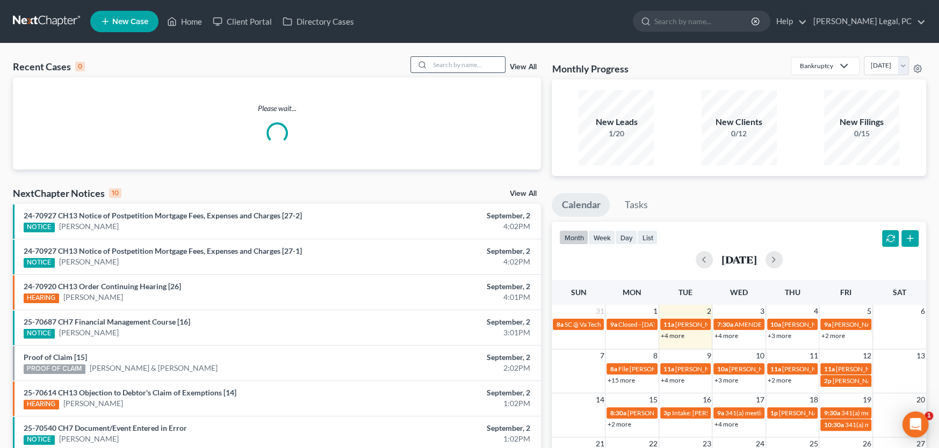
click at [444, 66] on input "search" at bounding box center [467, 65] width 75 height 16
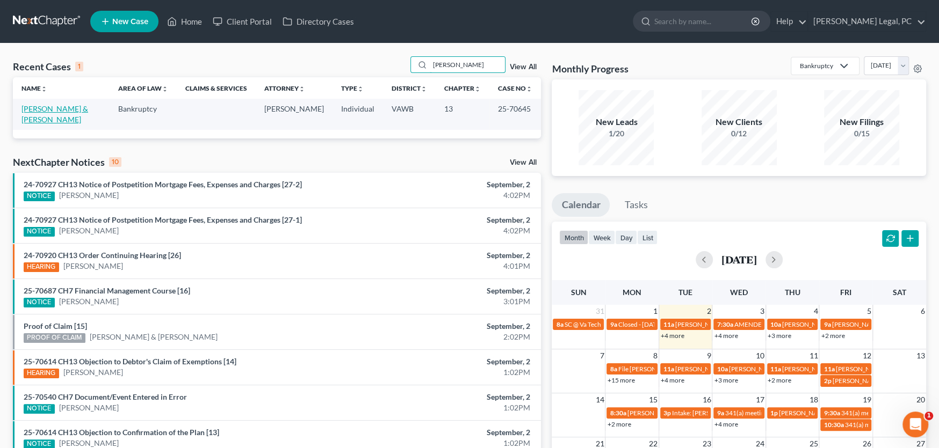
type input "[PERSON_NAME]"
click at [61, 106] on link "[PERSON_NAME] & [PERSON_NAME]" at bounding box center [54, 114] width 67 height 20
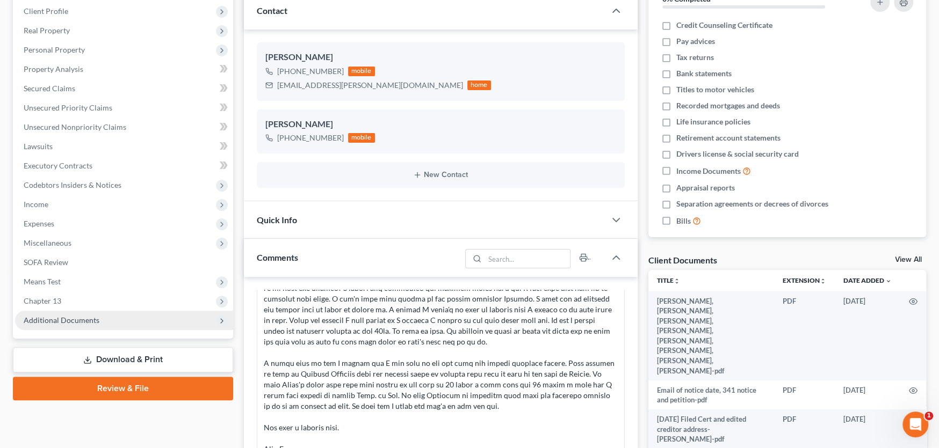
scroll to position [161, 0]
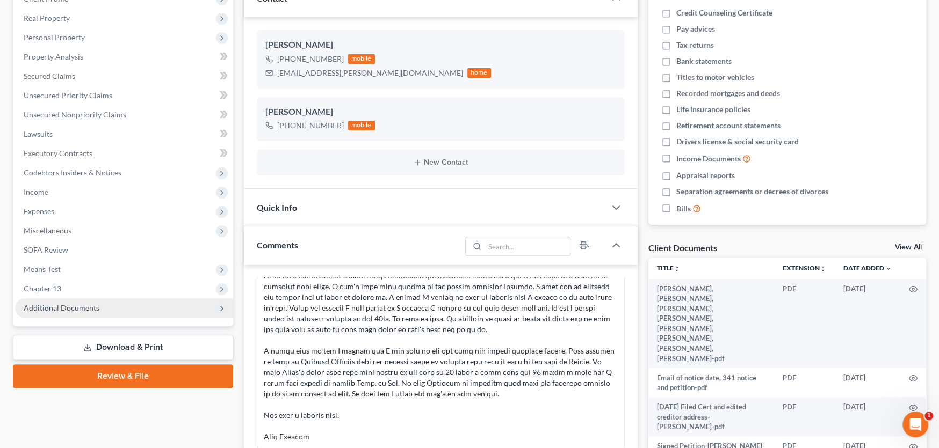
click at [57, 304] on span "Additional Documents" at bounding box center [62, 307] width 76 height 9
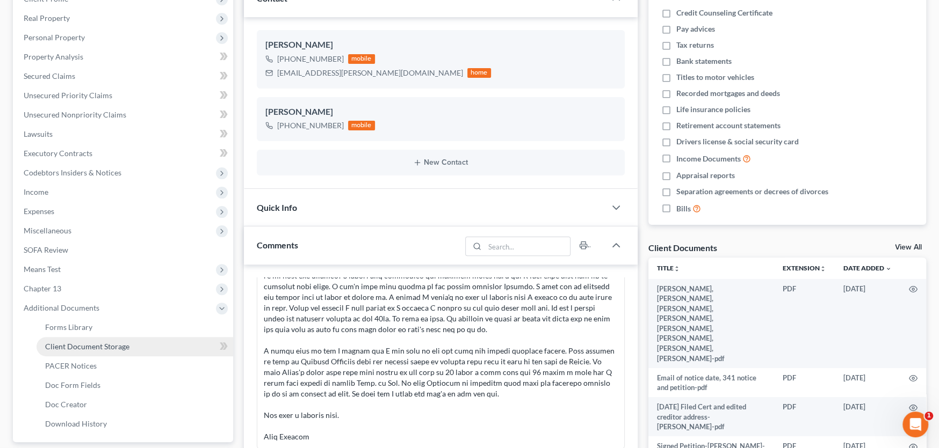
click at [62, 345] on span "Client Document Storage" at bounding box center [87, 346] width 84 height 9
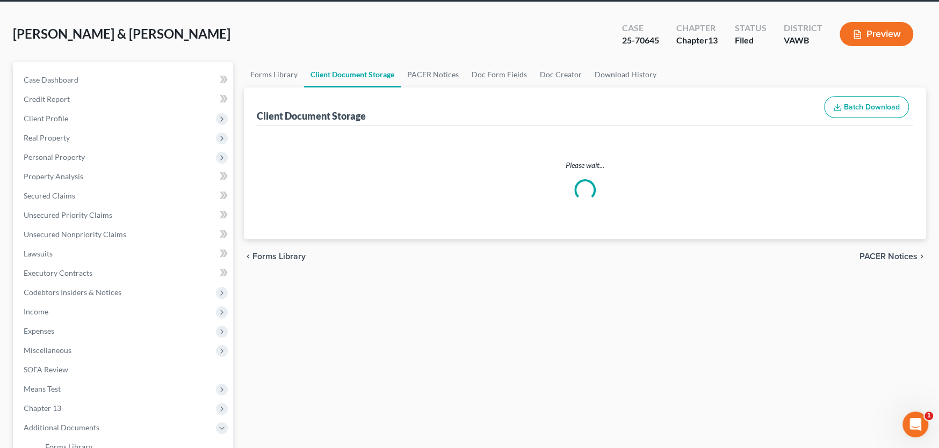
select select "0"
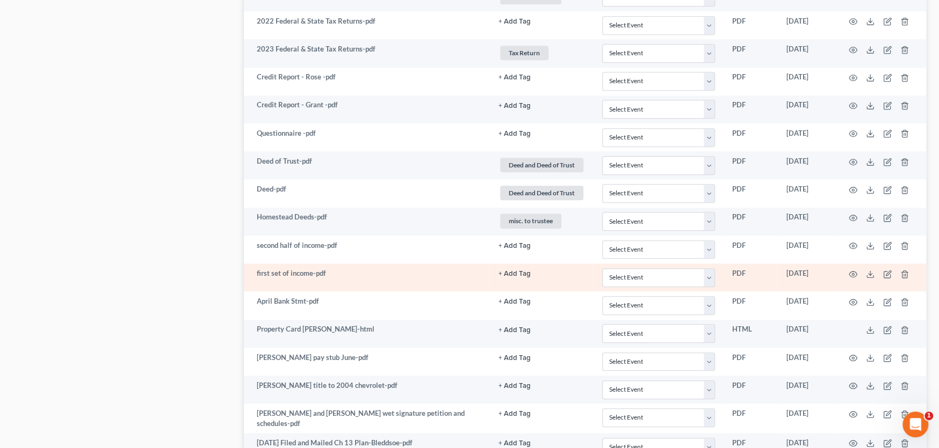
scroll to position [1011, 0]
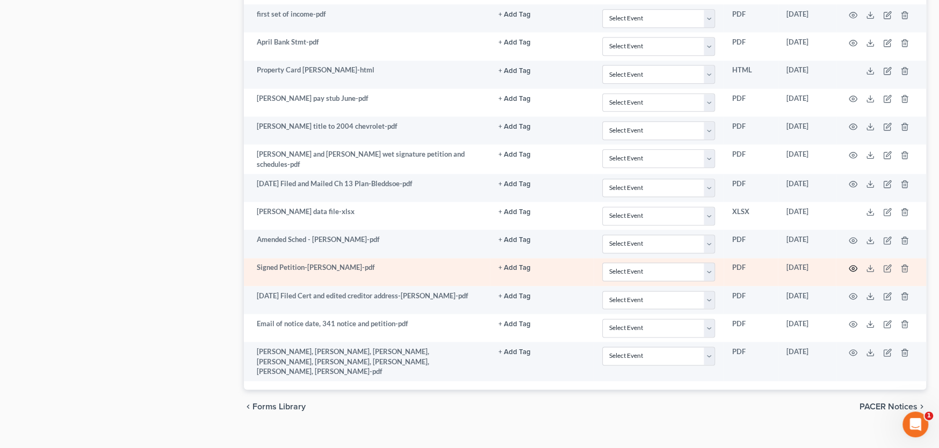
click at [854, 264] on icon "button" at bounding box center [852, 268] width 9 height 9
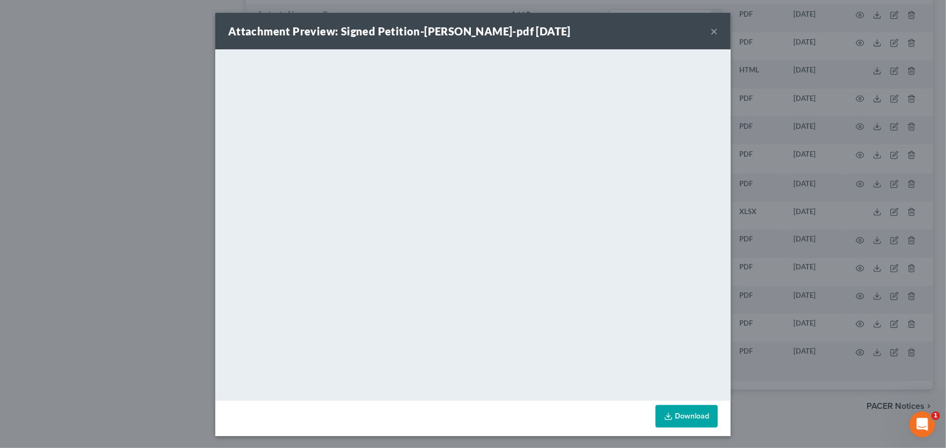
click at [710, 28] on button "×" at bounding box center [714, 31] width 8 height 13
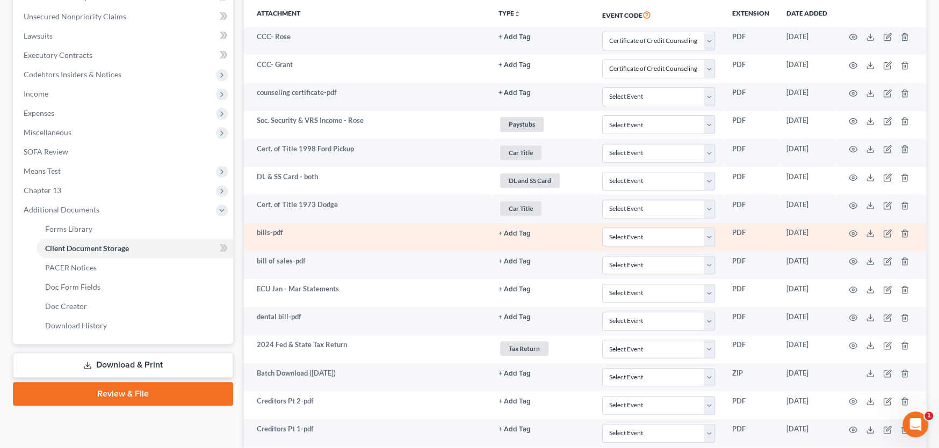
scroll to position [0, 0]
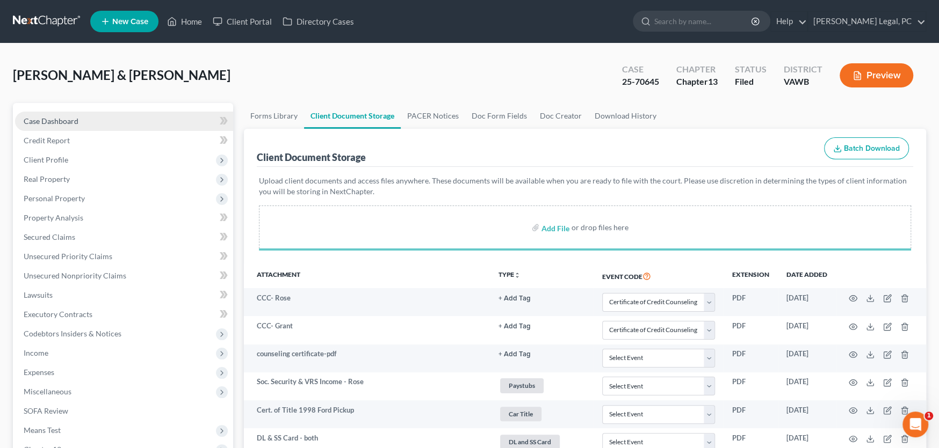
click at [51, 120] on span "Case Dashboard" at bounding box center [51, 121] width 55 height 9
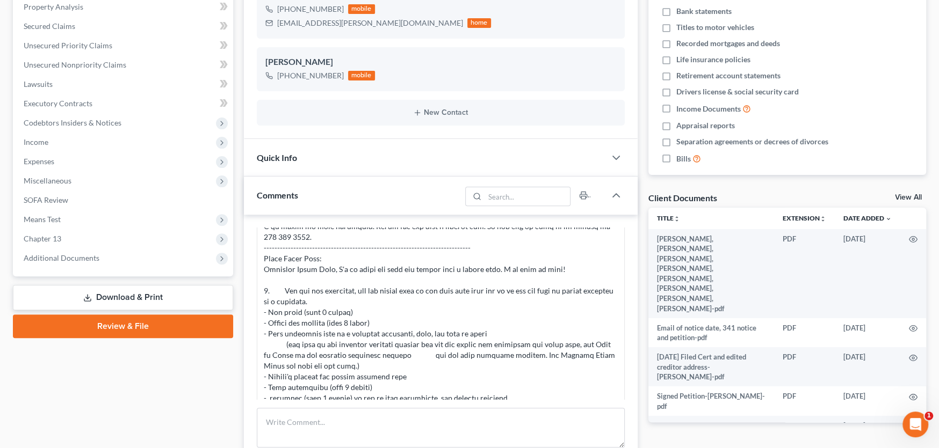
scroll to position [2976, 0]
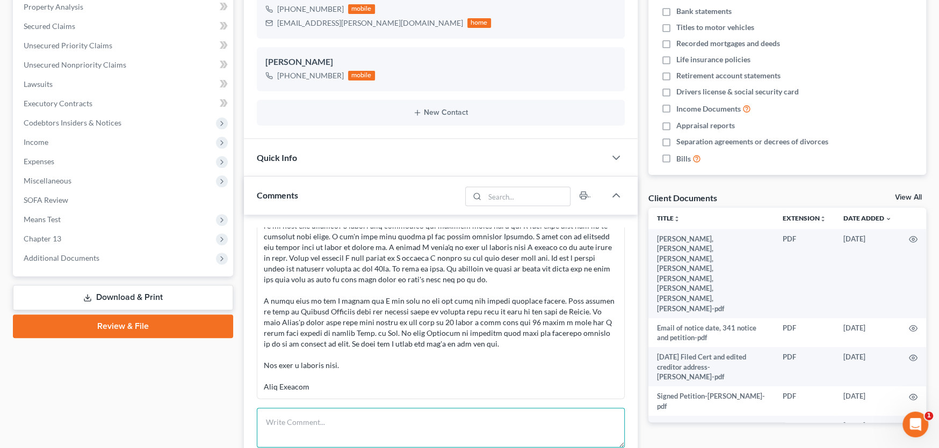
click at [313, 423] on textarea at bounding box center [441, 428] width 368 height 40
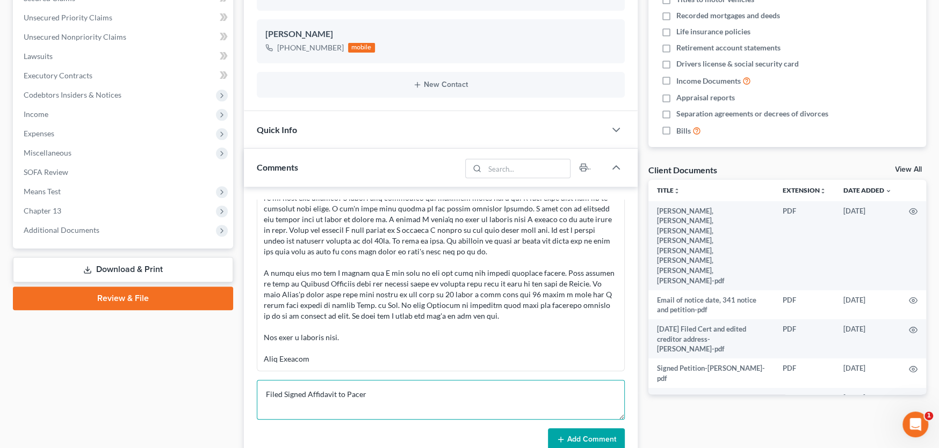
scroll to position [318, 0]
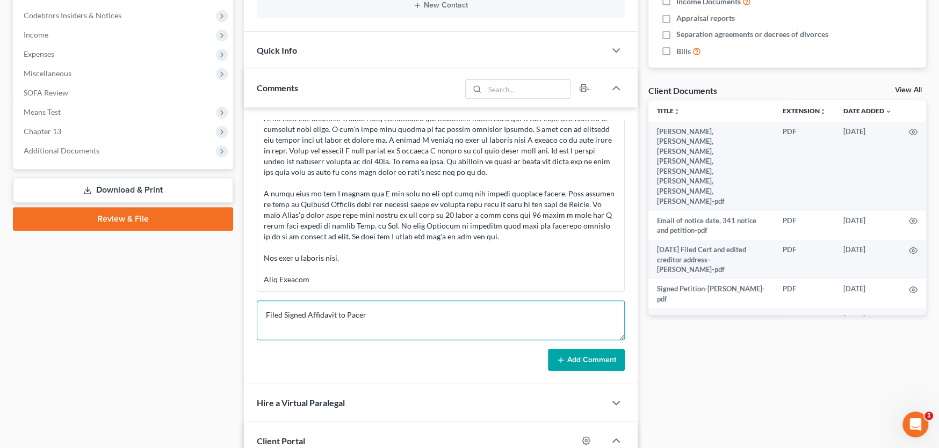
type textarea "Filed Signed Affidavit to Pacer"
click at [593, 364] on button "Add Comment" at bounding box center [586, 360] width 77 height 23
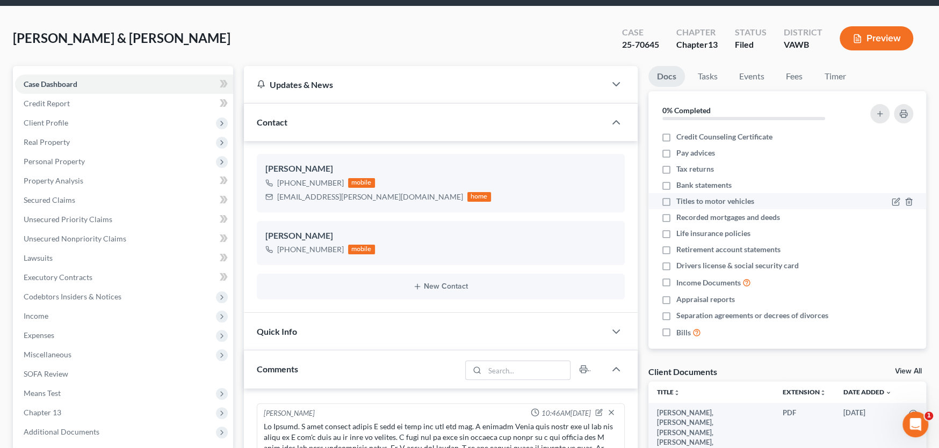
scroll to position [0, 0]
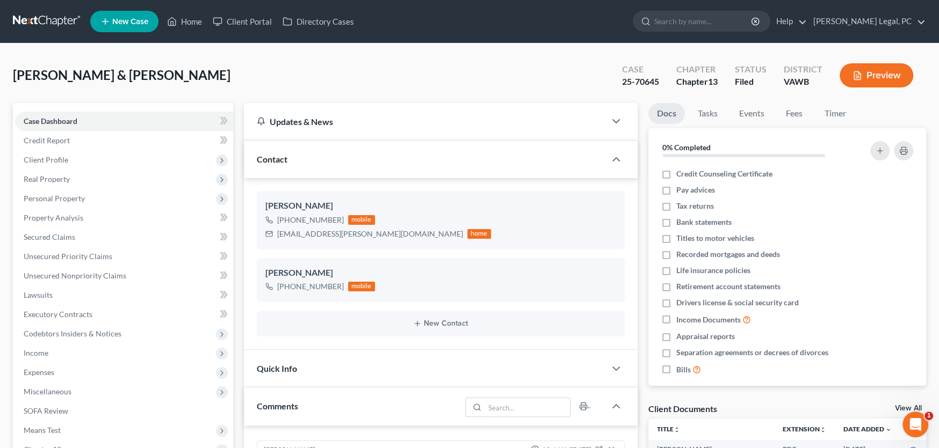
click at [37, 19] on link at bounding box center [47, 21] width 69 height 19
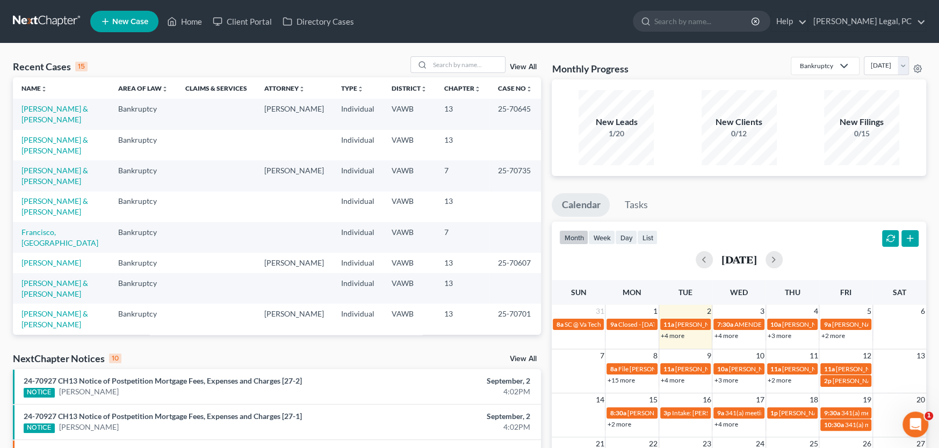
click at [43, 20] on link at bounding box center [47, 21] width 69 height 19
click at [437, 66] on input "search" at bounding box center [467, 65] width 75 height 16
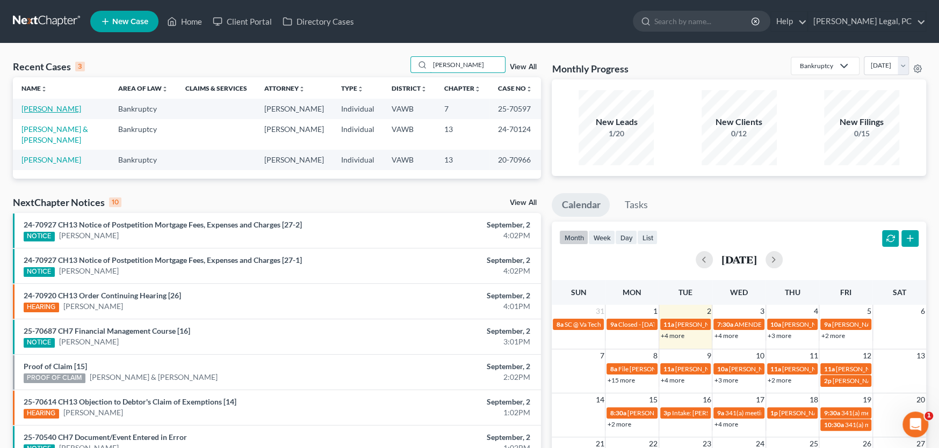
type input "[PERSON_NAME]"
click at [42, 107] on link "[PERSON_NAME]" at bounding box center [51, 108] width 60 height 9
select select "6"
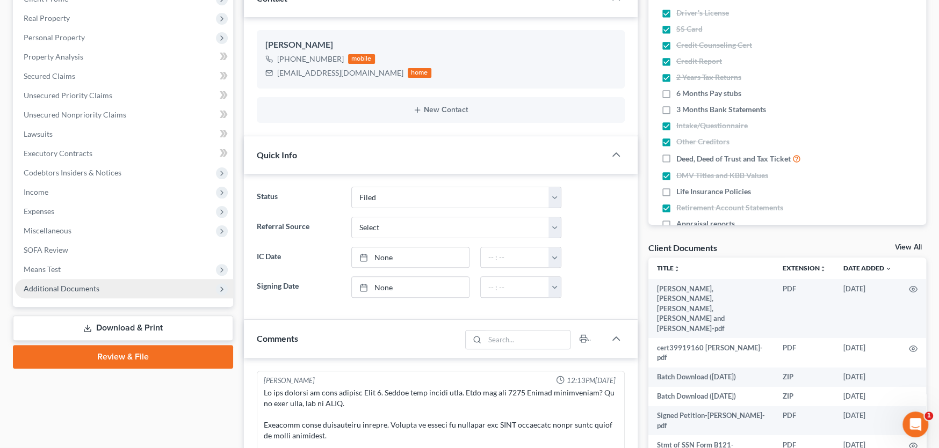
scroll to position [171, 0]
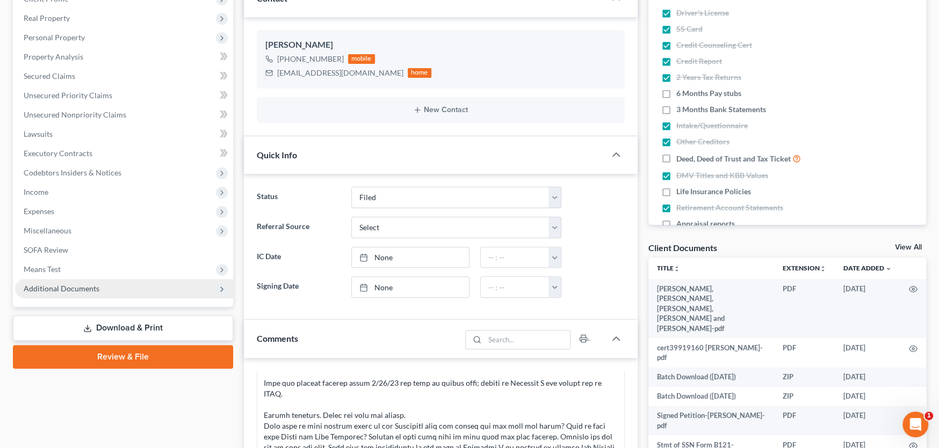
click at [66, 288] on span "Additional Documents" at bounding box center [62, 288] width 76 height 9
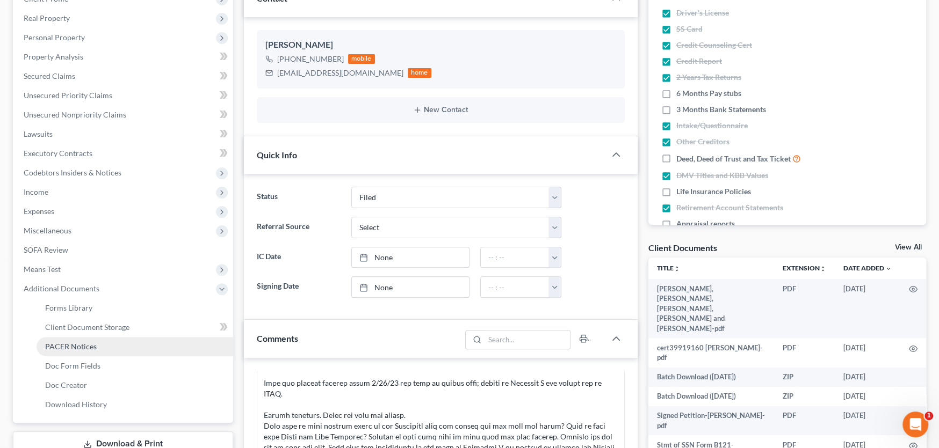
click at [75, 346] on span "PACER Notices" at bounding box center [71, 346] width 52 height 9
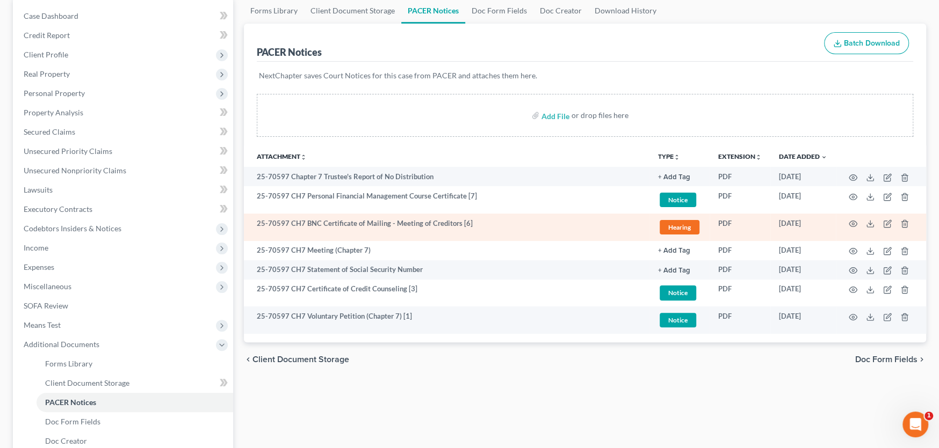
scroll to position [107, 0]
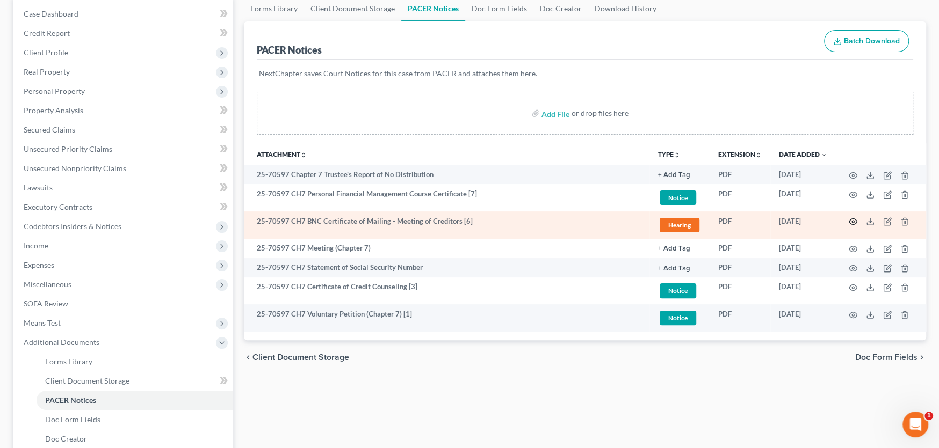
click at [851, 220] on icon "button" at bounding box center [852, 221] width 9 height 9
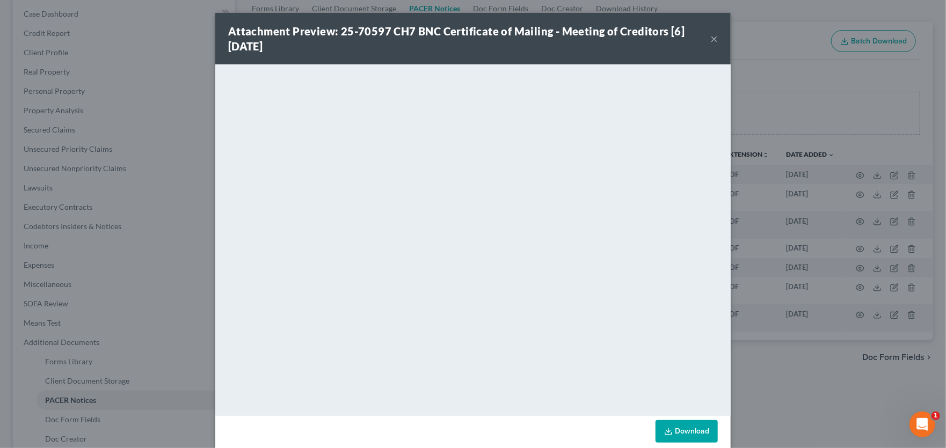
click at [710, 36] on button "×" at bounding box center [714, 38] width 8 height 13
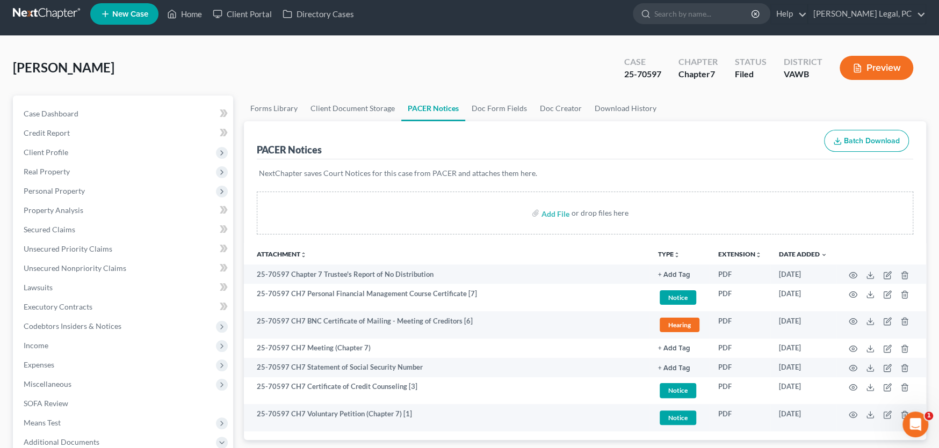
scroll to position [0, 0]
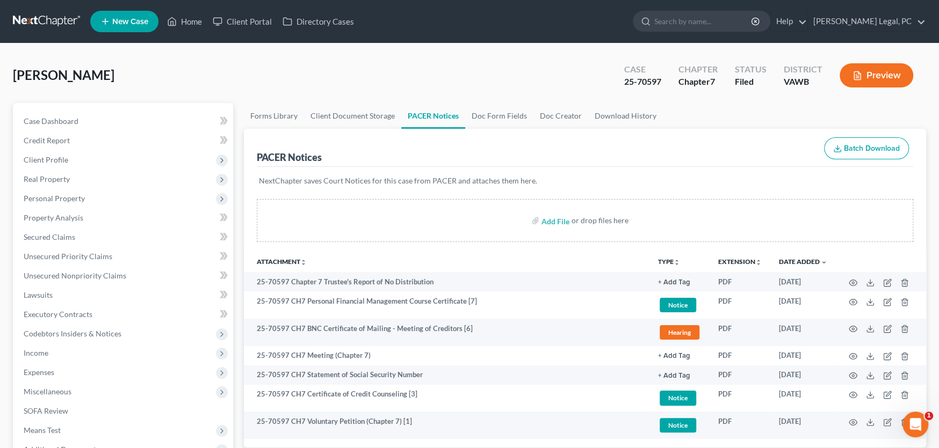
click at [40, 19] on link at bounding box center [47, 21] width 69 height 19
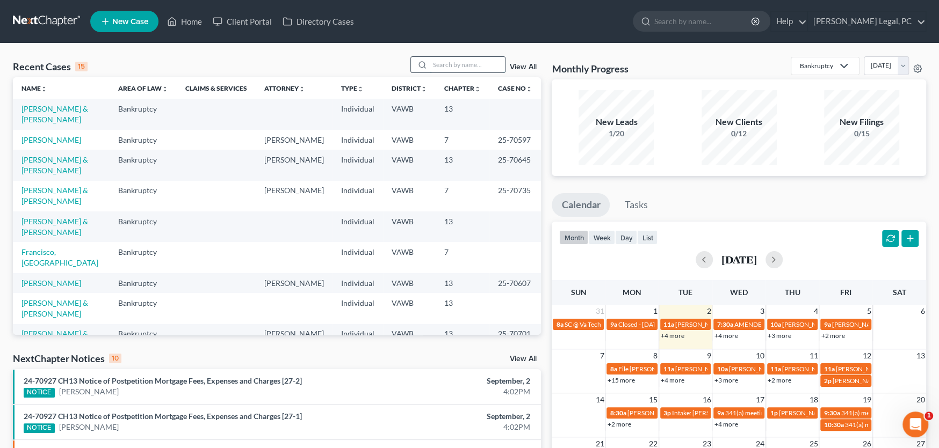
click at [448, 67] on input "search" at bounding box center [467, 65] width 75 height 16
click at [84, 107] on link "[PERSON_NAME] & [PERSON_NAME]" at bounding box center [54, 114] width 67 height 20
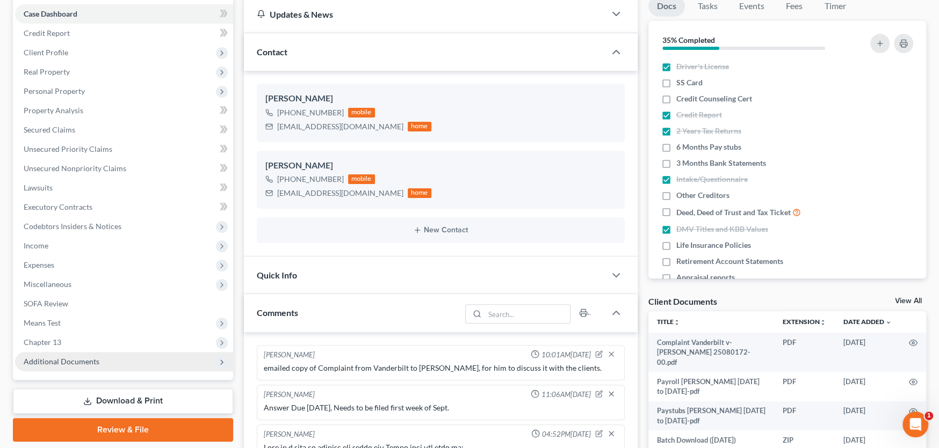
scroll to position [458, 0]
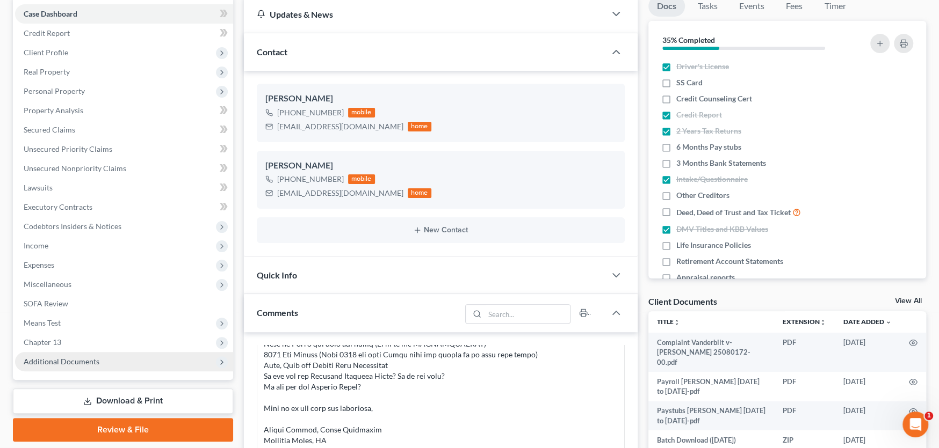
click at [54, 360] on span "Additional Documents" at bounding box center [62, 361] width 76 height 9
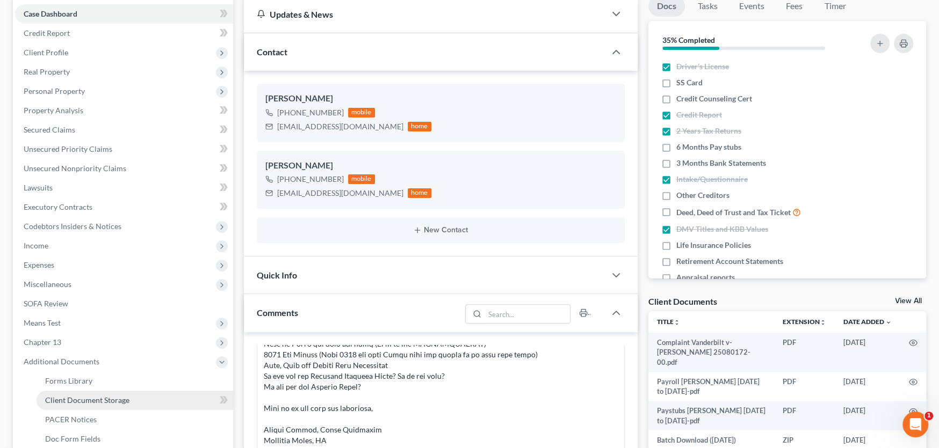
click at [72, 398] on span "Client Document Storage" at bounding box center [87, 400] width 84 height 9
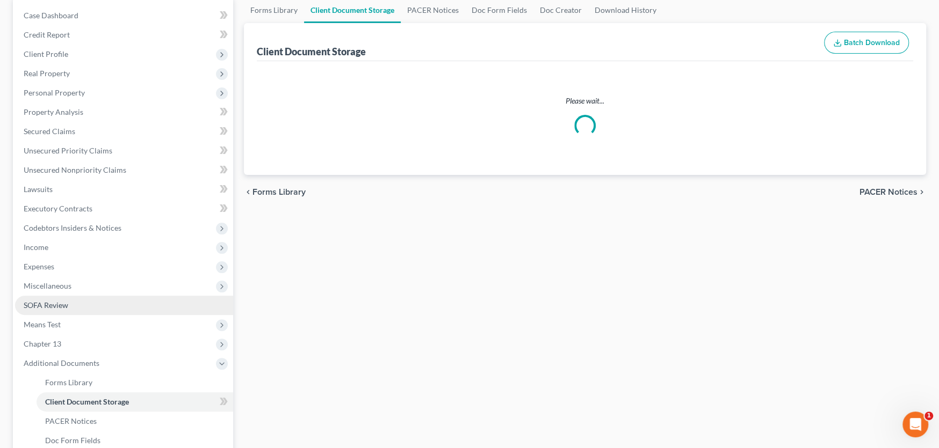
scroll to position [12, 0]
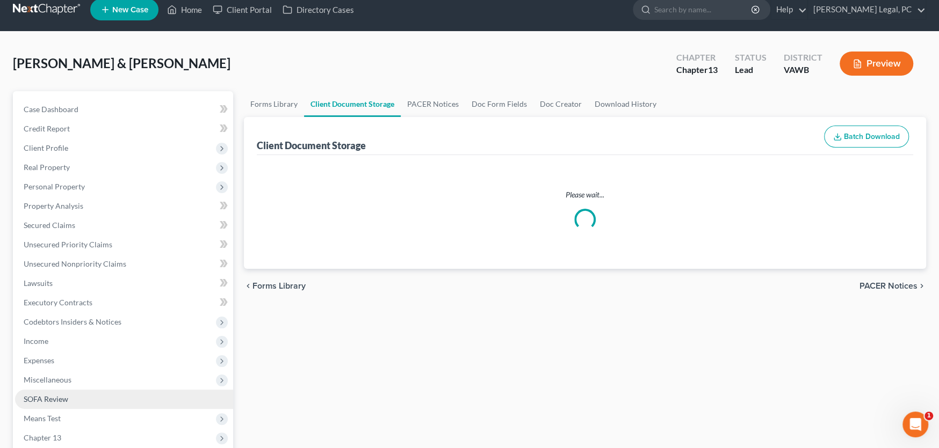
select select "0"
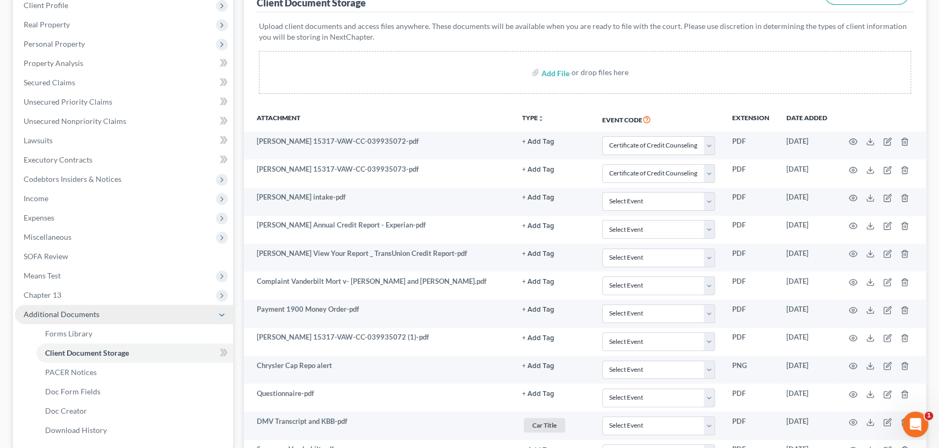
scroll to position [54, 0]
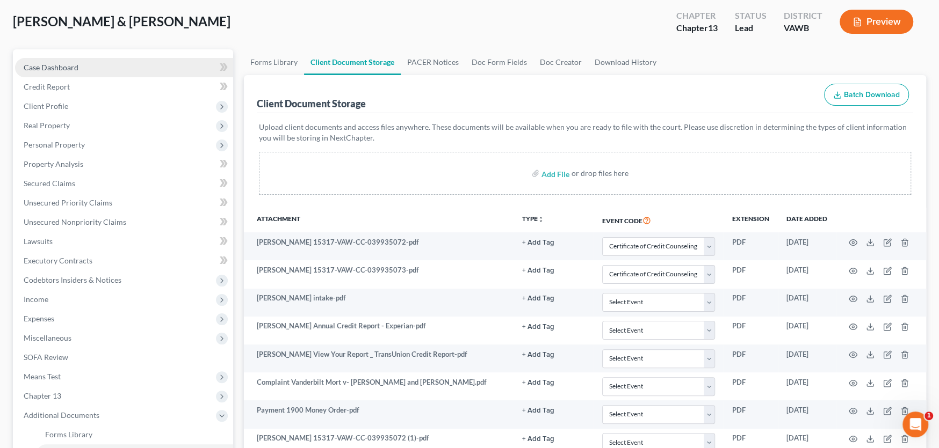
click at [57, 67] on span "Case Dashboard" at bounding box center [51, 67] width 55 height 9
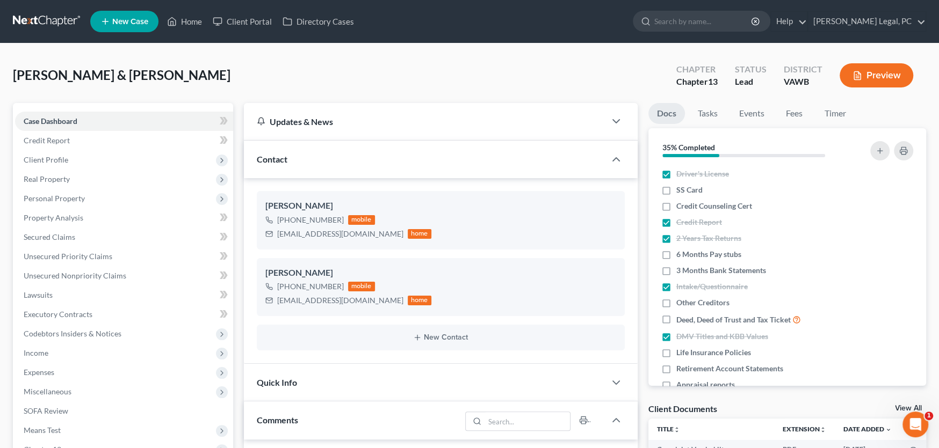
click at [45, 16] on link at bounding box center [47, 21] width 69 height 19
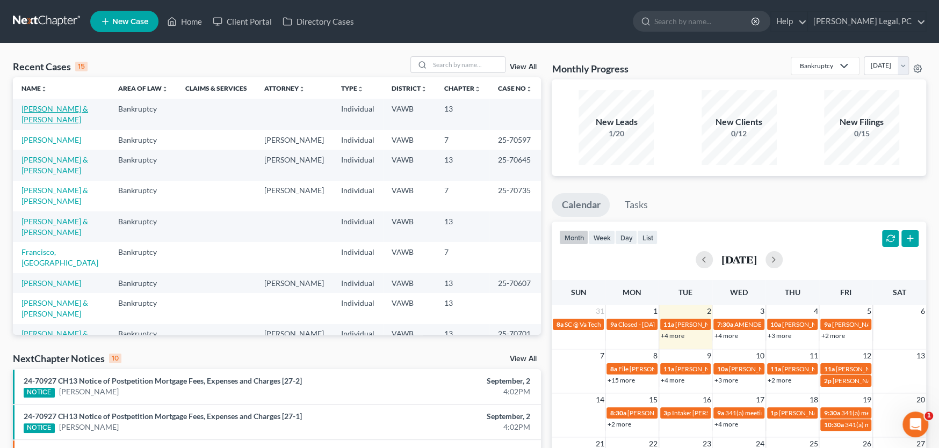
click at [60, 112] on link "[PERSON_NAME] & [PERSON_NAME]" at bounding box center [54, 114] width 67 height 20
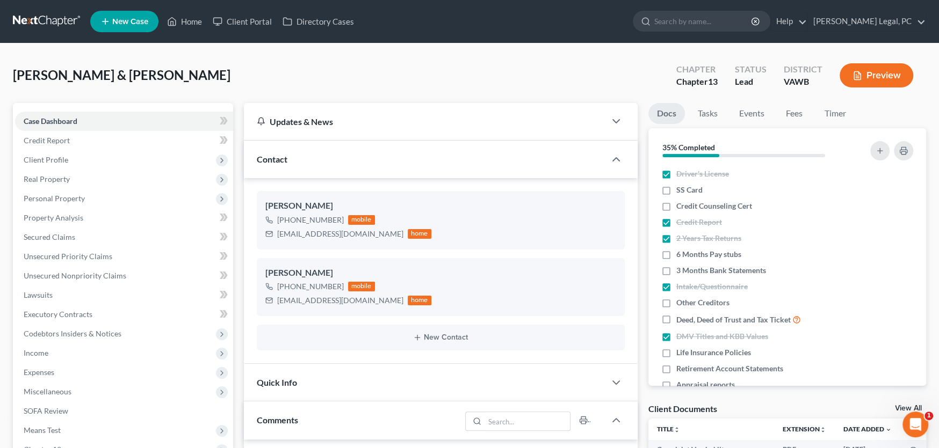
scroll to position [458, 0]
click at [45, 352] on span "Income" at bounding box center [36, 352] width 25 height 9
click at [85, 370] on span "Employment Income" at bounding box center [79, 372] width 69 height 9
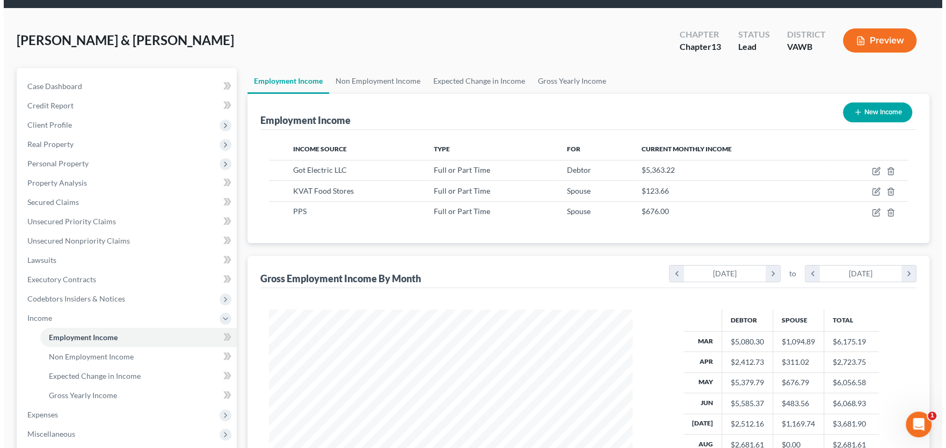
scroll to position [54, 0]
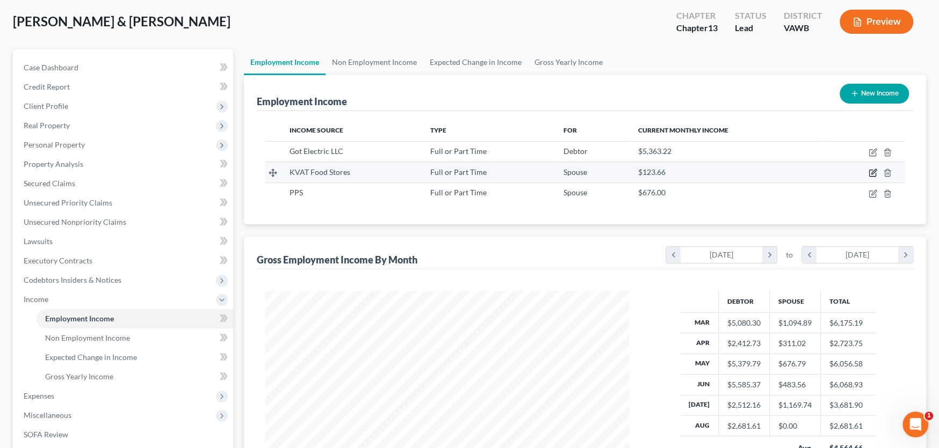
click at [871, 171] on icon "button" at bounding box center [872, 173] width 9 height 9
select select "0"
select select "48"
select select "0"
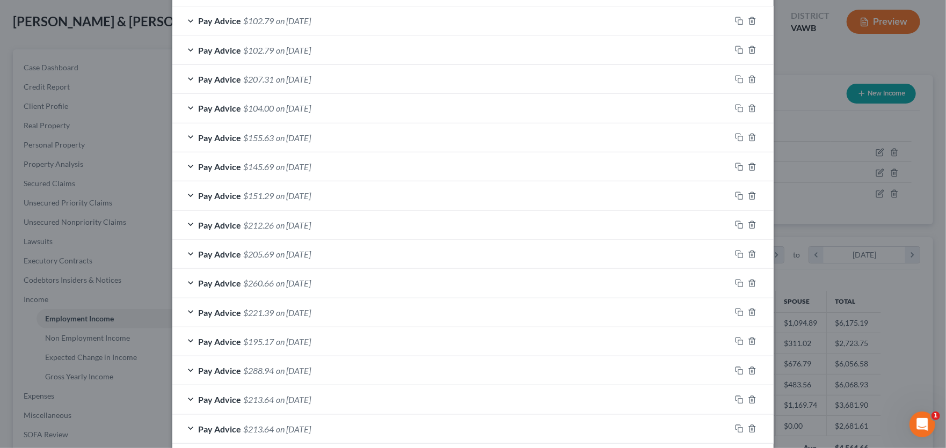
scroll to position [301, 0]
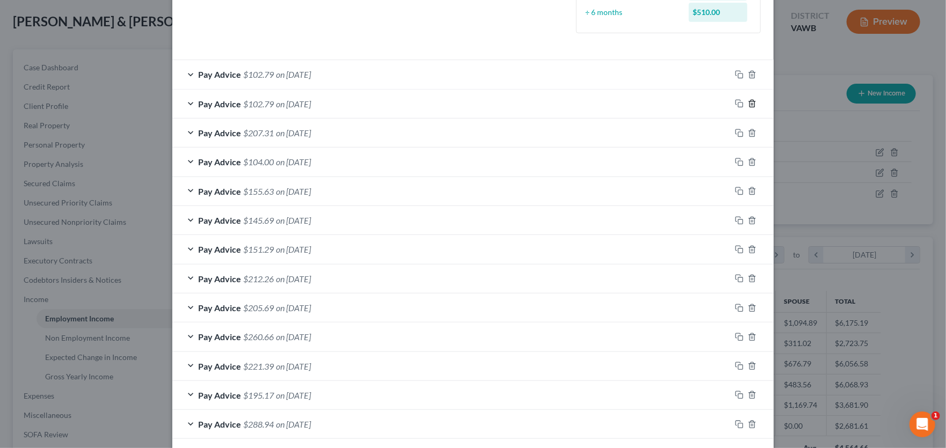
click at [752, 104] on line "button" at bounding box center [752, 105] width 0 height 2
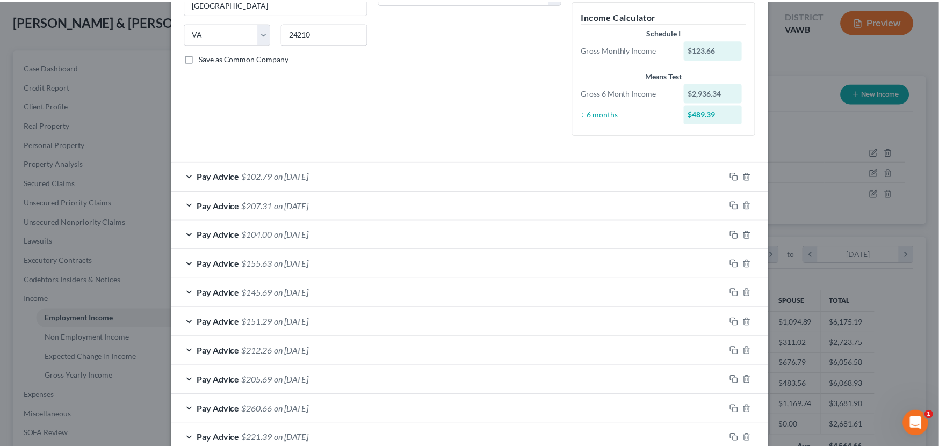
scroll to position [0, 0]
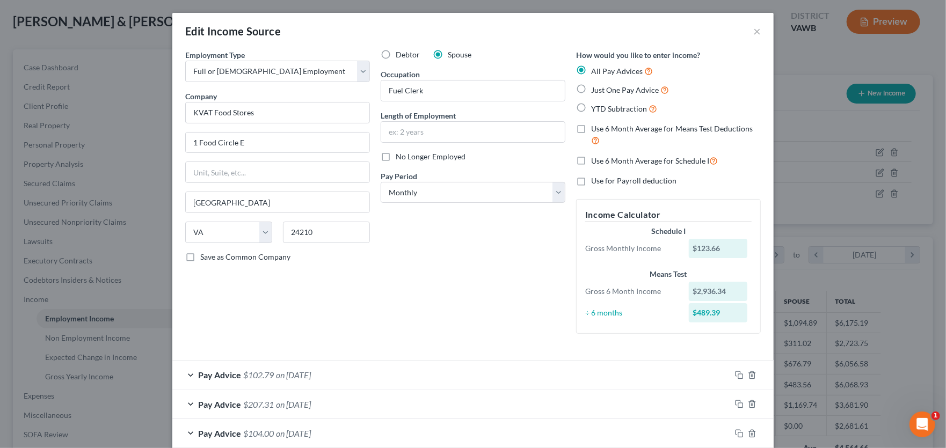
click at [748, 30] on div "Edit Income Source ×" at bounding box center [472, 31] width 601 height 37
click at [755, 30] on button "×" at bounding box center [757, 31] width 8 height 13
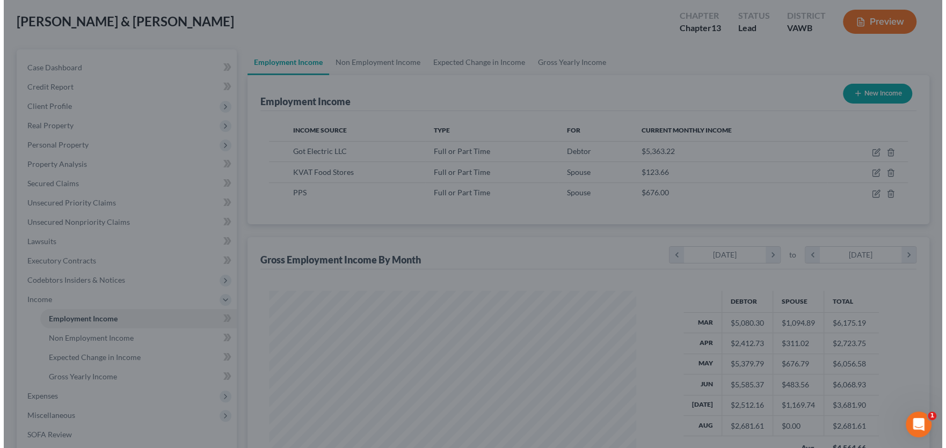
scroll to position [536722, 536529]
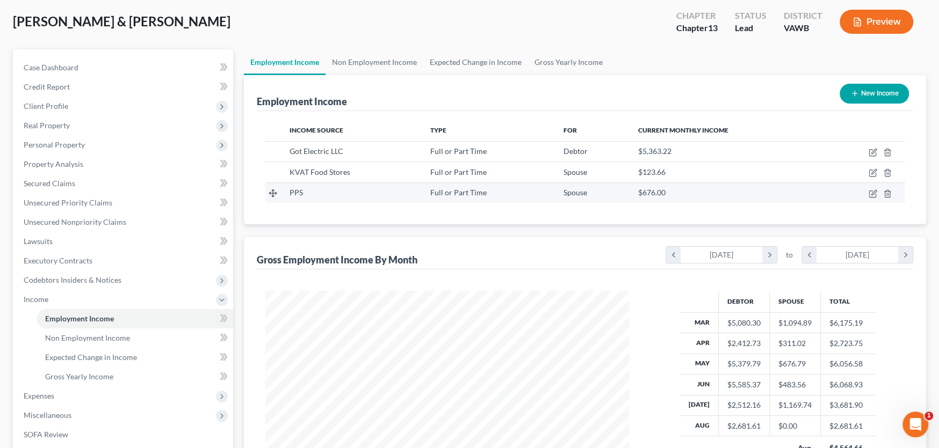
click at [340, 191] on div "PPS" at bounding box center [350, 192] width 123 height 11
click at [874, 193] on icon "button" at bounding box center [872, 194] width 9 height 9
select select "0"
select select "44"
select select "0"
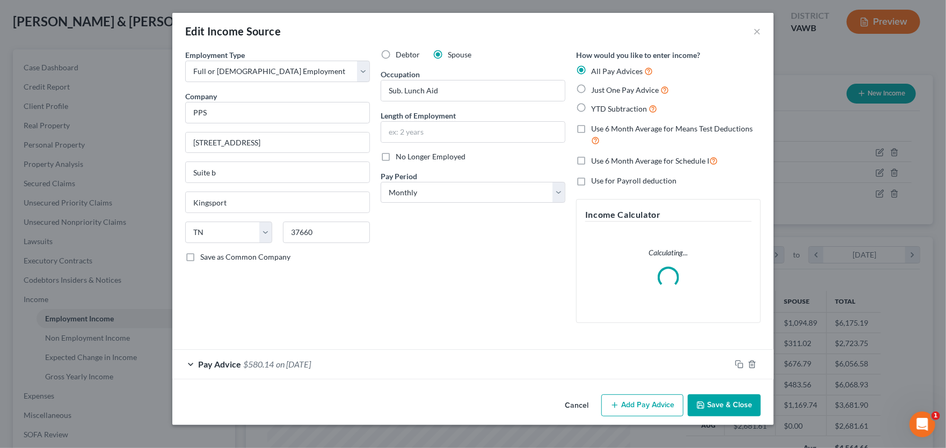
scroll to position [192, 388]
click at [421, 361] on div "Pay Advice $580.14 on 07/18/2025" at bounding box center [451, 364] width 558 height 28
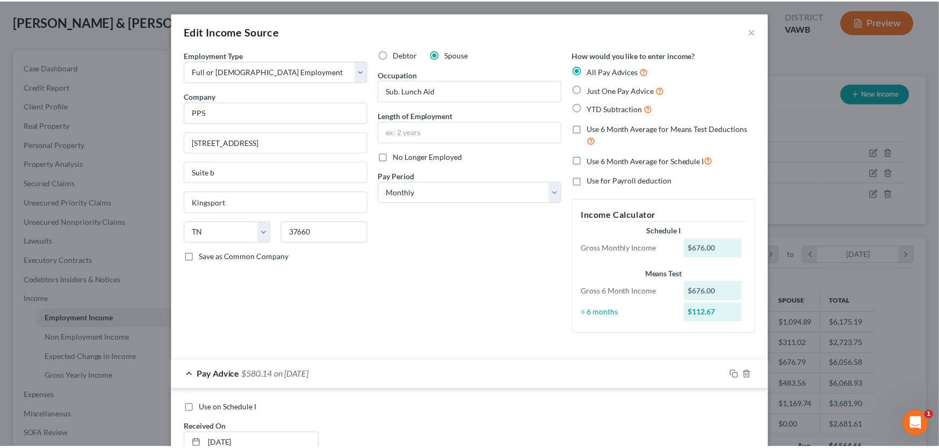
scroll to position [0, 0]
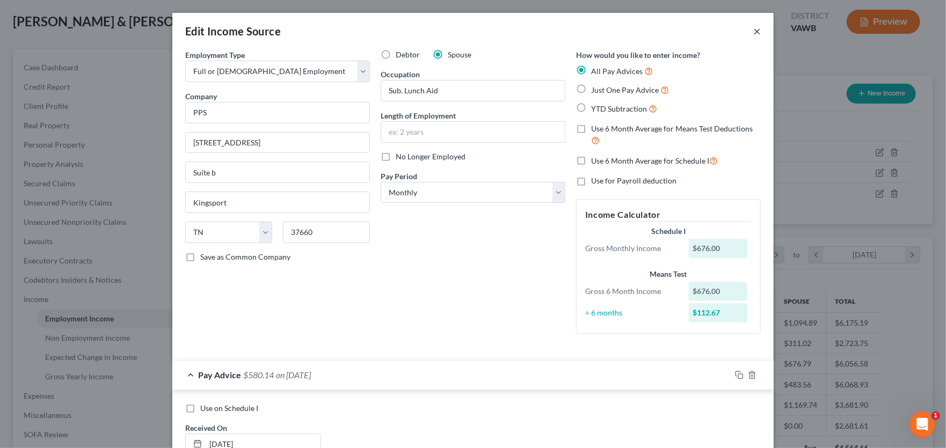
click at [753, 29] on button "×" at bounding box center [757, 31] width 8 height 13
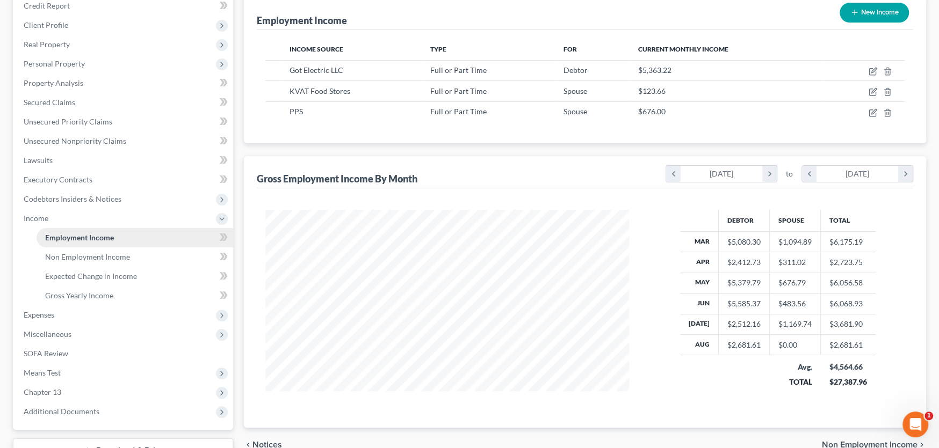
scroll to position [218, 0]
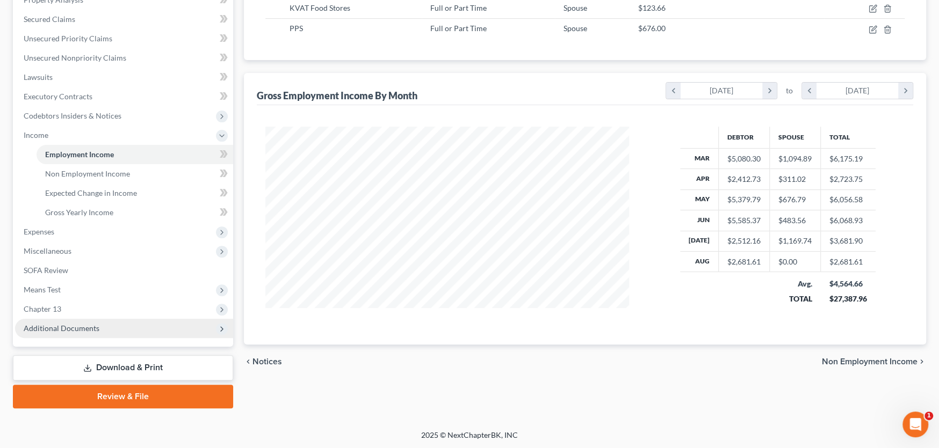
click at [65, 324] on span "Additional Documents" at bounding box center [62, 328] width 76 height 9
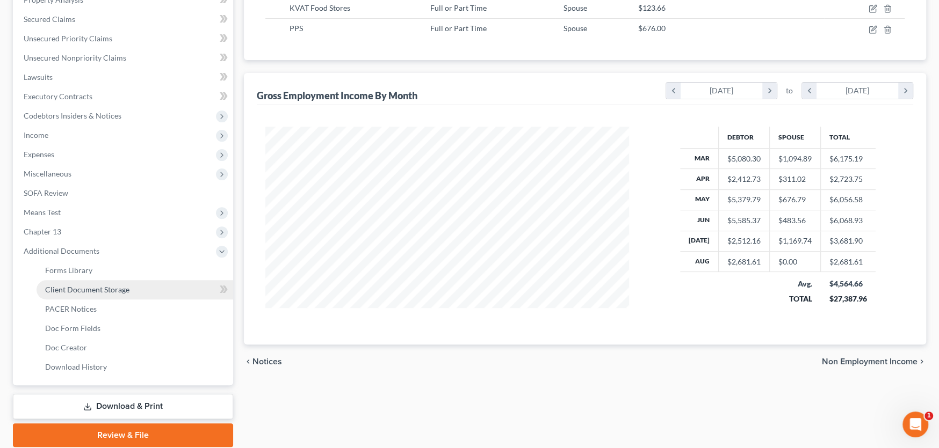
click at [135, 287] on link "Client Document Storage" at bounding box center [135, 289] width 197 height 19
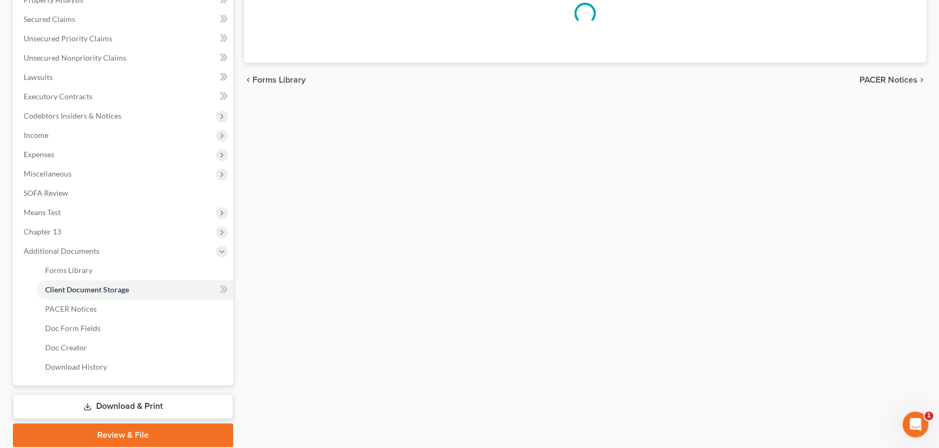
select select "0"
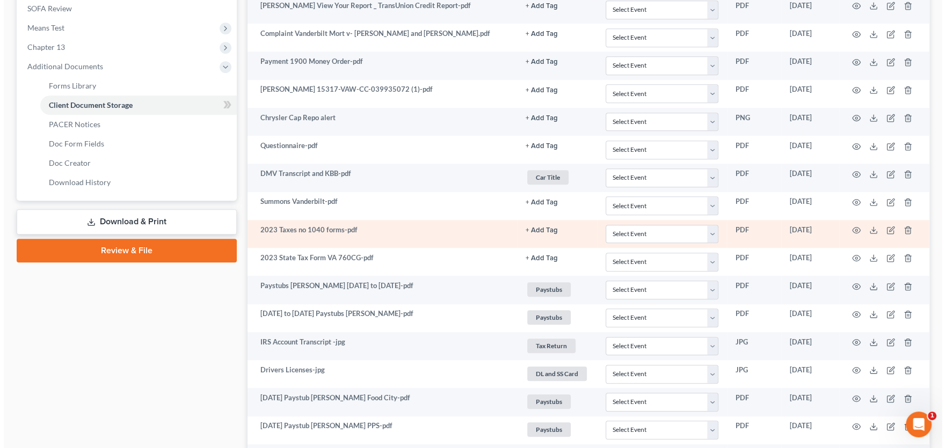
scroll to position [430, 0]
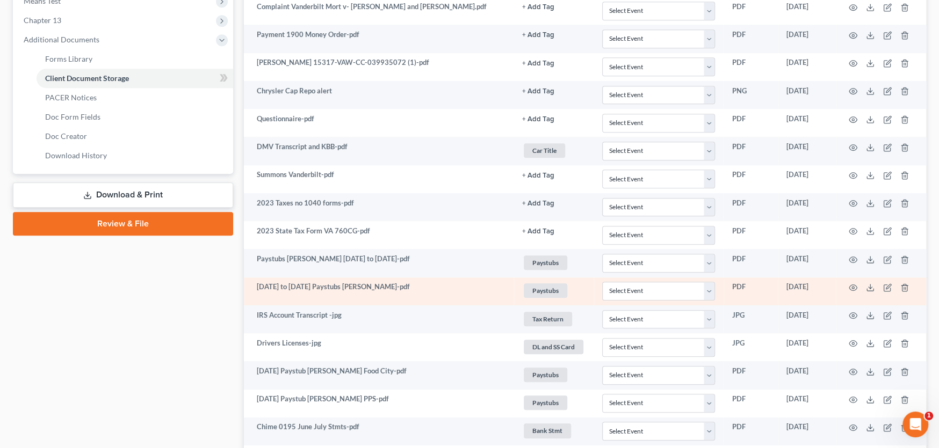
click at [382, 288] on td "2-28 to 8-1-25 Paystubs James-pdf" at bounding box center [379, 292] width 270 height 28
click at [853, 287] on circle "button" at bounding box center [853, 288] width 2 height 2
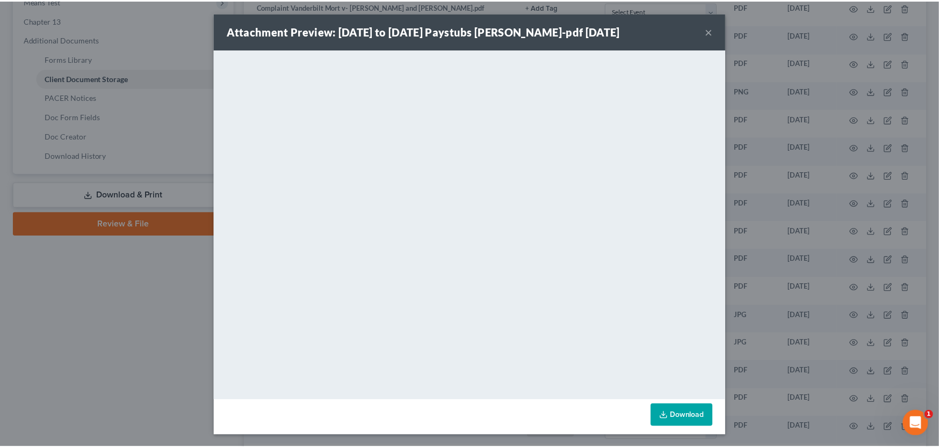
scroll to position [1, 0]
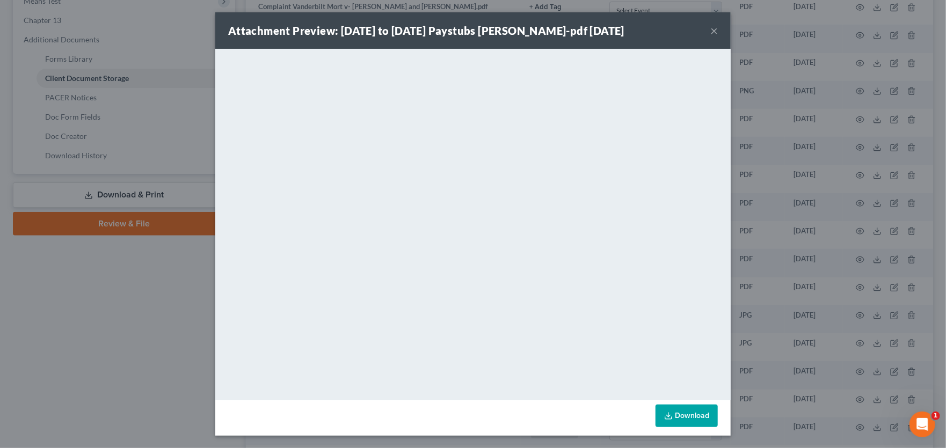
click at [711, 29] on button "×" at bounding box center [714, 30] width 8 height 13
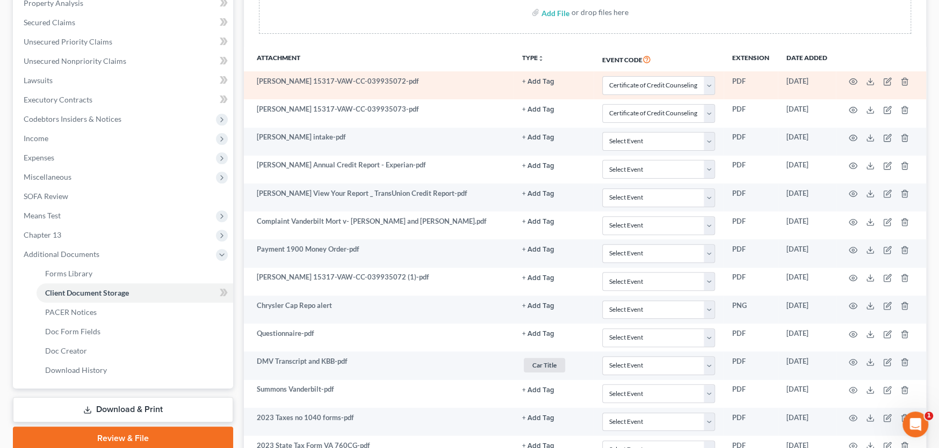
scroll to position [0, 0]
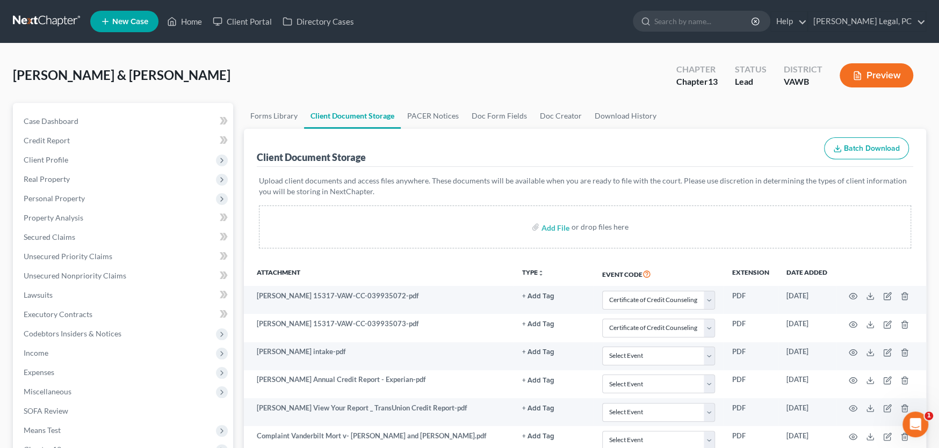
click at [43, 20] on link at bounding box center [47, 21] width 69 height 19
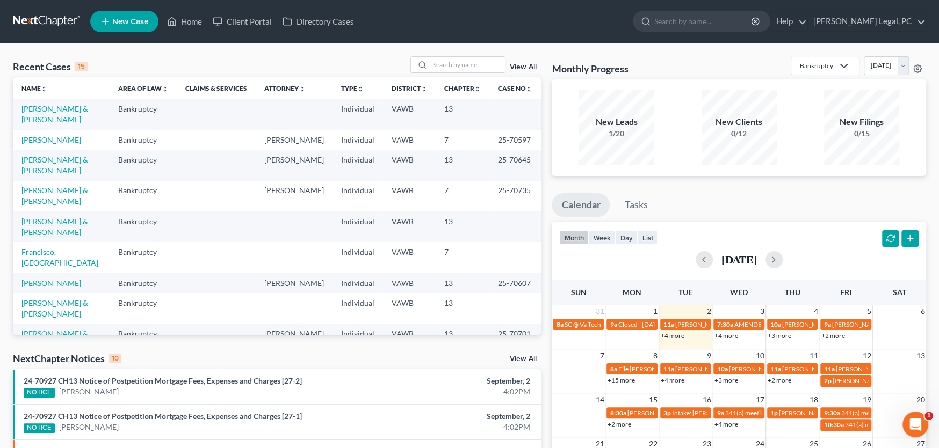
click at [47, 217] on link "[PERSON_NAME] & [PERSON_NAME]" at bounding box center [54, 227] width 67 height 20
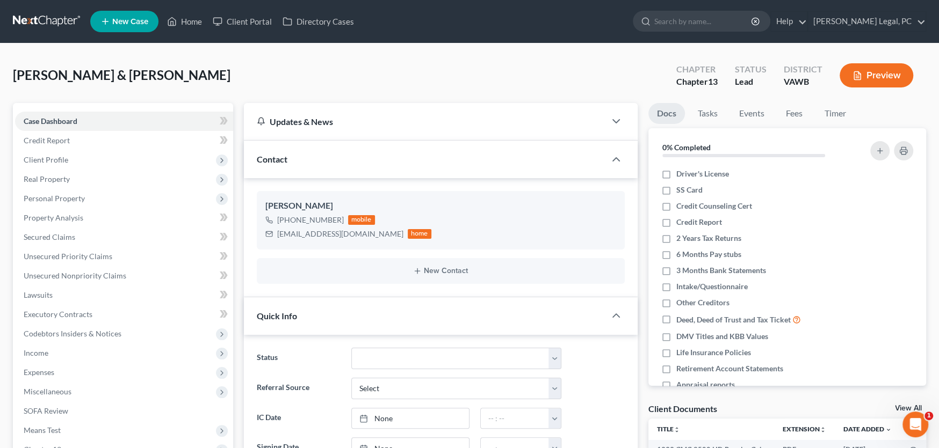
scroll to position [318, 0]
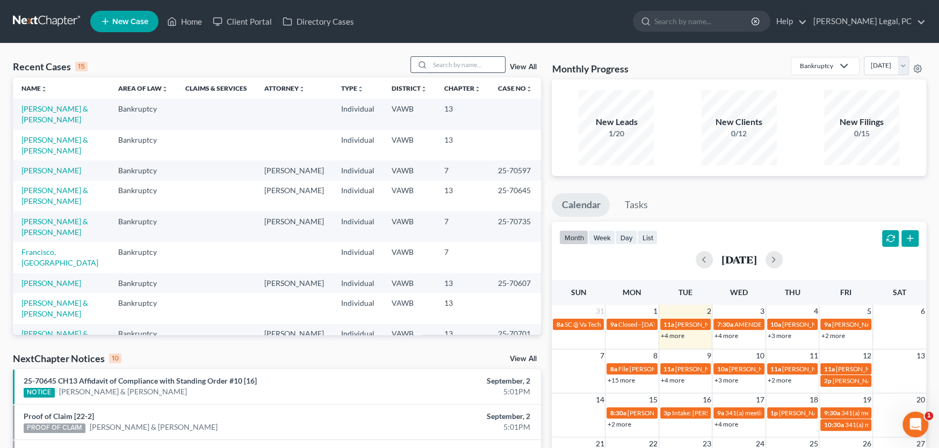
click at [460, 66] on input "search" at bounding box center [467, 65] width 75 height 16
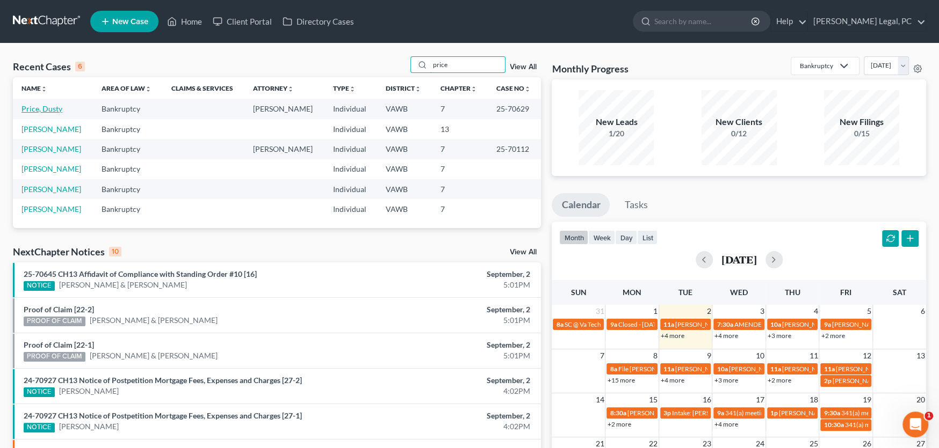
type input "price"
click at [45, 110] on link "Price, Dusty" at bounding box center [41, 108] width 41 height 9
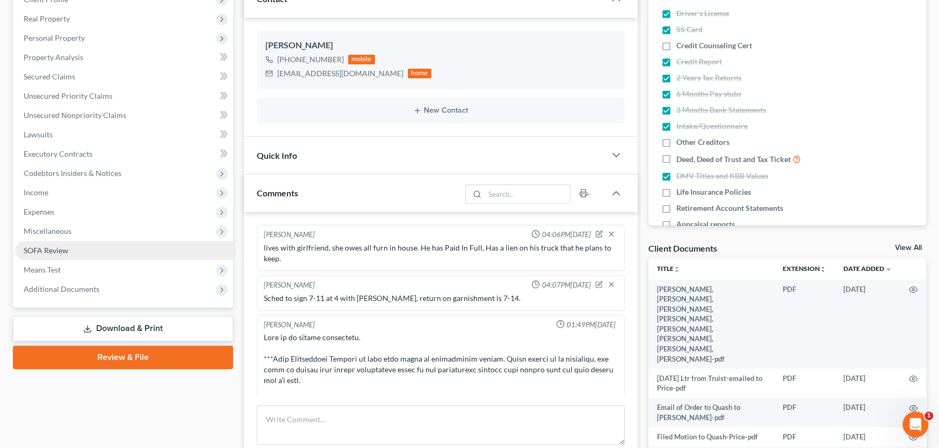
scroll to position [440, 0]
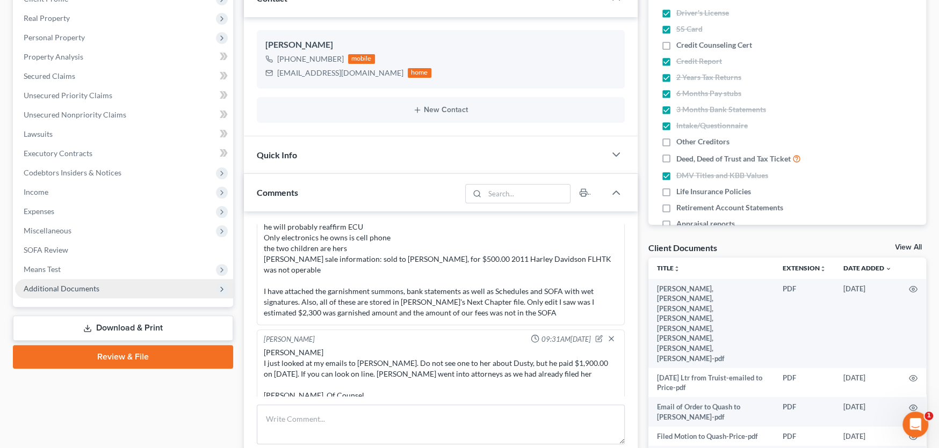
click at [47, 287] on span "Additional Documents" at bounding box center [62, 288] width 76 height 9
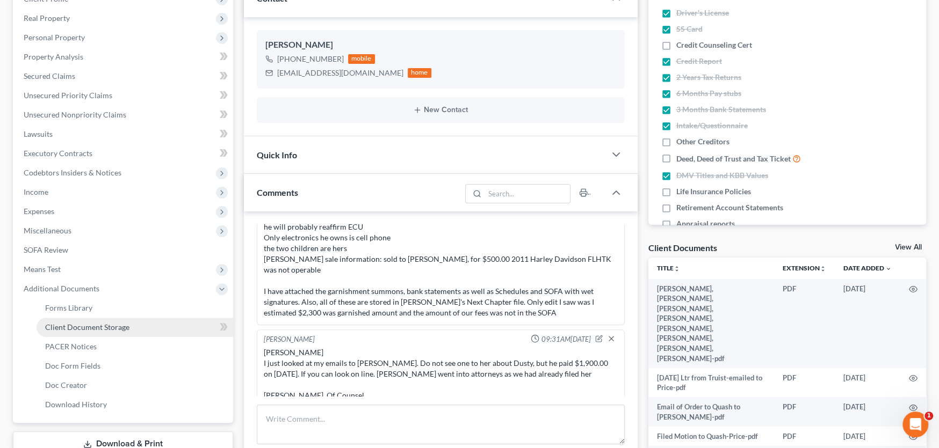
click at [98, 329] on span "Client Document Storage" at bounding box center [87, 327] width 84 height 9
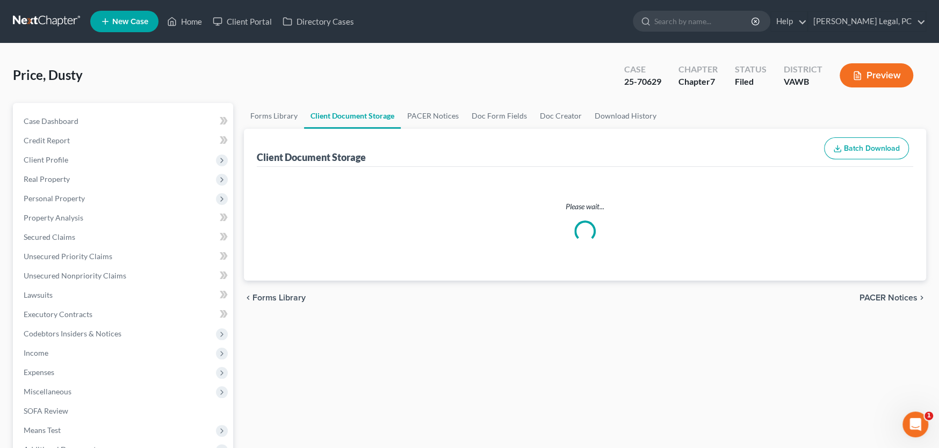
select select "0"
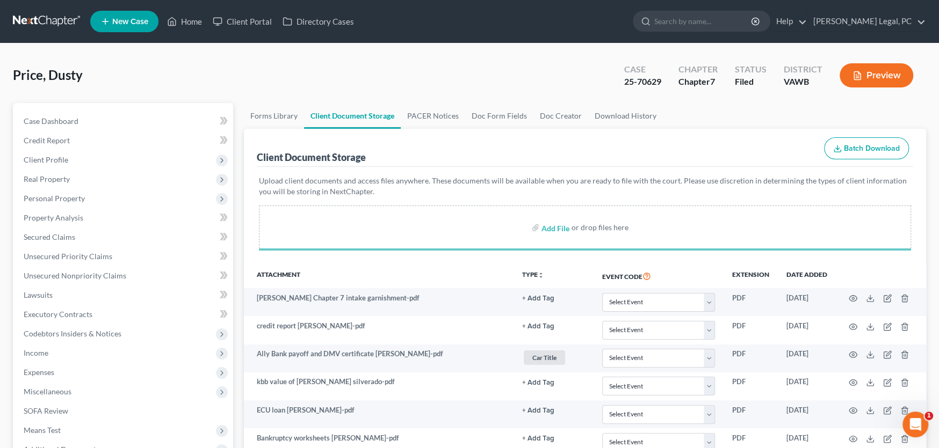
select select "0"
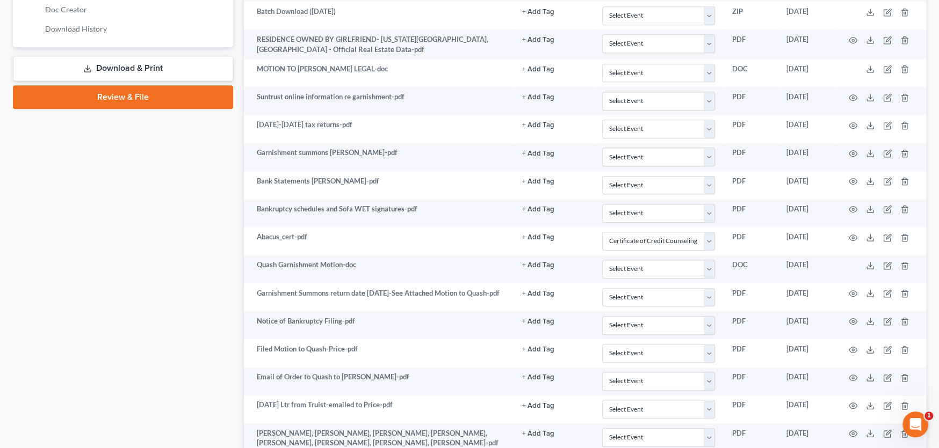
scroll to position [650, 0]
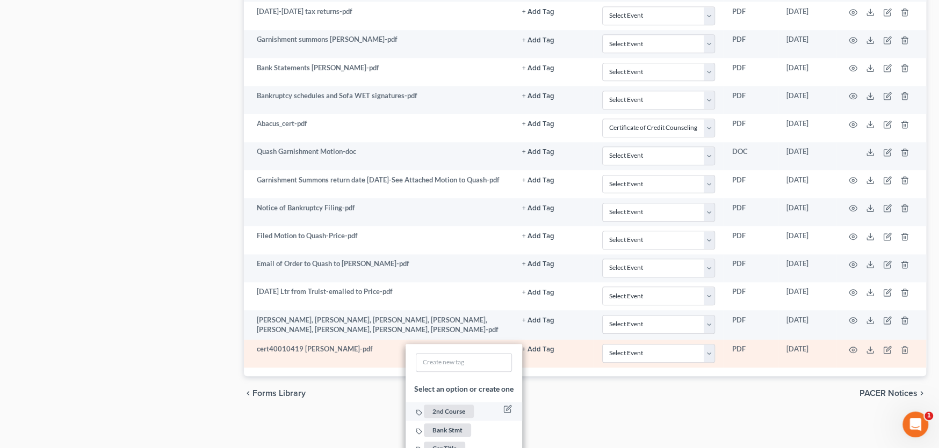
click at [446, 410] on span "2nd Course" at bounding box center [449, 411] width 50 height 13
